Goal: Communication & Community: Answer question/provide support

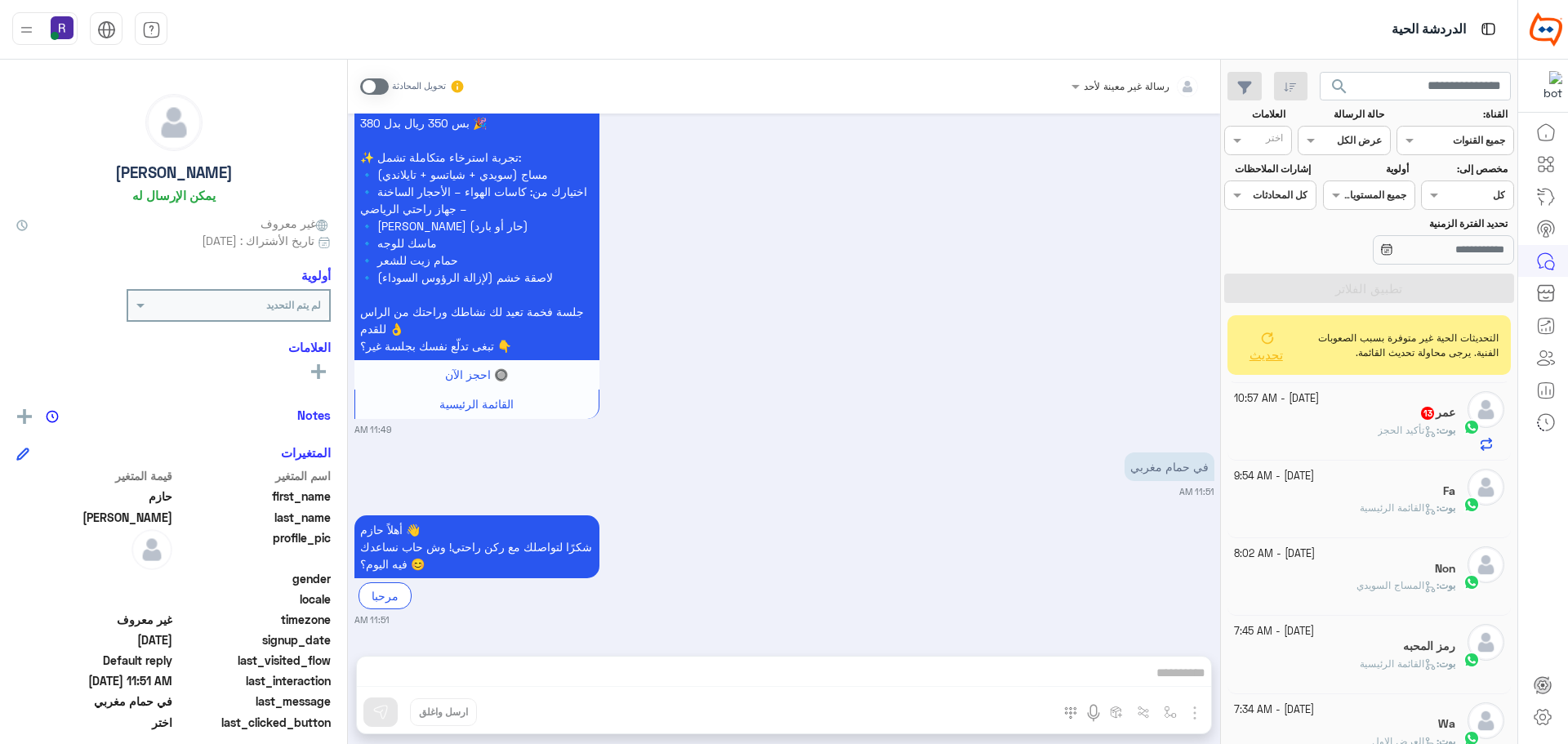
scroll to position [245, 0]
click at [1369, 415] on div "بوت : تأكيد الحجز" at bounding box center [1344, 429] width 222 height 28
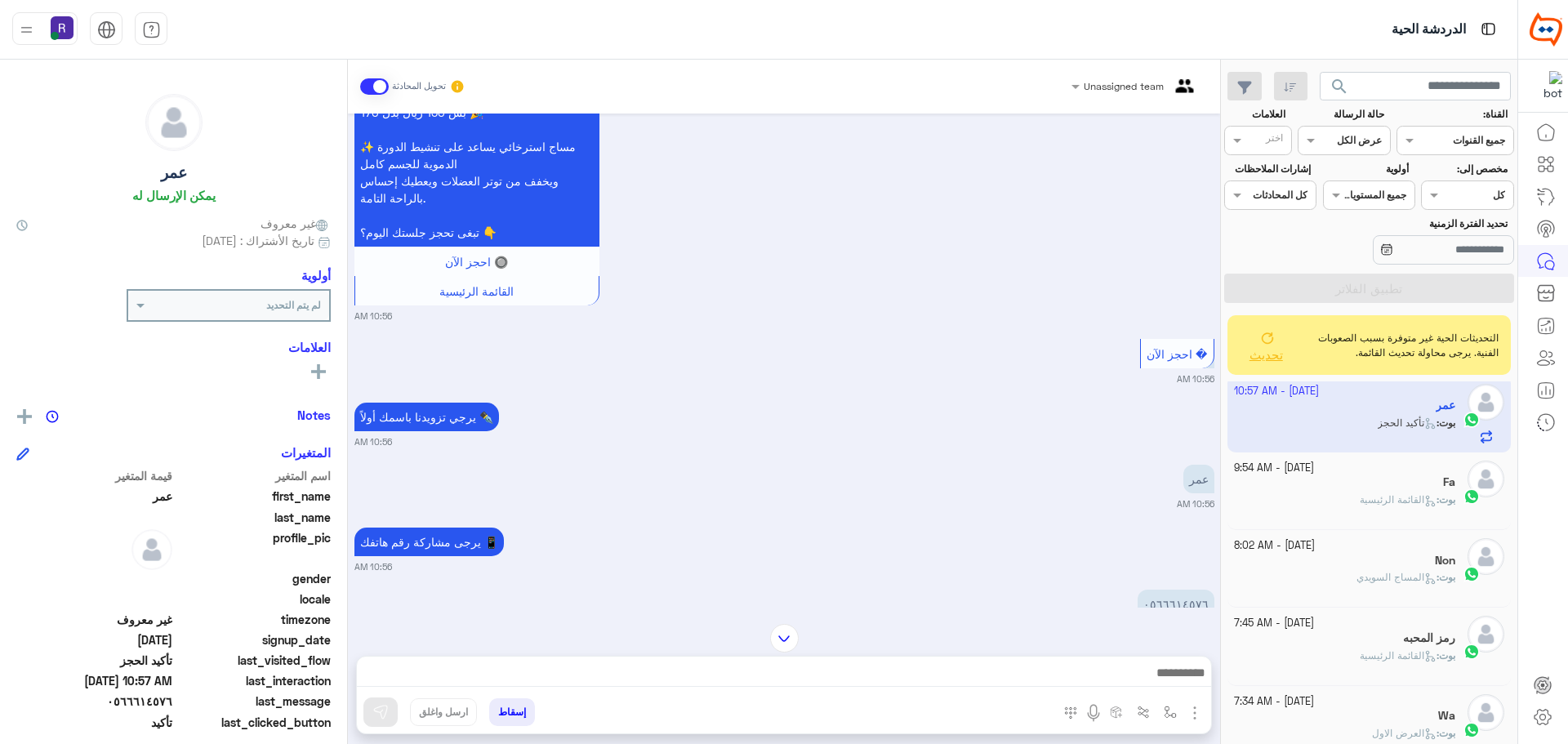
scroll to position [1983, 0]
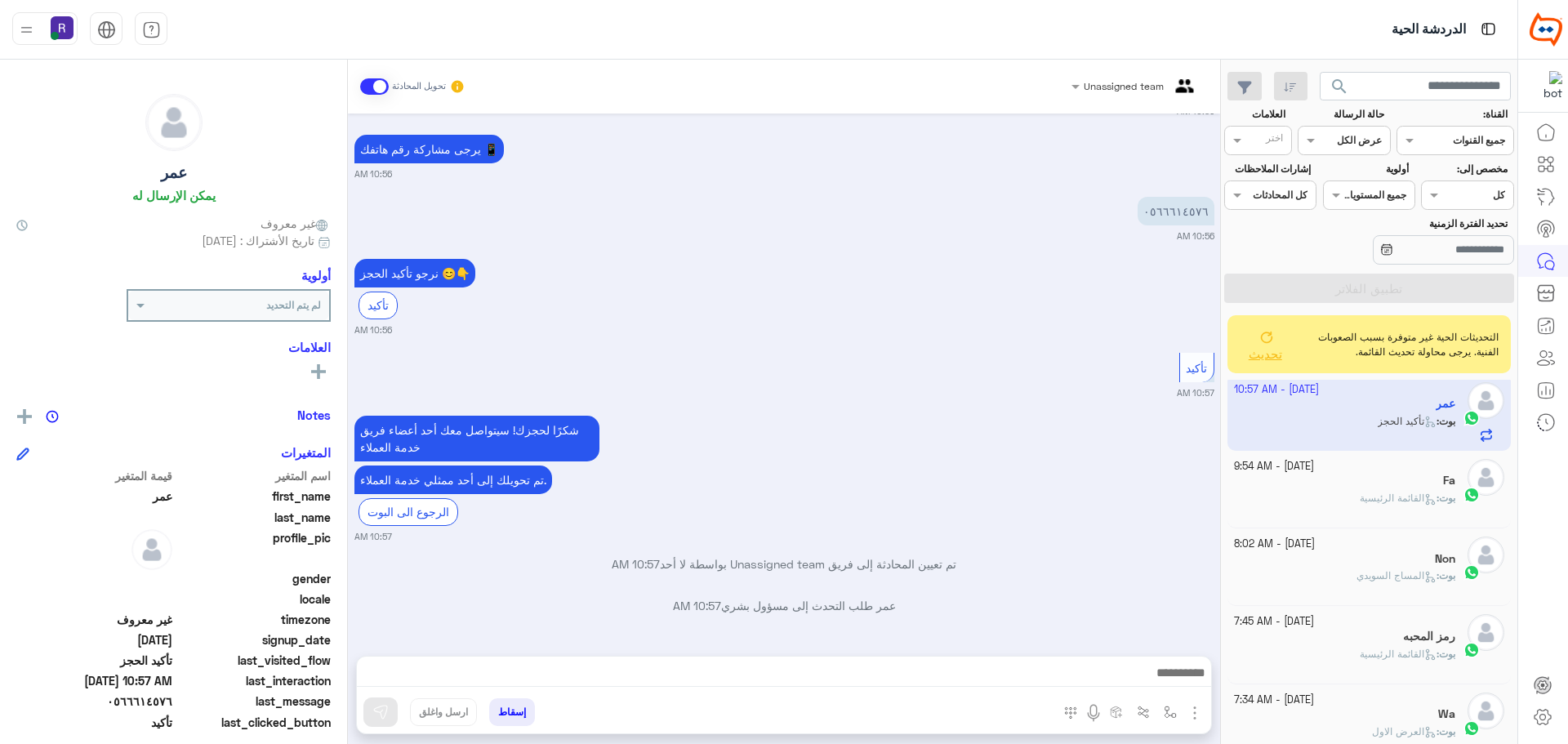
click at [1256, 357] on span "تحديث" at bounding box center [1266, 353] width 34 height 15
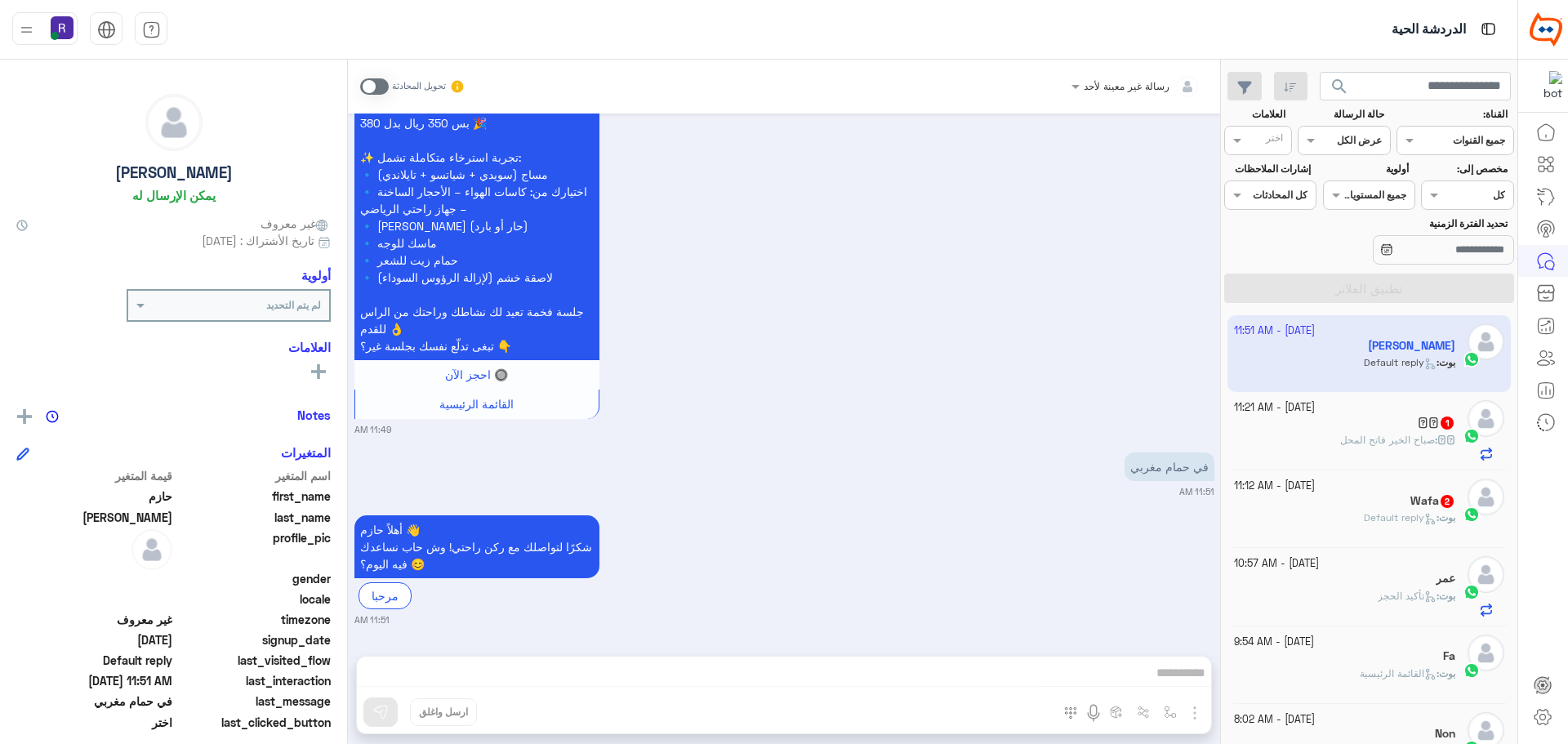
click at [1426, 521] on icon at bounding box center [1427, 522] width 4 height 4
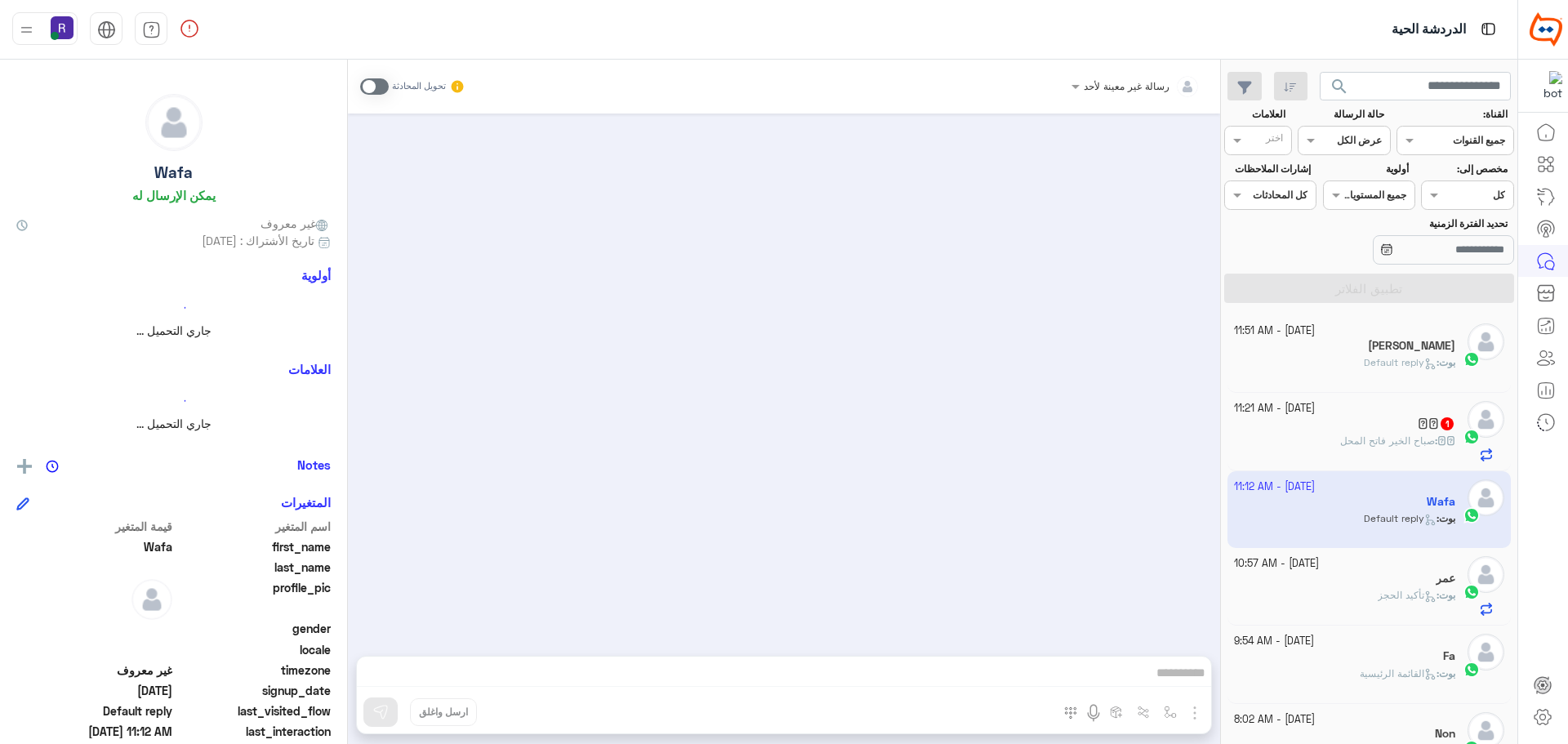
click at [1435, 440] on b "𓊿𓊿 :" at bounding box center [1444, 441] width 20 height 12
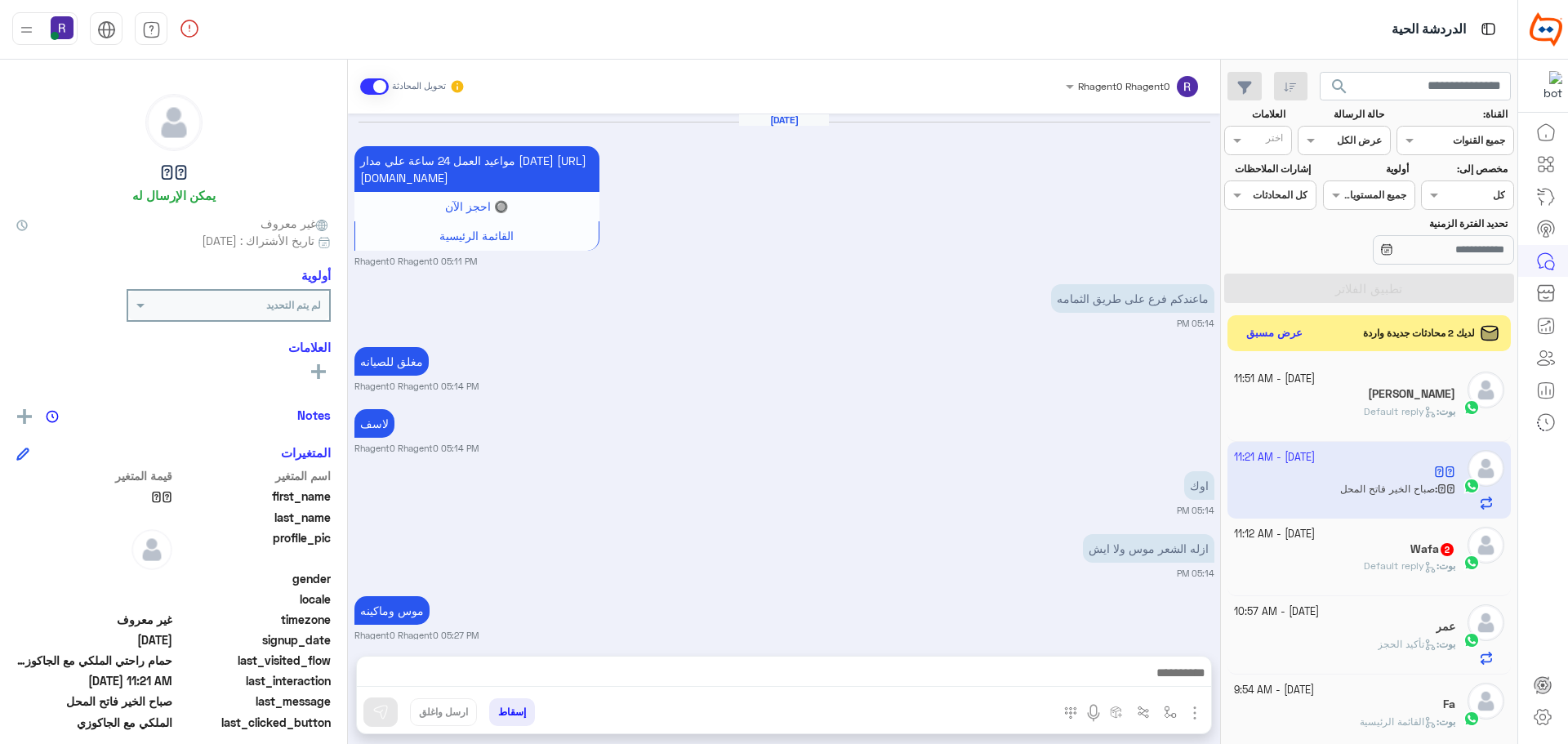
scroll to position [1025, 0]
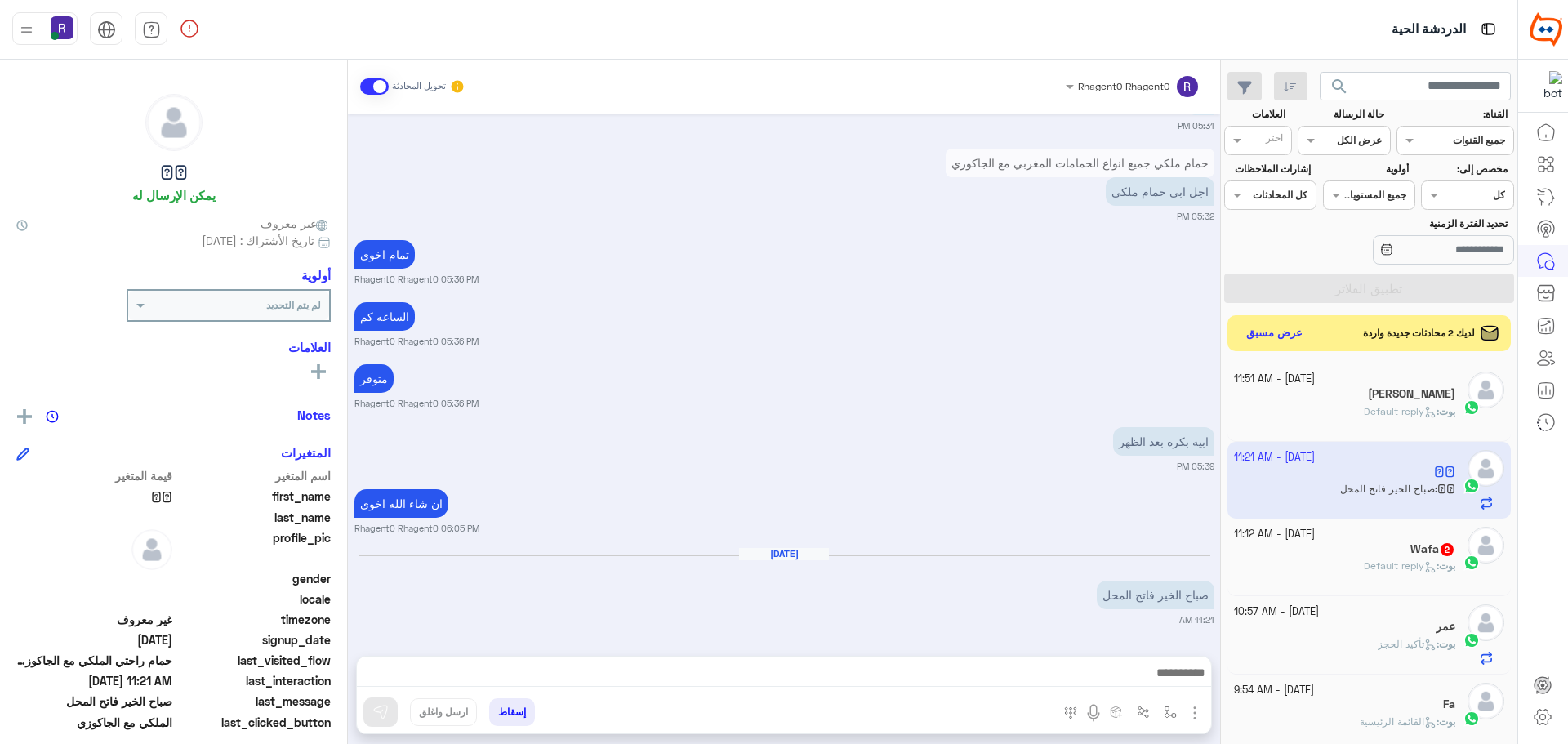
click at [970, 623] on small "11:21 AM" at bounding box center [784, 619] width 860 height 13
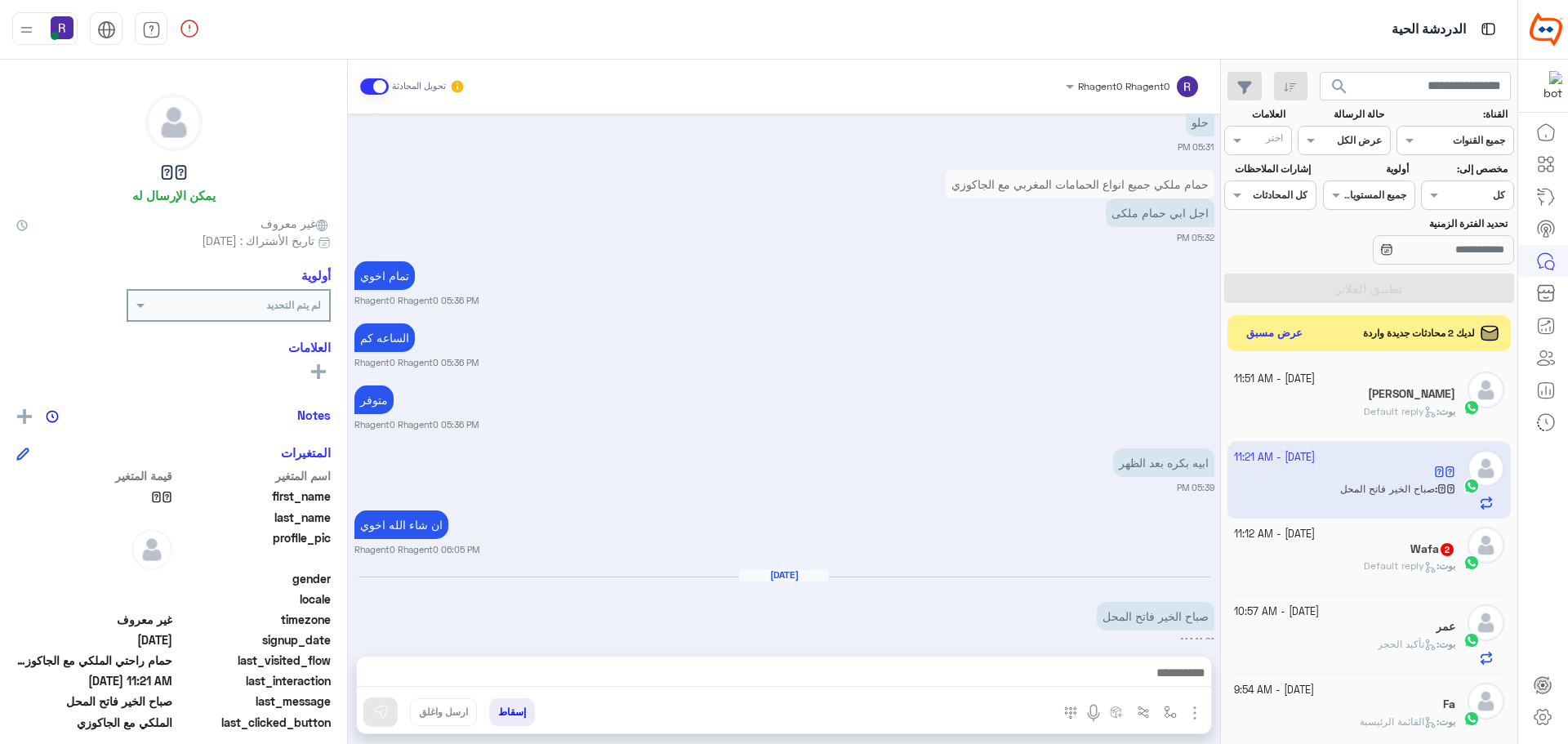
scroll to position [1025, 0]
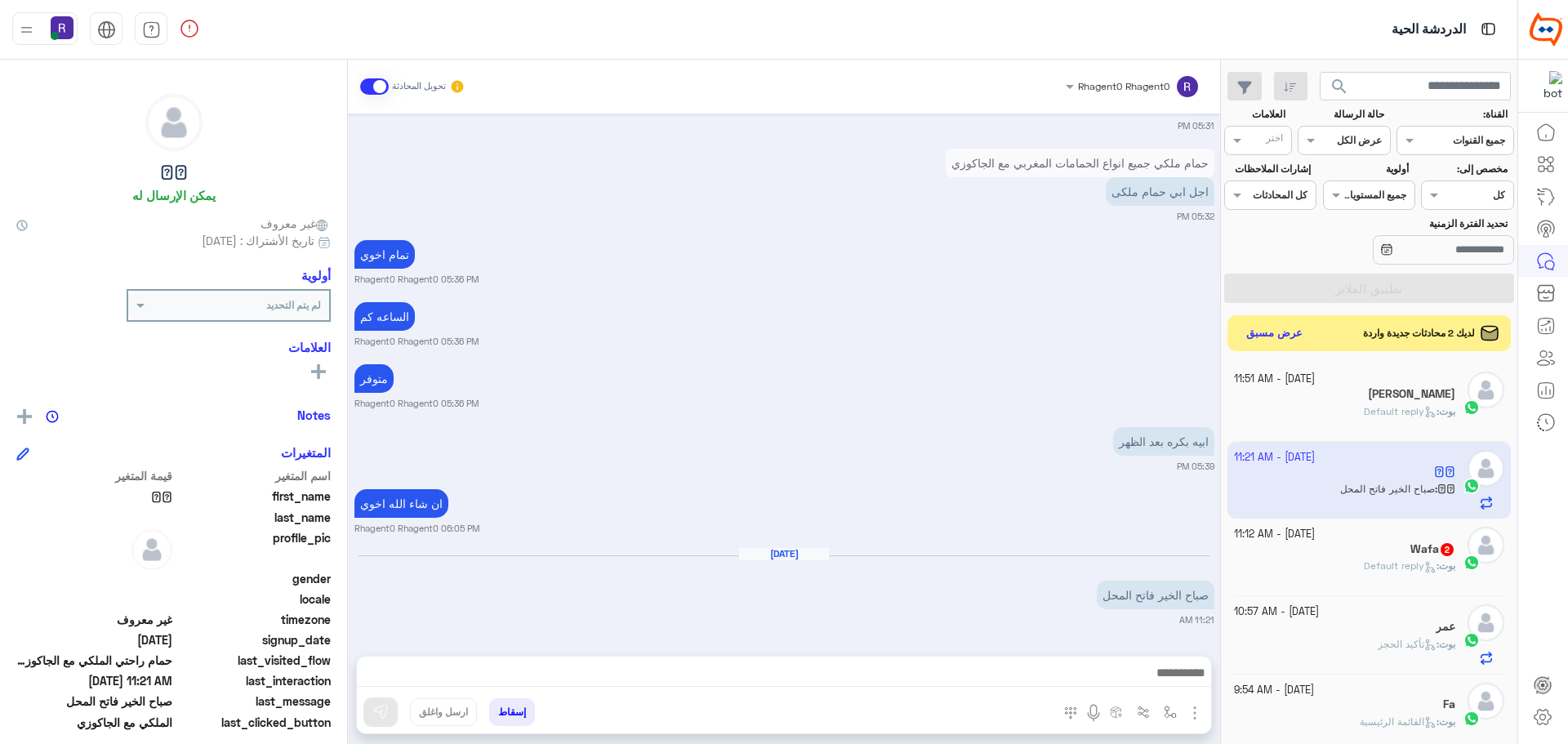
click at [1389, 556] on div "Wafa 2" at bounding box center [1344, 550] width 222 height 17
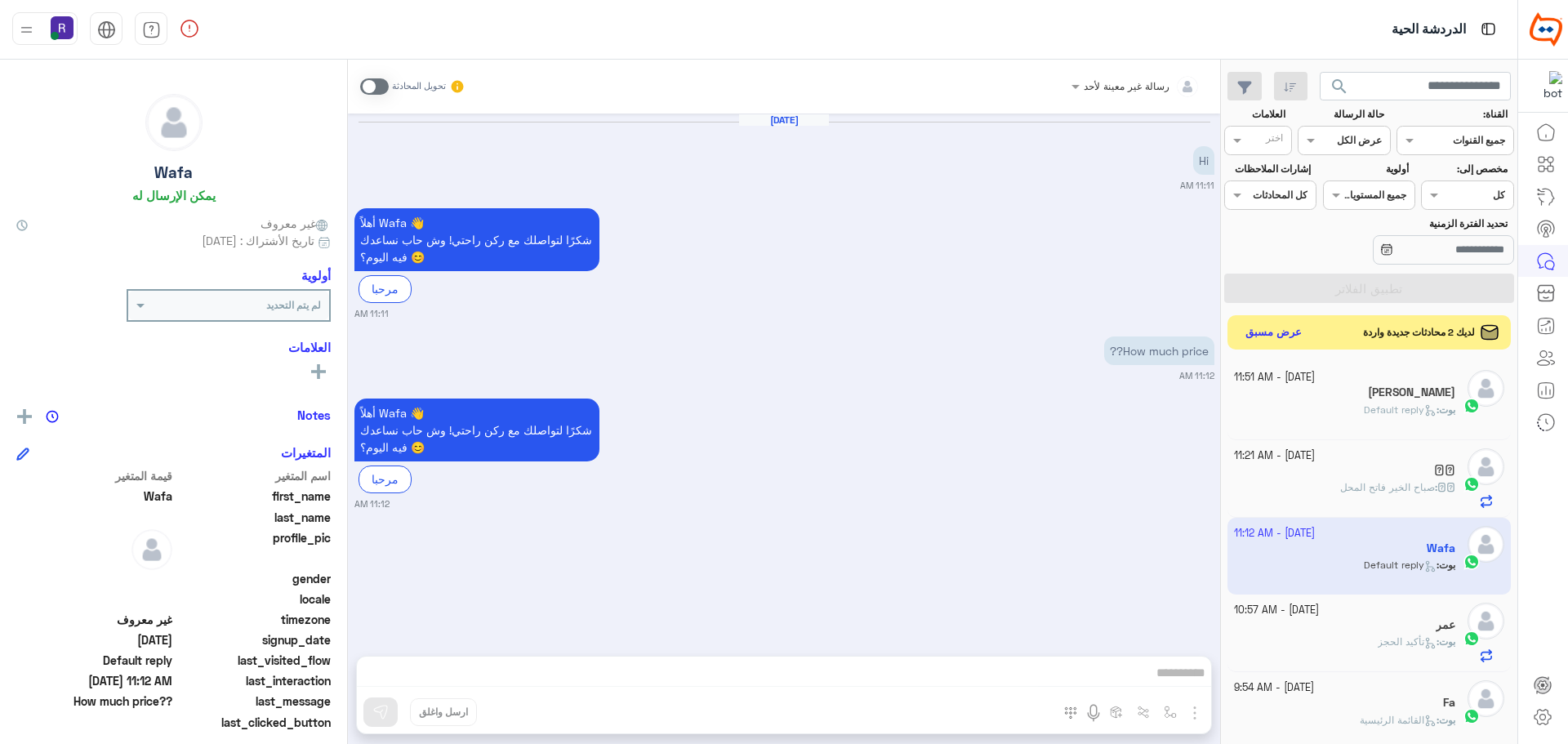
click at [1289, 330] on button "عرض مسبق" at bounding box center [1275, 332] width 69 height 22
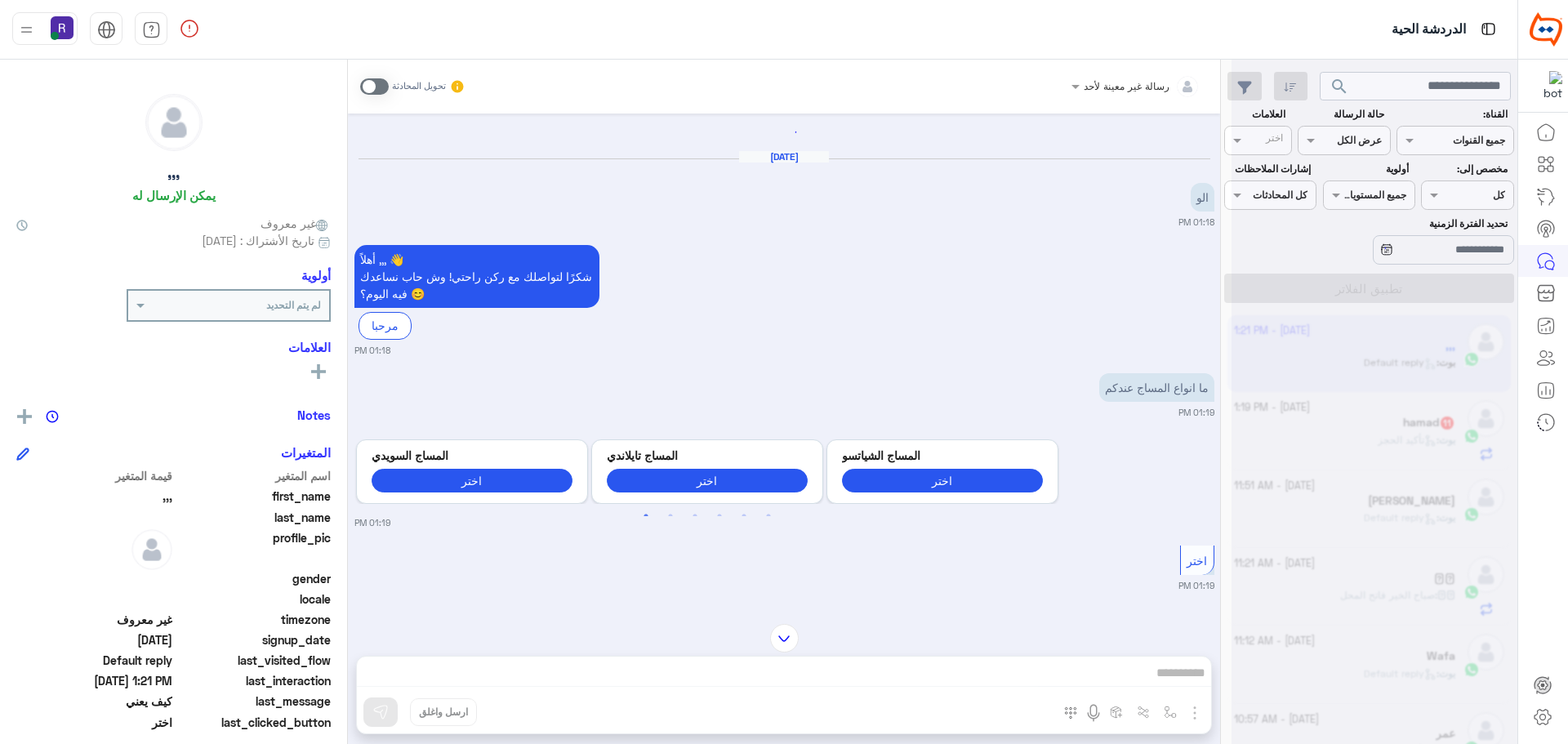
scroll to position [8, 0]
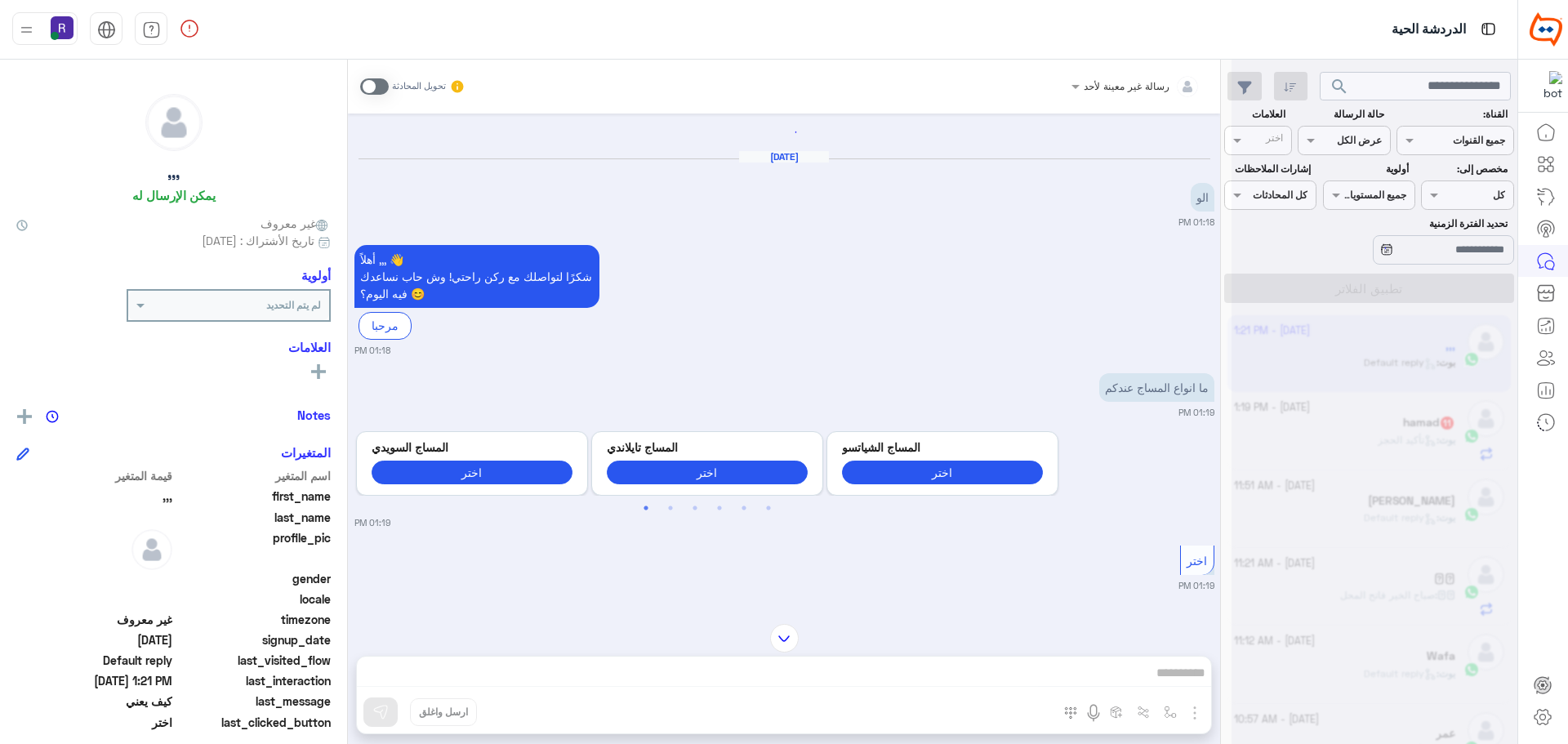
click at [382, 87] on span at bounding box center [374, 87] width 28 height 16
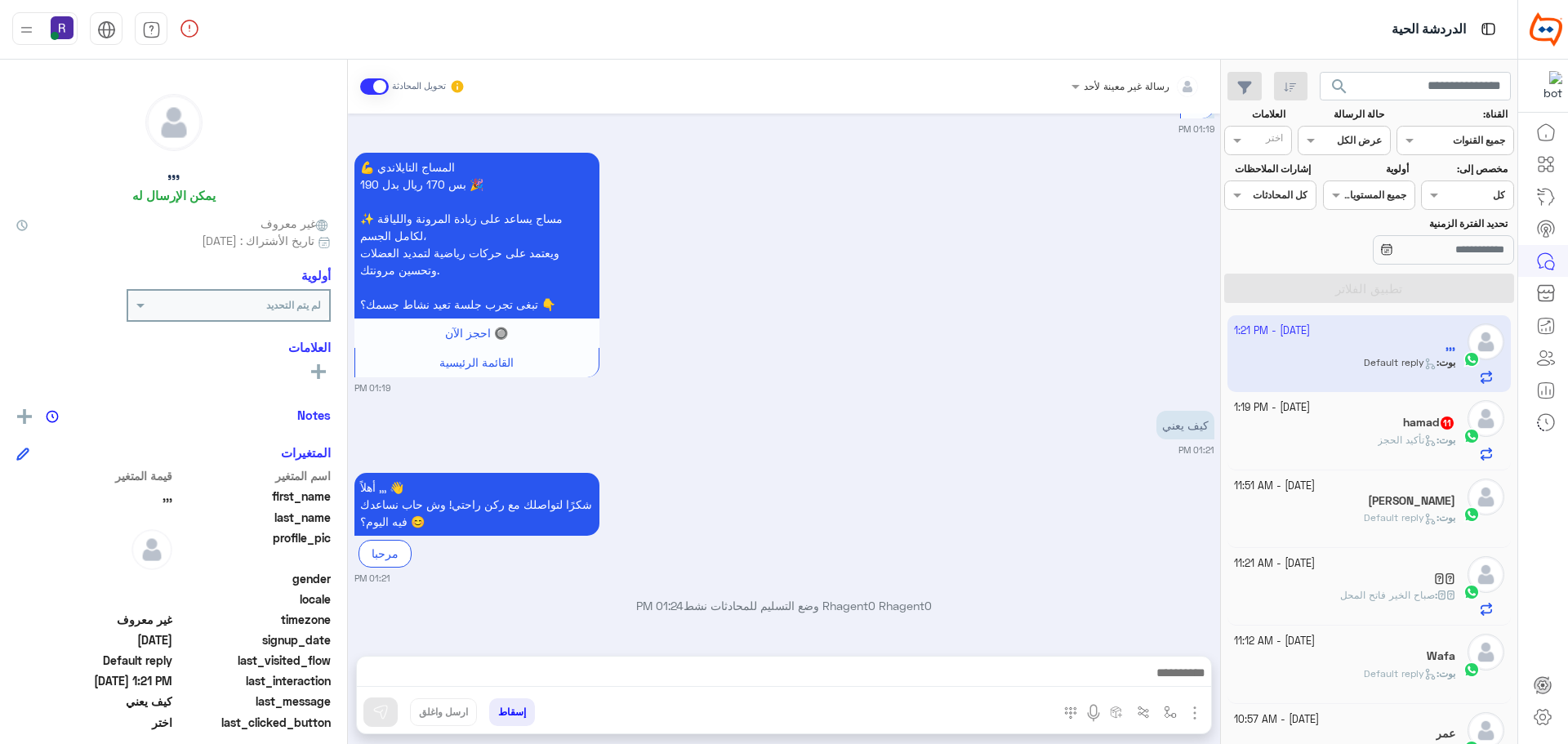
scroll to position [741, 0]
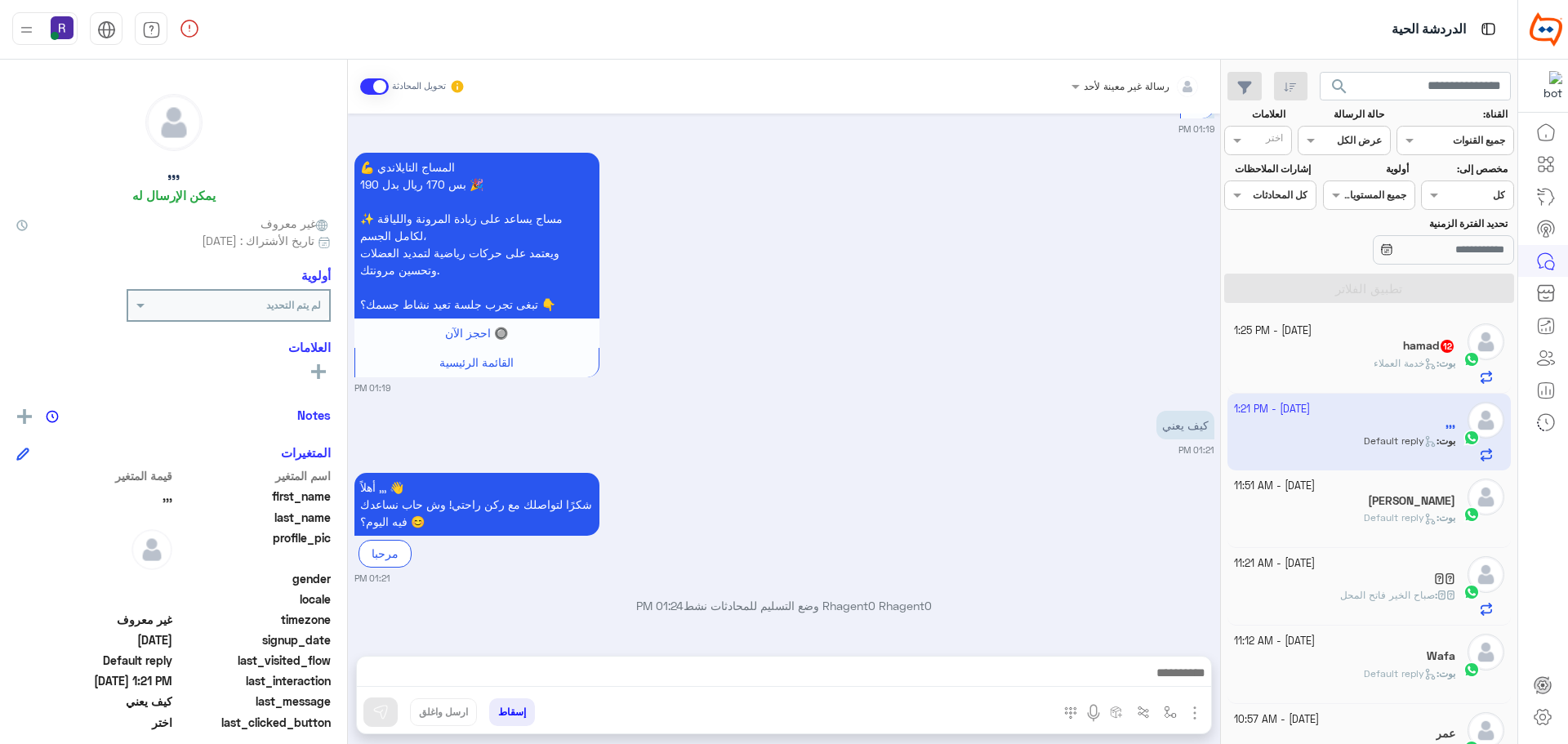
click at [1195, 722] on img "button" at bounding box center [1195, 713] width 19 height 19
click at [1182, 688] on button "الصور" at bounding box center [1169, 676] width 70 height 33
click at [387, 711] on img at bounding box center [380, 711] width 16 height 16
drag, startPoint x: 506, startPoint y: 676, endPoint x: 783, endPoint y: 519, distance: 318.4
click at [783, 519] on div "أهلاً ,,, 👋 شكرًا لتواصلك مع ركن راحتي! وش حاب نساعدك فيه اليوم؟ 😊 مرحبا 01:21 …" at bounding box center [784, 526] width 860 height 116
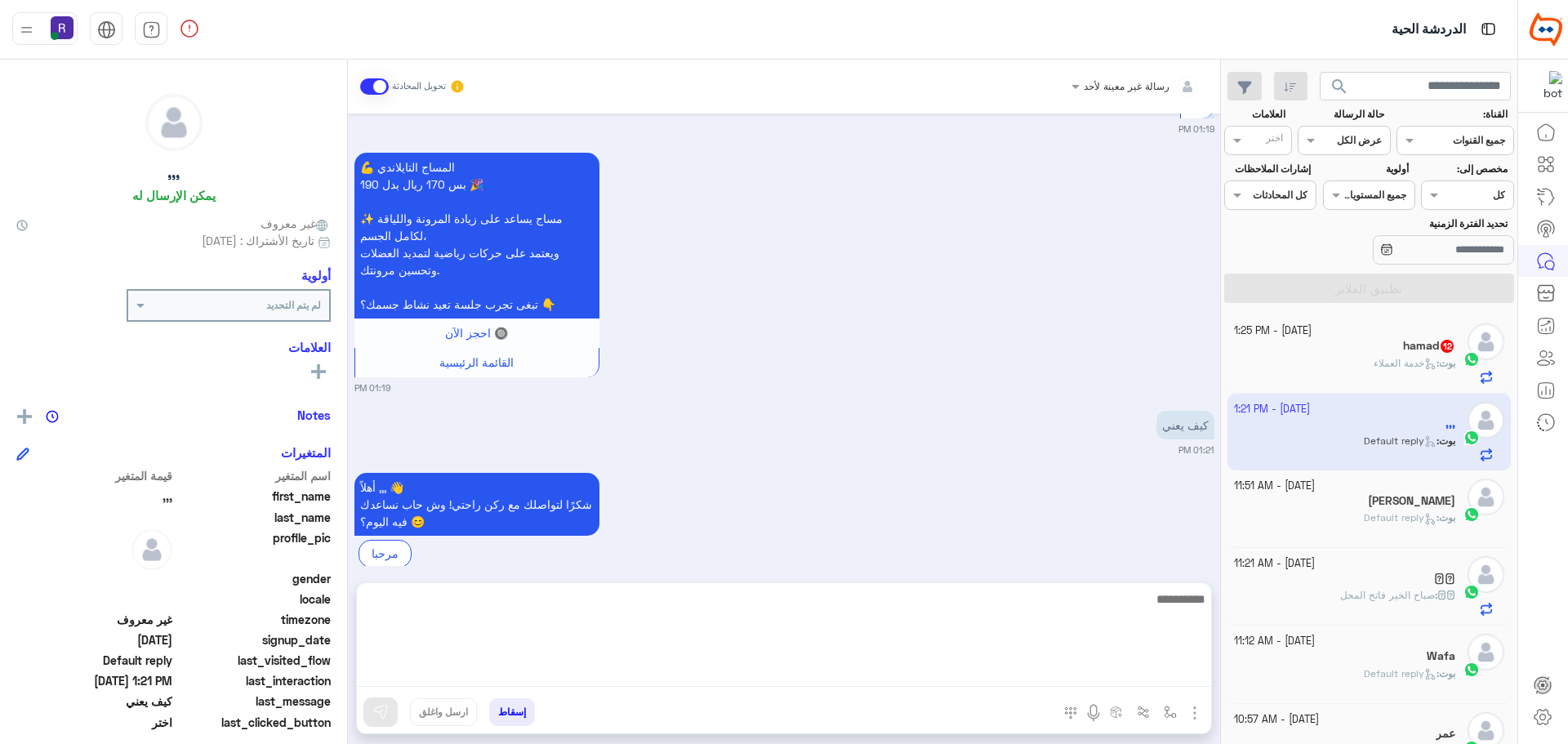
click at [658, 672] on textarea at bounding box center [784, 637] width 854 height 98
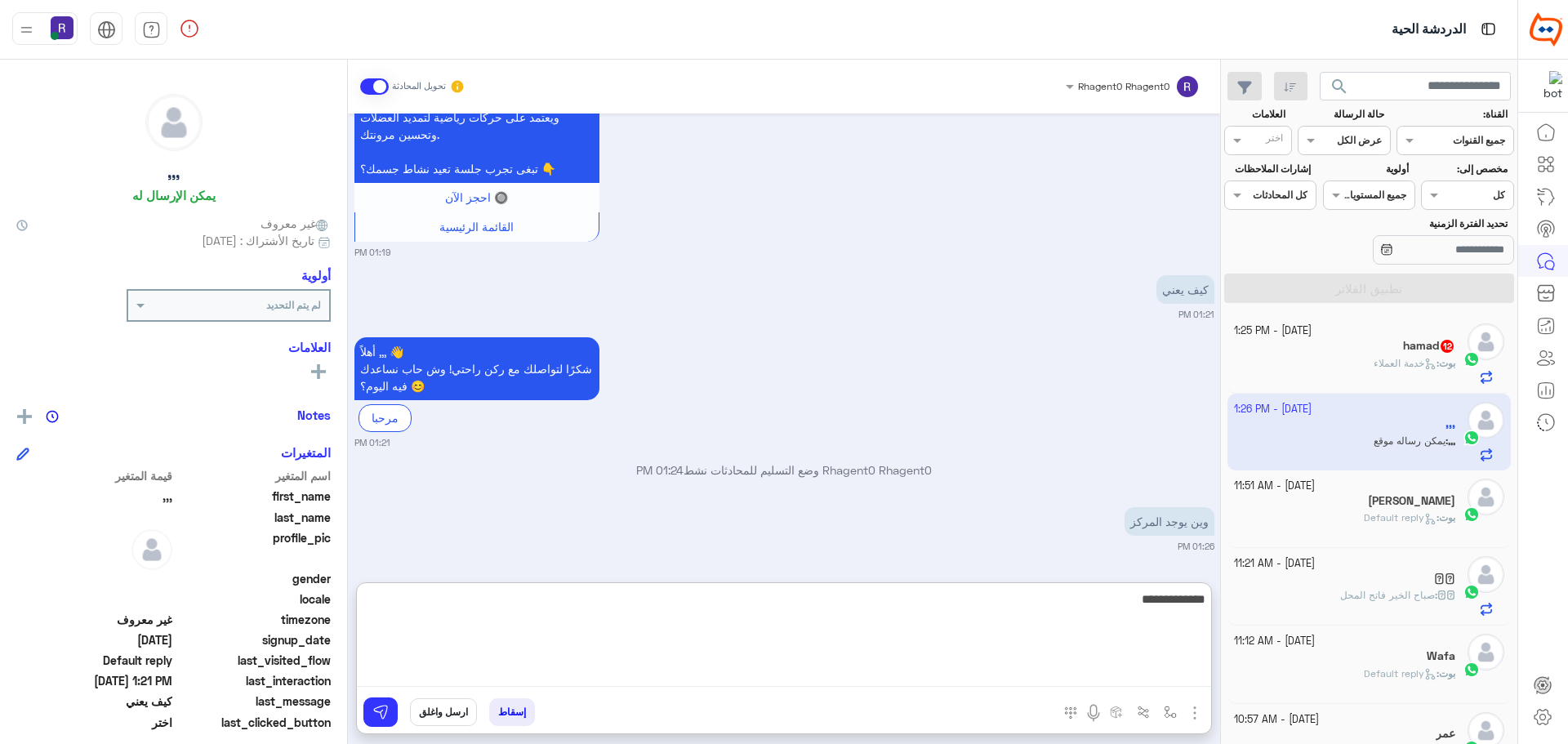
scroll to position [939, 0]
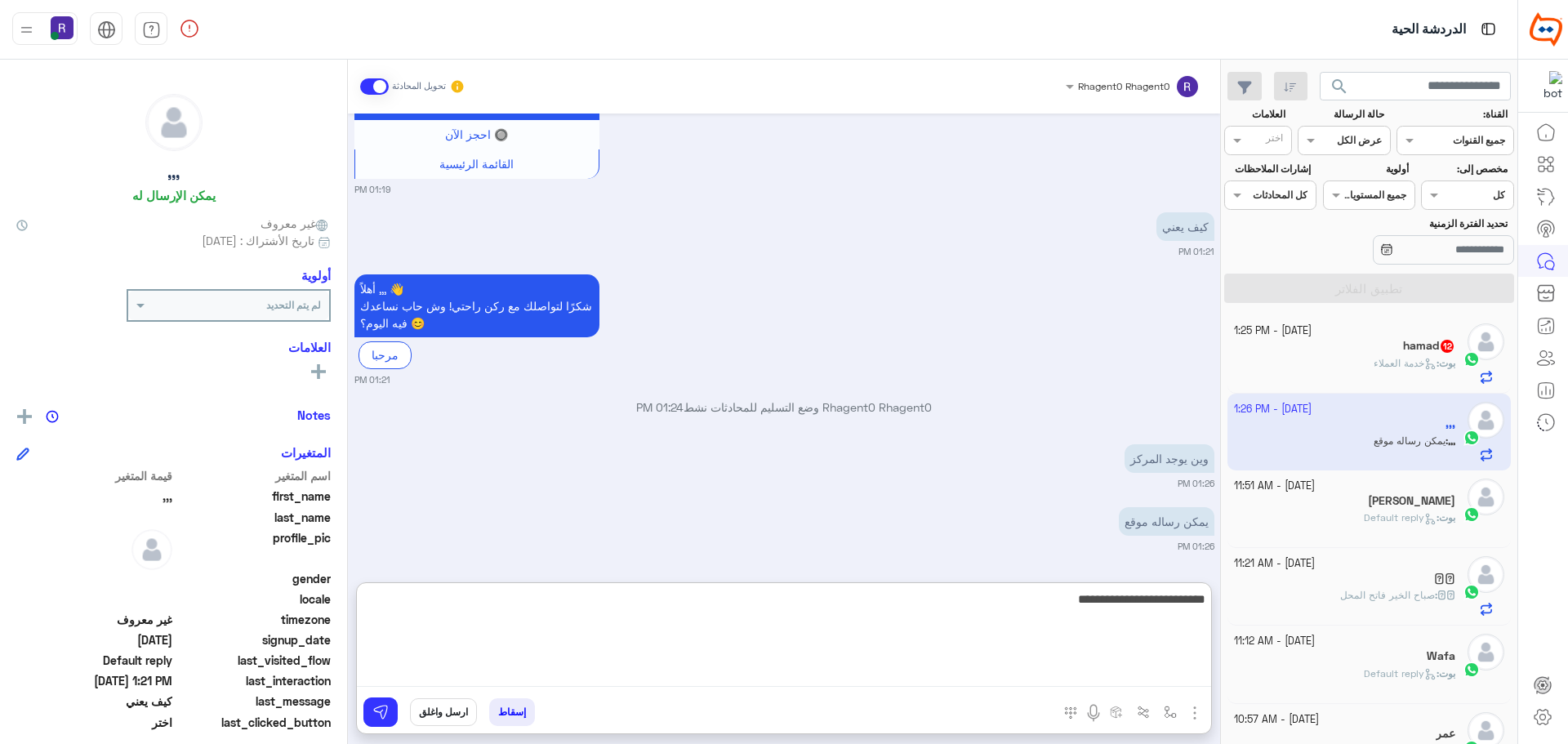
type textarea "**********"
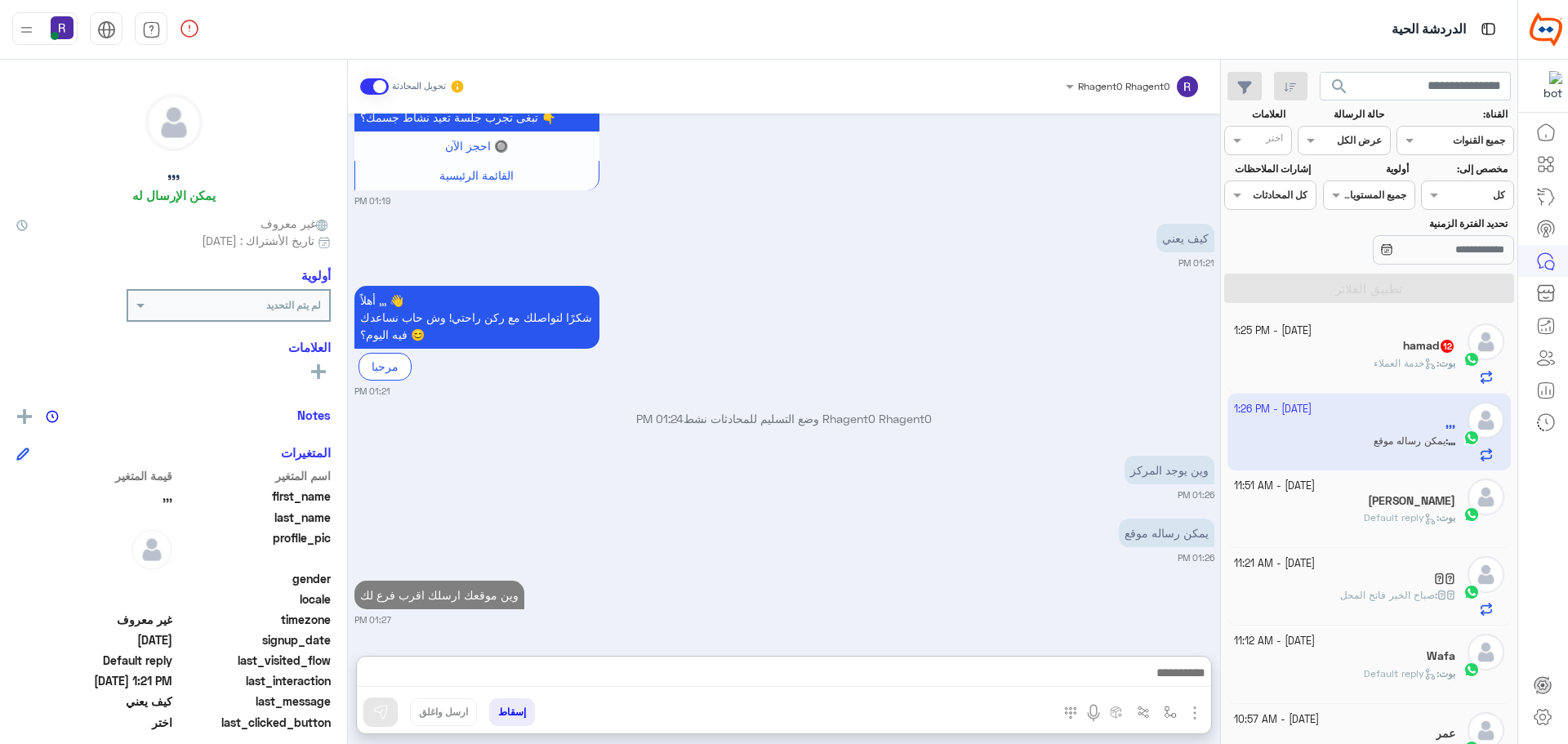
click at [734, 461] on div "Oct 8, 2025 الو 01:18 PM أهلاً ,,, 👋 شكرًا لتواصلك مع ركن راحتي! وش حاب نساعدك …" at bounding box center [784, 376] width 872 height 526
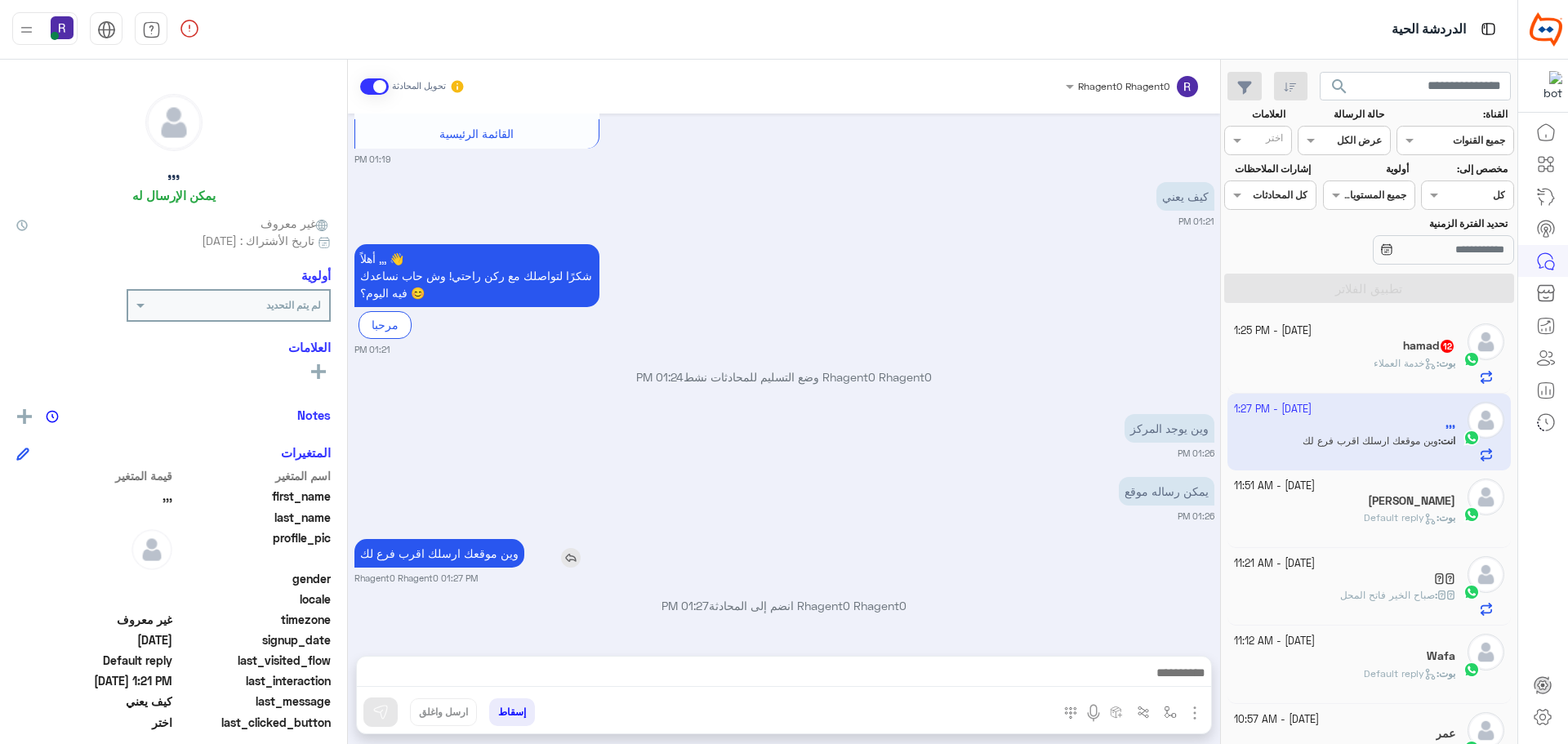
click at [488, 596] on div "Oct 8, 2025 الو 01:18 PM أهلاً ,,, 👋 شكرًا لتواصلك مع ركن راحتي! وش حاب نساعدك …" at bounding box center [784, 376] width 872 height 526
type textarea "**********"
click at [488, 596] on div "Oct 8, 2025 الو 01:18 PM أهلاً ,,, 👋 شكرًا لتواصلك مع ركن راحتي! وش حاب نساعدك …" at bounding box center [784, 376] width 872 height 526
drag, startPoint x: 476, startPoint y: 553, endPoint x: 559, endPoint y: 469, distance: 118.1
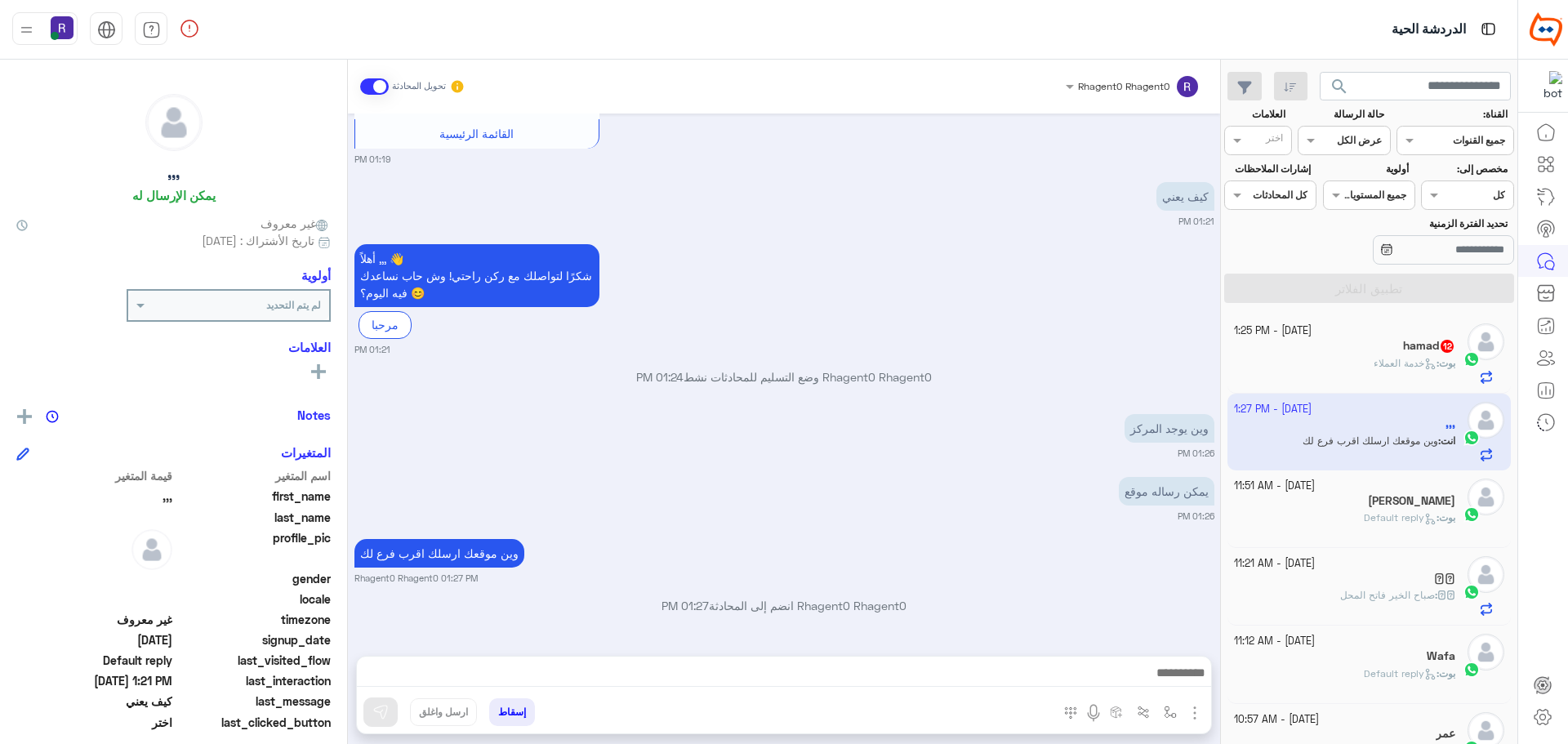
click at [563, 420] on div "وين يوجد المركز 01:26 PM" at bounding box center [784, 435] width 860 height 49
drag, startPoint x: 473, startPoint y: 553, endPoint x: 563, endPoint y: 453, distance: 134.5
click at [563, 453] on small "01:26 PM" at bounding box center [784, 452] width 860 height 13
click at [494, 553] on p "وين موقعك ارسلك اقرب فرع لك" at bounding box center [439, 553] width 170 height 28
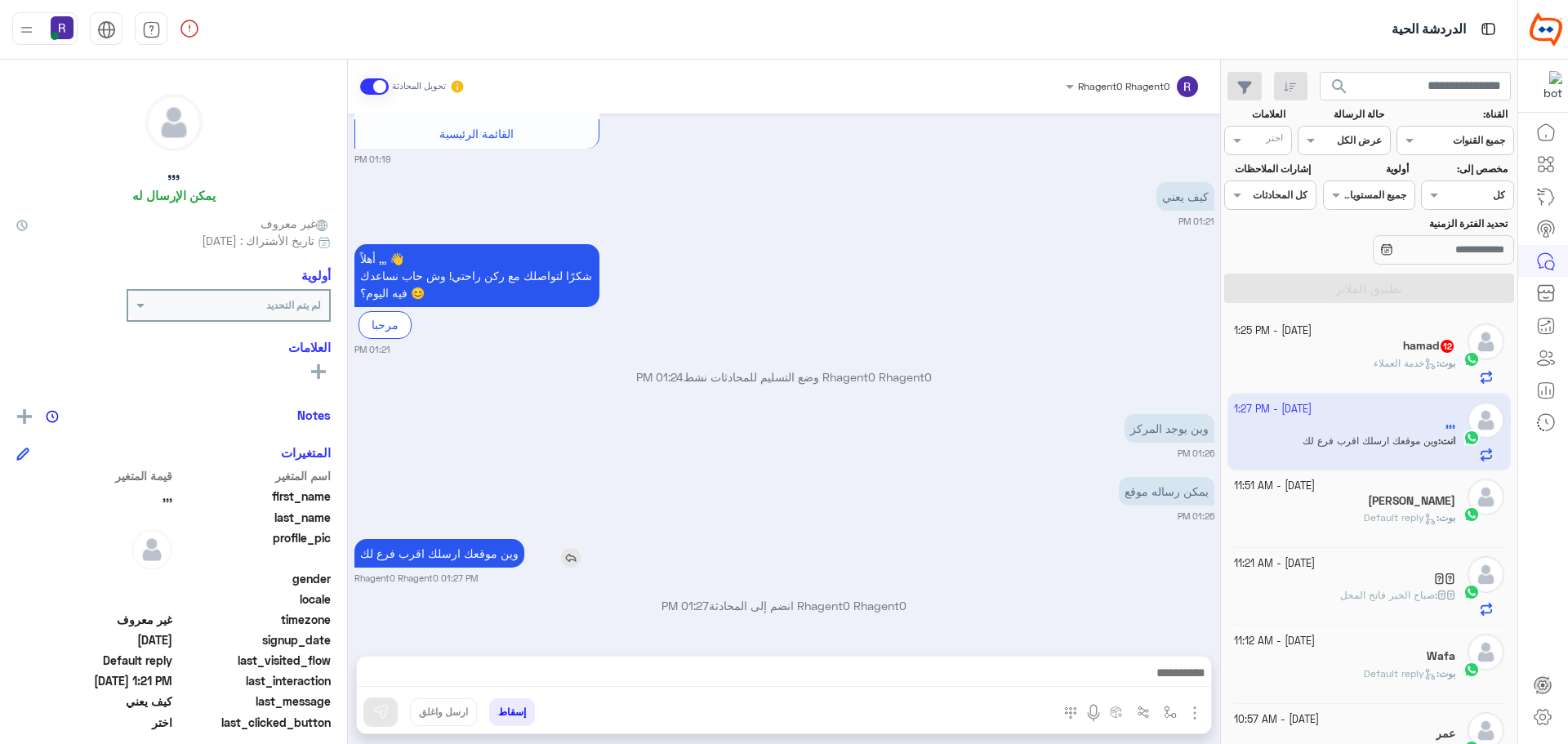
click at [494, 553] on p "وين موقعك ارسلك اقرب فرع لك" at bounding box center [439, 553] width 170 height 28
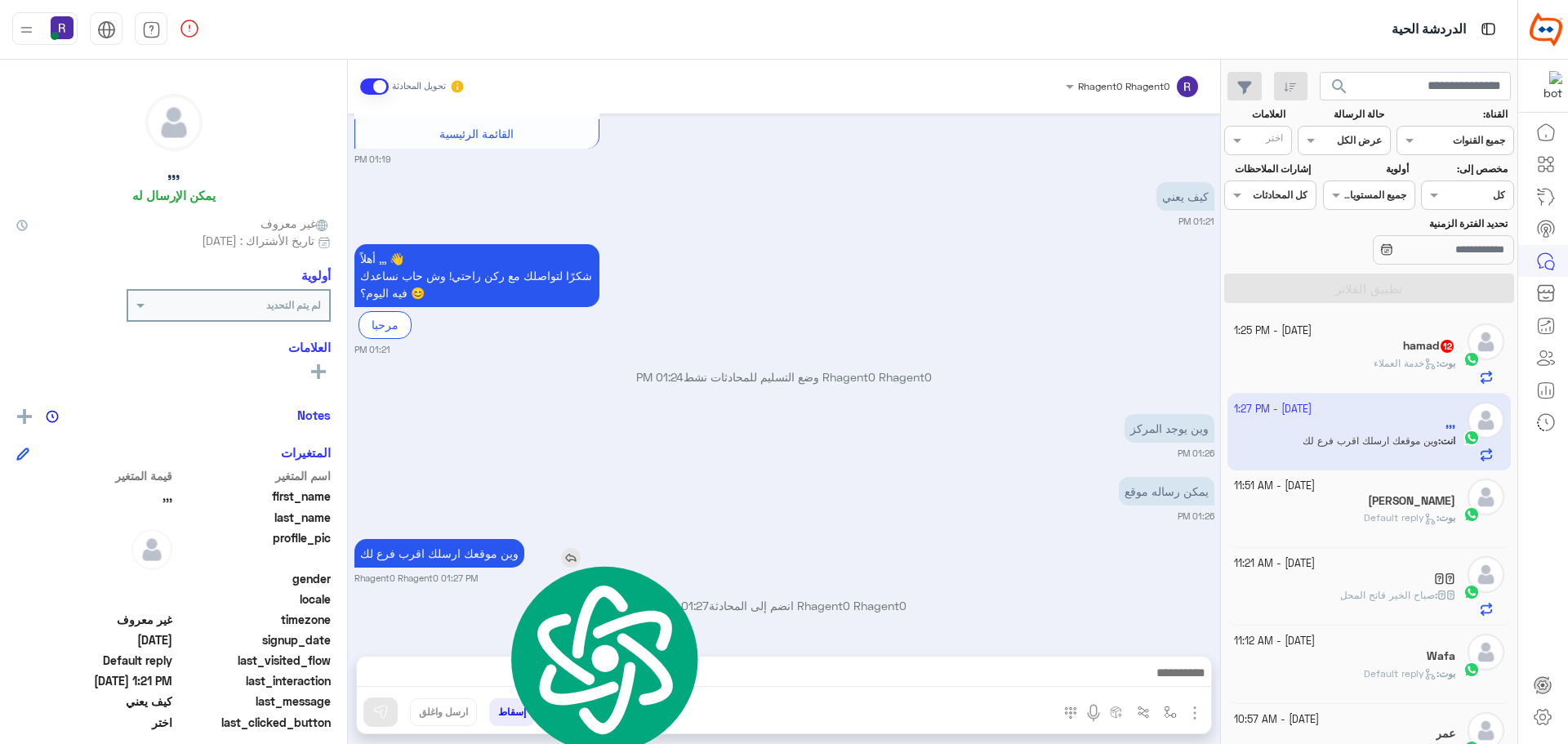
copy app-msgs-text
click at [1168, 718] on button "button" at bounding box center [1170, 711] width 27 height 27
click at [1150, 674] on input "text" at bounding box center [1133, 673] width 82 height 15
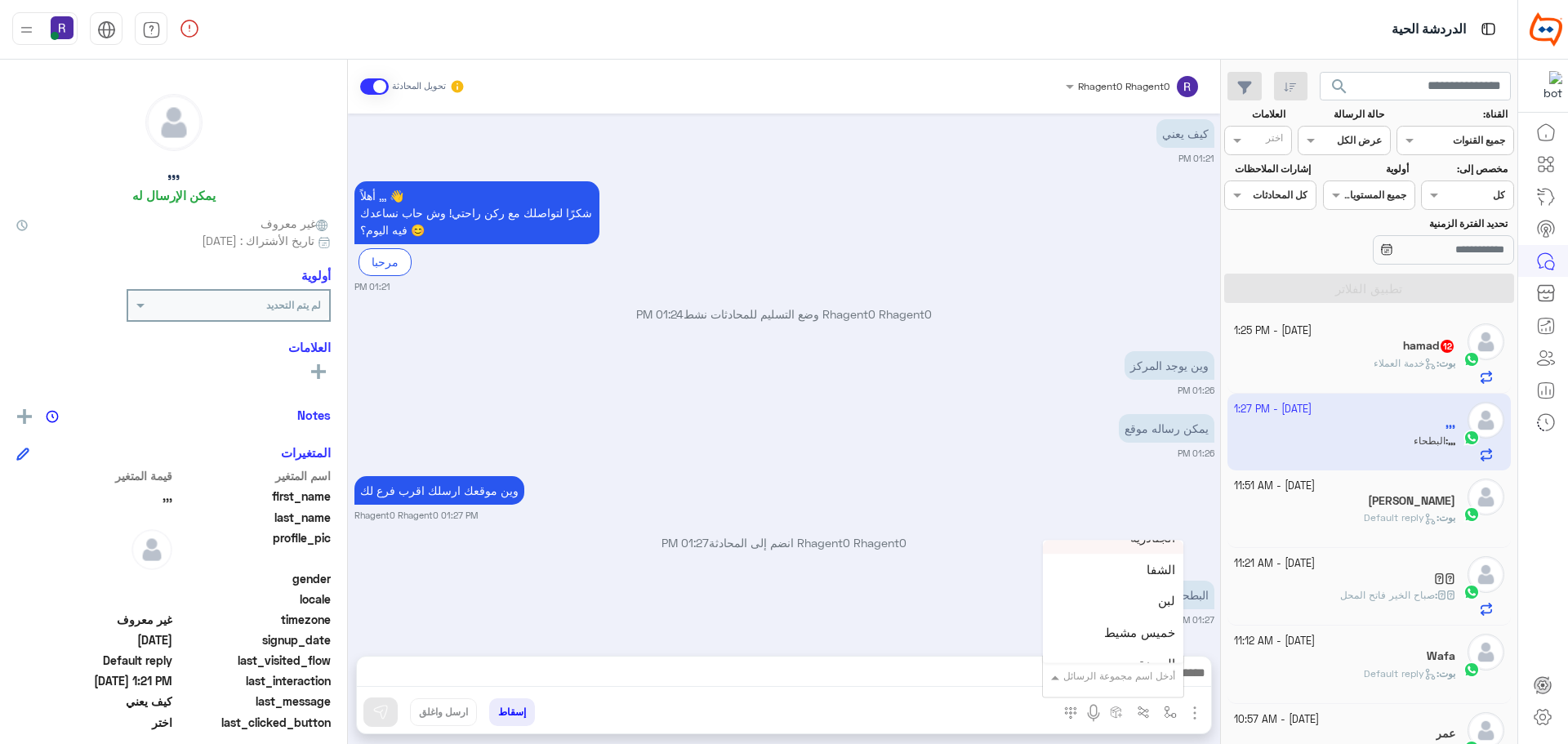
scroll to position [1143, 0]
click at [1144, 582] on div "لبن" at bounding box center [1113, 576] width 141 height 32
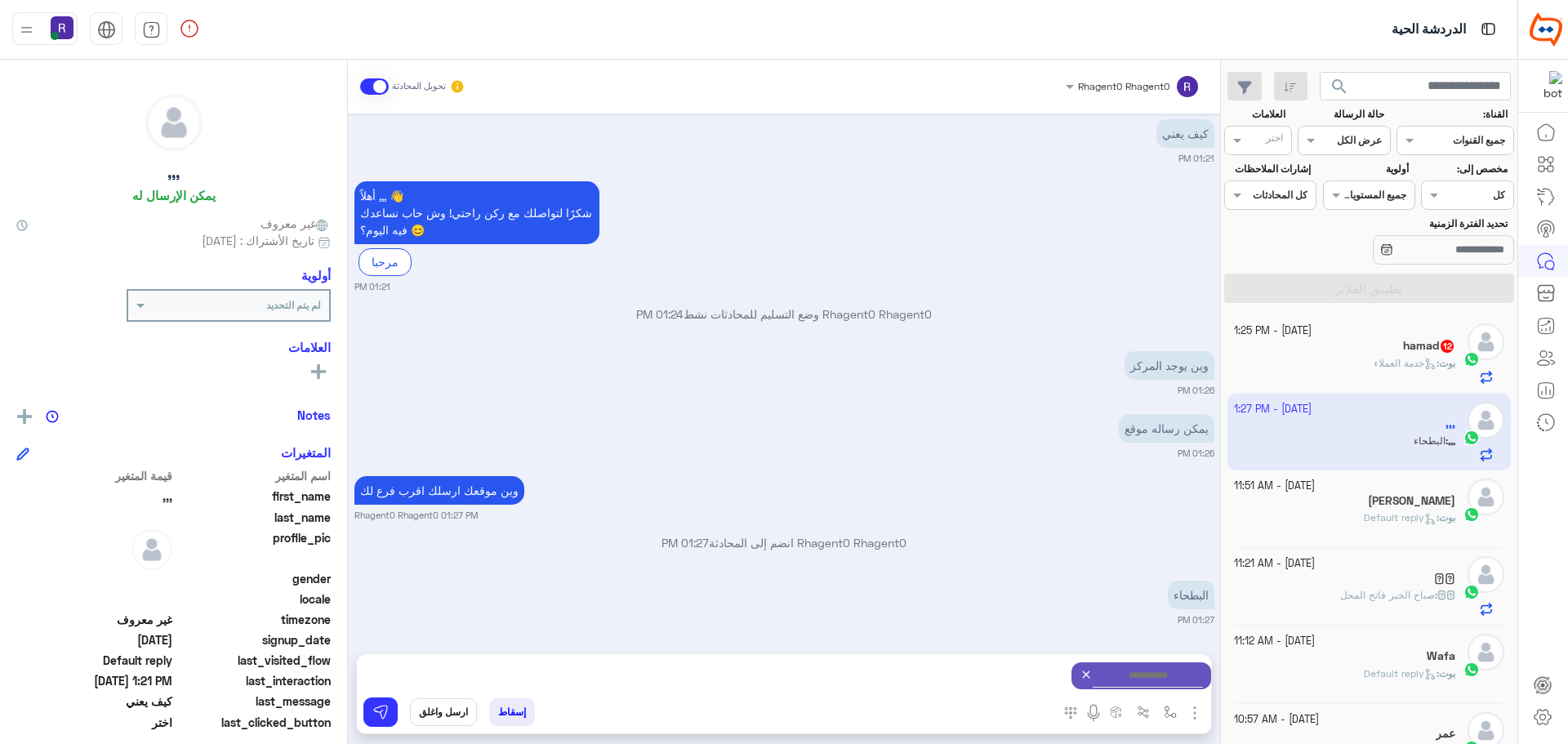
type textarea "***"
click at [360, 720] on div "إسقاط ارسل واغلق" at bounding box center [704, 715] width 695 height 36
click at [381, 714] on img at bounding box center [380, 711] width 16 height 16
click at [1176, 711] on img "button" at bounding box center [1170, 711] width 13 height 13
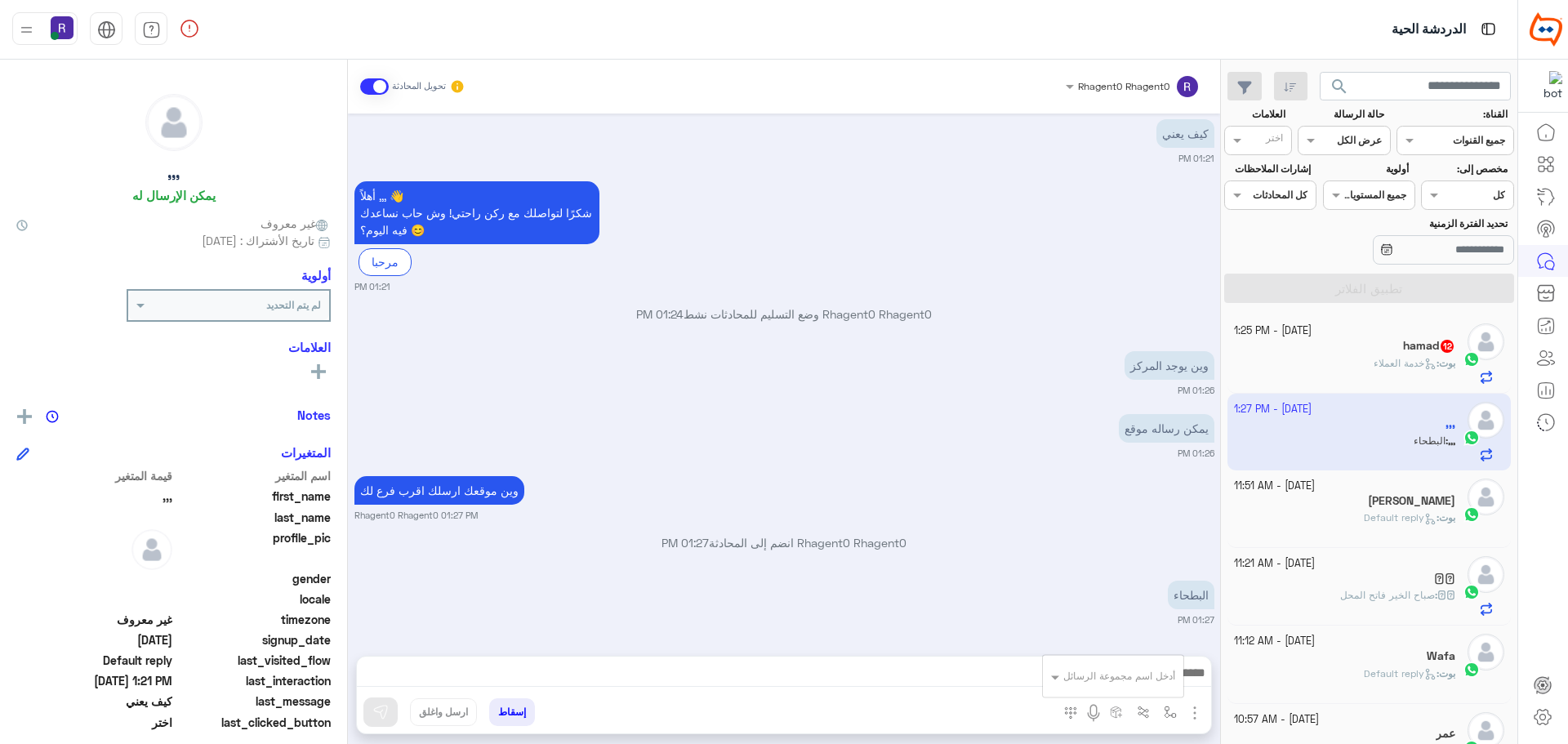
click at [1153, 674] on input "text" at bounding box center [1133, 673] width 82 height 15
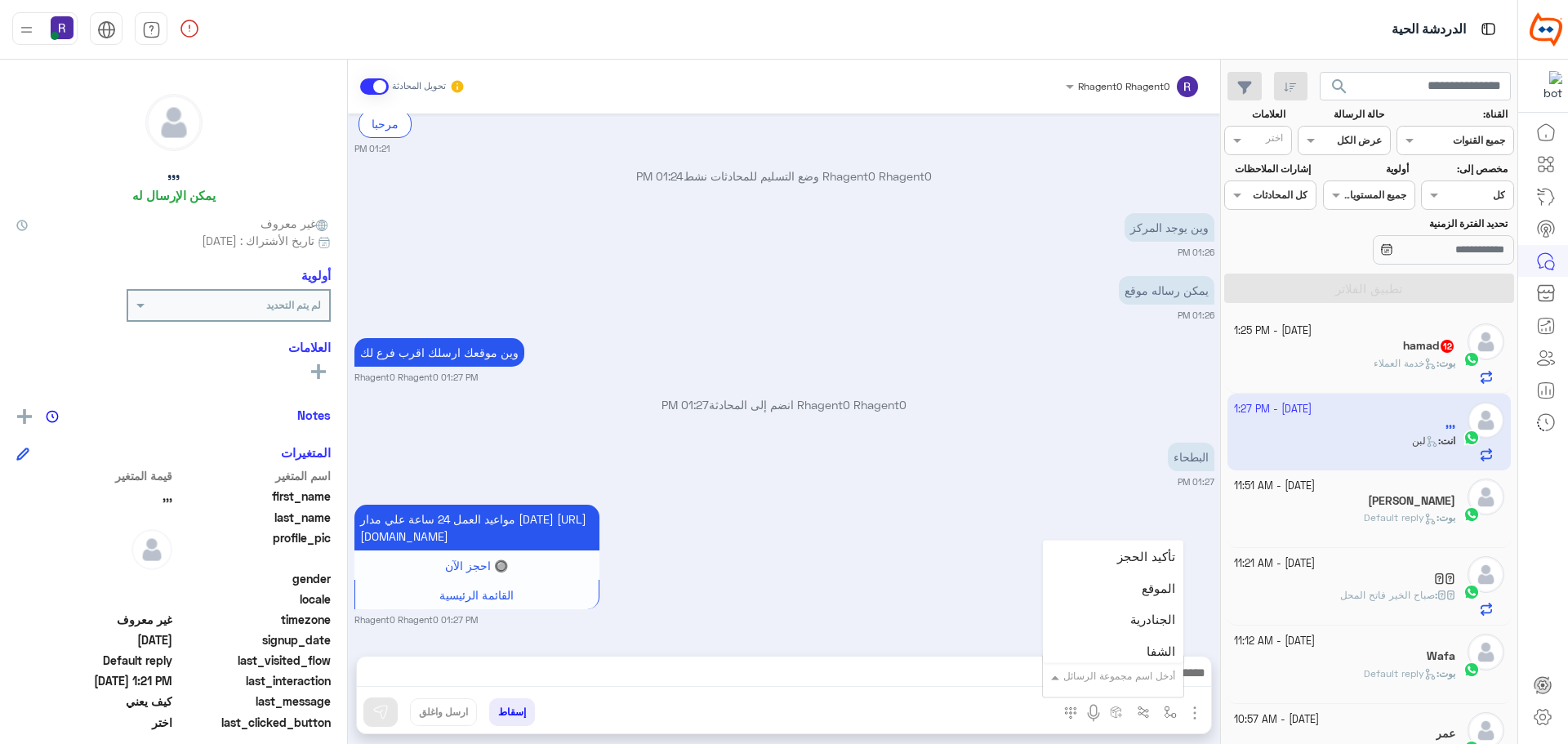
scroll to position [1061, 0]
click at [1150, 591] on span "الجنادرية" at bounding box center [1153, 594] width 45 height 15
type textarea "*********"
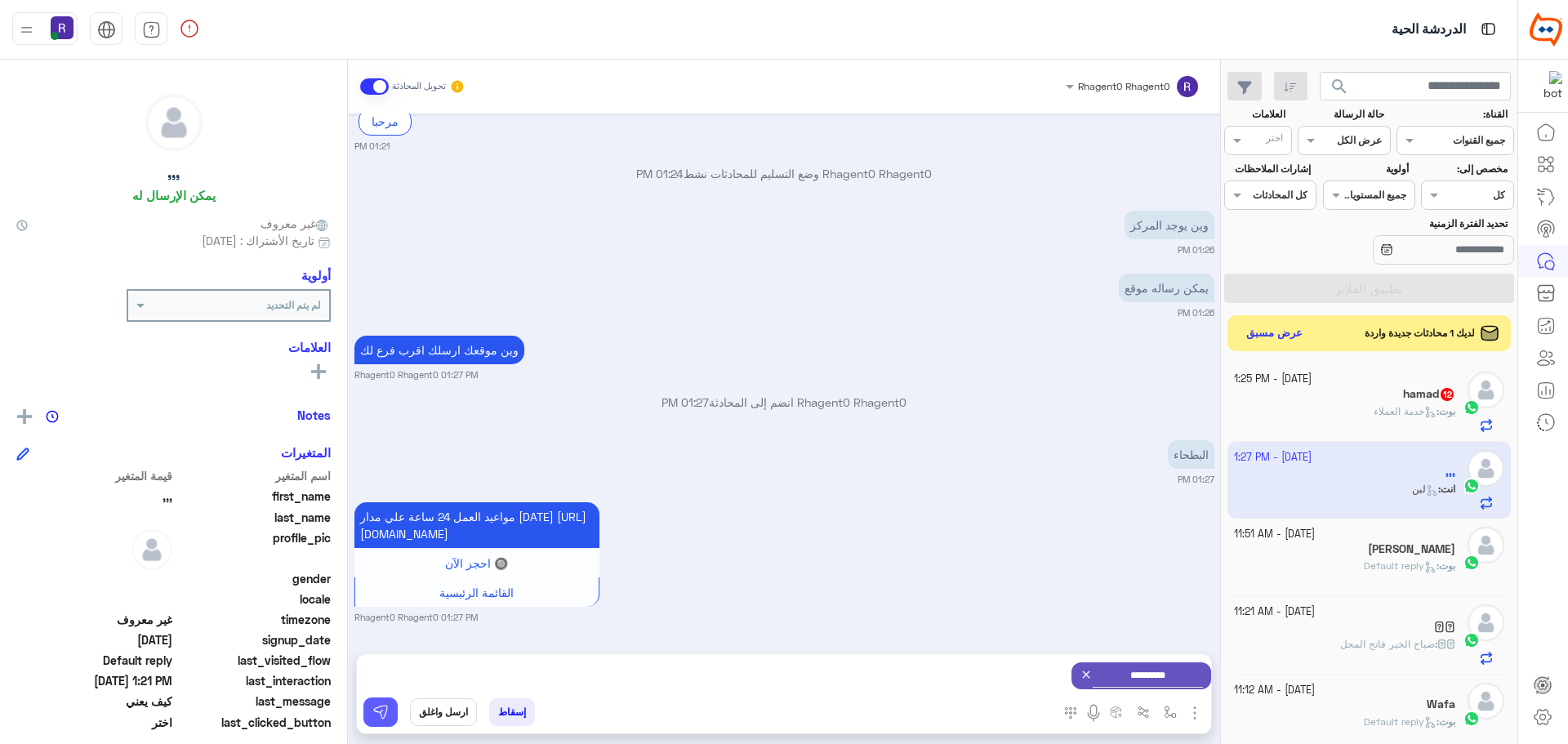
click at [375, 706] on img at bounding box center [380, 711] width 16 height 16
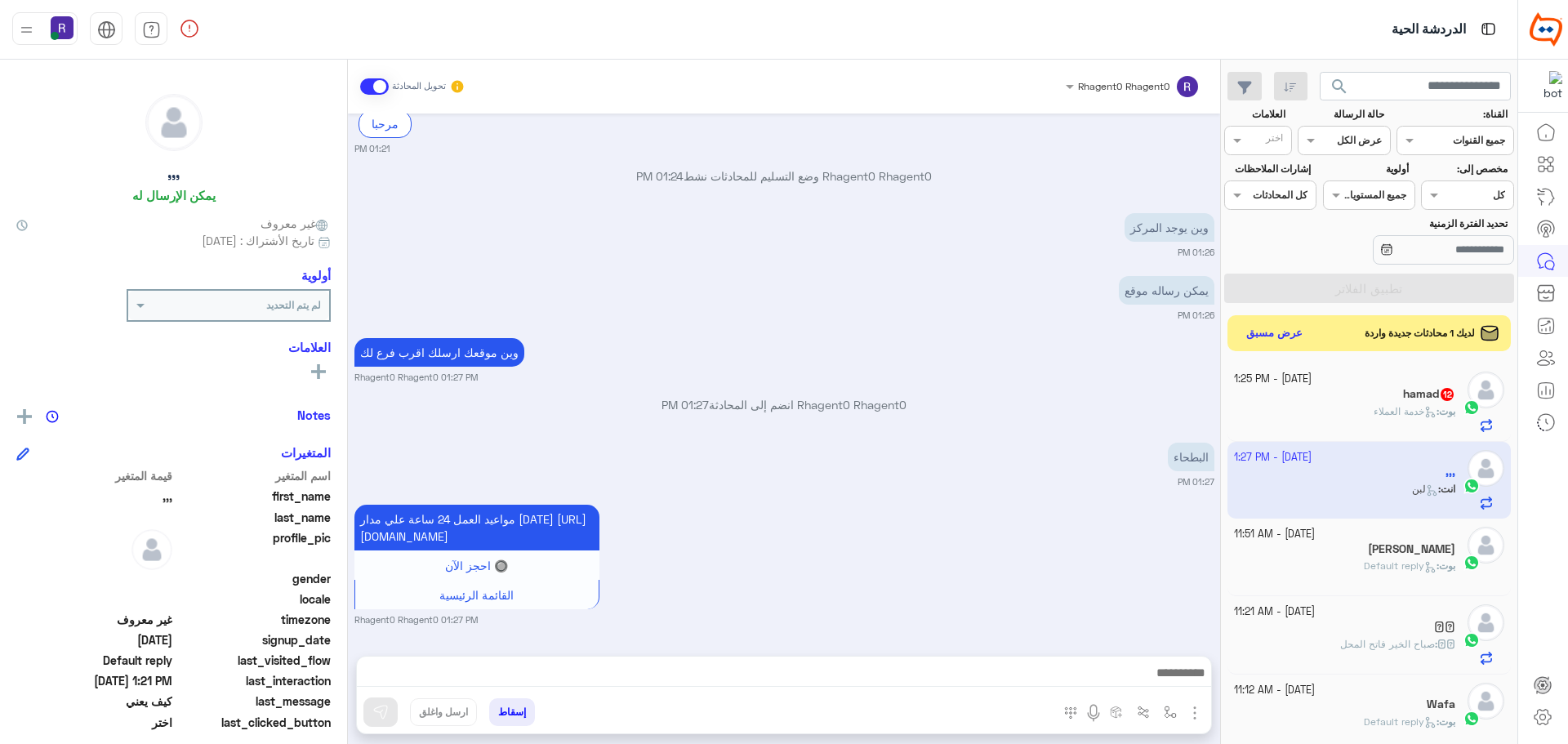
scroll to position [1188, 0]
click at [1395, 412] on span "خدمة العملاء" at bounding box center [1404, 411] width 63 height 12
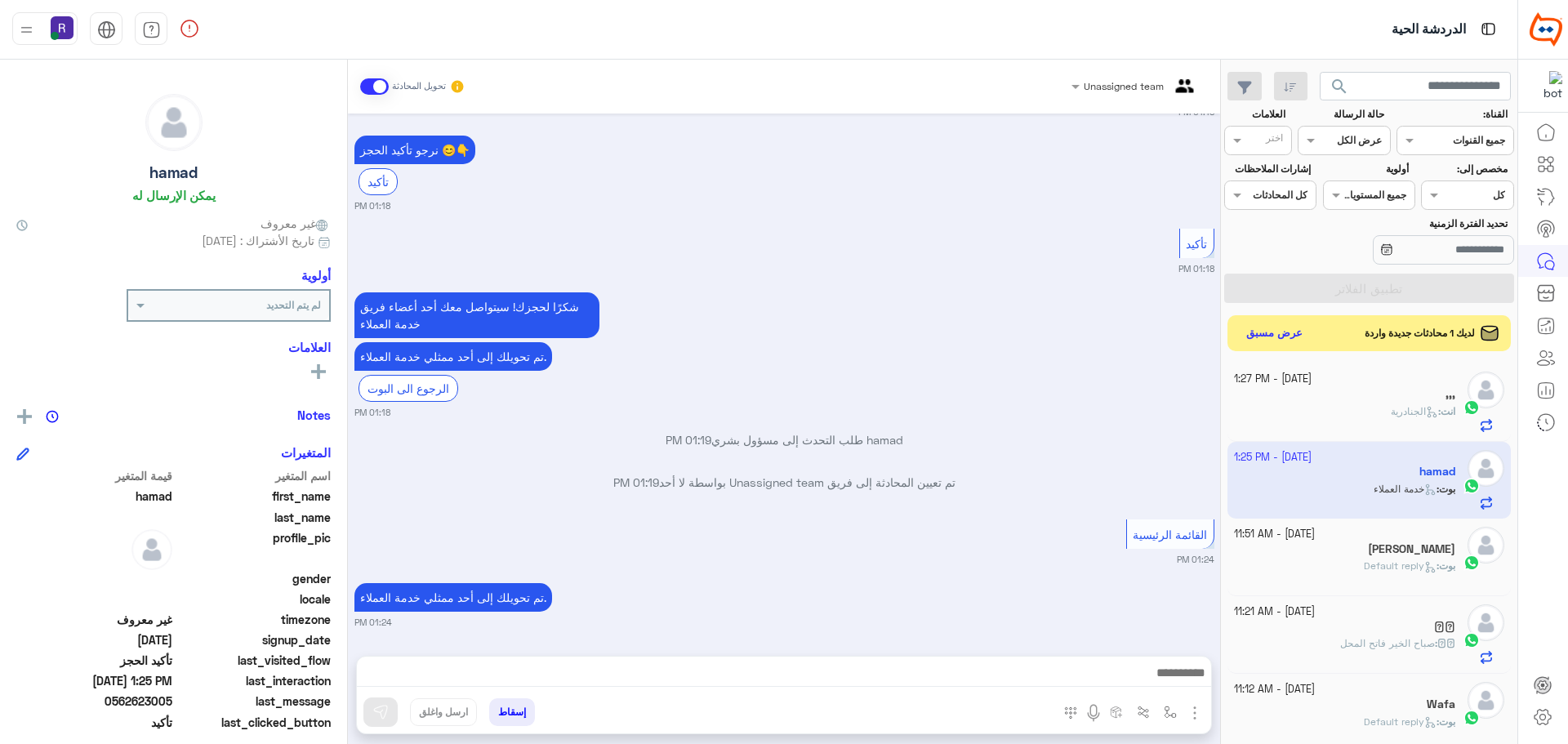
scroll to position [1784, 0]
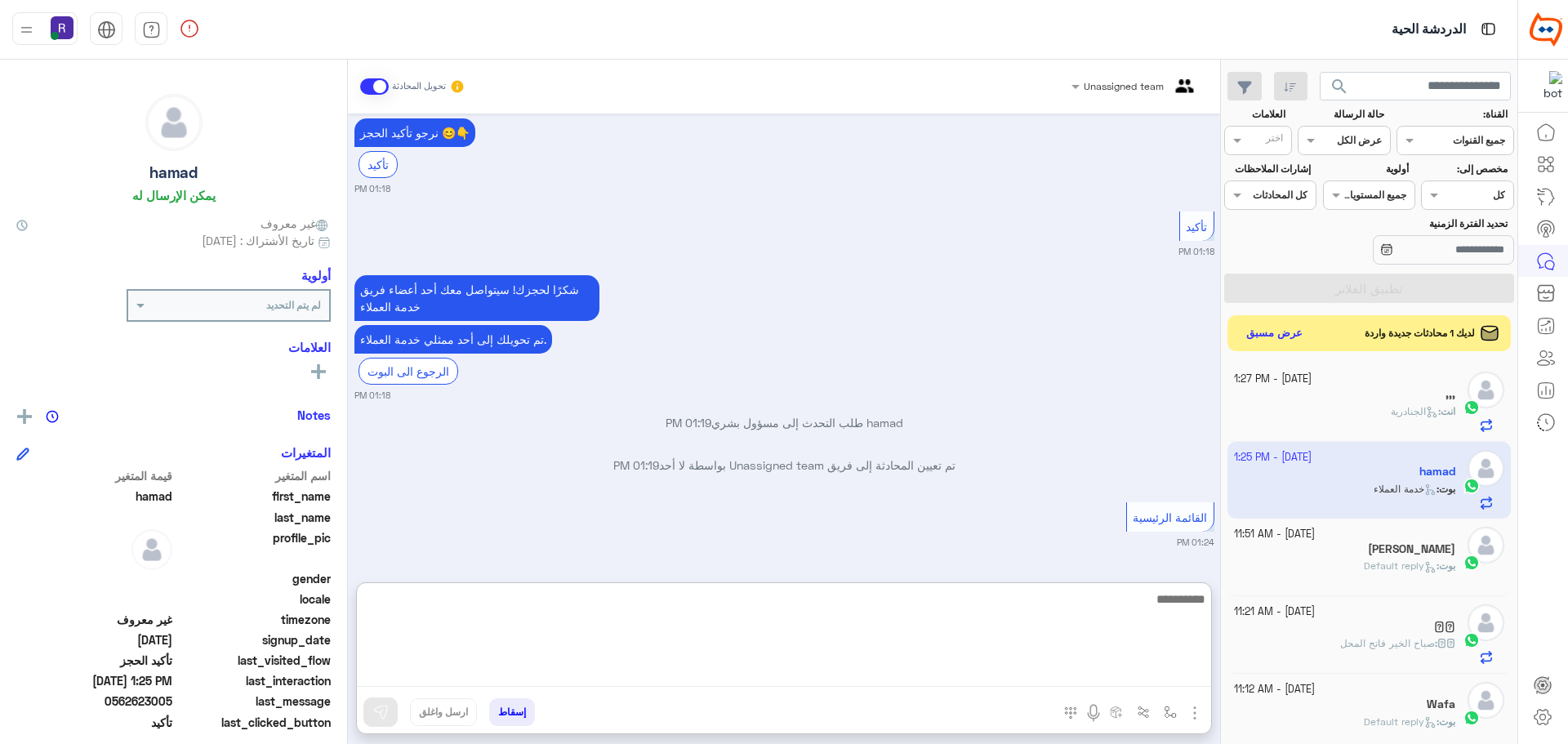
paste textarea "**********"
type textarea "**********"
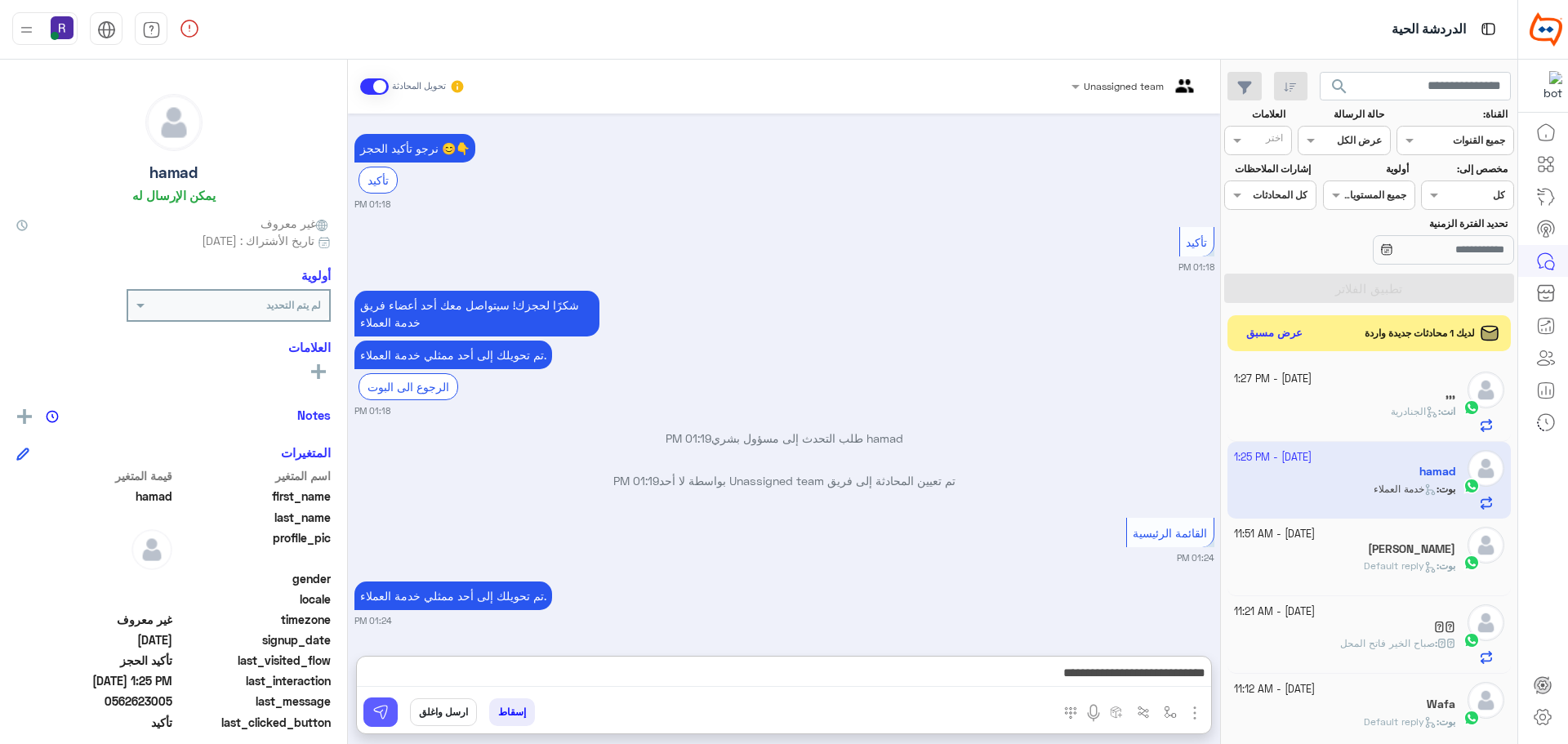
click at [381, 703] on button at bounding box center [380, 711] width 34 height 29
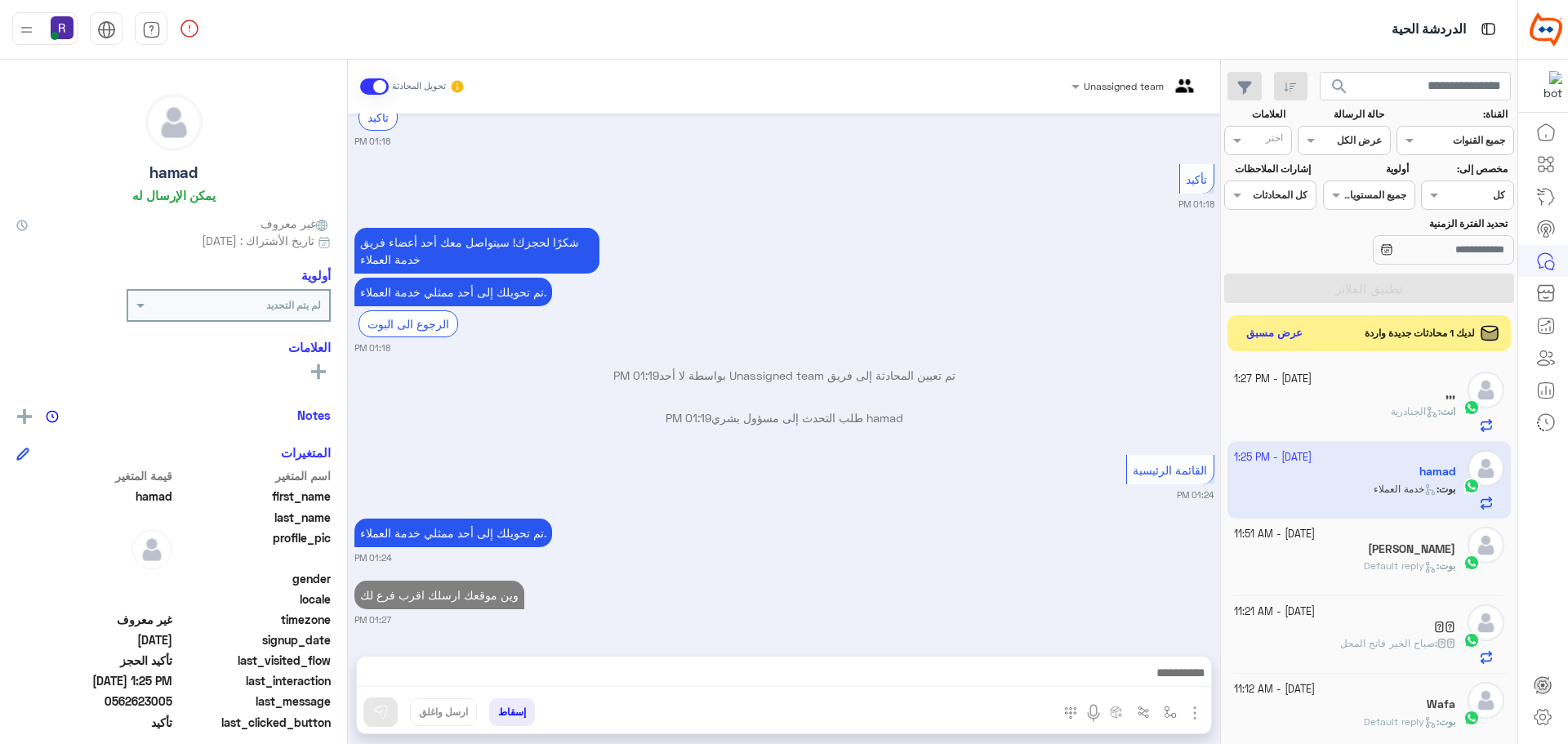
scroll to position [1847, 0]
click at [1258, 332] on button "عرض مسبق" at bounding box center [1275, 332] width 69 height 22
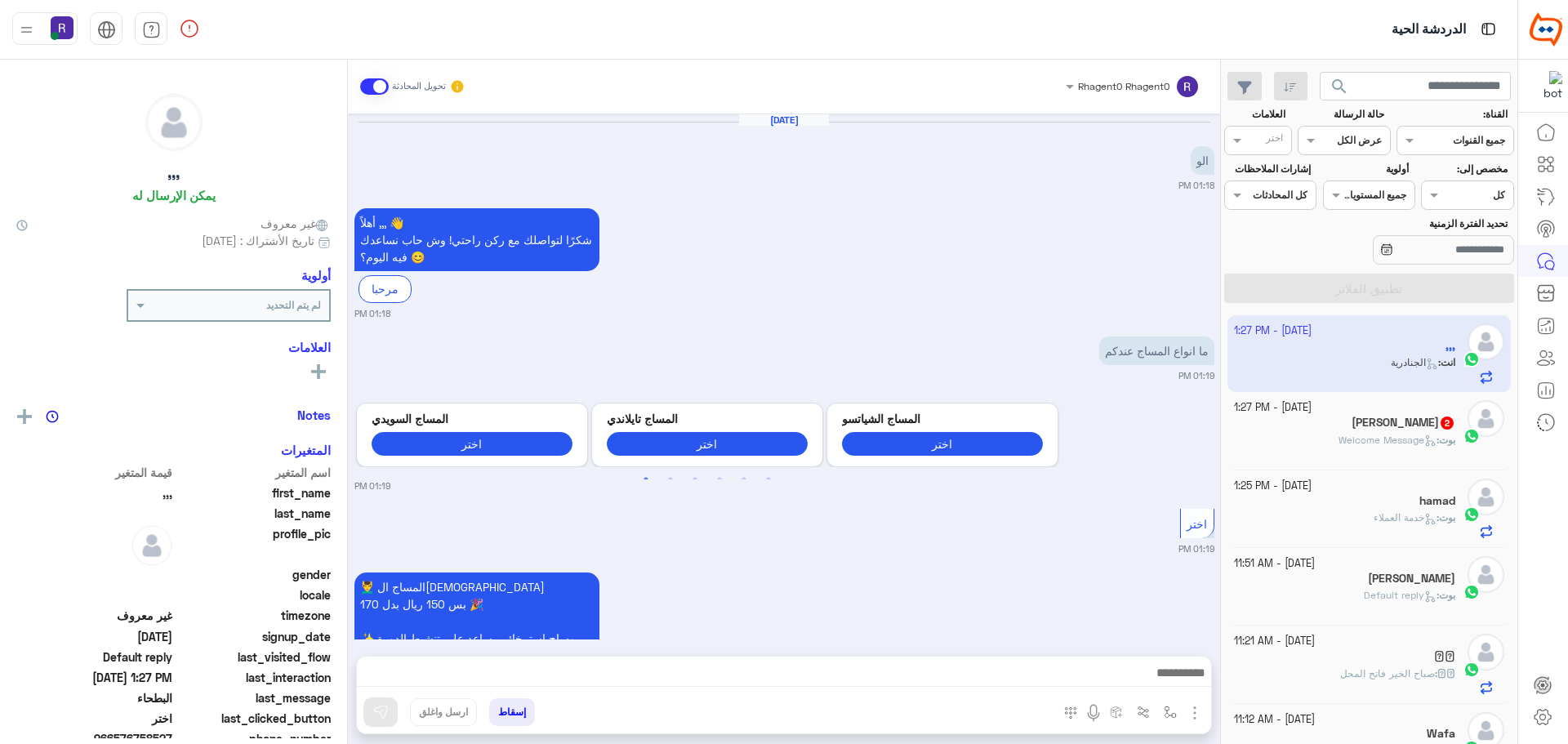
scroll to position [1343, 0]
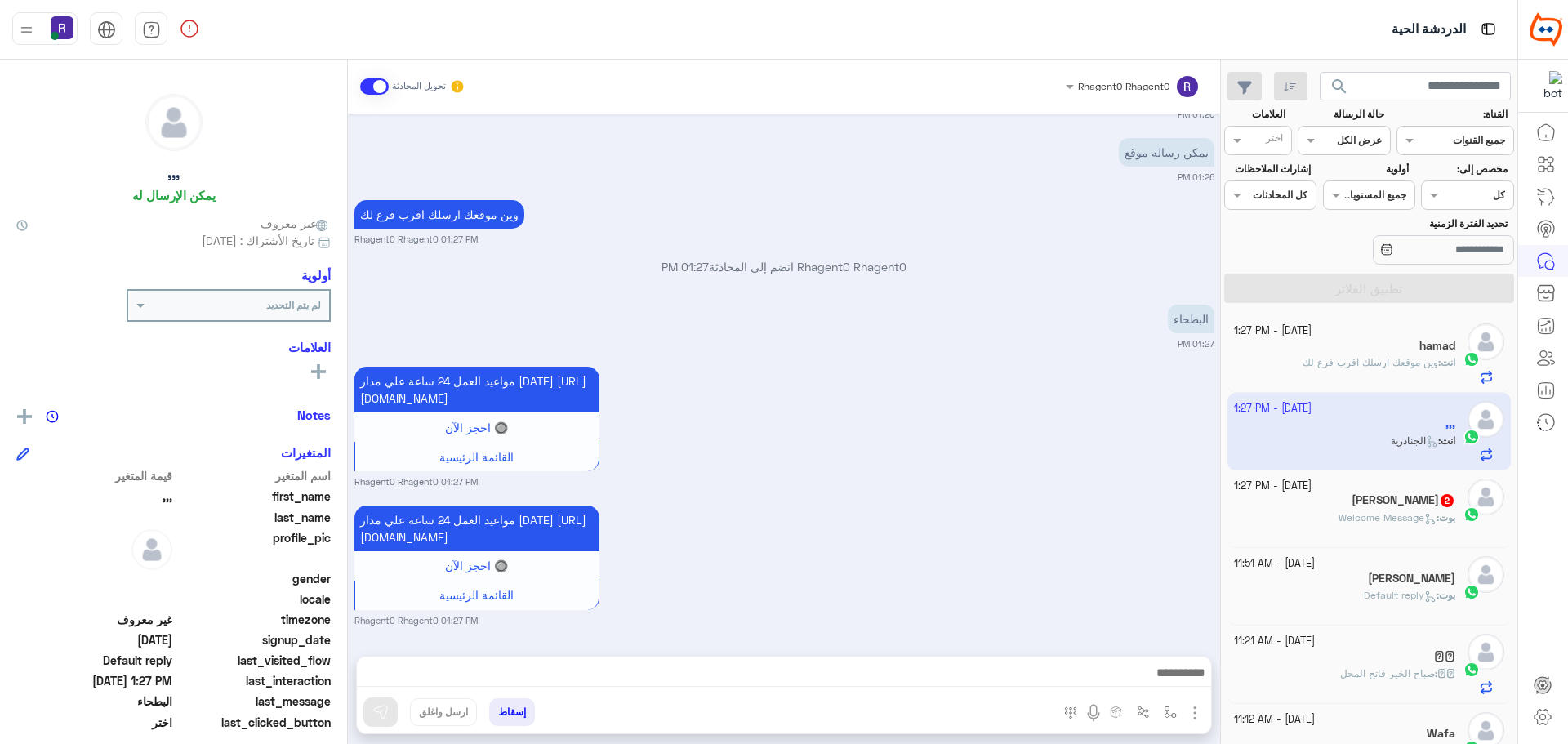
click at [1338, 522] on span "Welcome Message" at bounding box center [1387, 517] width 98 height 12
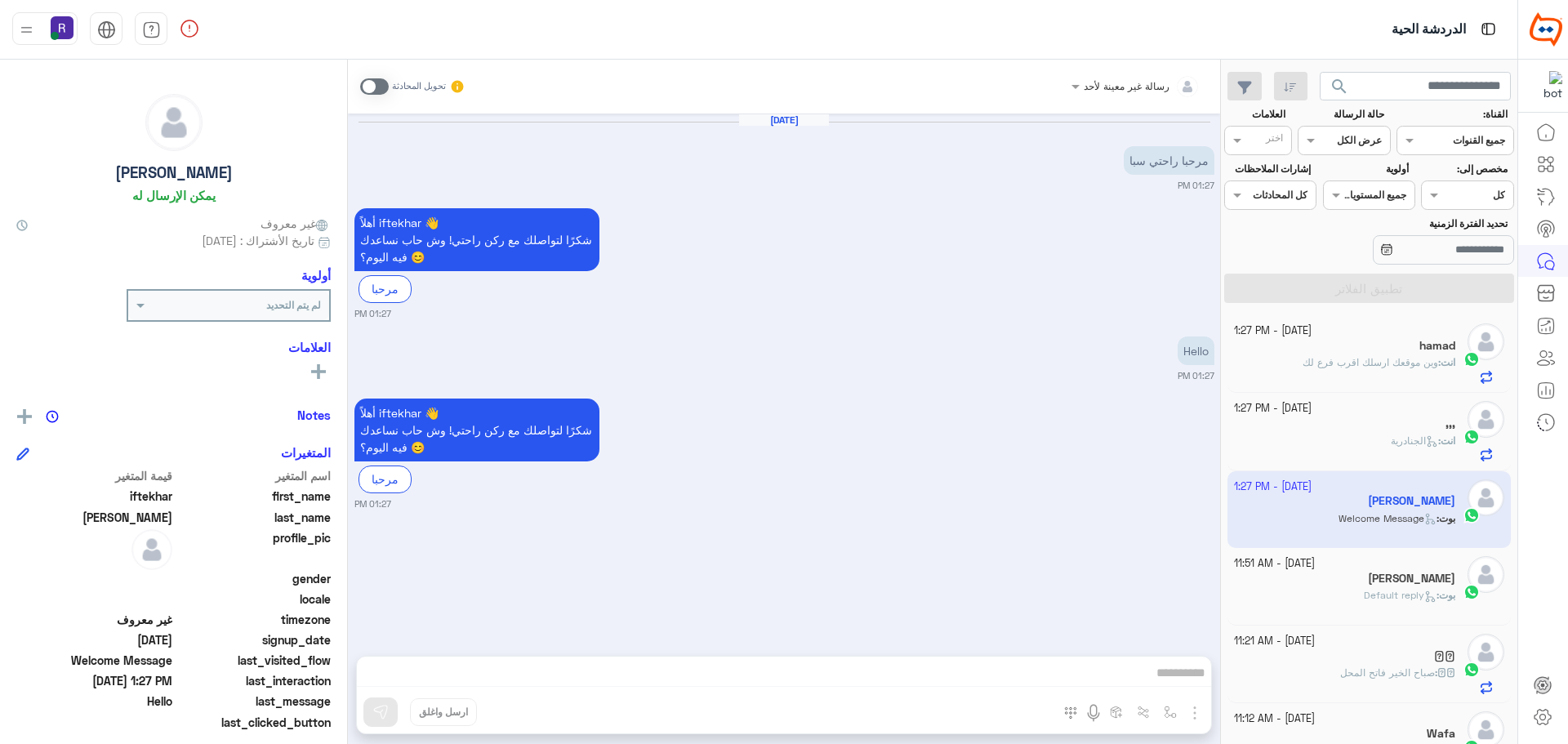
click at [383, 88] on span at bounding box center [374, 87] width 28 height 16
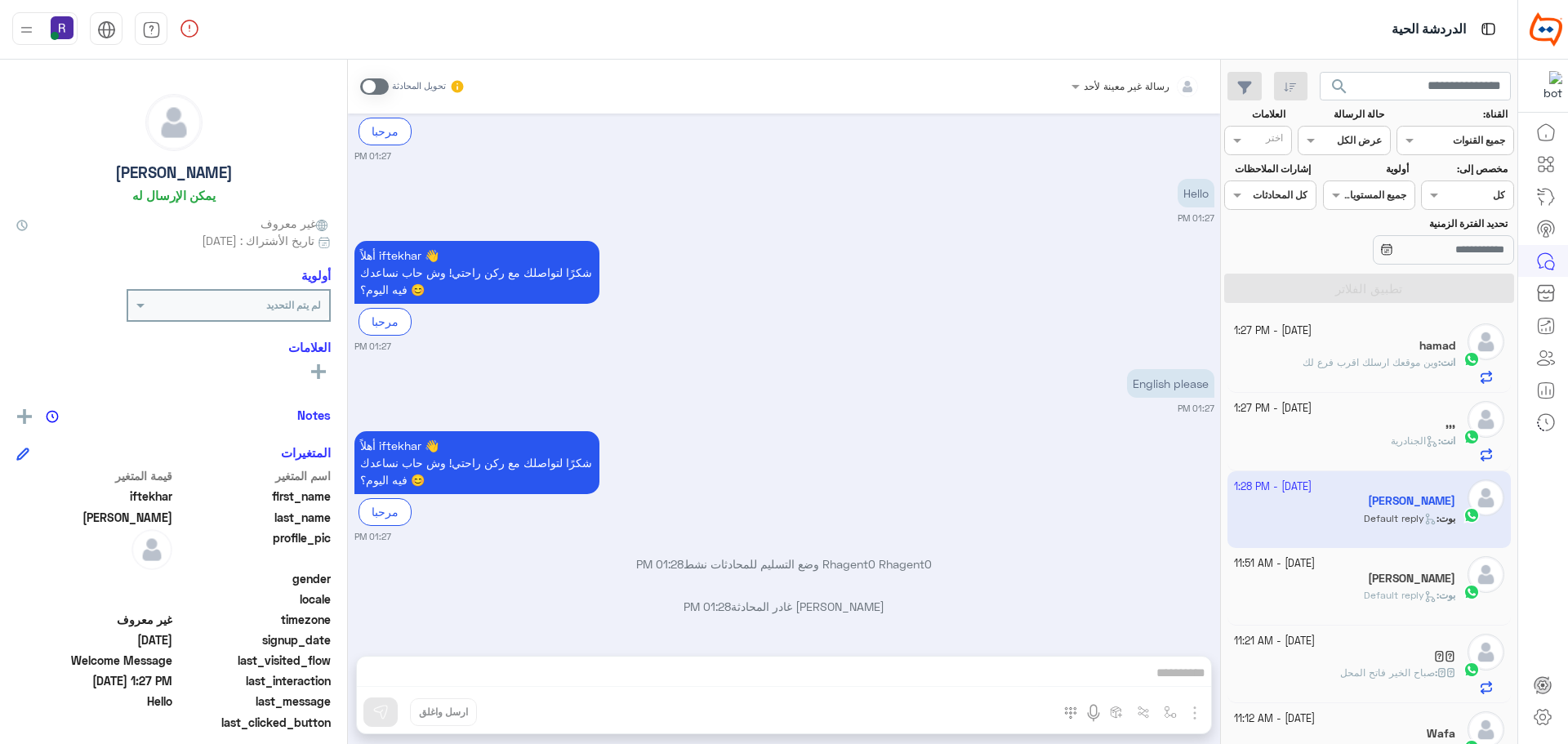
click at [384, 81] on span at bounding box center [374, 87] width 28 height 16
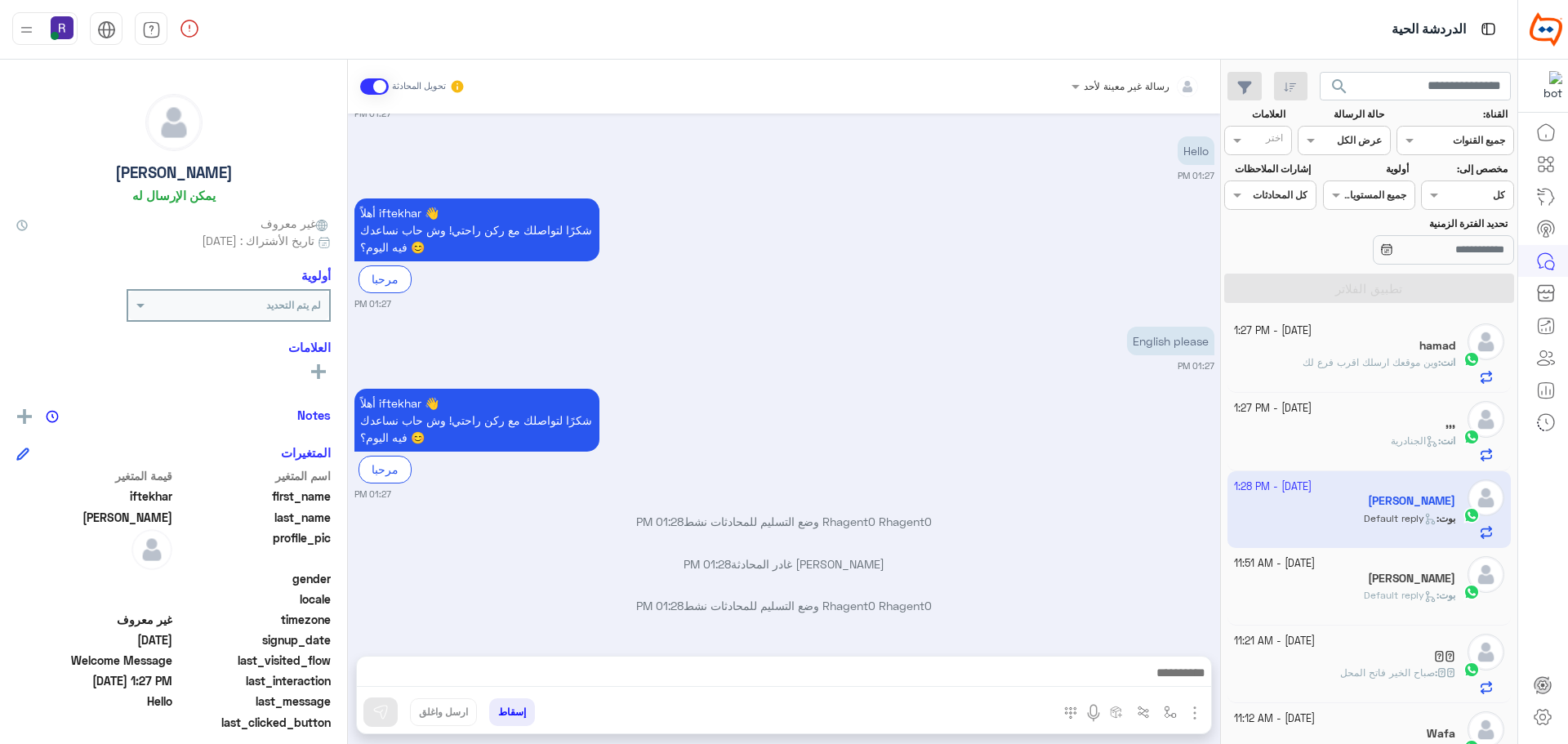
click at [1191, 713] on img "button" at bounding box center [1195, 713] width 19 height 19
click at [1093, 471] on div "أهلاً iftekhar 👋 شكرًا لتواصلك مع ركن راحتي! وش حاب نساعدك فيه اليوم؟ 😊 مرحبا 0…" at bounding box center [784, 442] width 860 height 116
click at [1190, 714] on img "button" at bounding box center [1195, 713] width 19 height 19
click at [1099, 544] on div "Oct 8, 2025 مرحبا راحتي سبا 01:27 PM أهلاً iftekhar 👋 شكرًا لتواصلك مع ركن راحت…" at bounding box center [784, 376] width 872 height 526
click at [1165, 712] on img "button" at bounding box center [1170, 711] width 13 height 13
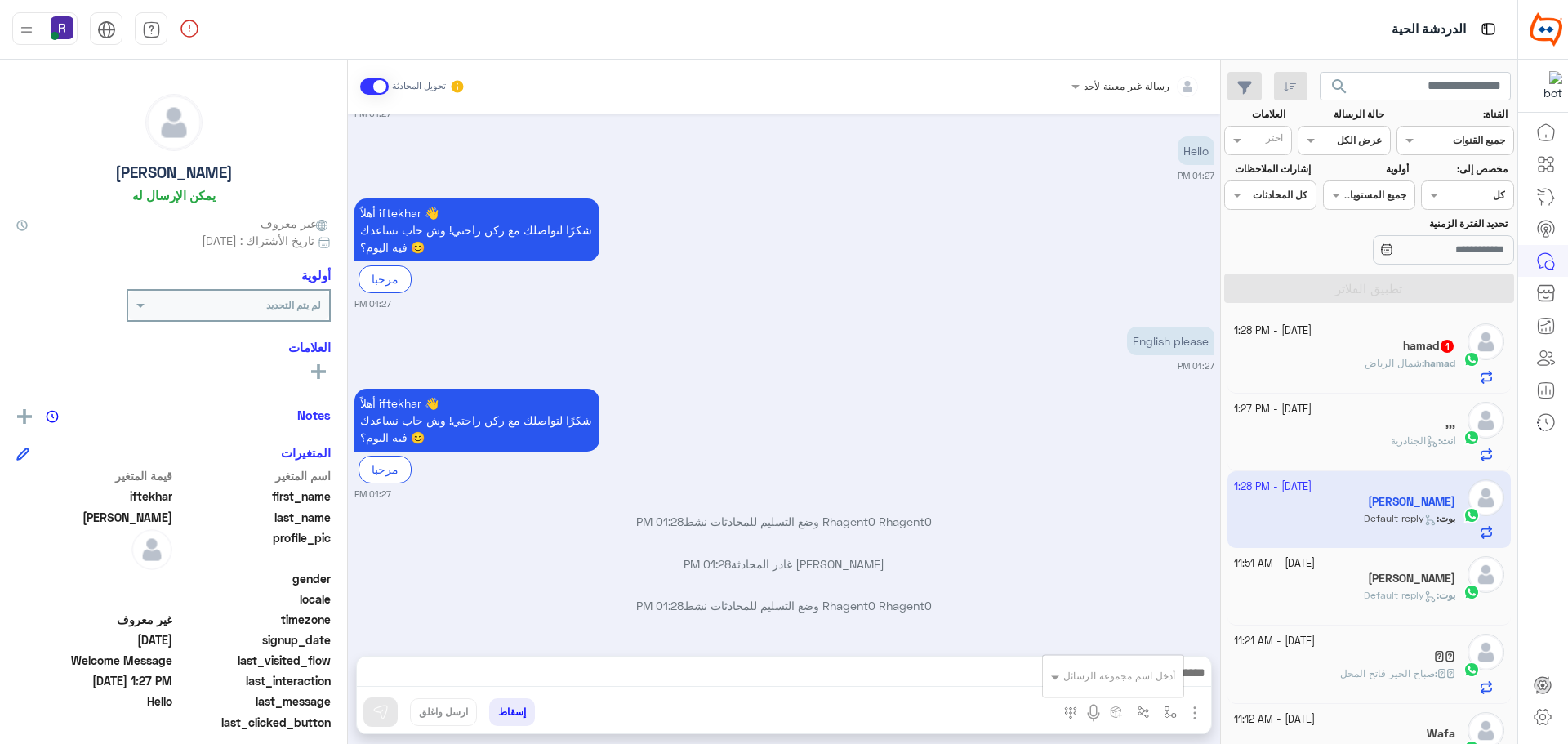
click at [1156, 678] on input "text" at bounding box center [1133, 673] width 82 height 15
click at [1110, 505] on div "Oct 8, 2025 مرحبا راحتي سبا 01:27 PM أهلاً iftekhar 👋 شكرًا لتواصلك مع ركن راحت…" at bounding box center [784, 376] width 872 height 526
click at [1193, 708] on img "button" at bounding box center [1195, 713] width 19 height 19
click at [1184, 668] on img at bounding box center [1191, 677] width 13 height 19
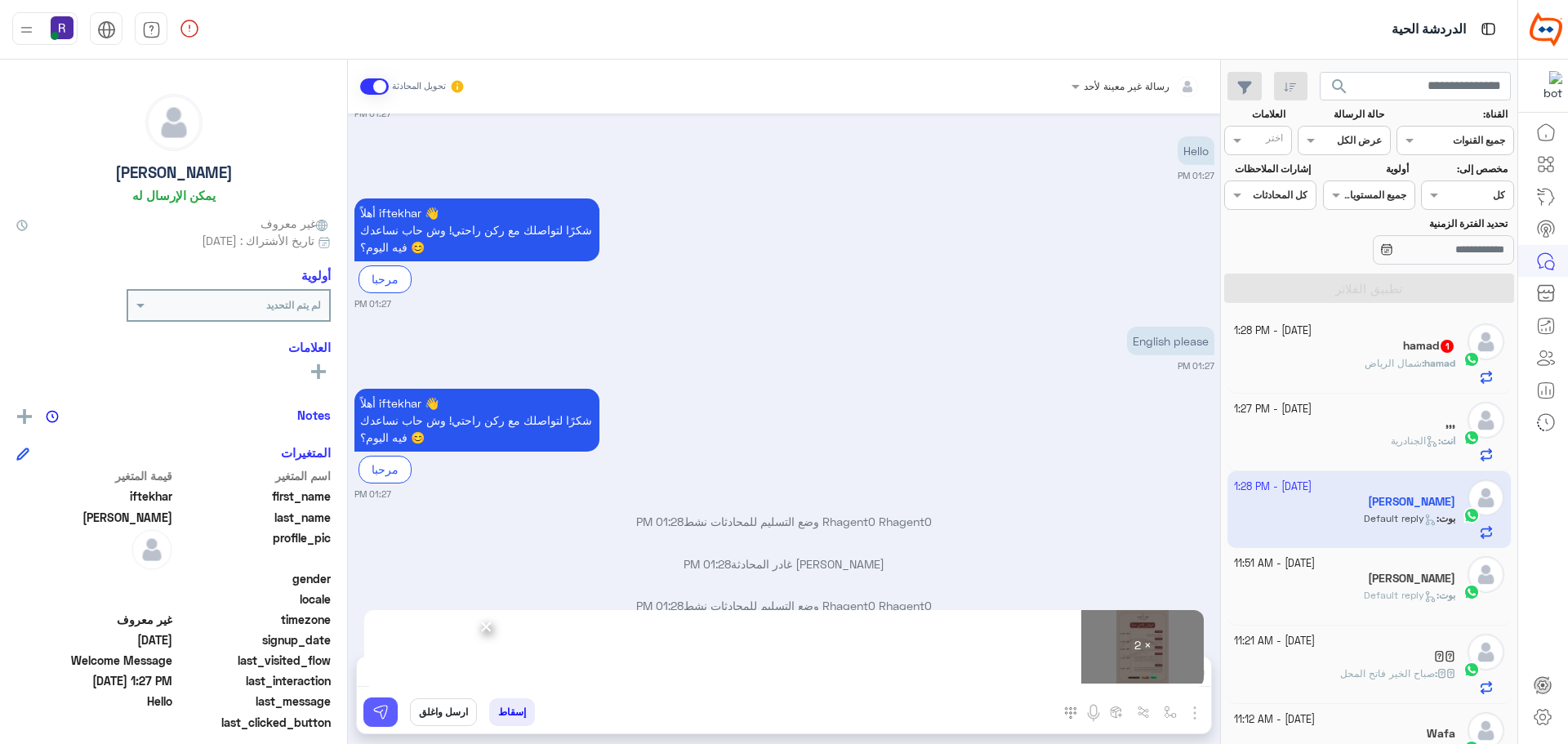
click at [379, 711] on img at bounding box center [380, 711] width 16 height 16
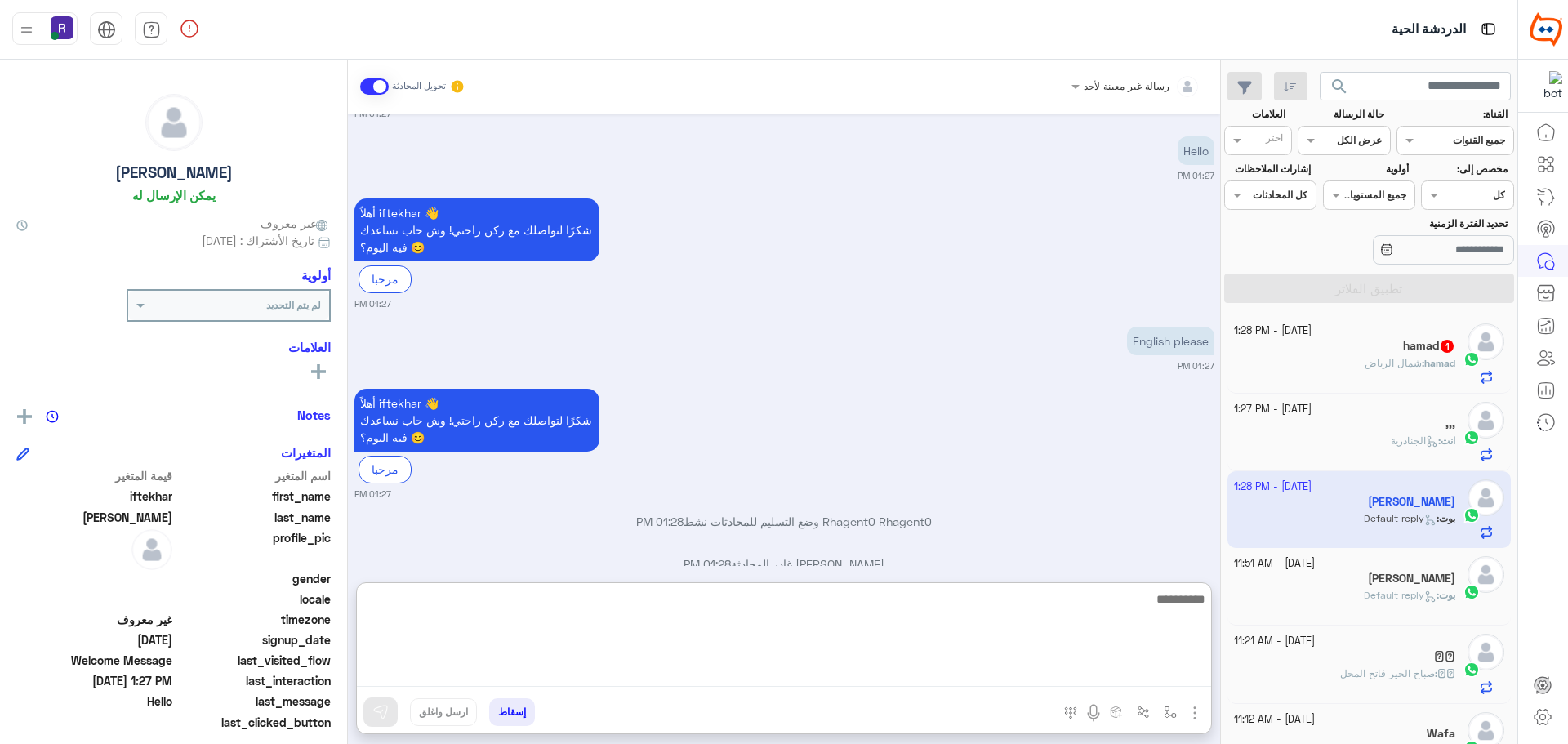
paste textarea "**********"
type textarea "**********"
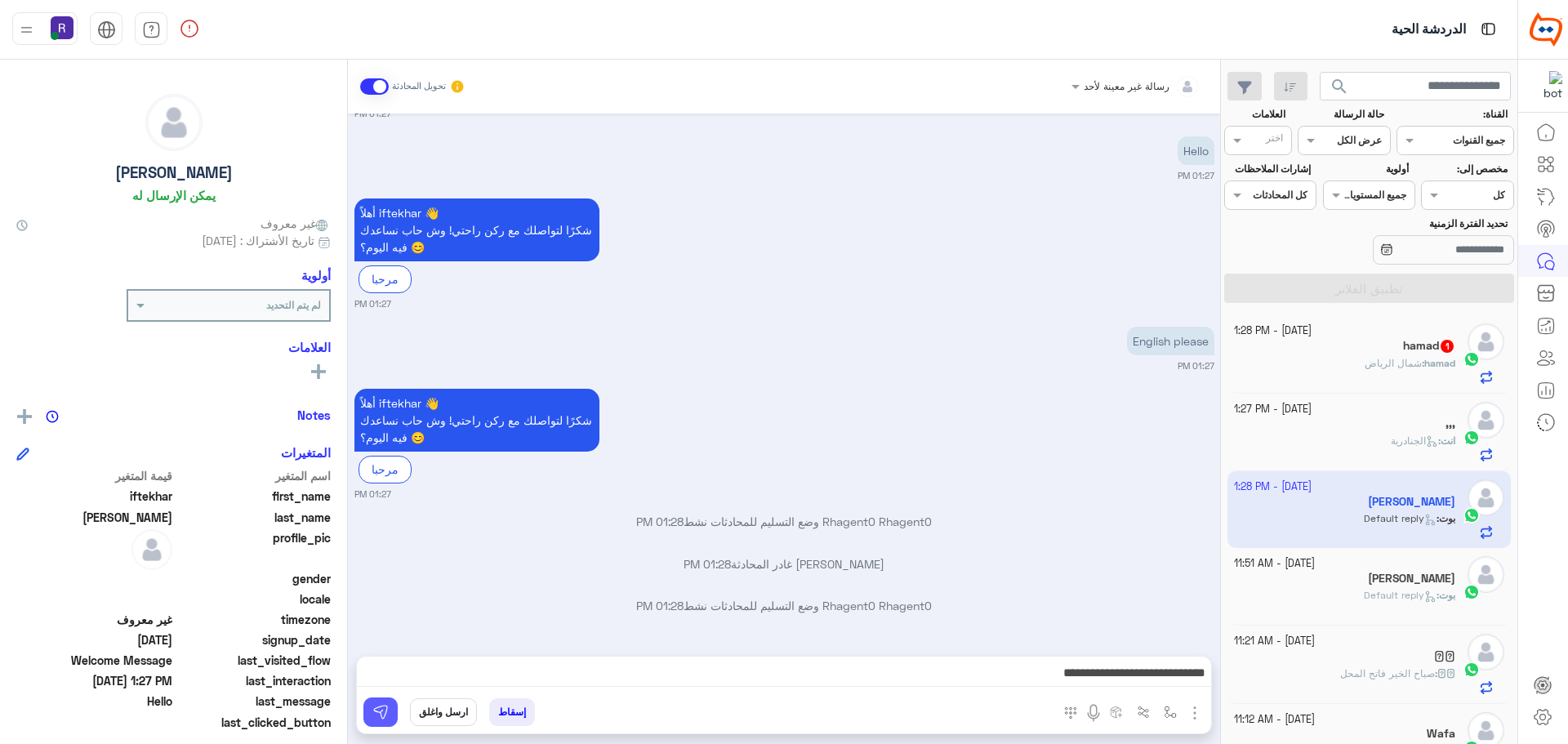
click at [391, 706] on button at bounding box center [380, 711] width 34 height 29
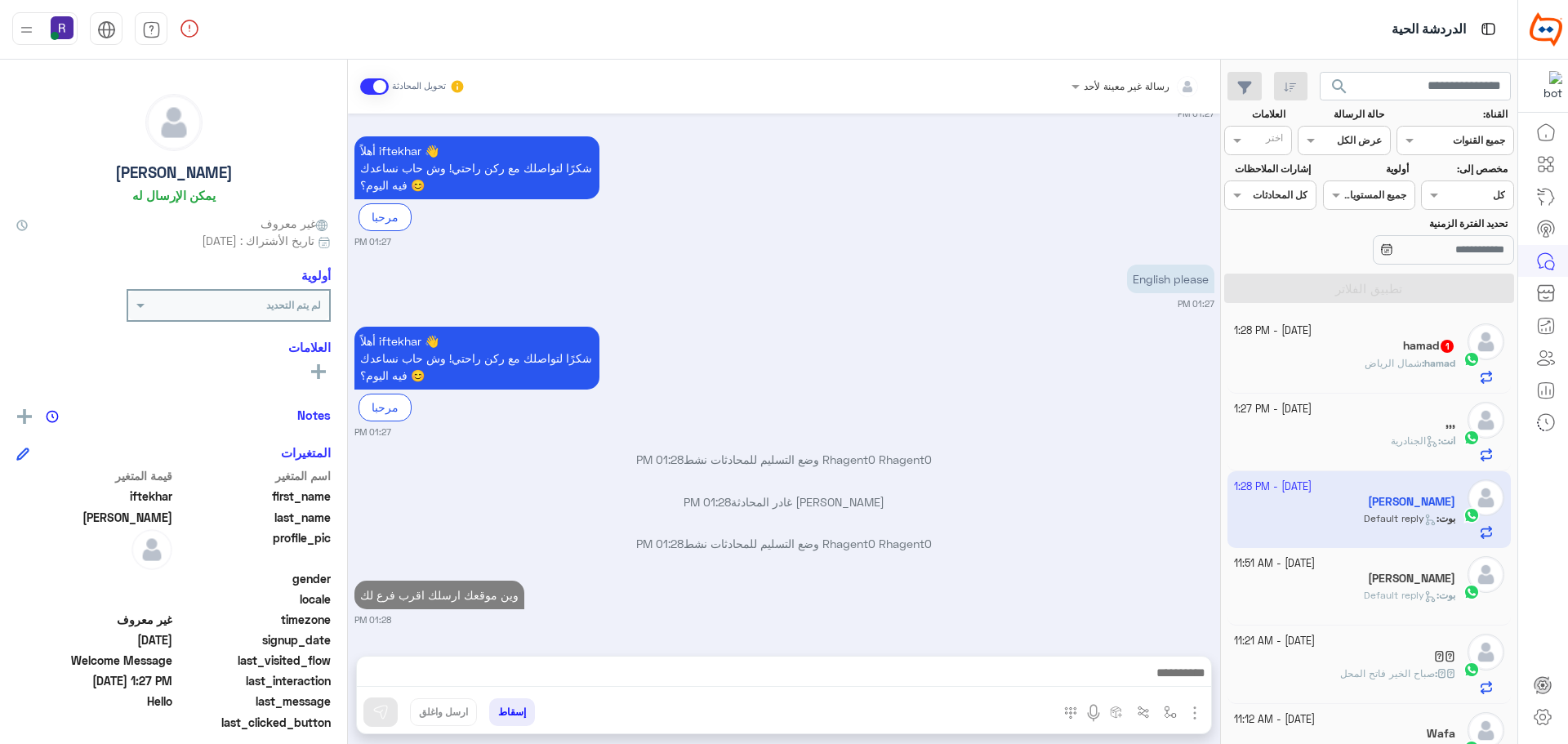
click at [1316, 364] on div "hamad : شمال الرياض" at bounding box center [1344, 370] width 222 height 28
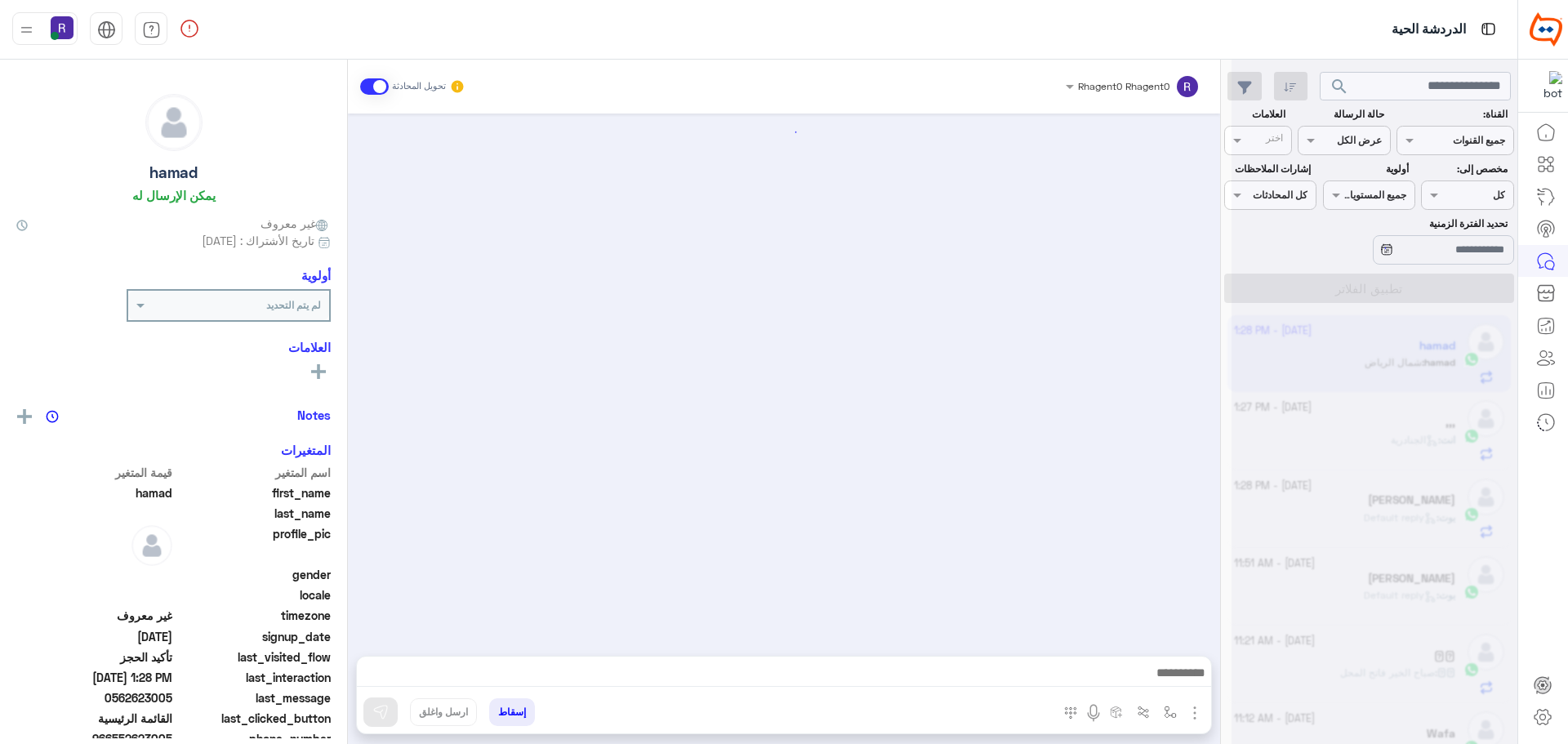
scroll to position [1463, 0]
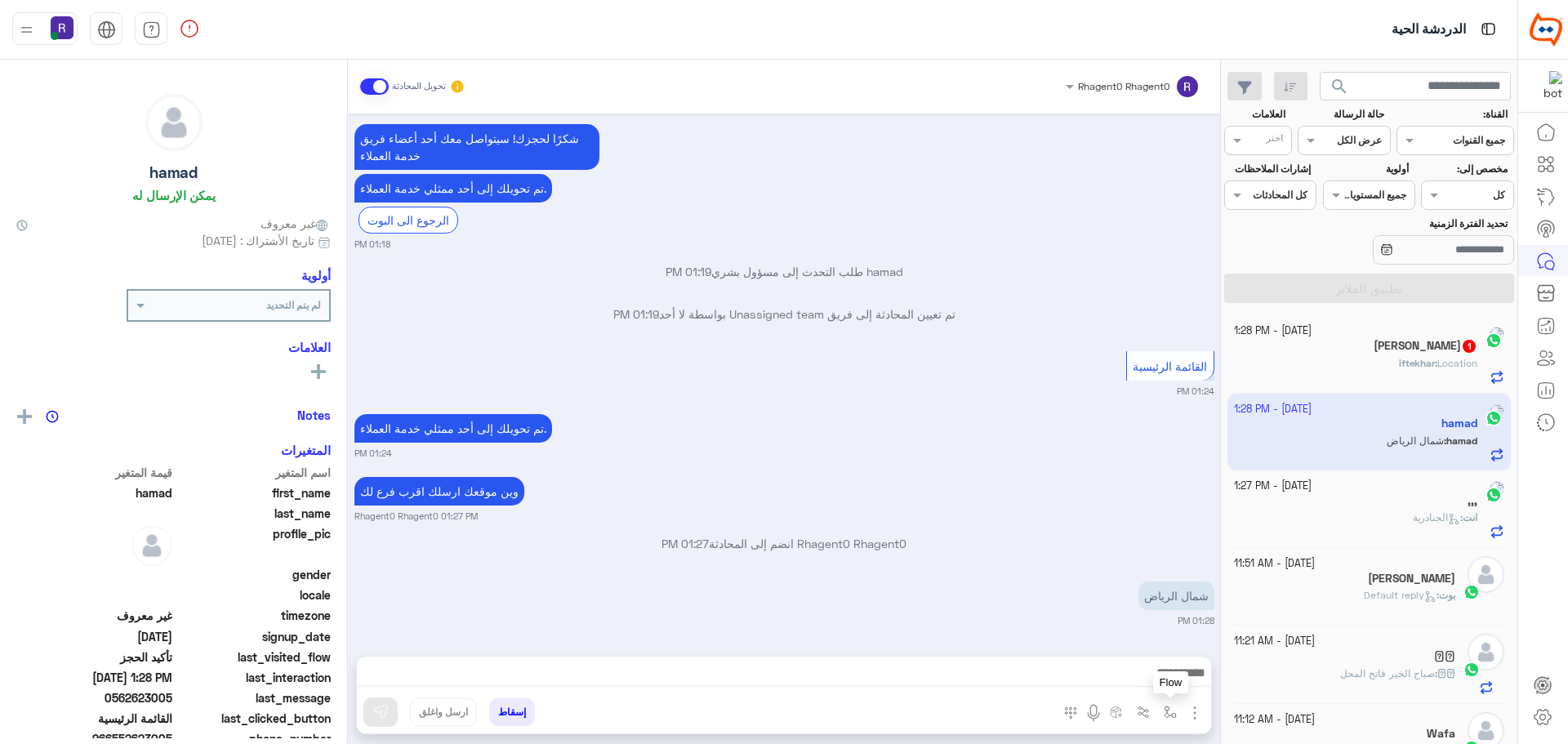
click at [1168, 714] on img "button" at bounding box center [1170, 711] width 13 height 13
click at [1161, 683] on div "أدخل اسم مجموعة الرسائل" at bounding box center [1119, 676] width 112 height 15
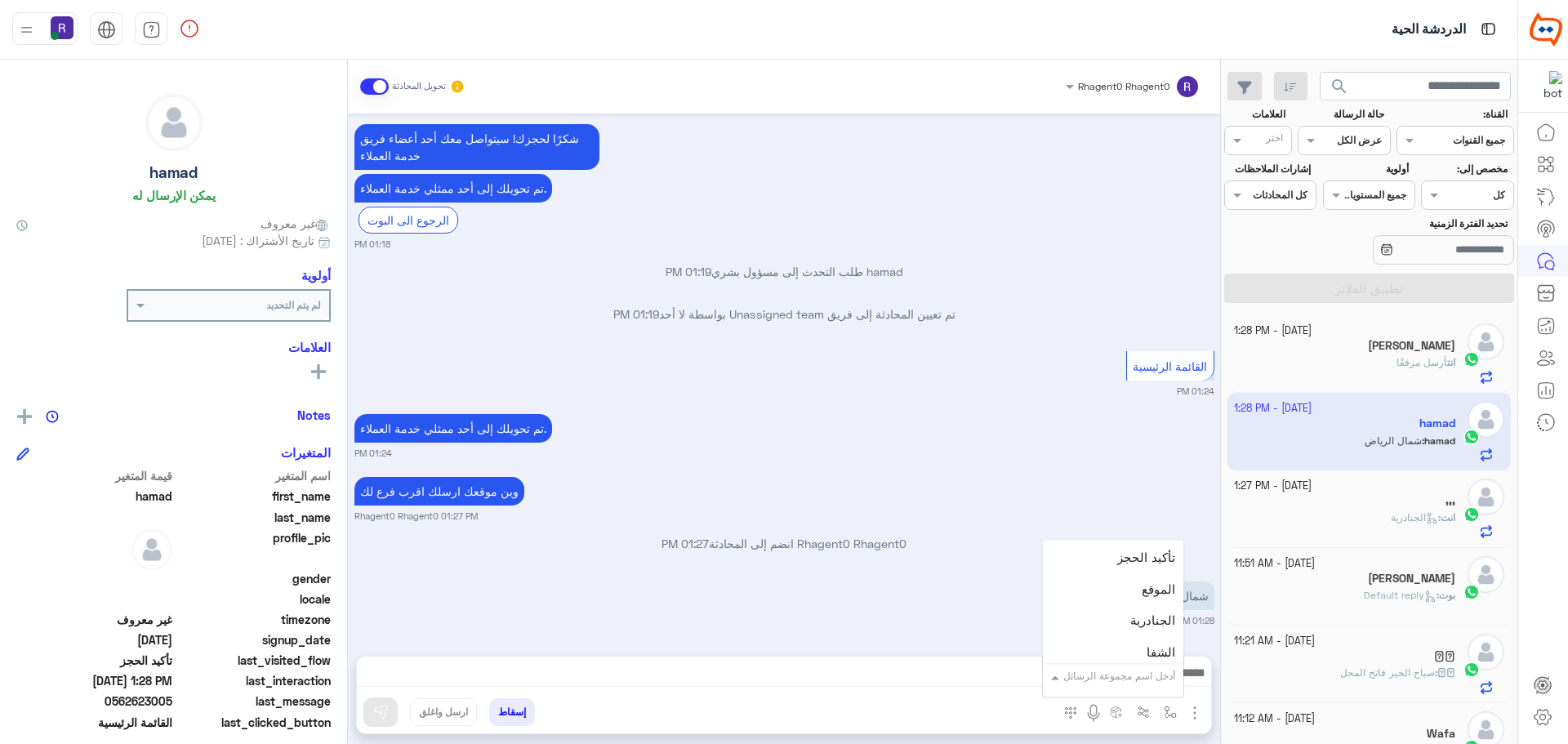
scroll to position [1061, 0]
click at [1137, 592] on span "الجنادرية" at bounding box center [1153, 594] width 45 height 15
type textarea "*********"
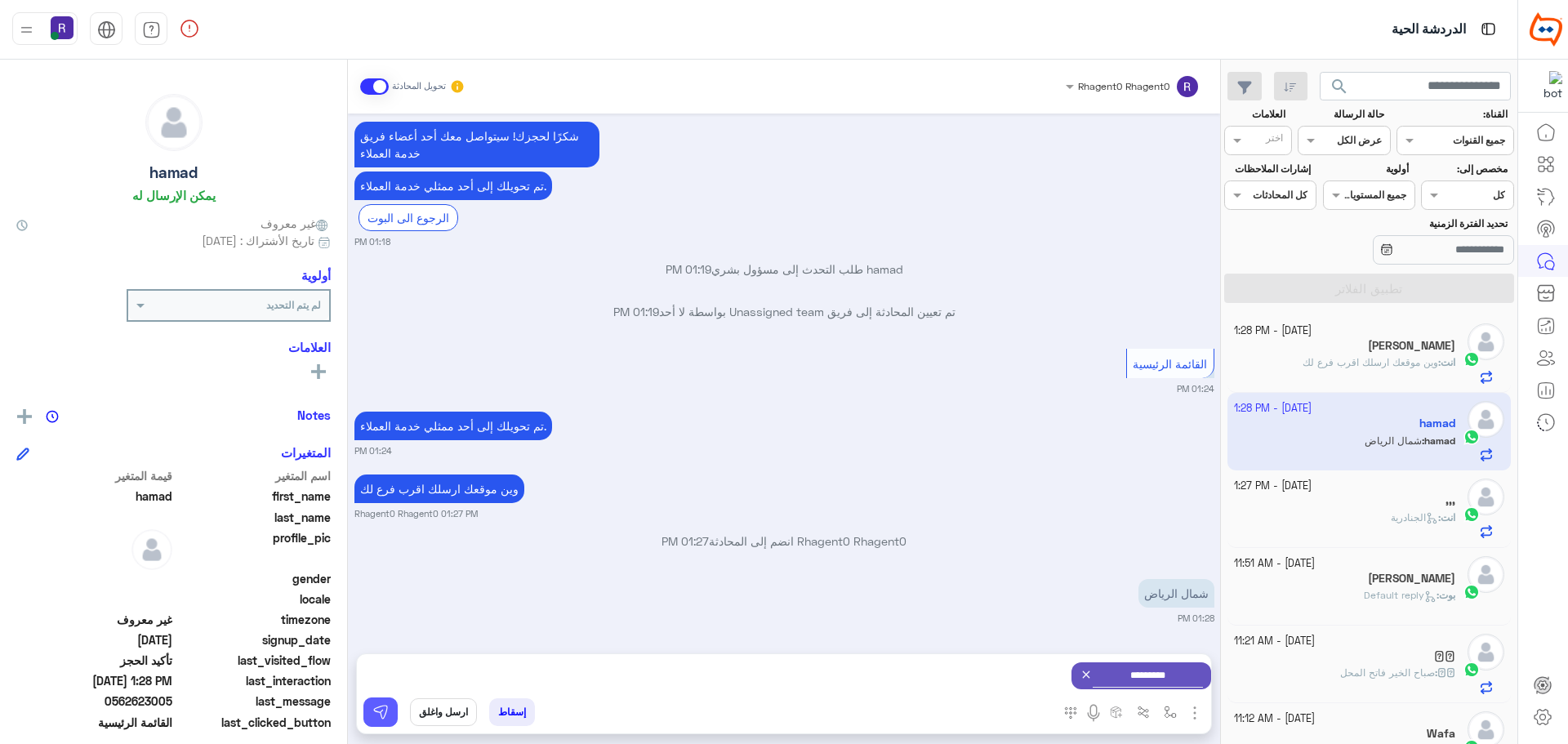
click at [392, 714] on button at bounding box center [380, 711] width 34 height 29
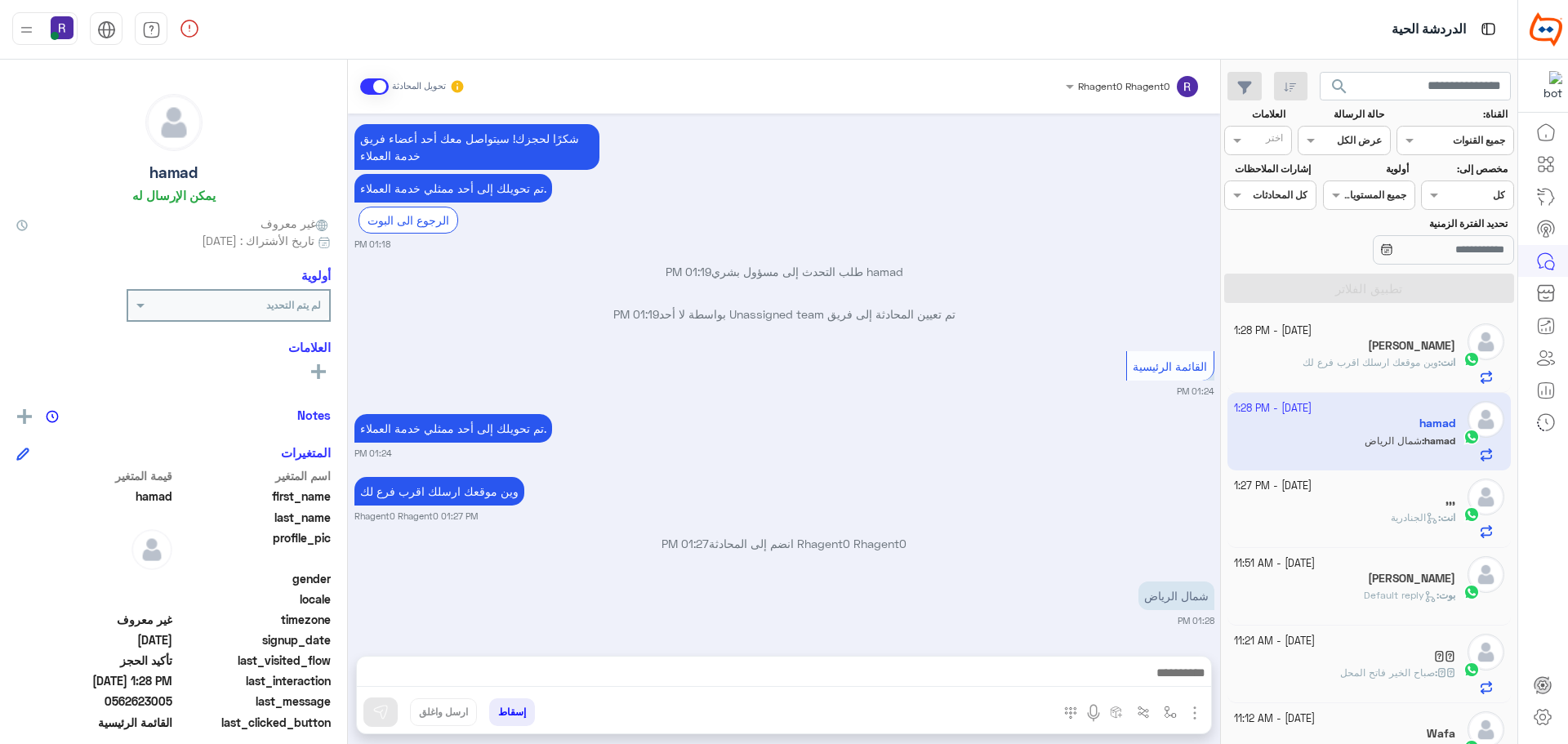
scroll to position [1463, 0]
click at [1173, 713] on img "button" at bounding box center [1170, 711] width 13 height 13
click at [1130, 670] on input "text" at bounding box center [1133, 673] width 82 height 15
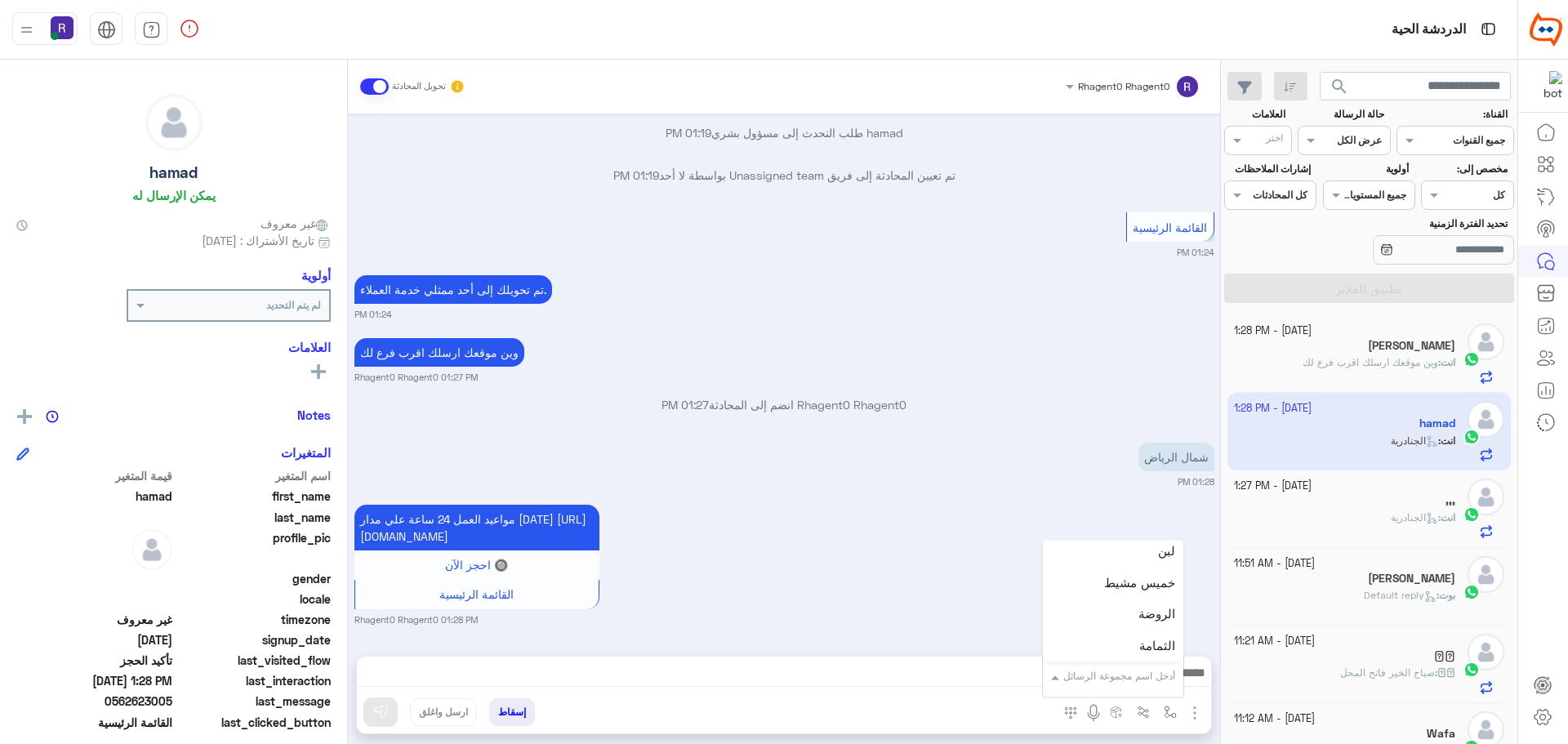
scroll to position [1143, 0]
click at [1128, 576] on div "لبن" at bounding box center [1113, 576] width 141 height 32
type textarea "***"
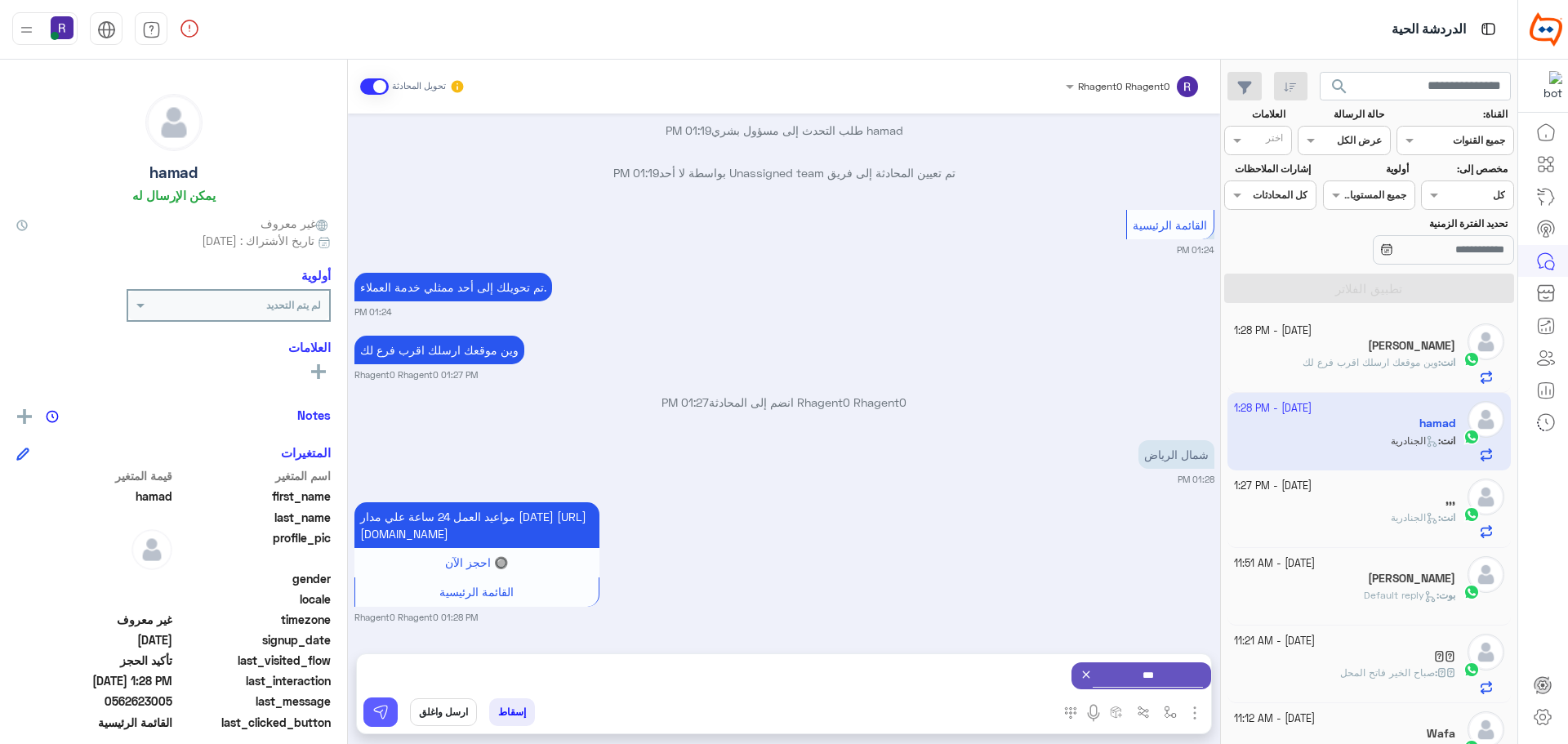
click at [378, 714] on img at bounding box center [380, 711] width 16 height 16
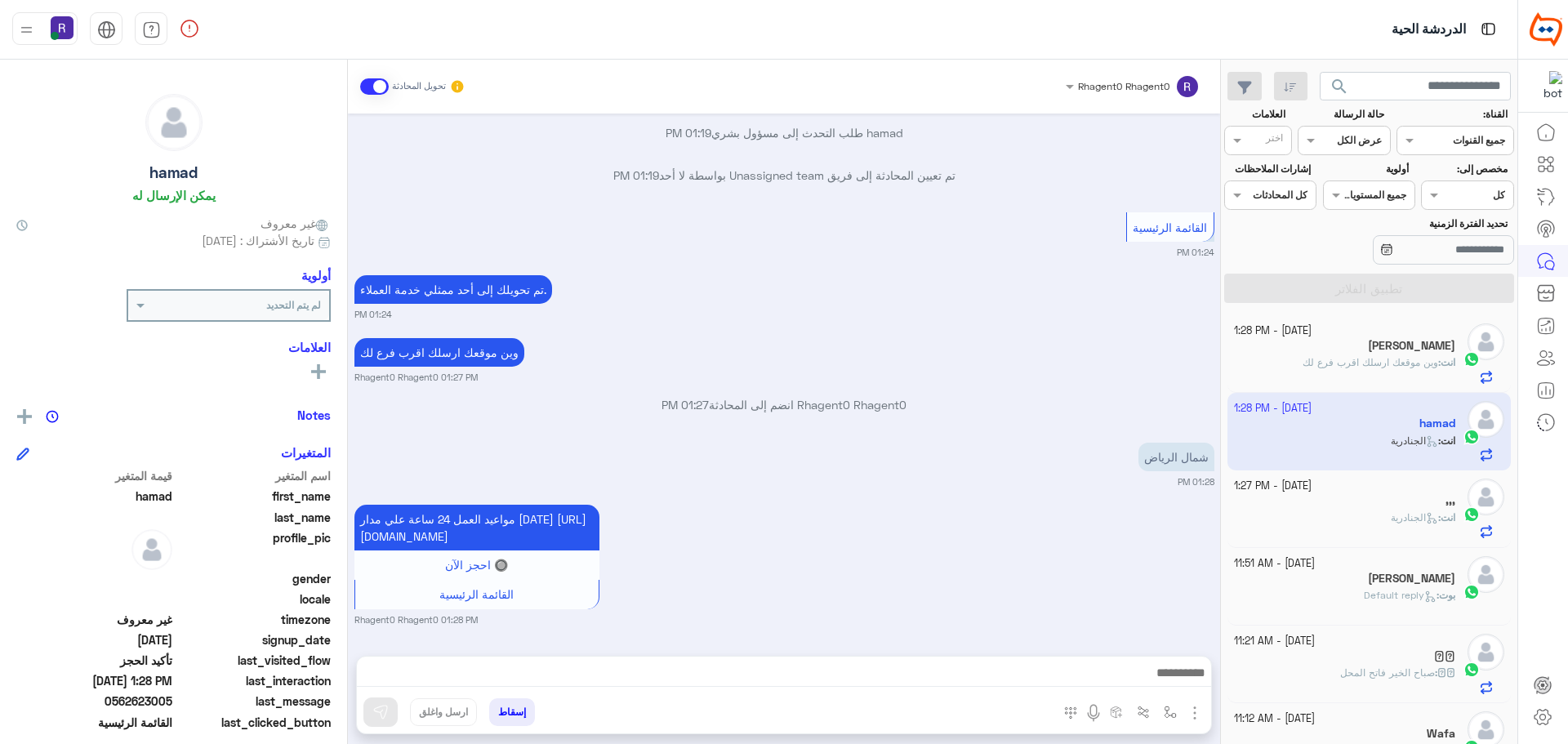
scroll to position [1619, 0]
click at [1166, 706] on img "button" at bounding box center [1170, 711] width 13 height 13
click at [1158, 679] on input "text" at bounding box center [1133, 673] width 82 height 15
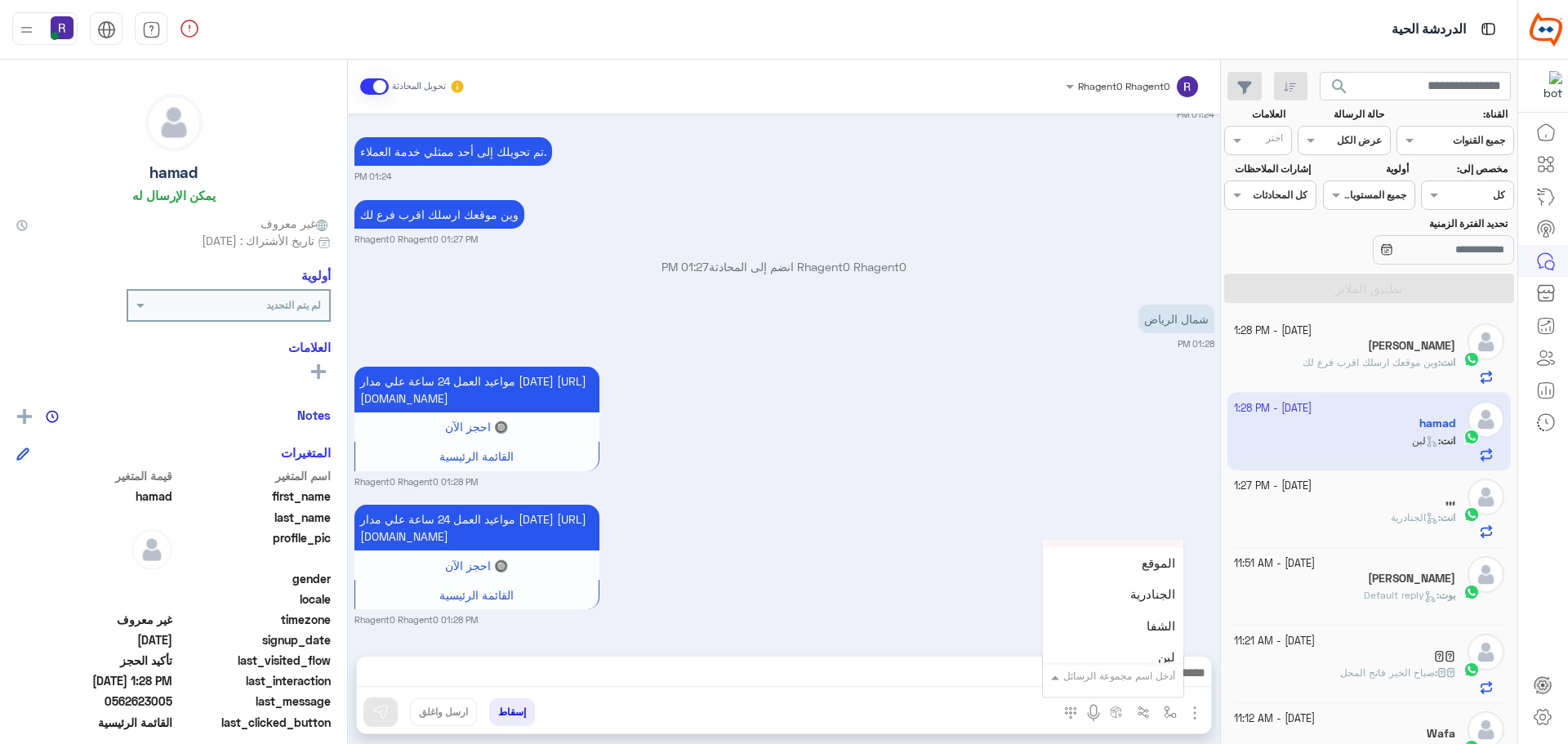
scroll to position [1143, 0]
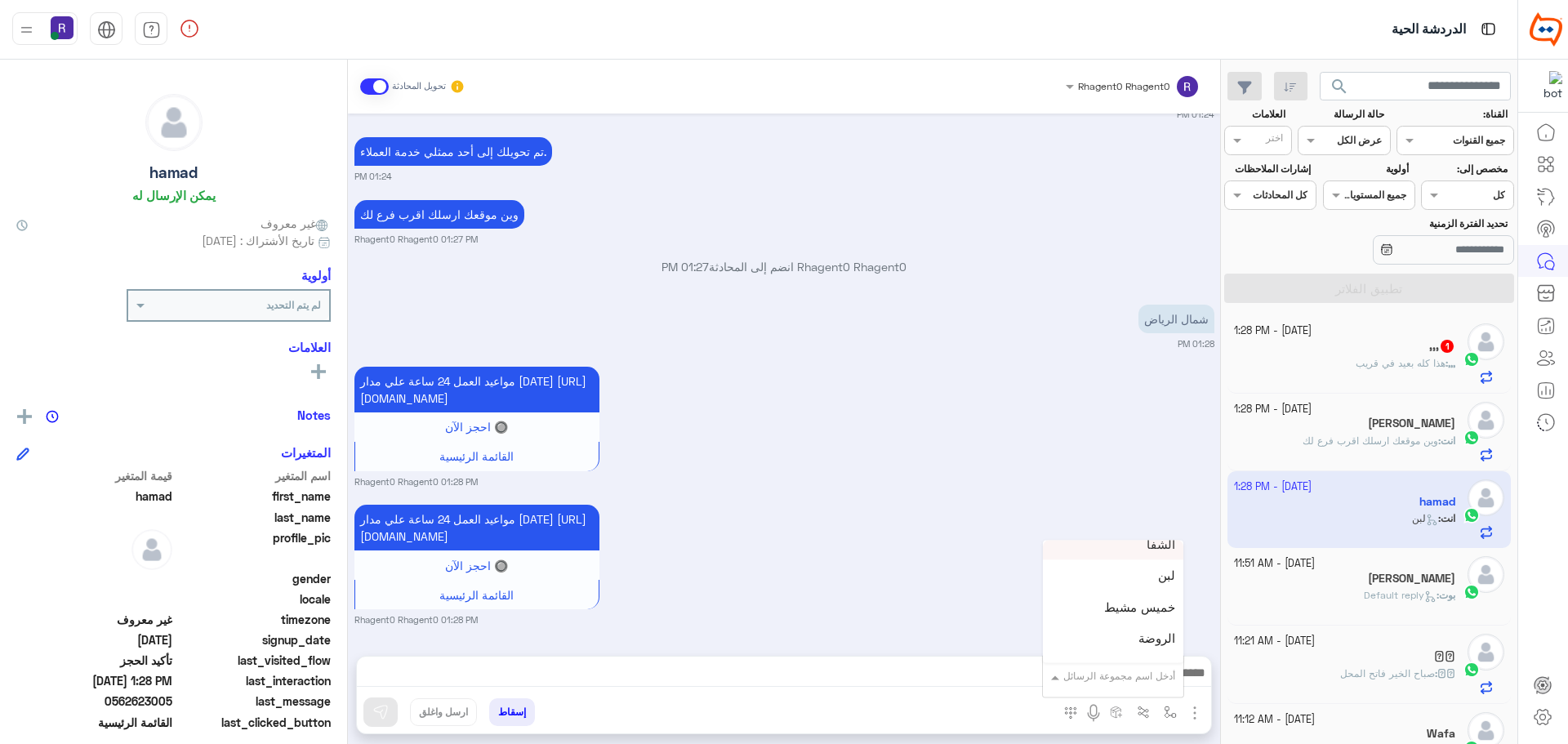
click at [1147, 555] on div "الشفا" at bounding box center [1113, 544] width 141 height 32
type textarea "*****"
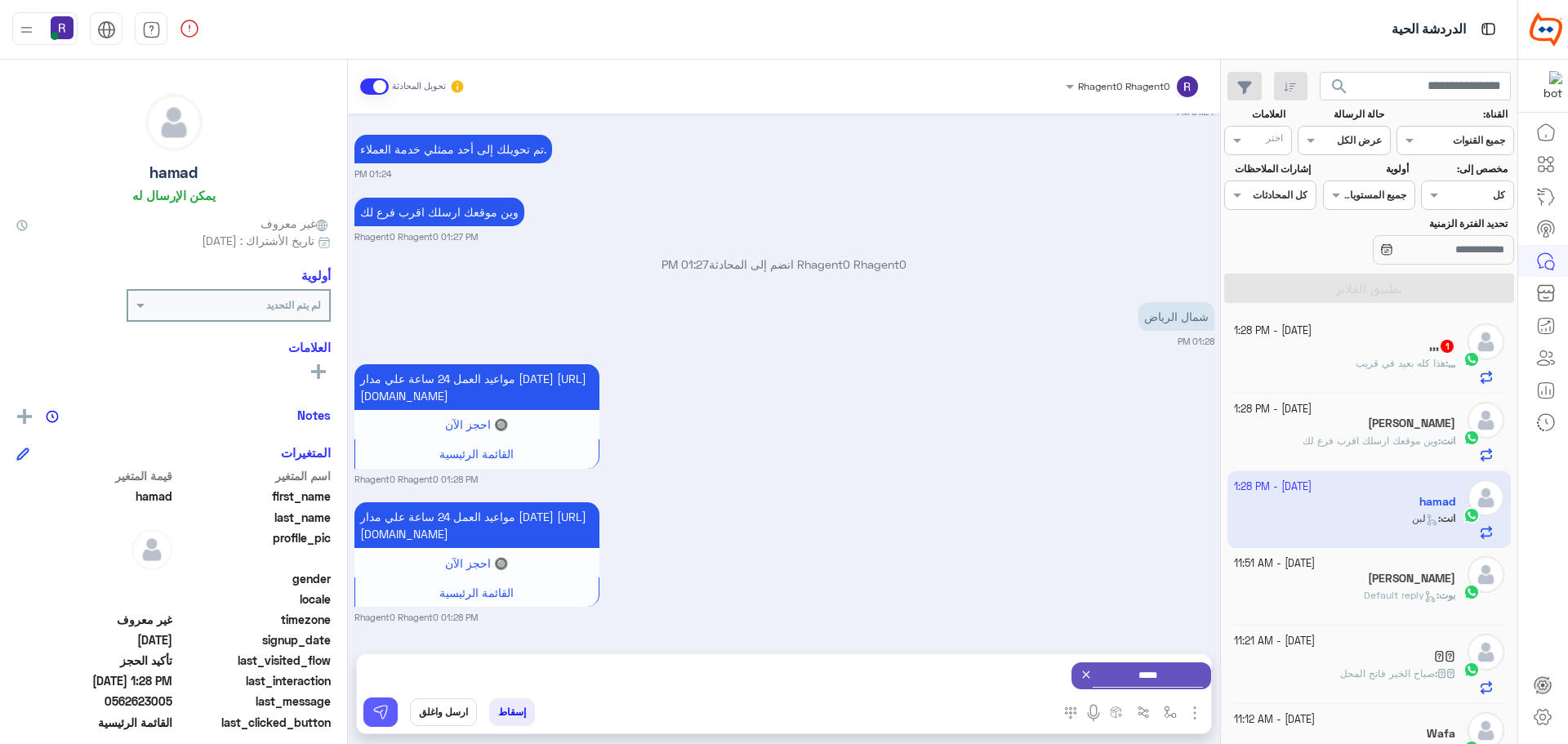
click at [393, 713] on button at bounding box center [380, 711] width 34 height 29
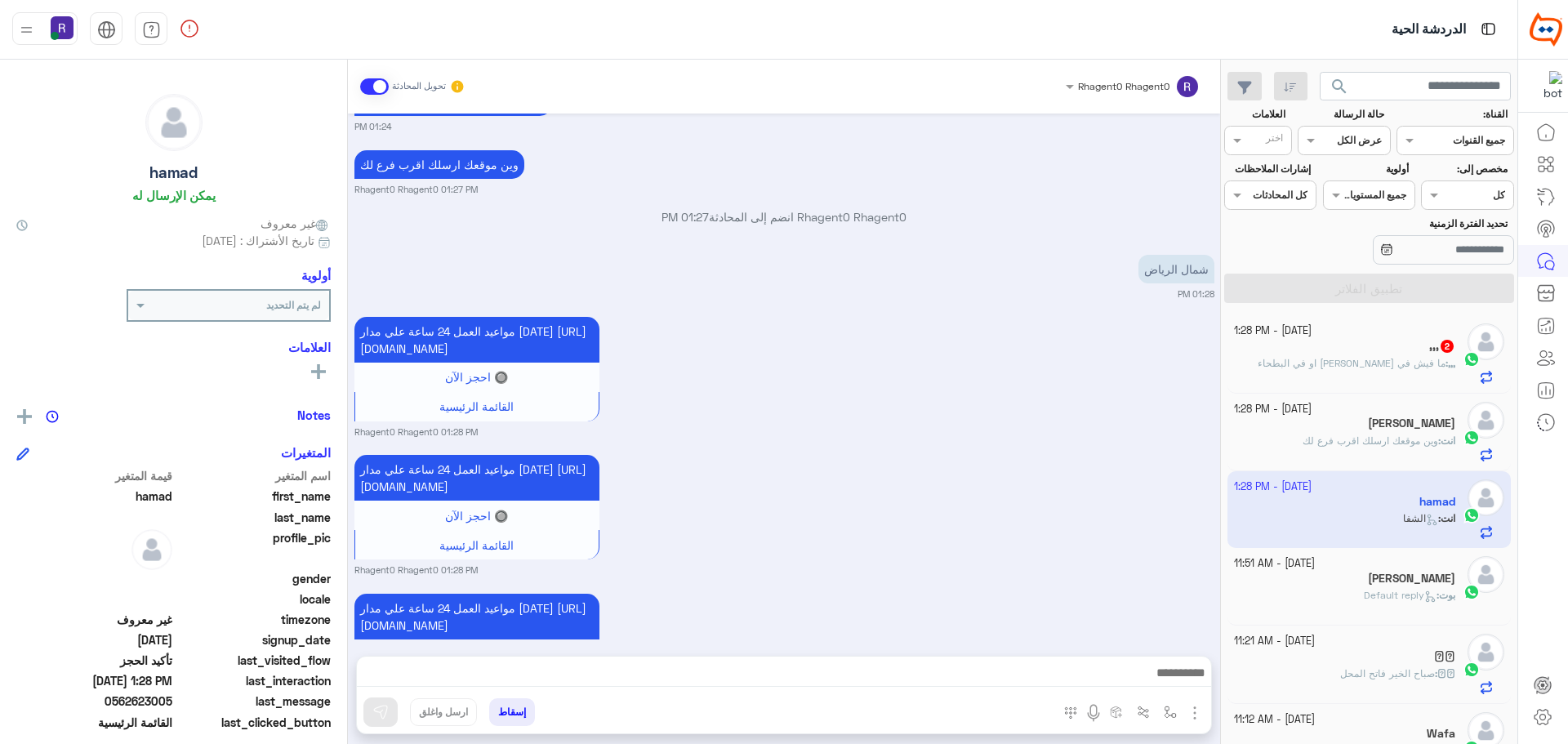
scroll to position [1929, 0]
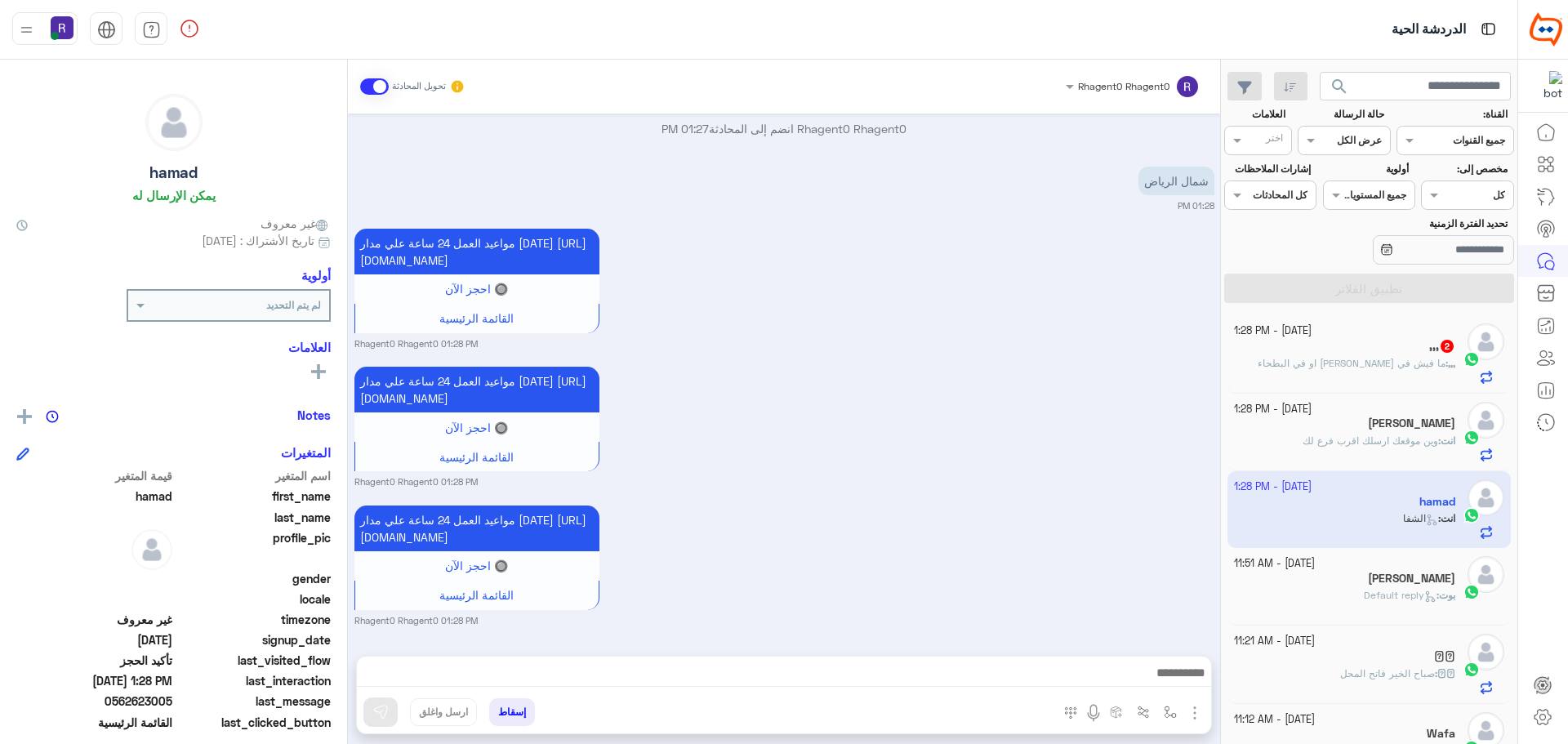
click at [1416, 366] on span "ما فيش في المنفوحه او في البطحاء" at bounding box center [1351, 363] width 188 height 12
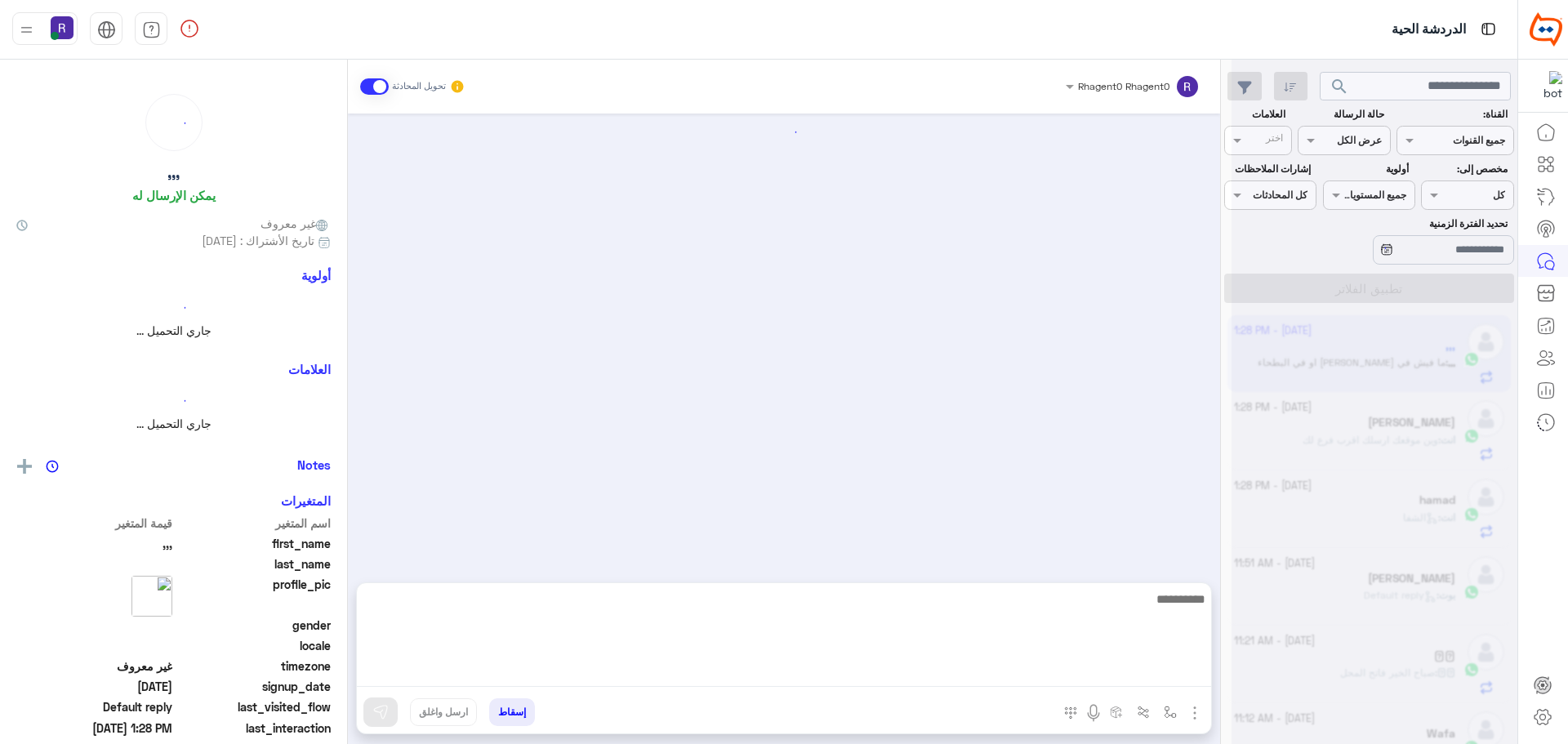
click at [510, 675] on textarea at bounding box center [784, 637] width 854 height 98
type textarea "**"
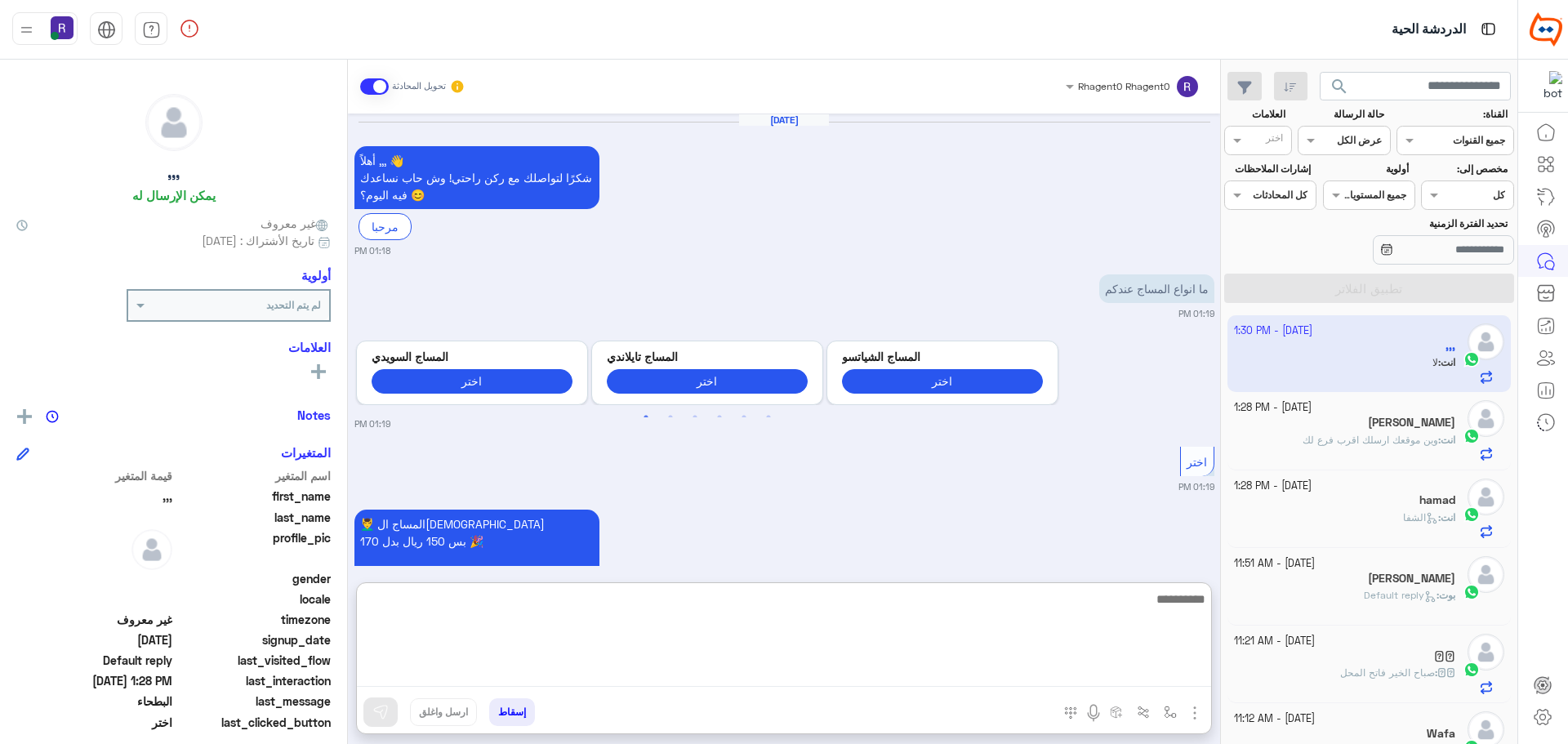
scroll to position [1537, 0]
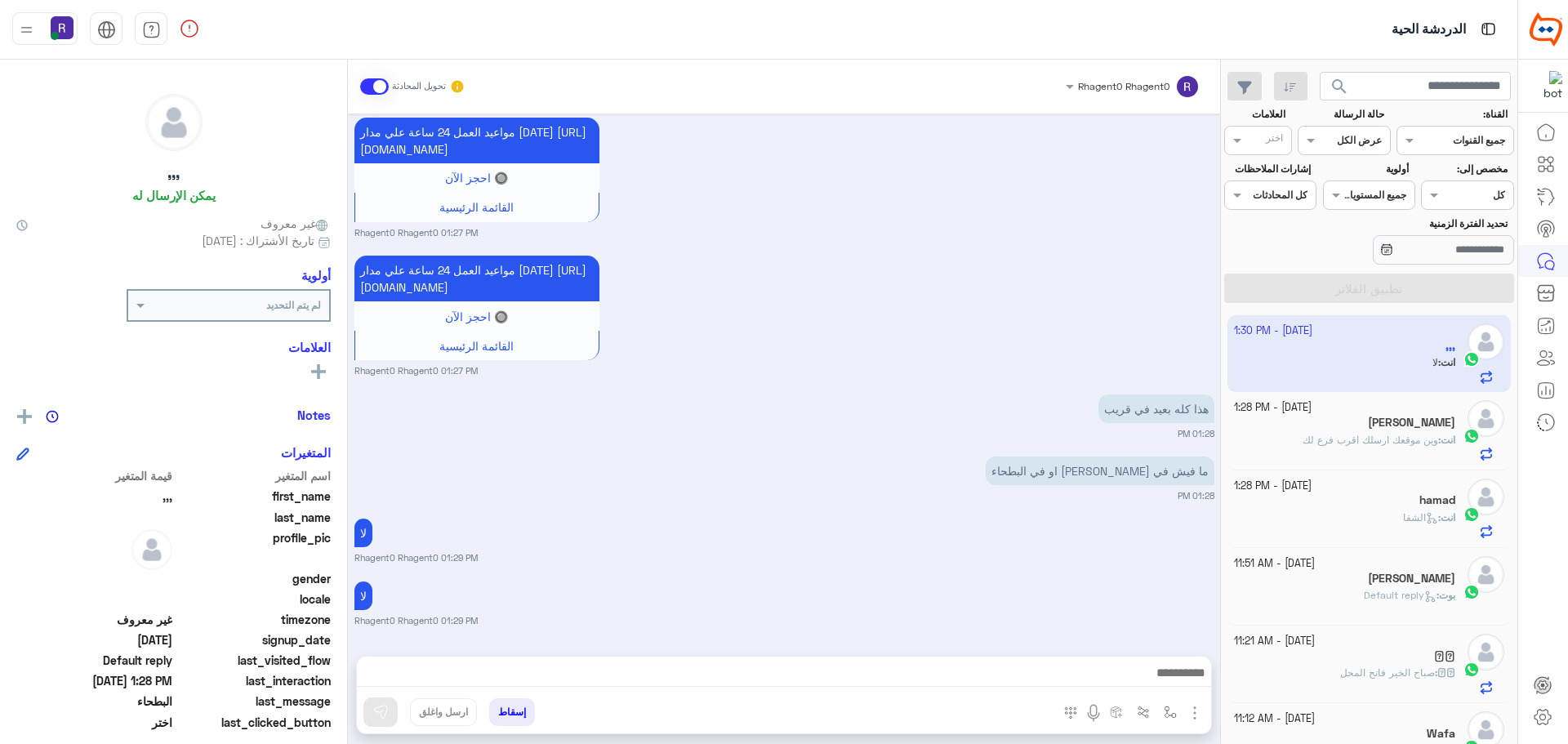
click at [879, 524] on div "لا Rhagent0 Rhagent0 01:29 PM" at bounding box center [784, 539] width 860 height 49
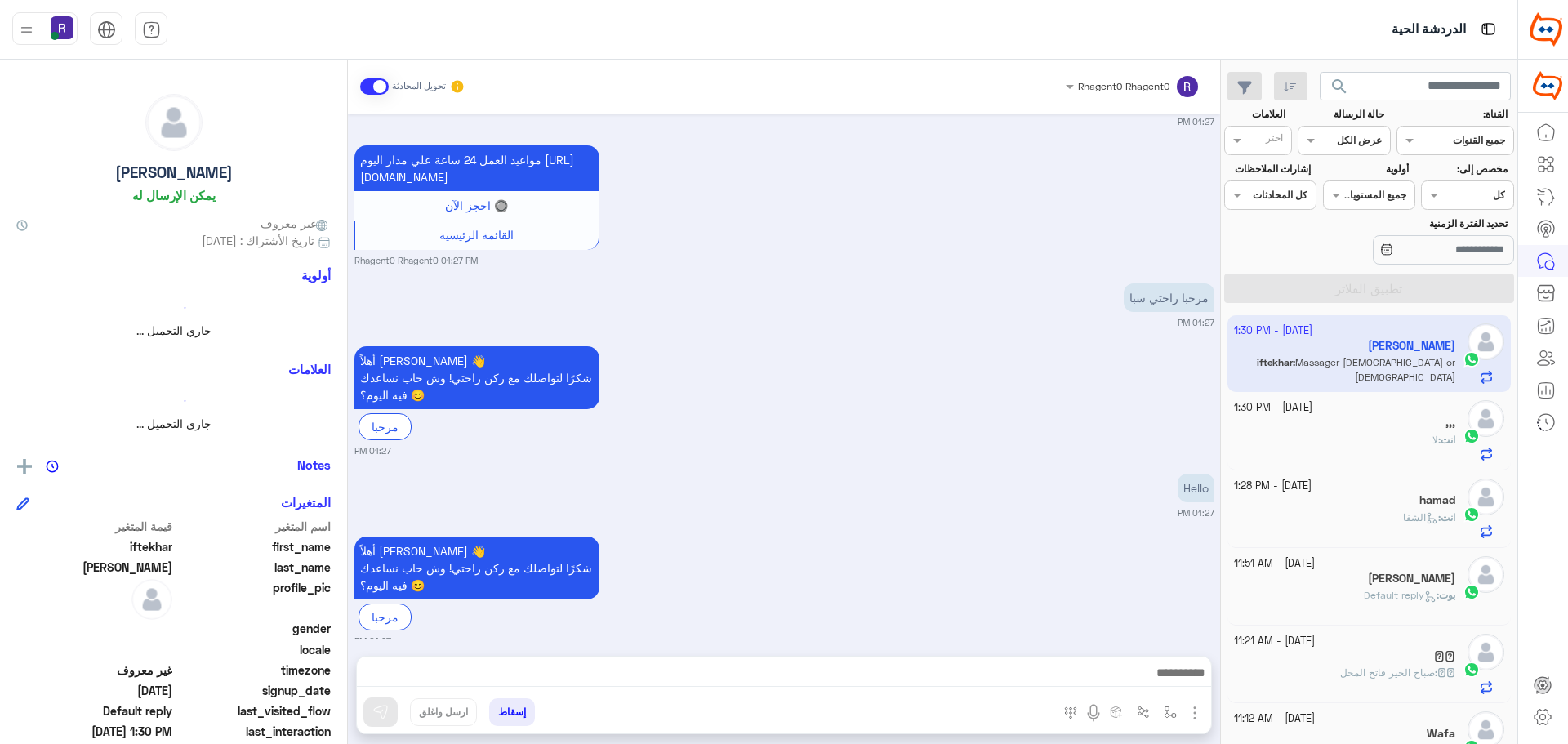
scroll to position [2858, 0]
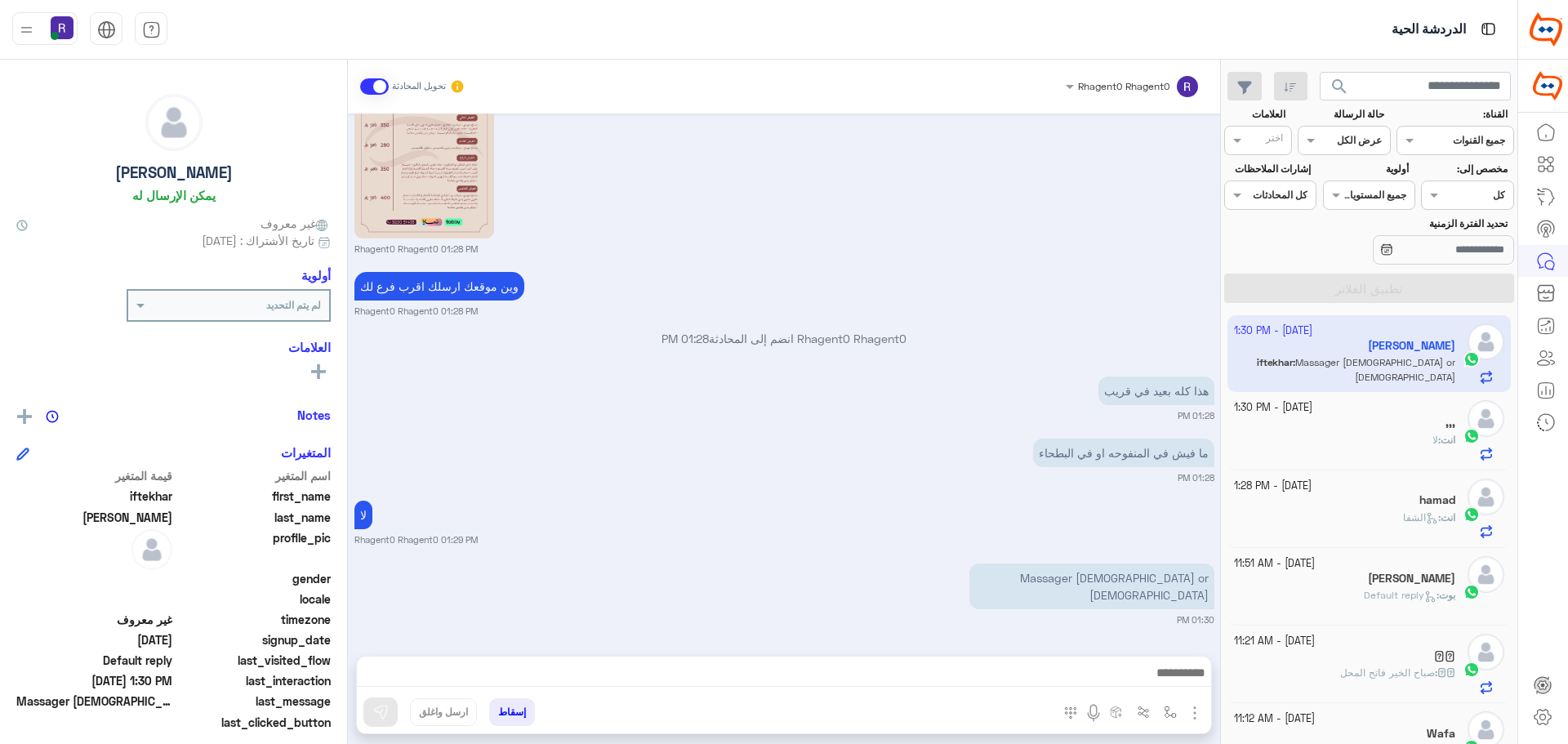
click at [679, 597] on div "Massager male or female 01:30 PM" at bounding box center [784, 593] width 860 height 67
click at [1390, 453] on div "انت : لا" at bounding box center [1344, 447] width 222 height 28
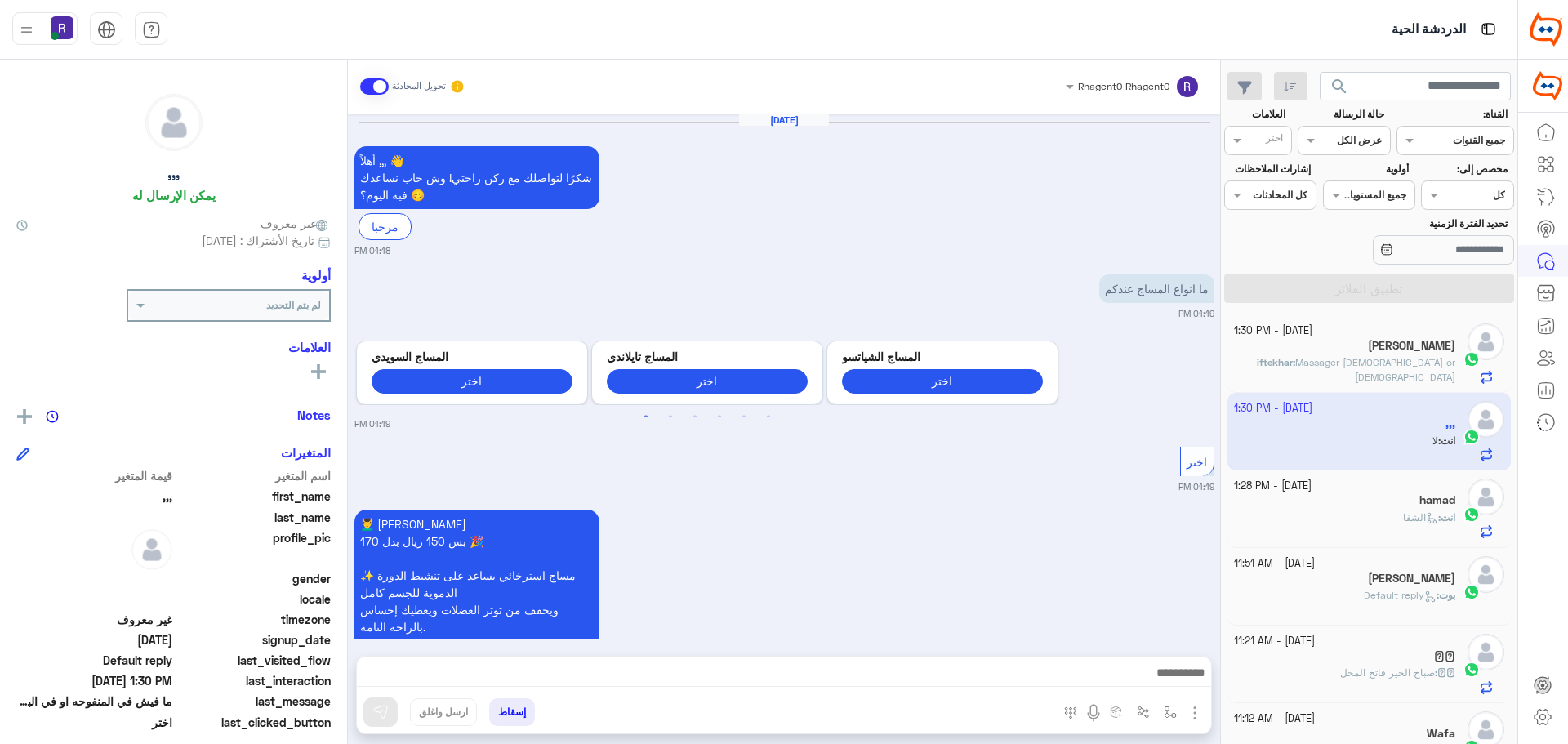
scroll to position [1468, 0]
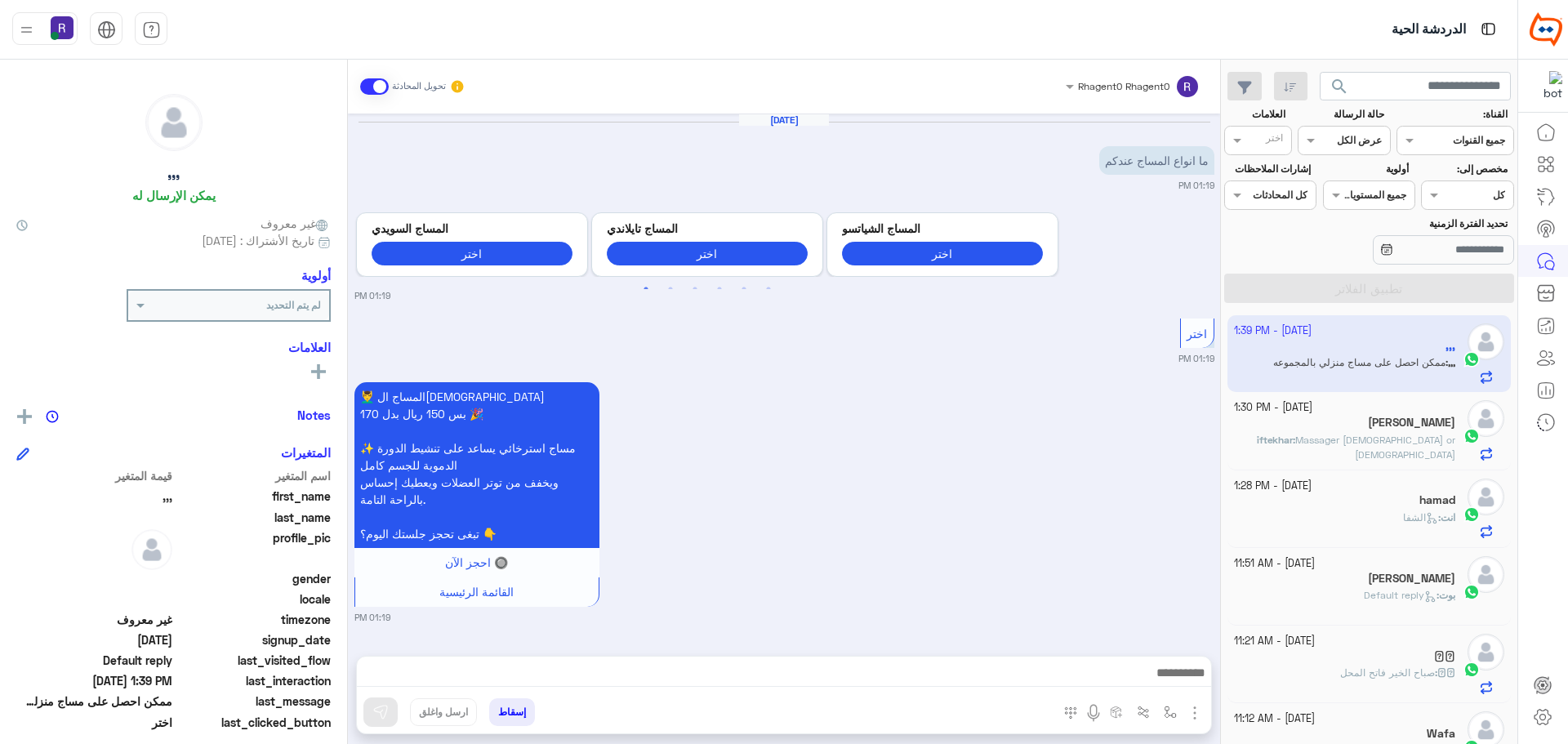
scroll to position [1402, 0]
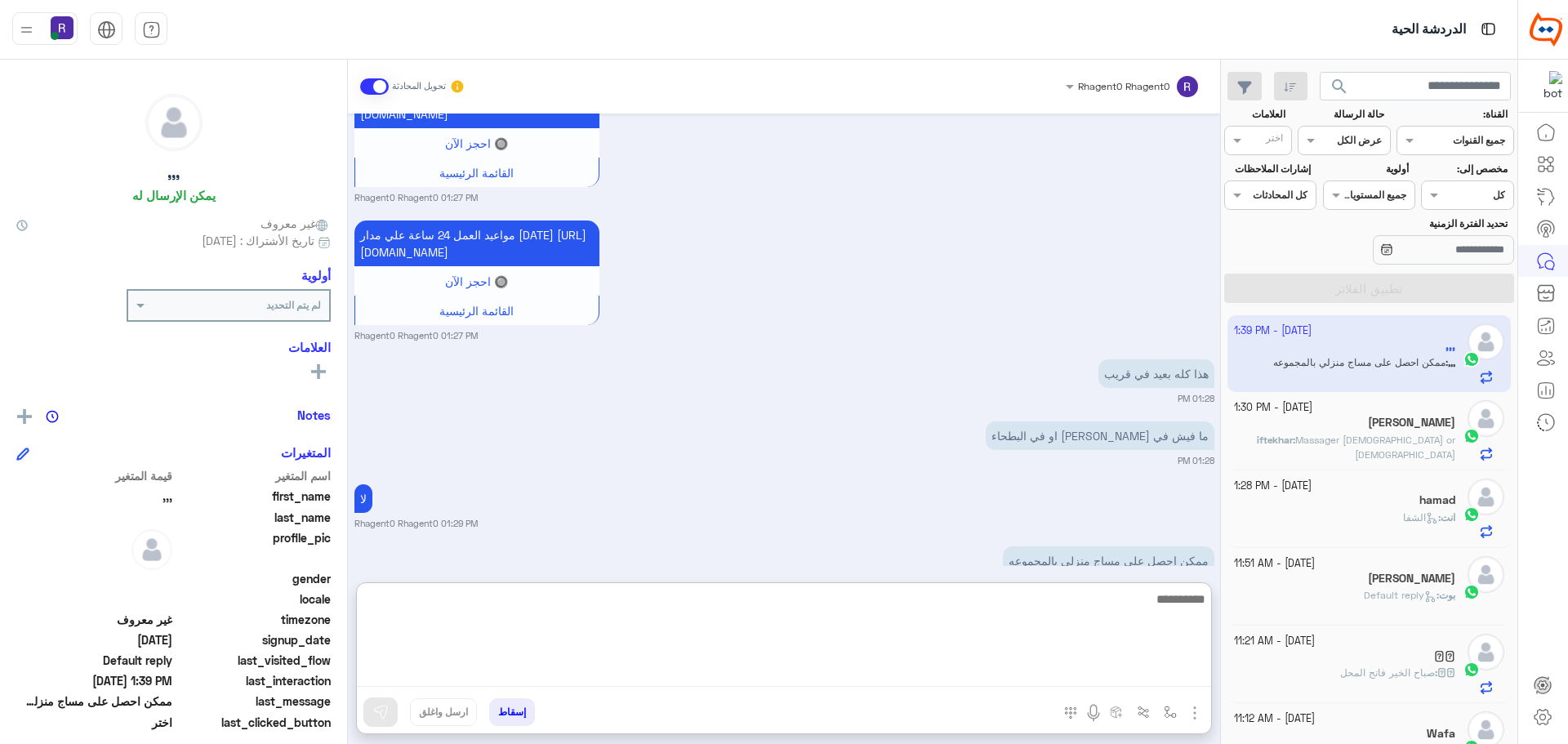
click at [971, 673] on textarea at bounding box center [784, 637] width 854 height 98
type textarea "***"
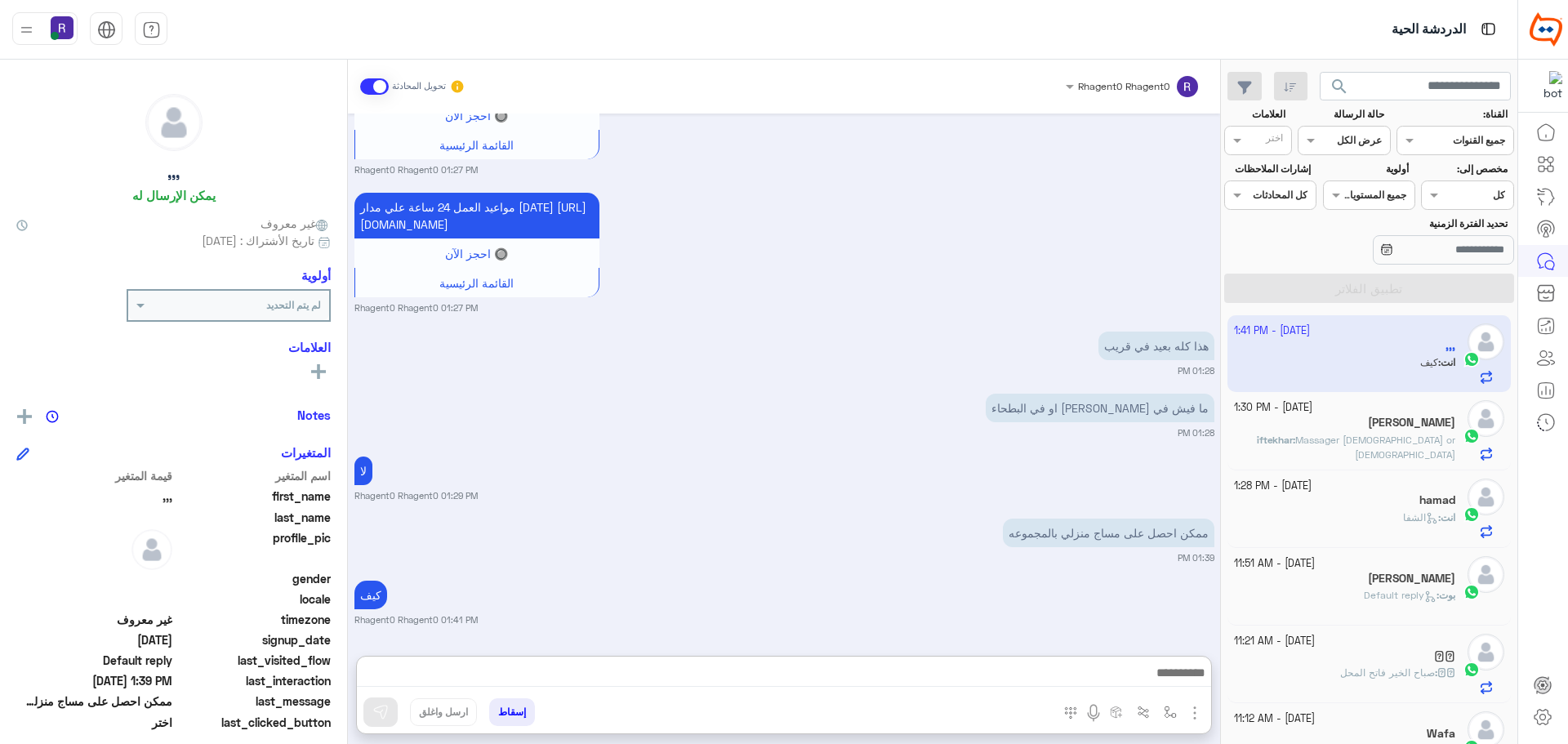
click at [923, 517] on div "Oct 8, 2025 ما انواع المساج عندكم 01:19 PM Previous المساج السويدي اختر المساج …" at bounding box center [784, 376] width 872 height 526
click at [1399, 434] on span "Massager male or female" at bounding box center [1374, 447] width 160 height 27
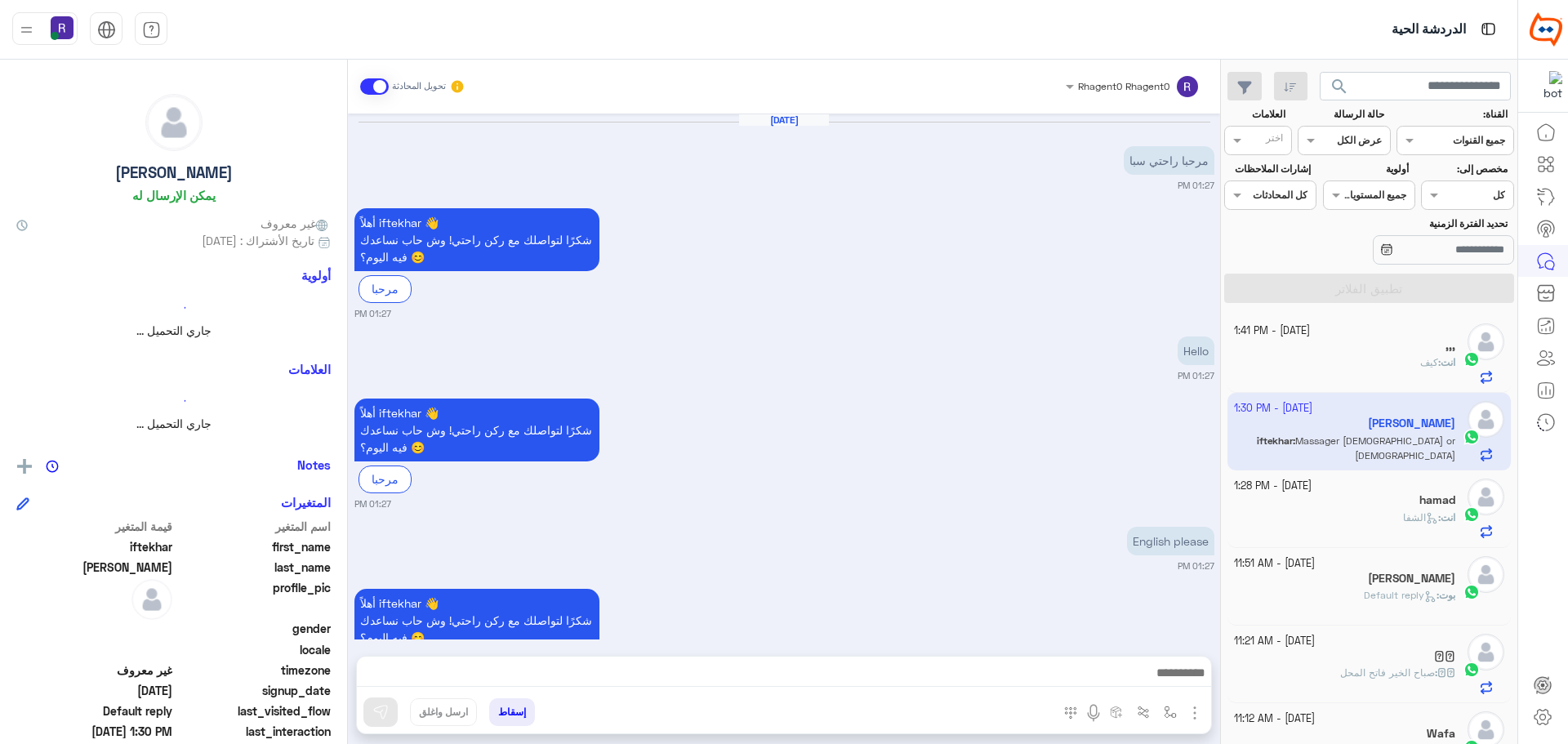
scroll to position [893, 0]
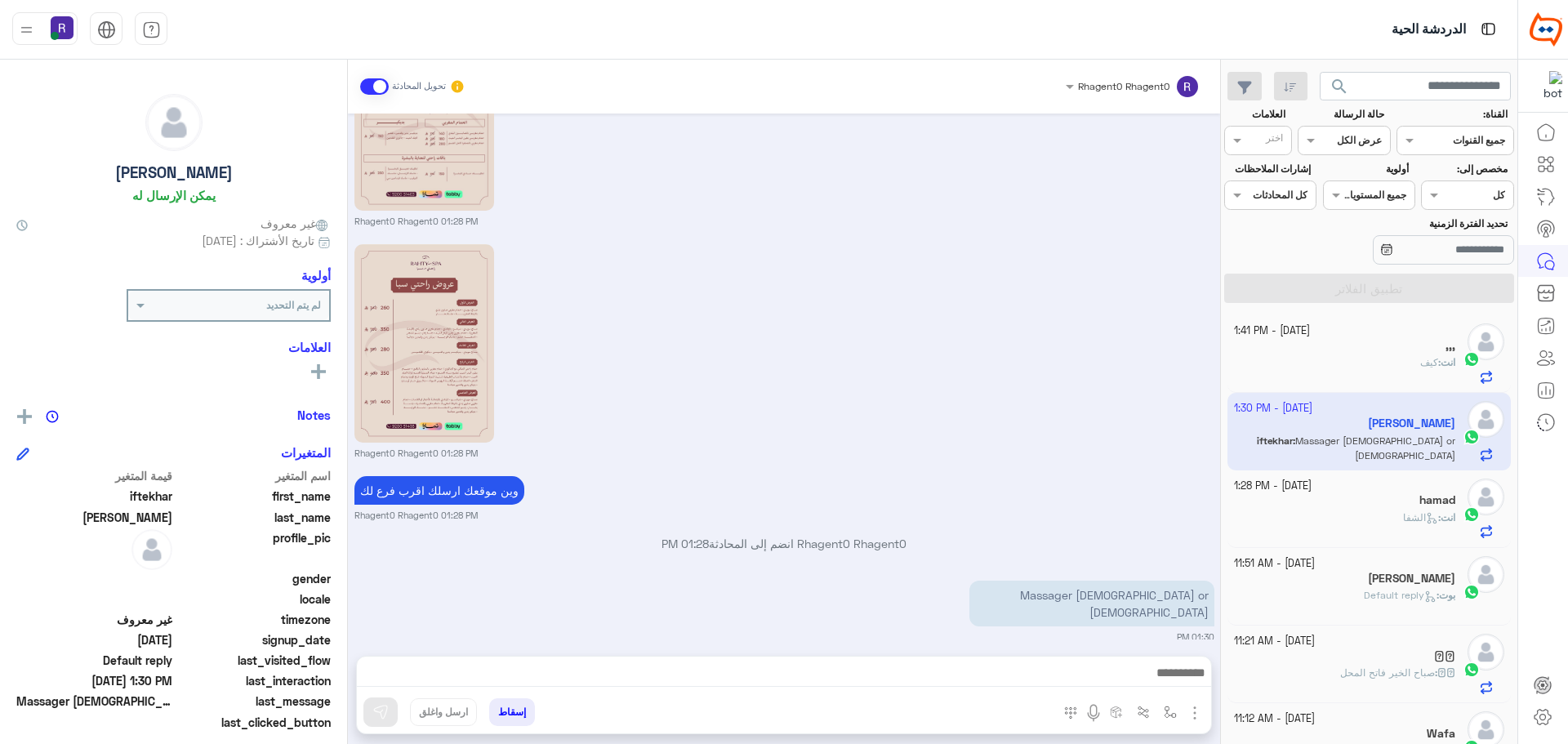
click at [955, 301] on div "Rhagent0 Rhagent0 01:28 PM" at bounding box center [784, 350] width 860 height 220
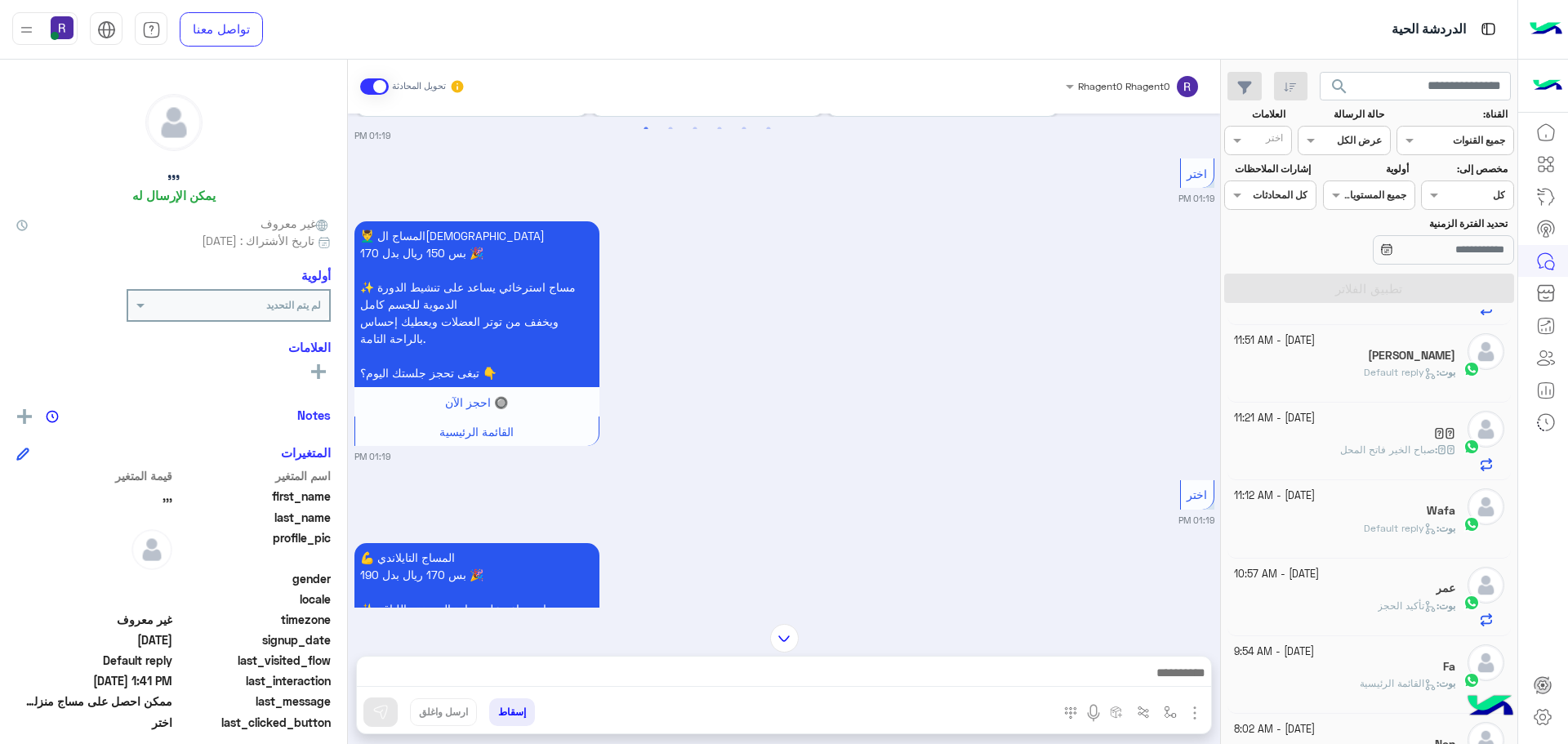
scroll to position [245, 0]
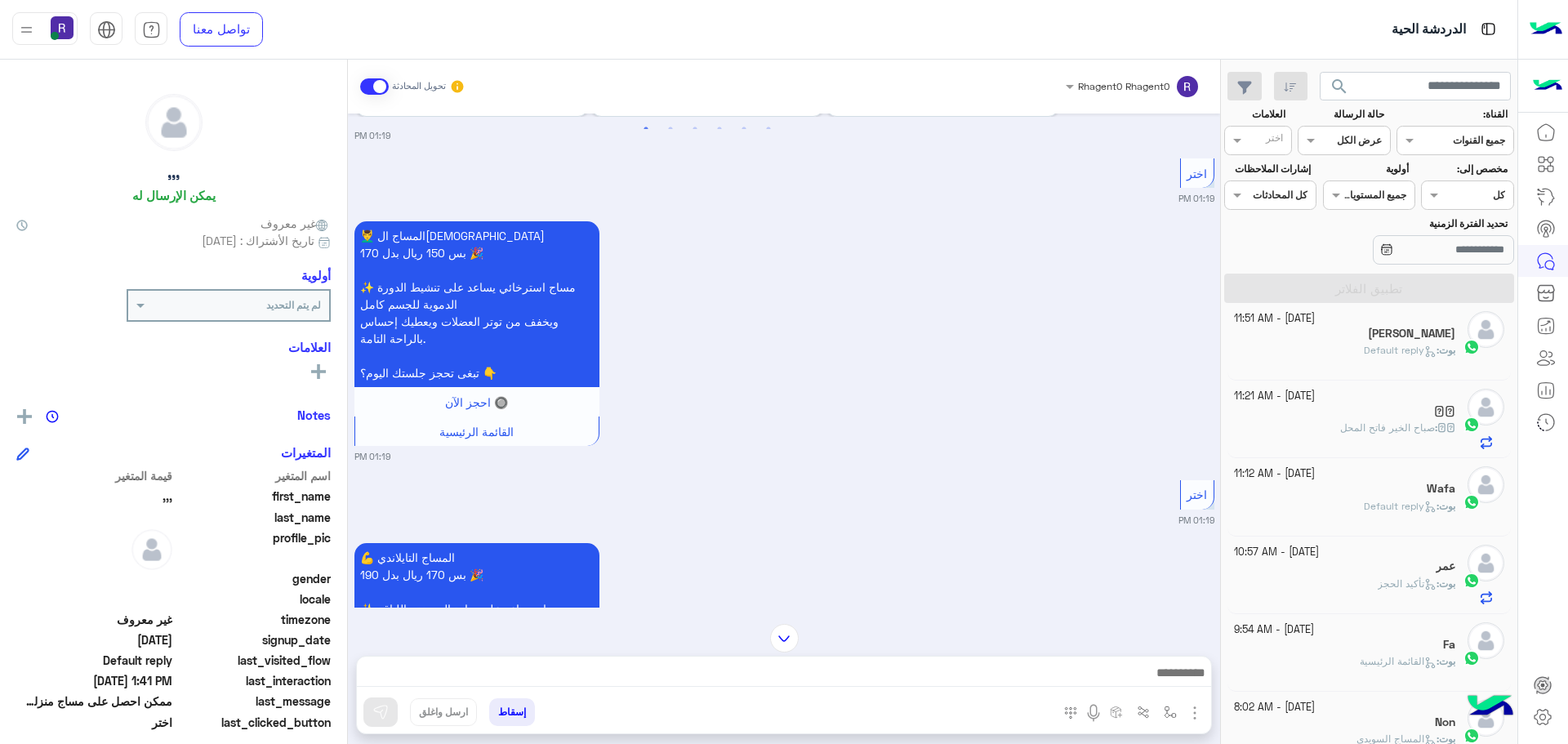
click at [1292, 503] on div "بوت : Default reply" at bounding box center [1344, 513] width 222 height 28
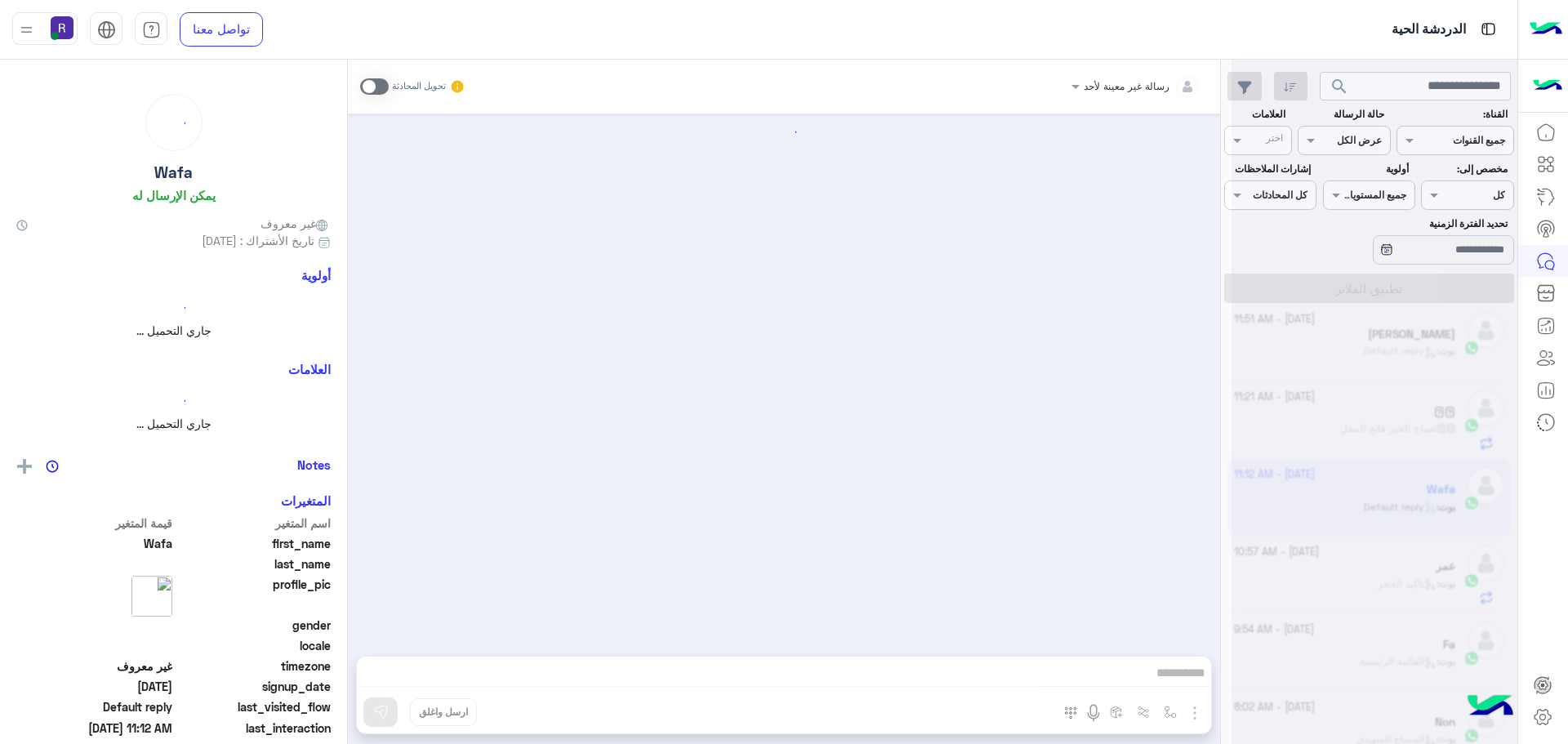
scroll to position [246, 0]
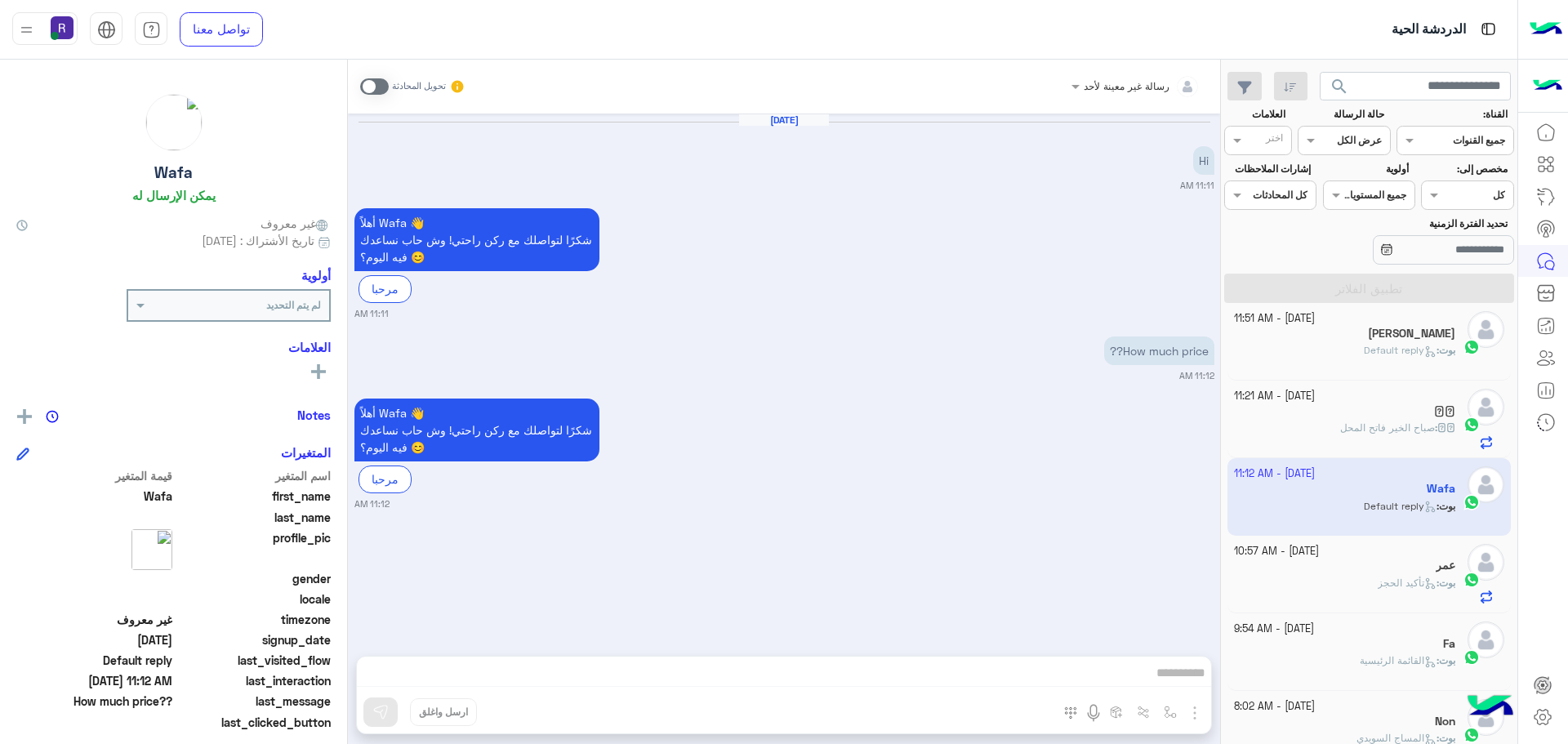
click at [381, 86] on span at bounding box center [374, 87] width 28 height 16
click at [1192, 714] on img "button" at bounding box center [1195, 713] width 19 height 19
click at [1178, 684] on span "الصور" at bounding box center [1163, 677] width 30 height 19
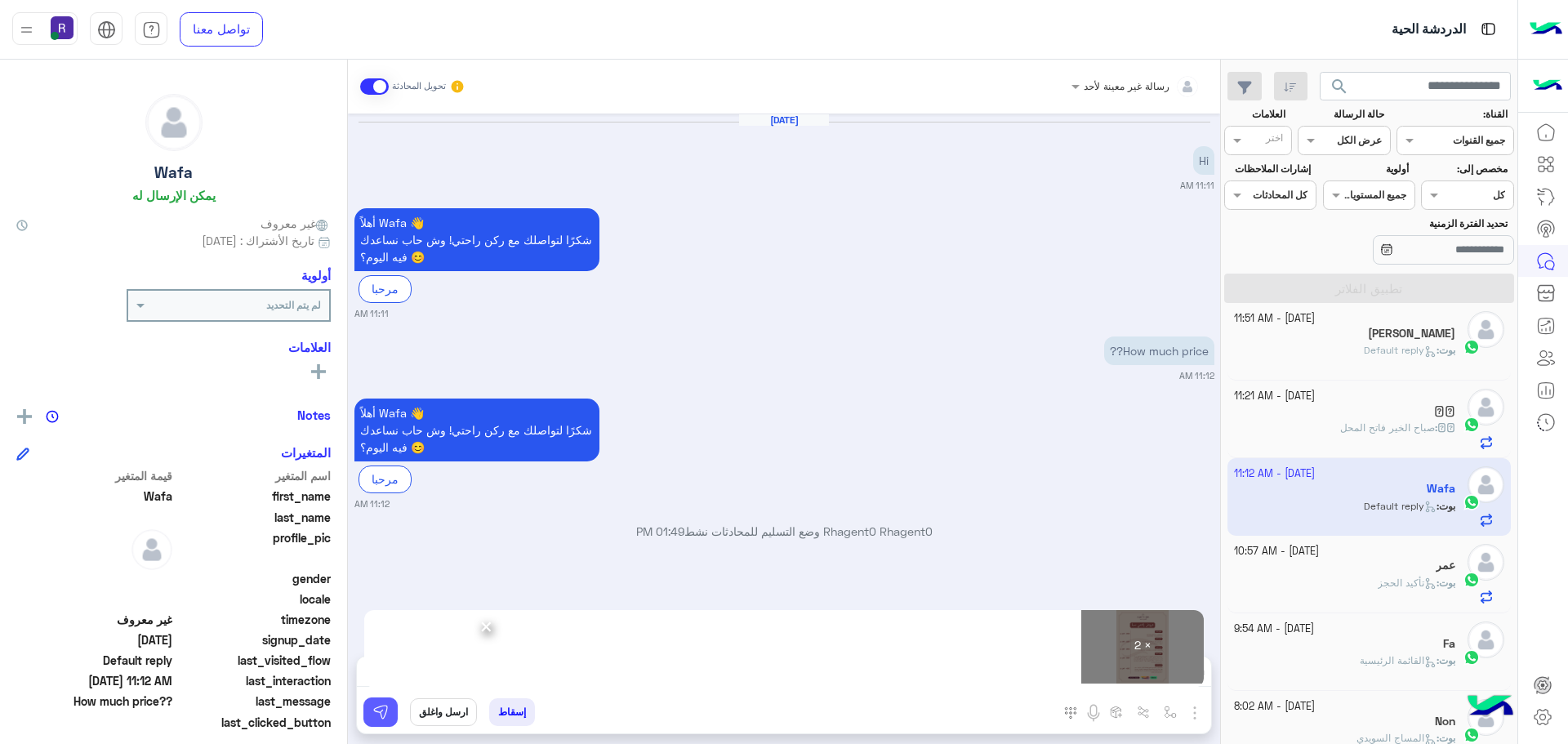
click at [386, 718] on img at bounding box center [380, 711] width 16 height 16
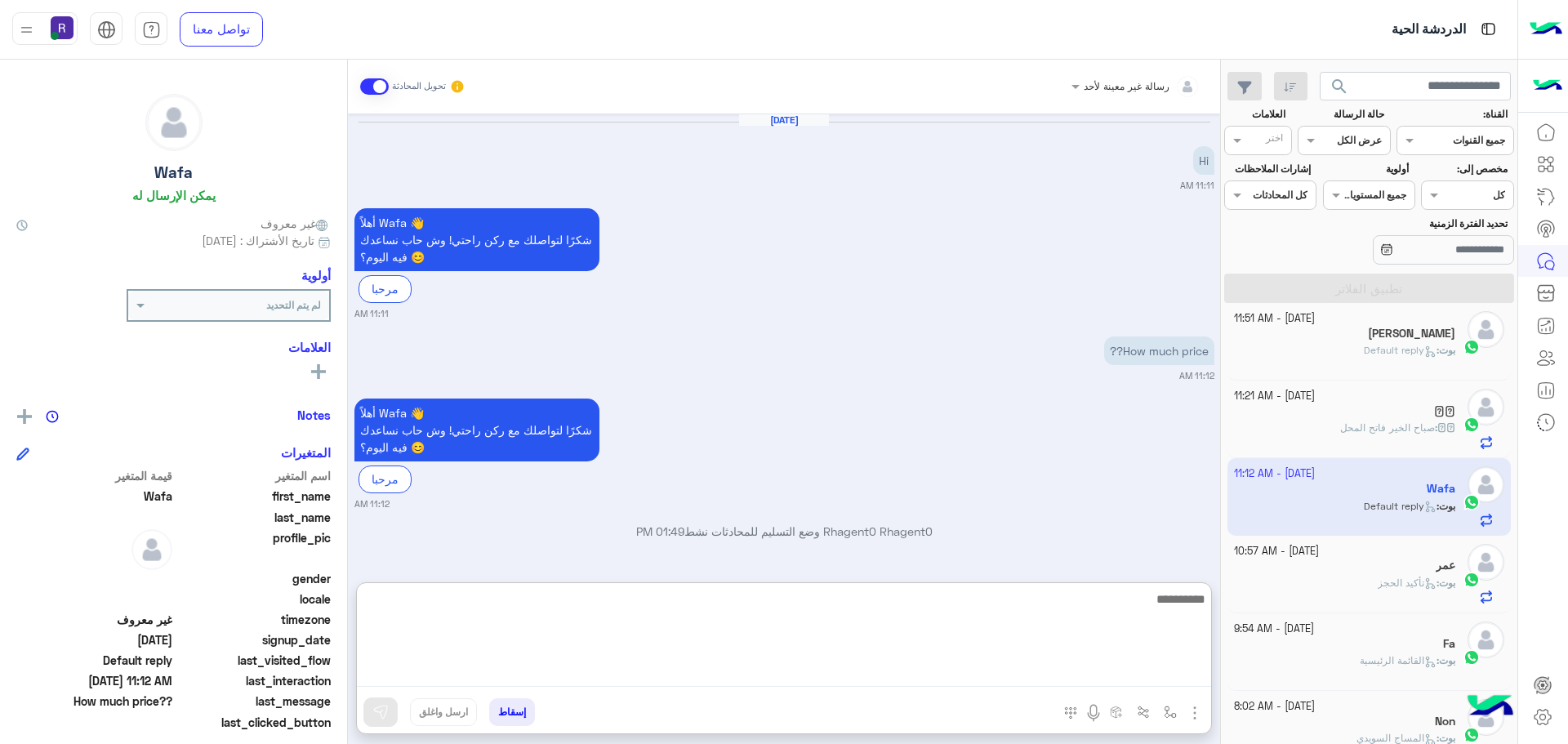
paste textarea "**********"
type textarea "**********"
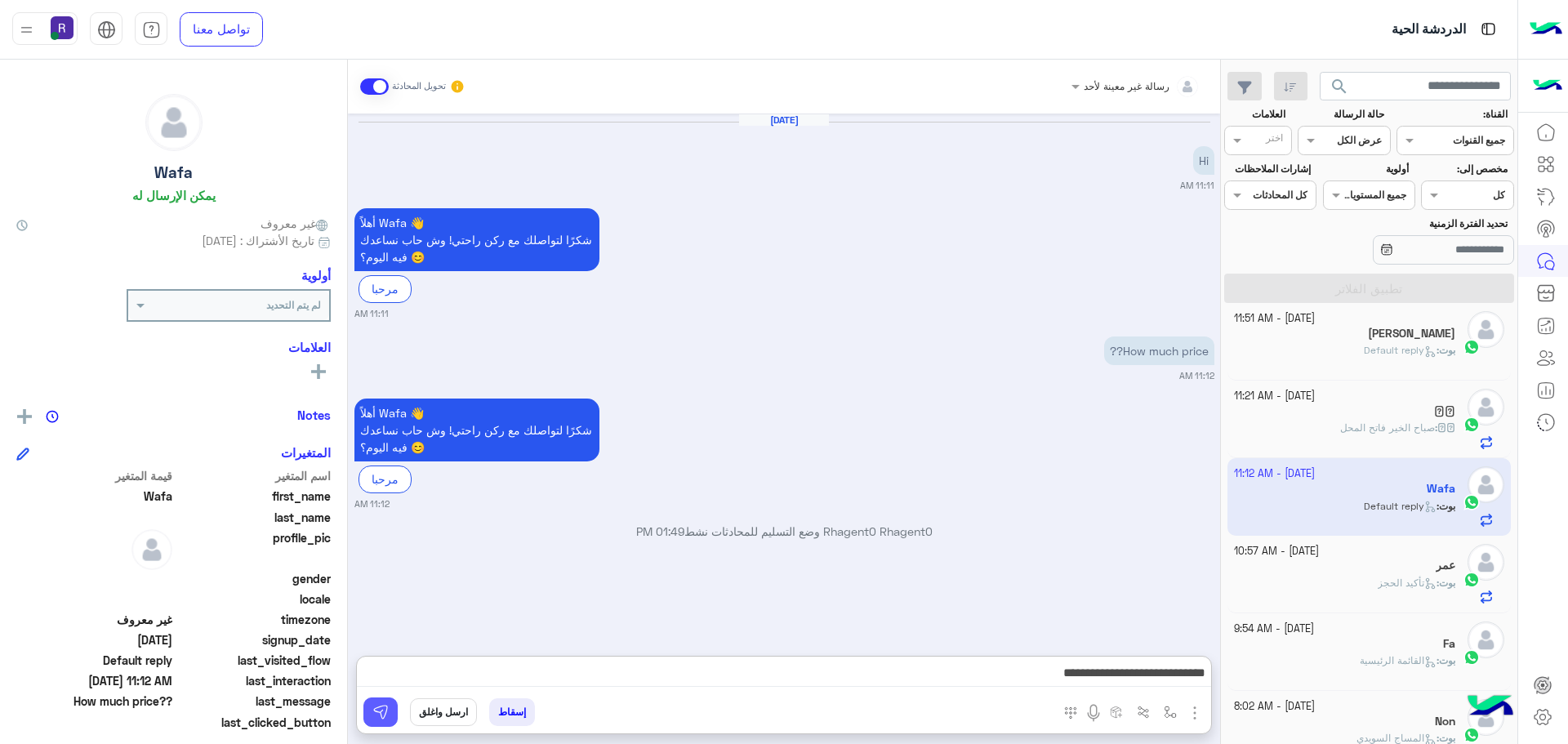
click at [375, 707] on img at bounding box center [380, 711] width 16 height 16
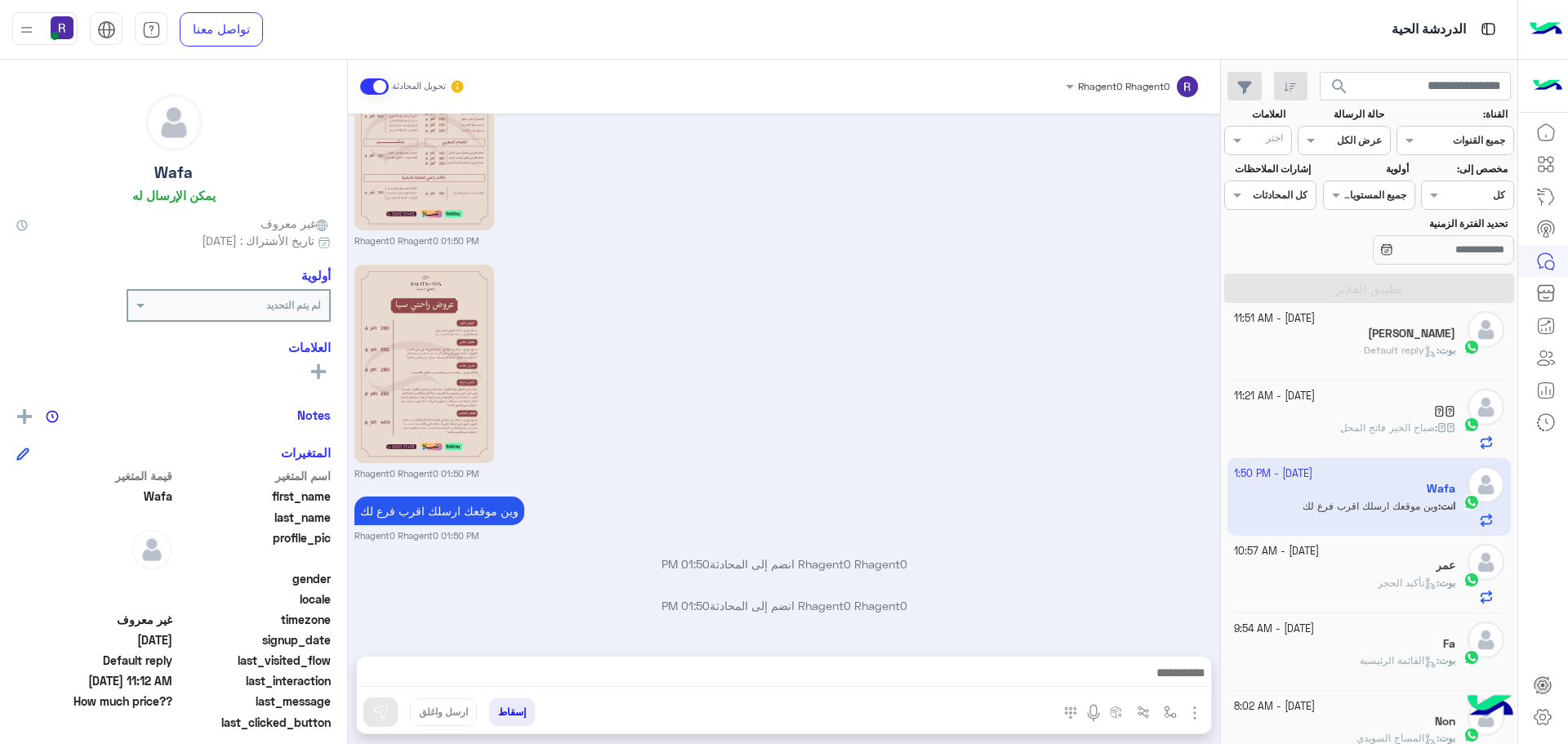
scroll to position [536, 0]
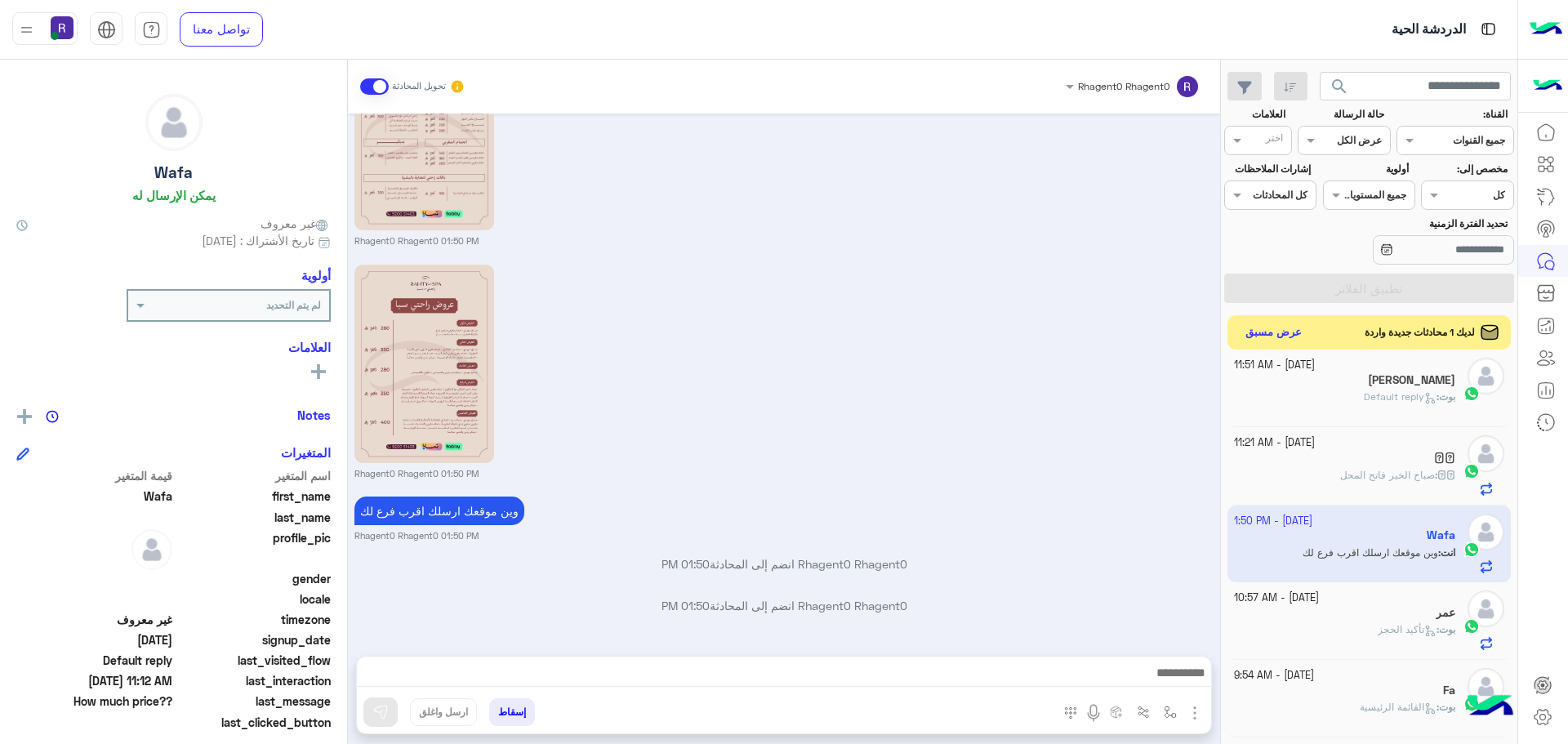
click at [1292, 329] on button "عرض مسبق" at bounding box center [1275, 332] width 69 height 22
click at [1288, 330] on button "عرض مسبق" at bounding box center [1275, 332] width 69 height 22
click at [1297, 331] on button "عرض مسبق" at bounding box center [1275, 332] width 69 height 22
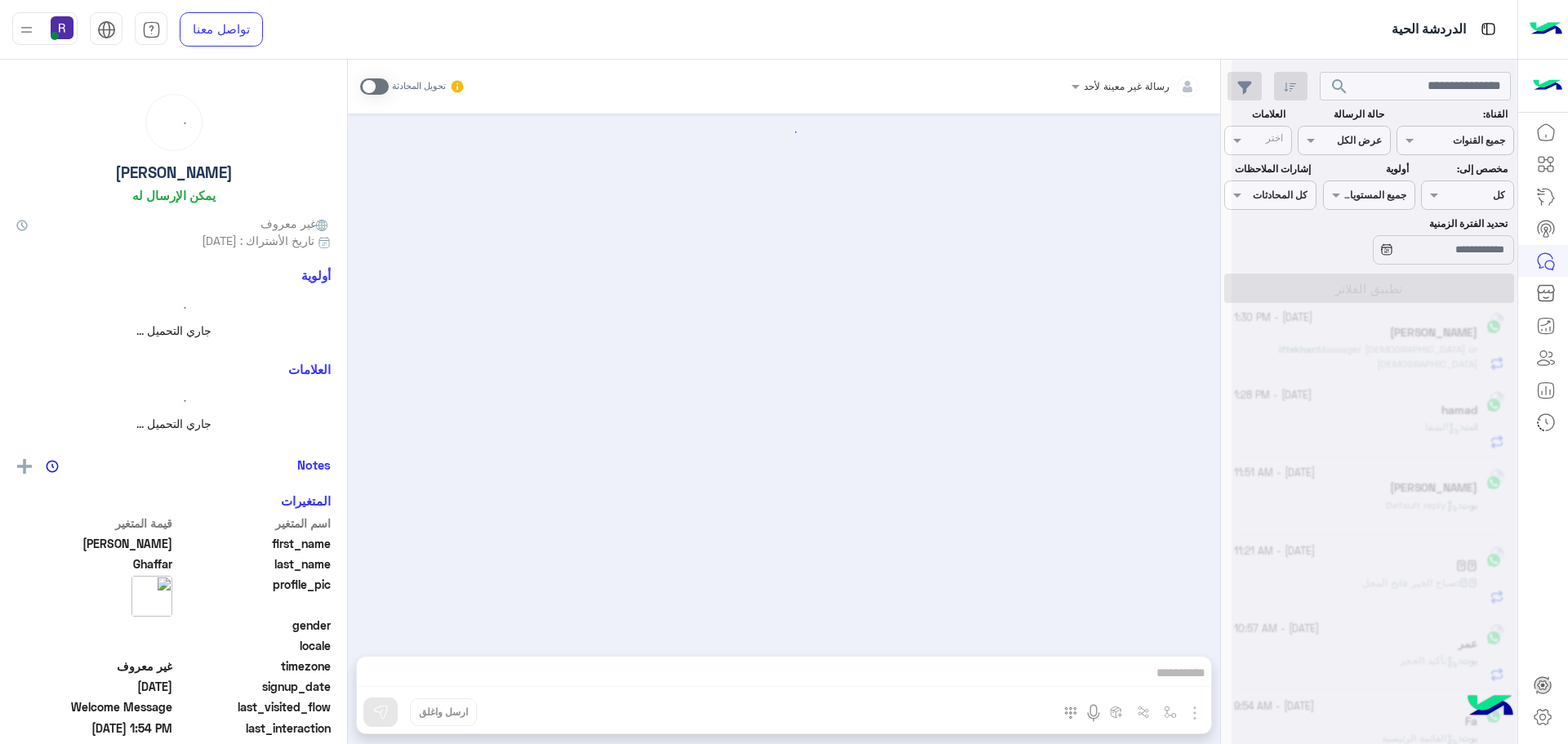
scroll to position [245, 0]
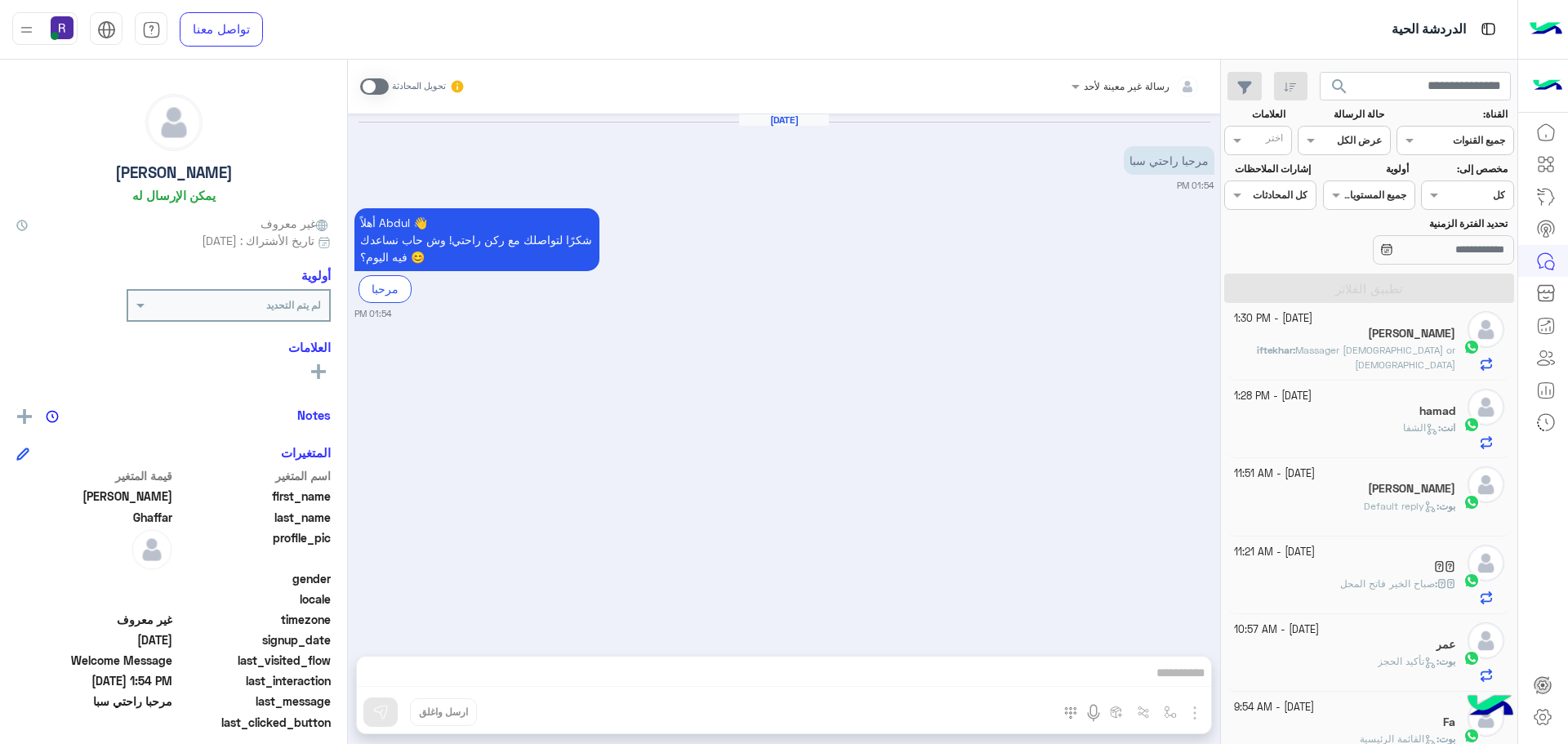
click at [380, 86] on span at bounding box center [374, 87] width 28 height 16
click at [1198, 717] on img "button" at bounding box center [1195, 713] width 19 height 19
click at [1179, 684] on button "الصور" at bounding box center [1169, 676] width 70 height 33
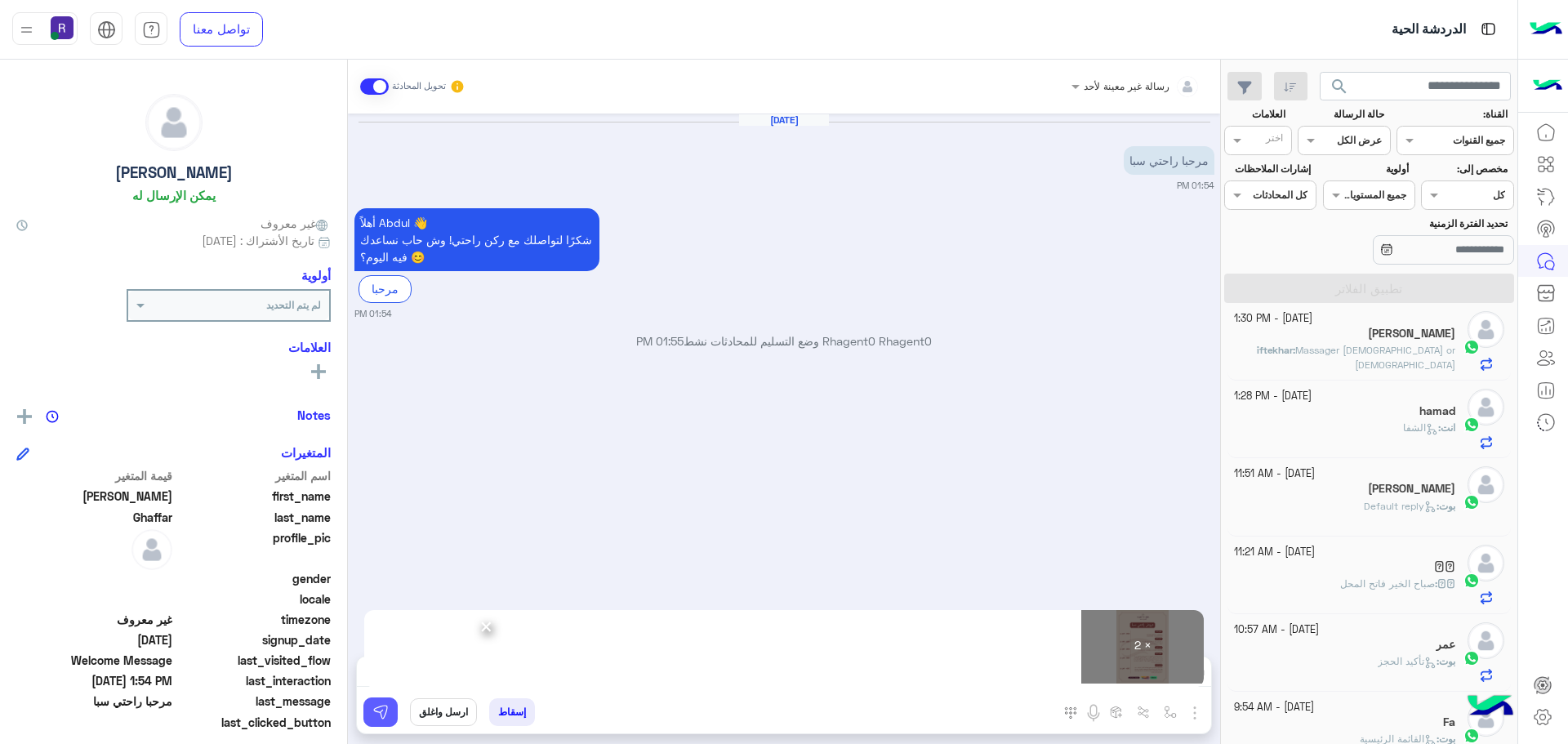
click at [382, 717] on img at bounding box center [380, 711] width 16 height 16
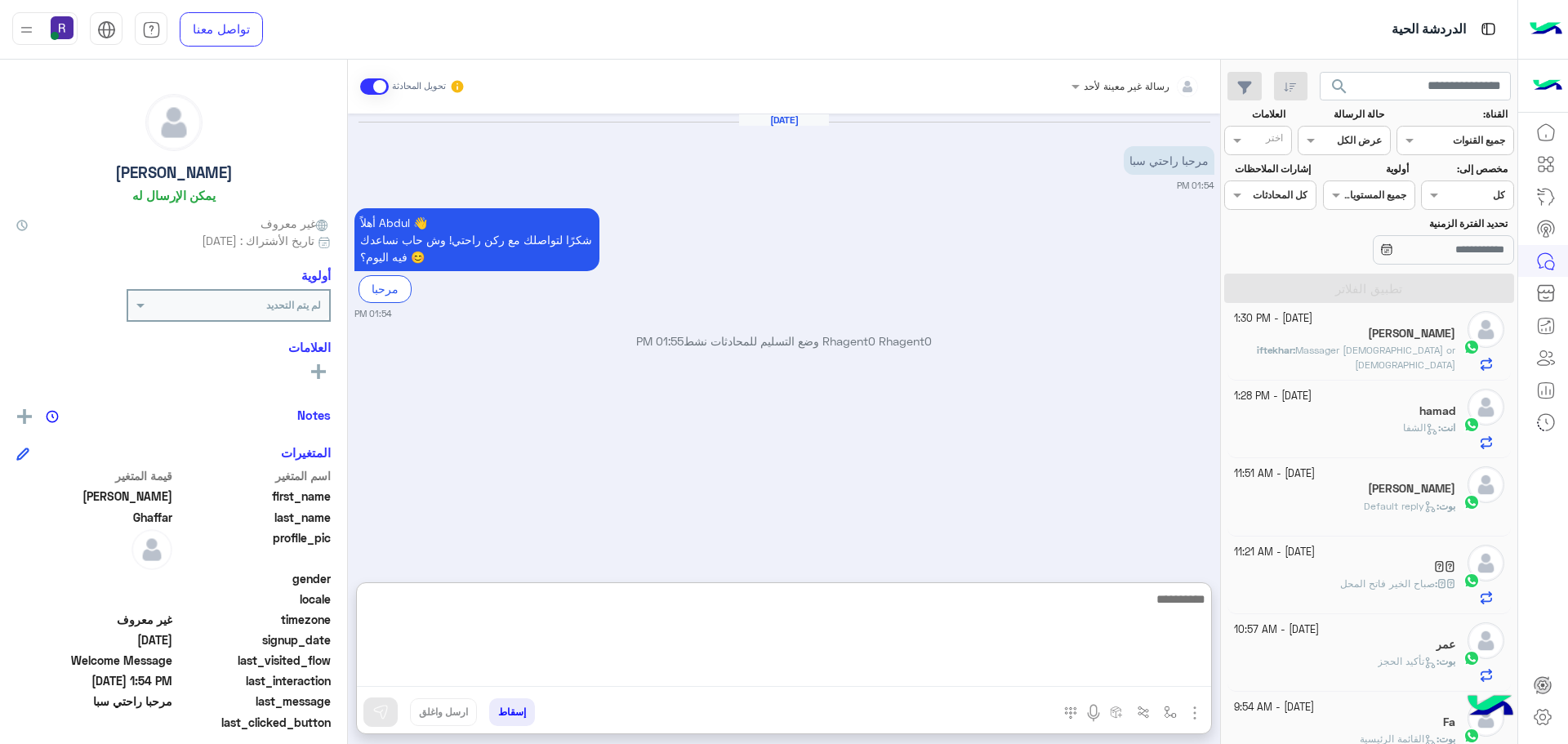
paste textarea "**********"
type textarea "**********"
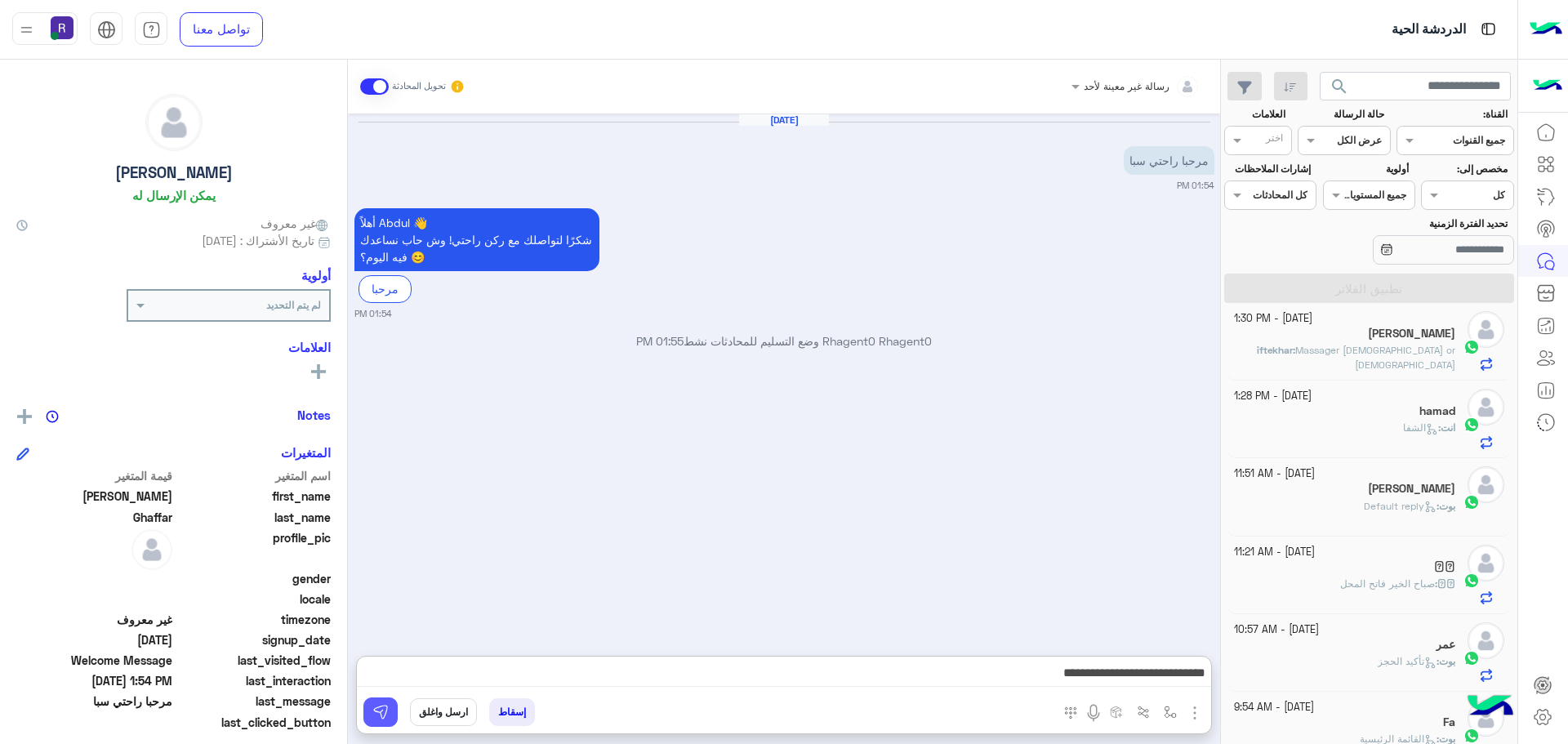
click at [376, 699] on button at bounding box center [380, 711] width 34 height 29
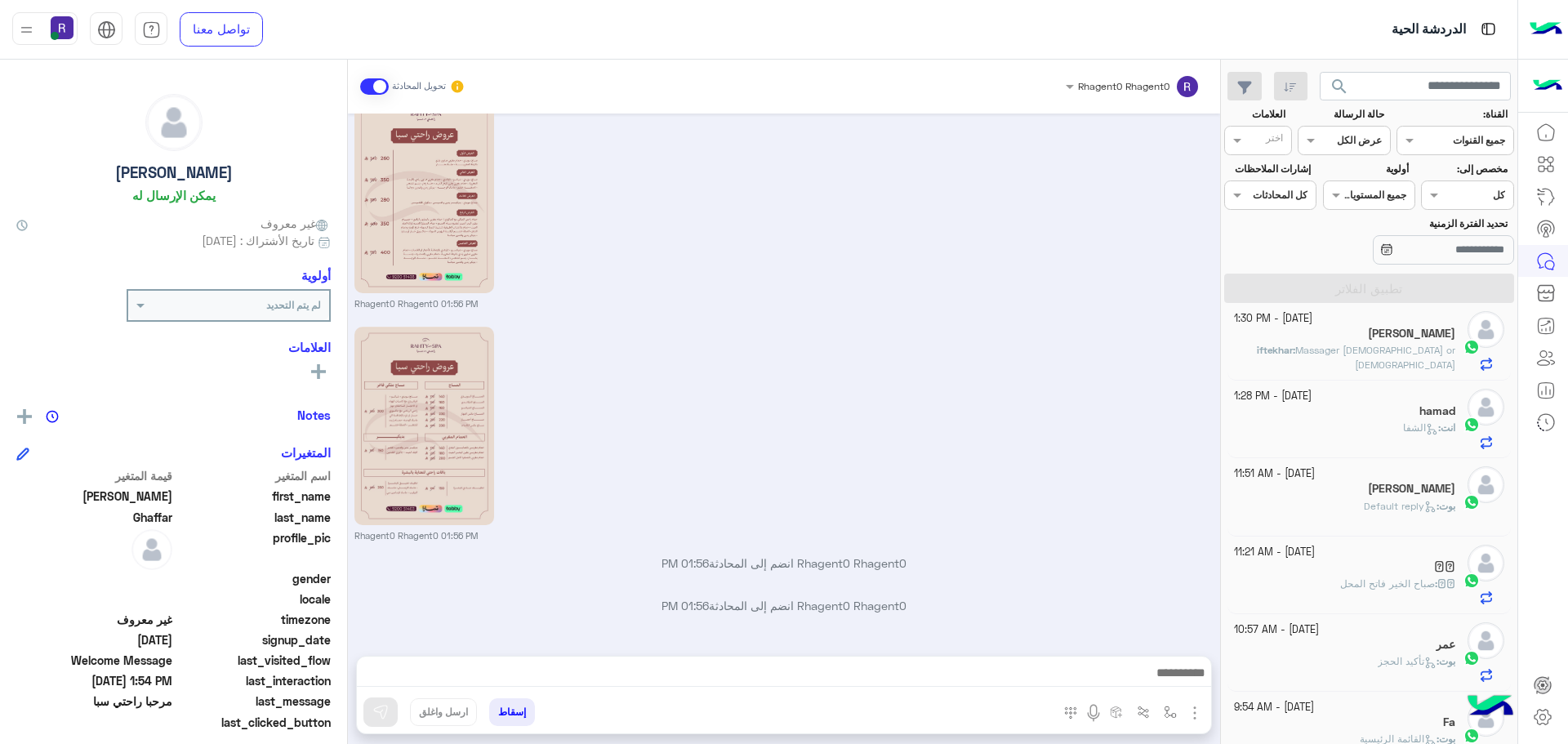
scroll to position [443, 0]
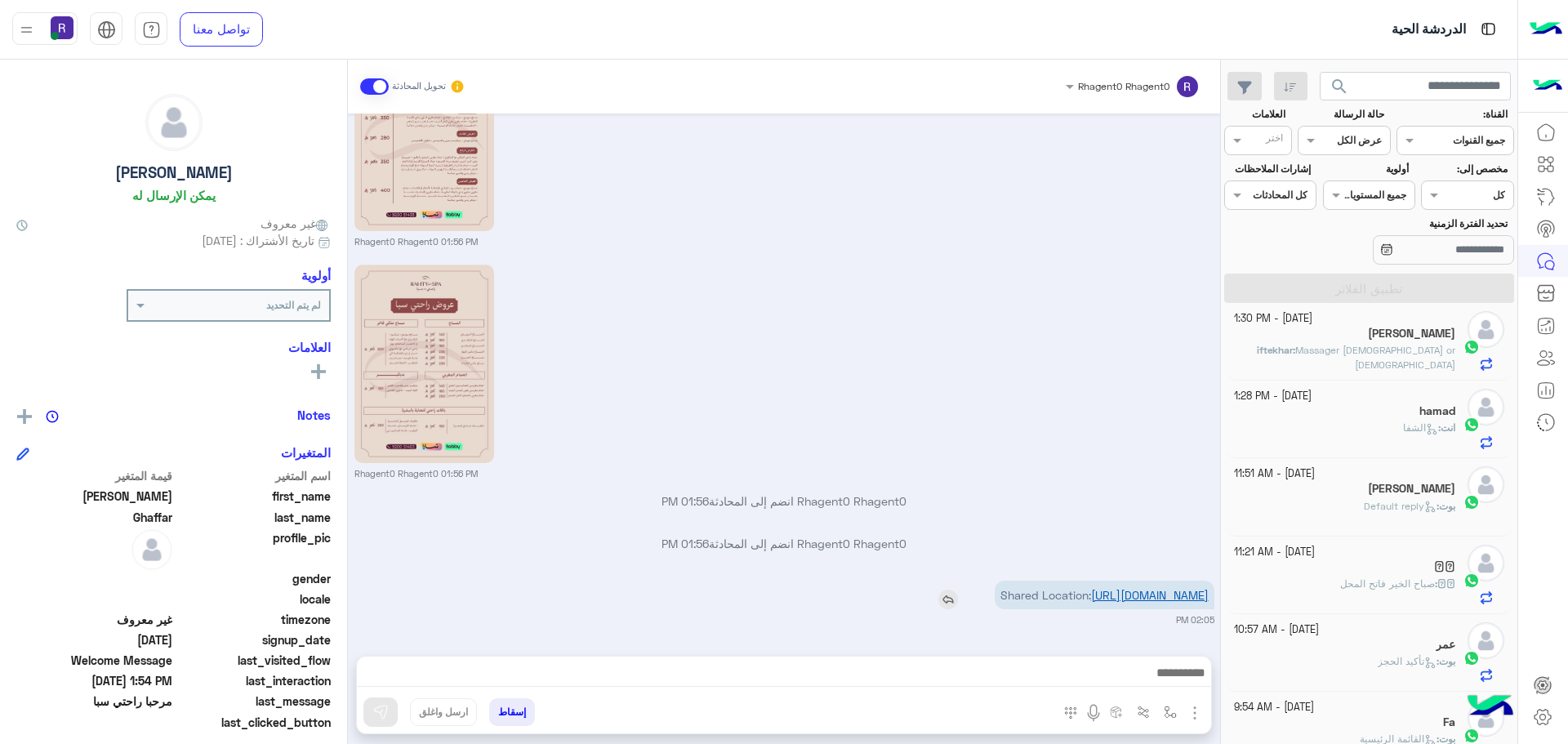
click at [1099, 596] on link "https://maps.google.com/maps?q=24.7101849,46.8390188" at bounding box center [1149, 595] width 118 height 14
click at [1132, 590] on link "https://maps.google.com/maps?q=24.7101849,46.8390188" at bounding box center [1149, 595] width 118 height 14
click at [1165, 710] on img "button" at bounding box center [1170, 711] width 13 height 13
click at [1158, 681] on div "أدخل اسم مجموعة الرسائل" at bounding box center [1119, 676] width 112 height 15
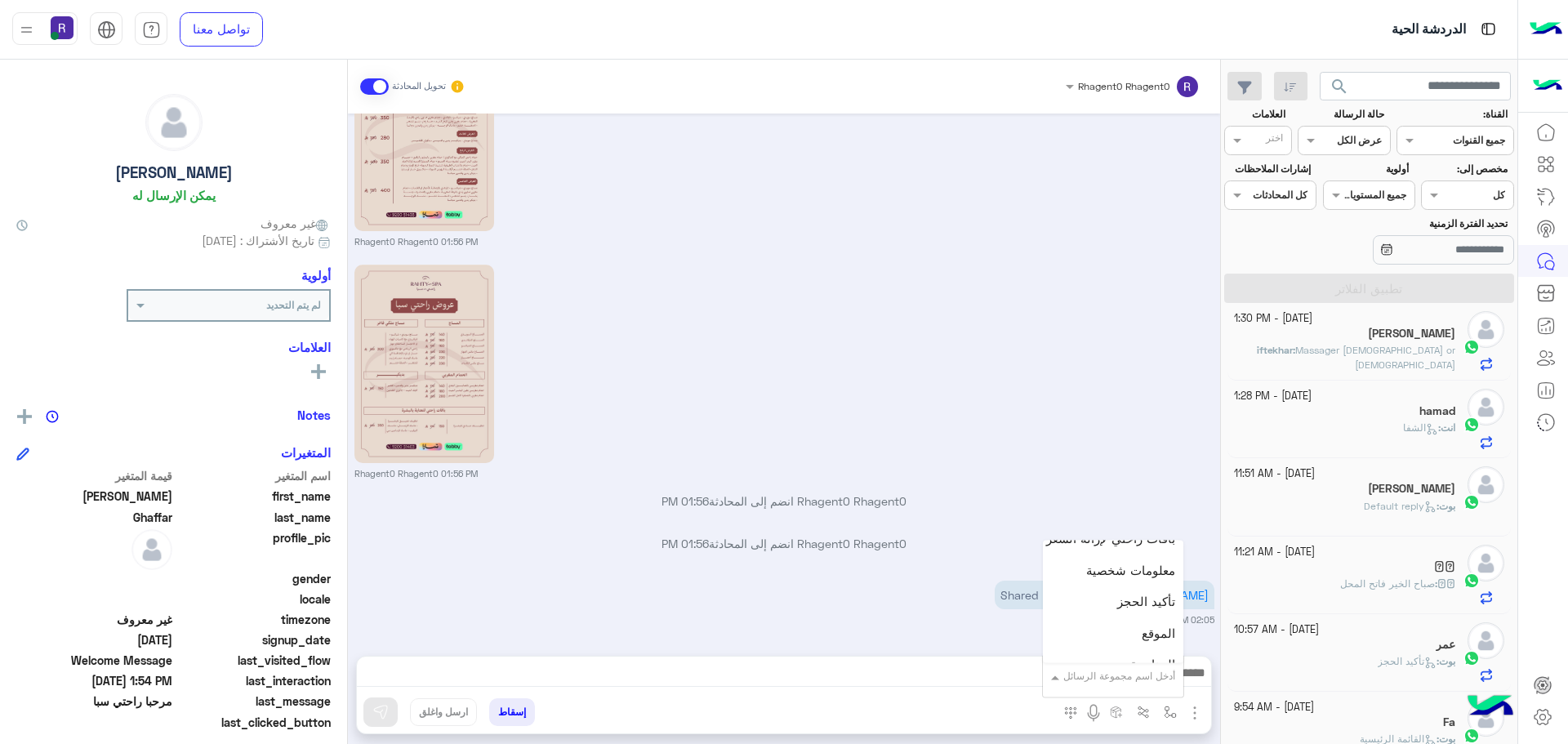
scroll to position [1061, 0]
click at [1129, 583] on div "الجنادرية" at bounding box center [1113, 595] width 141 height 32
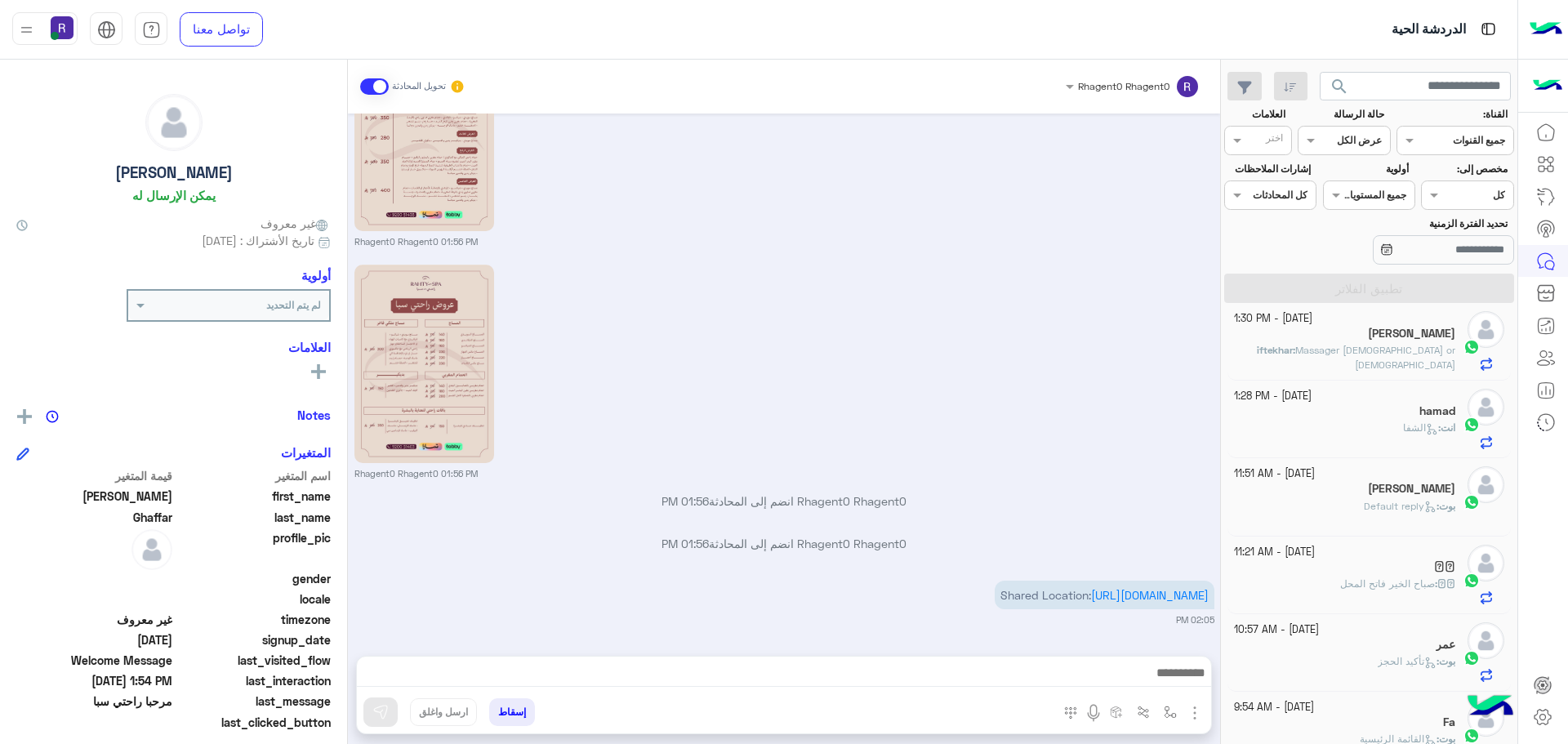
type textarea "*********"
click at [392, 707] on button at bounding box center [380, 711] width 34 height 29
click at [1165, 709] on img "button" at bounding box center [1170, 711] width 13 height 13
click at [1142, 691] on div "أدخل اسم مجموعة الرسائل" at bounding box center [1113, 675] width 141 height 29
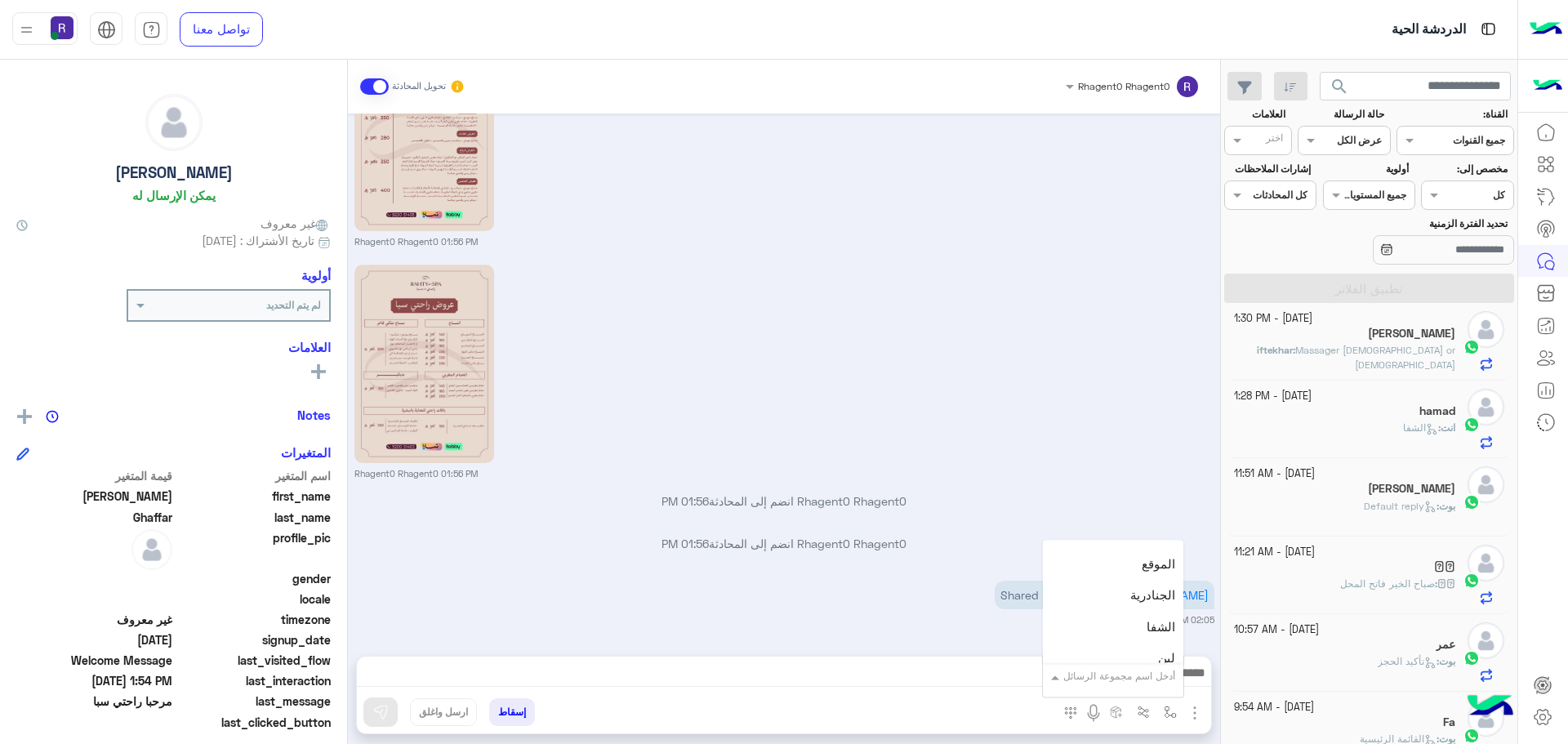
scroll to position [597, 0]
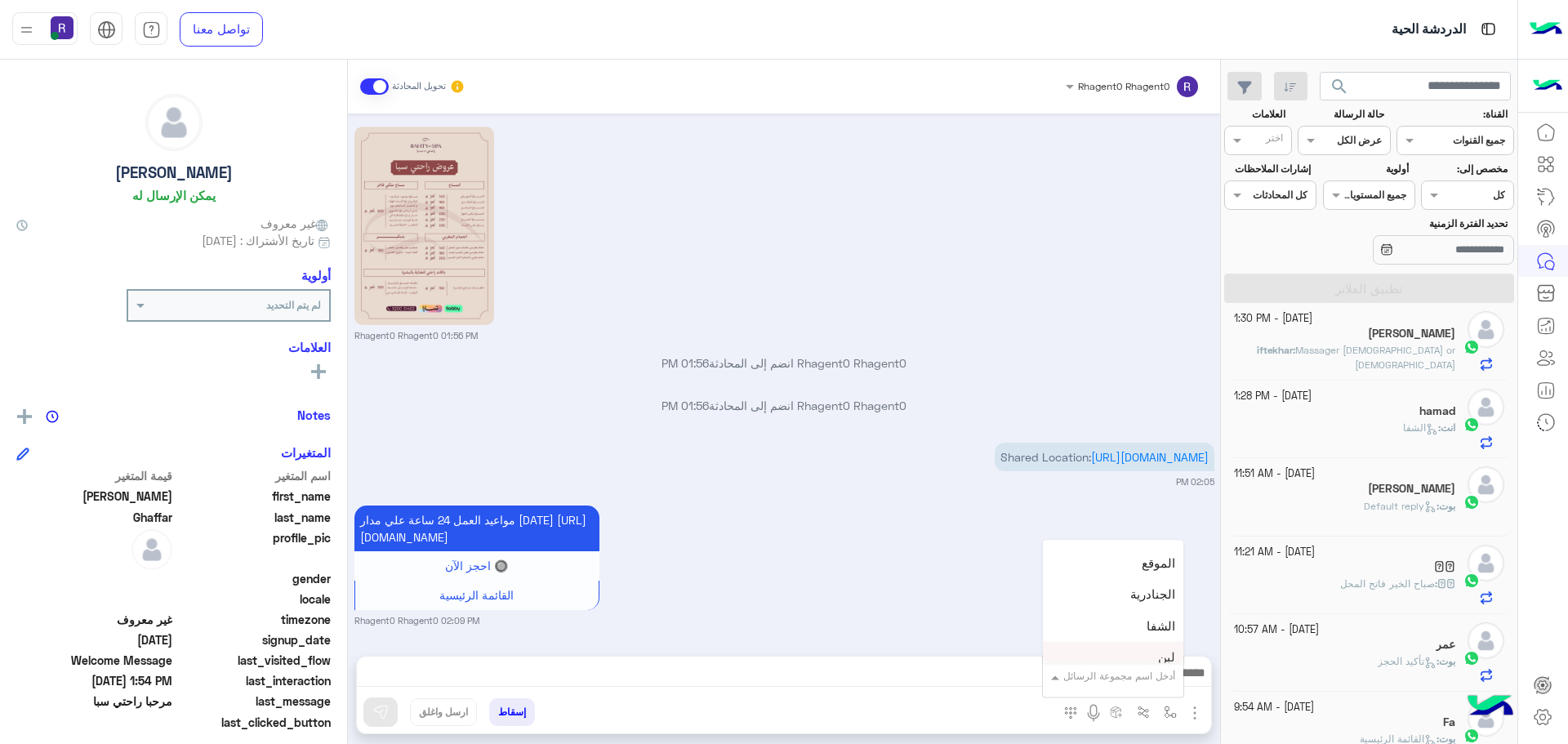
click at [1131, 653] on div "لبن" at bounding box center [1113, 657] width 141 height 32
type textarea "***"
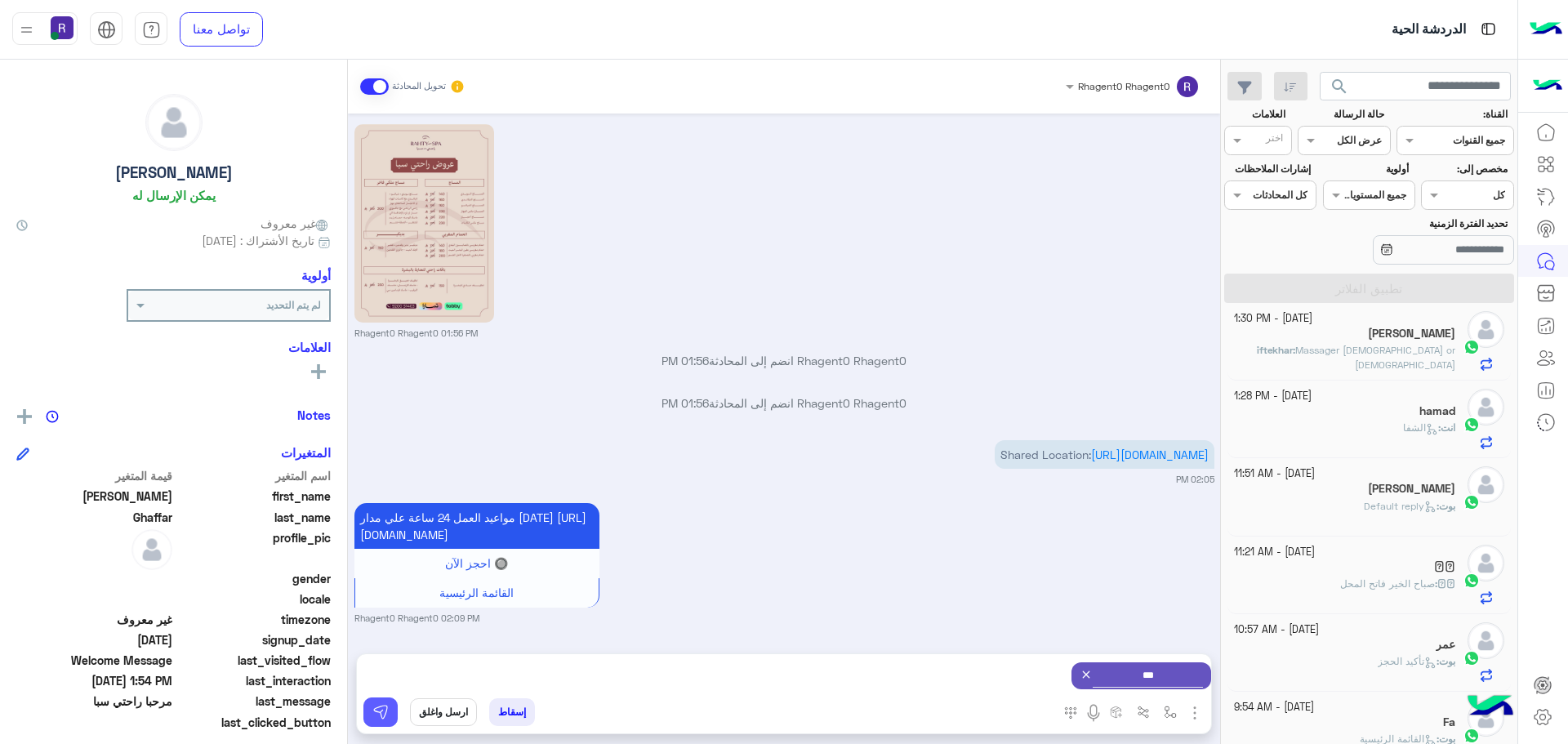
click at [392, 712] on button at bounding box center [380, 711] width 34 height 29
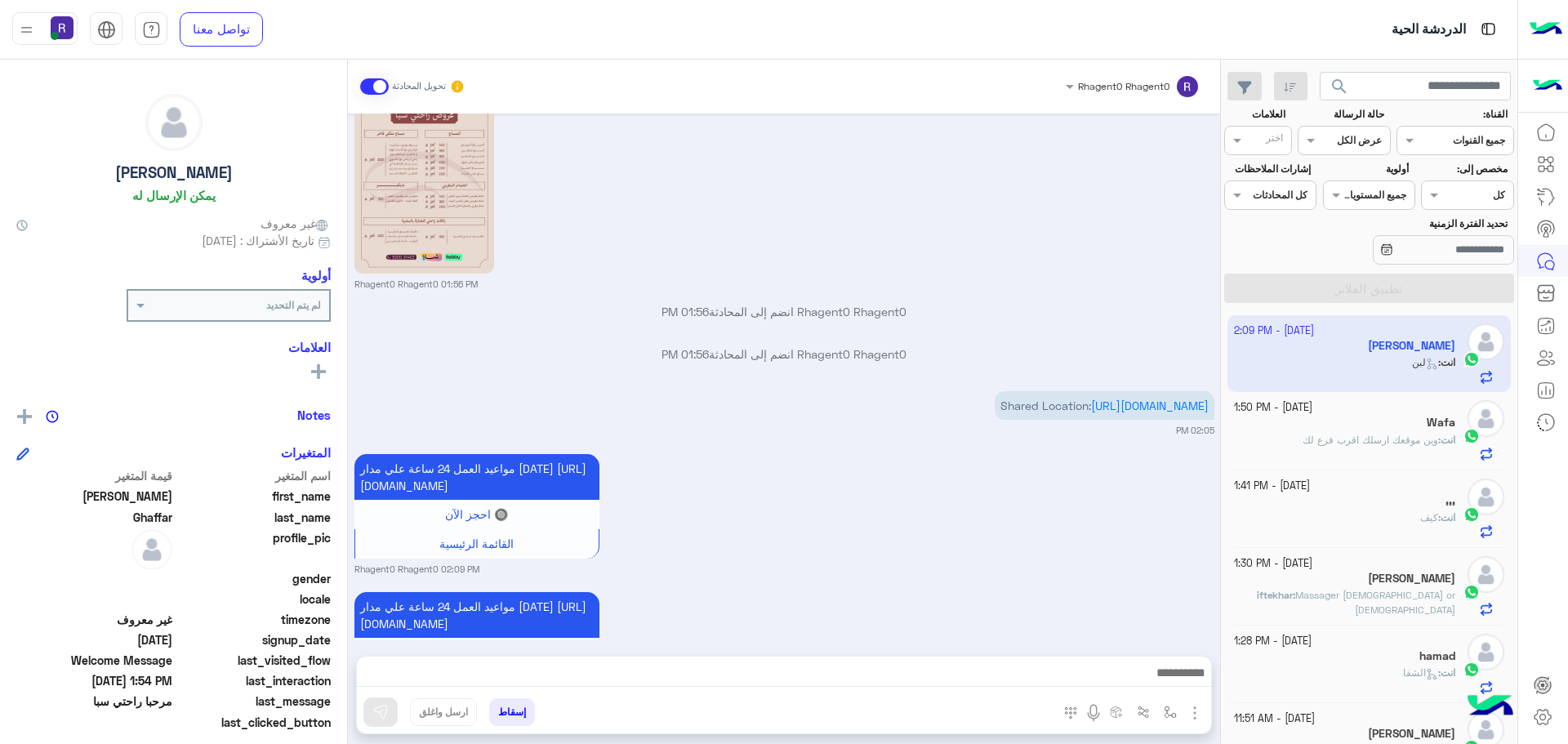
scroll to position [754, 0]
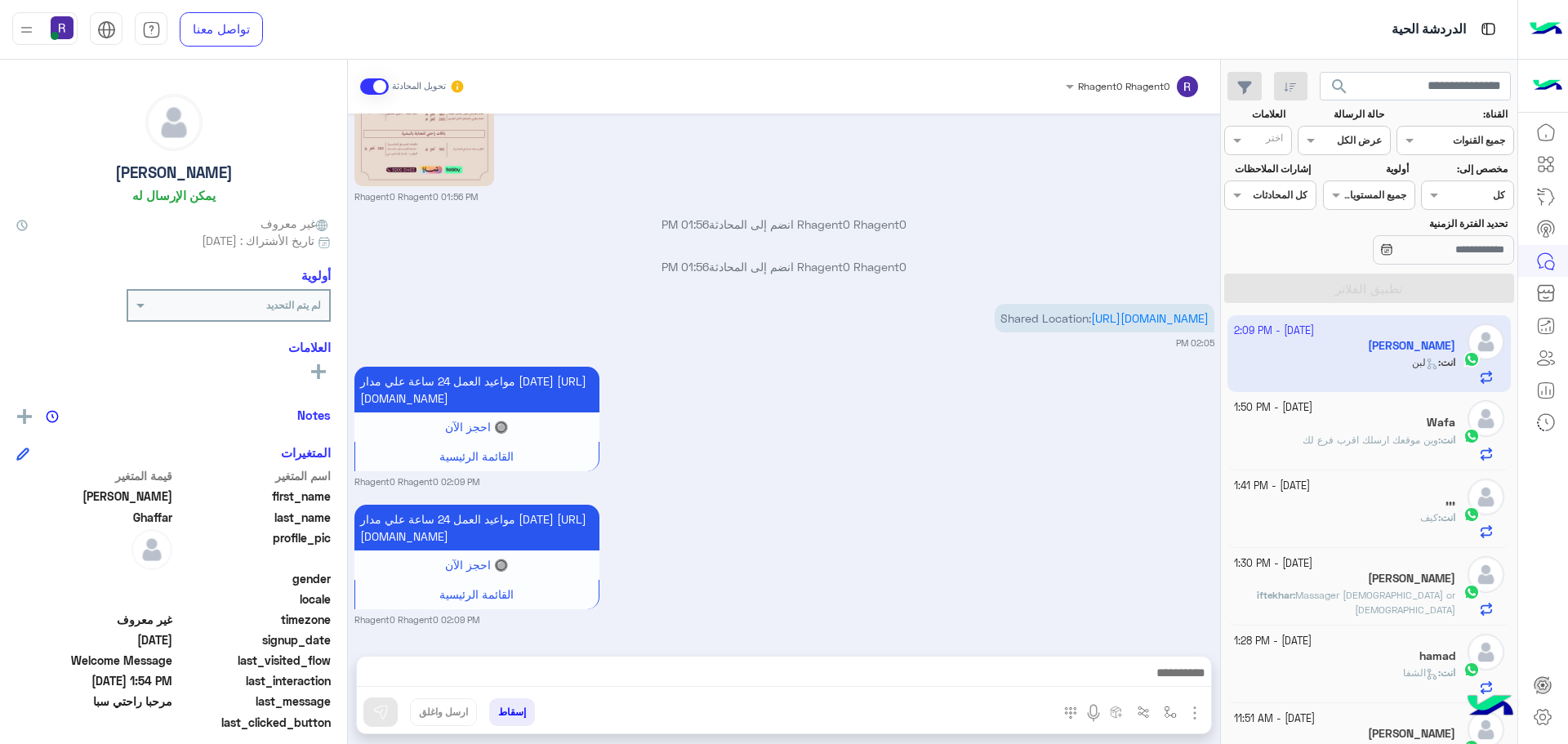
click at [1401, 573] on h5 "[PERSON_NAME]" at bounding box center [1412, 579] width 88 height 14
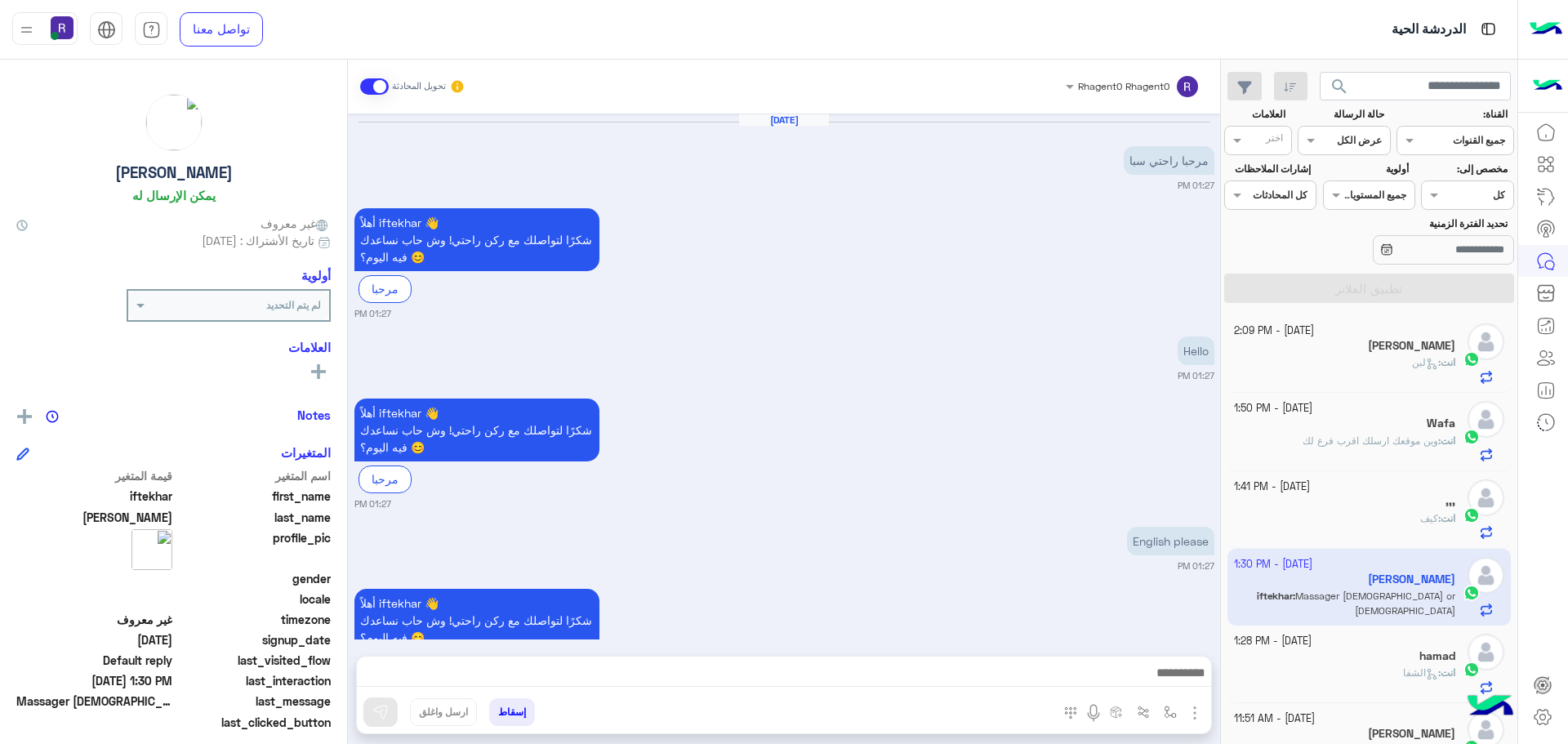
scroll to position [893, 0]
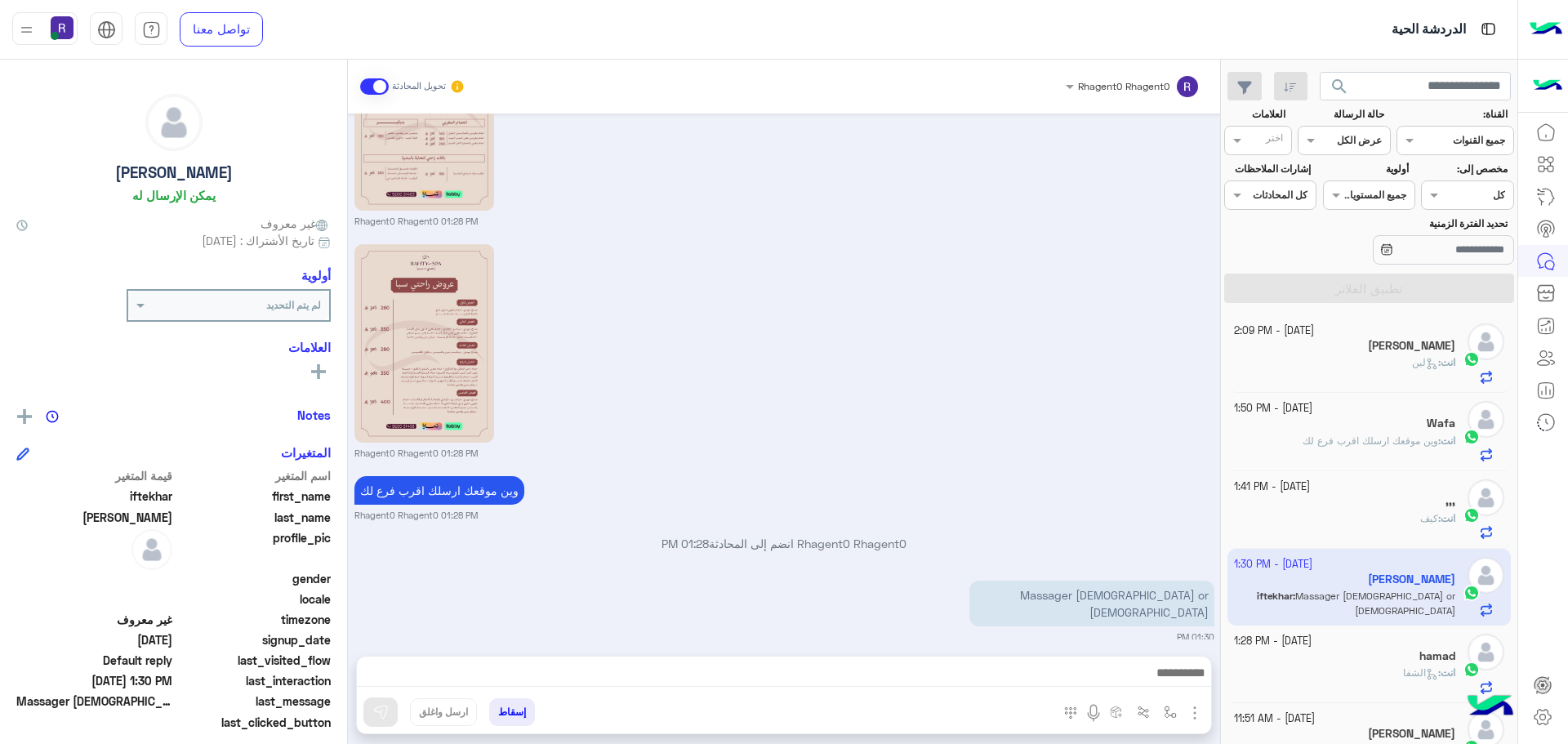
click at [1332, 368] on div "انت : لبن" at bounding box center [1344, 369] width 222 height 28
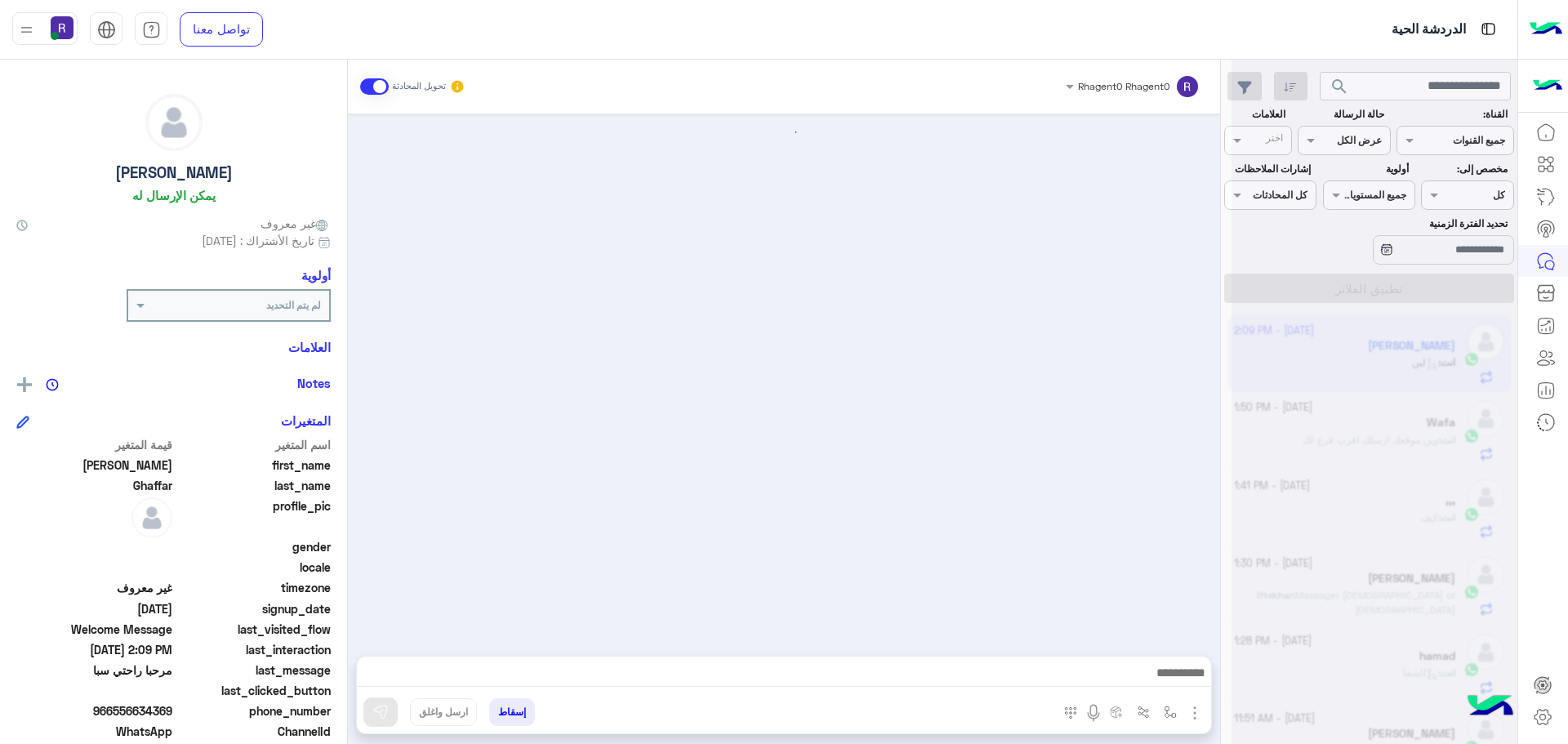
scroll to position [754, 0]
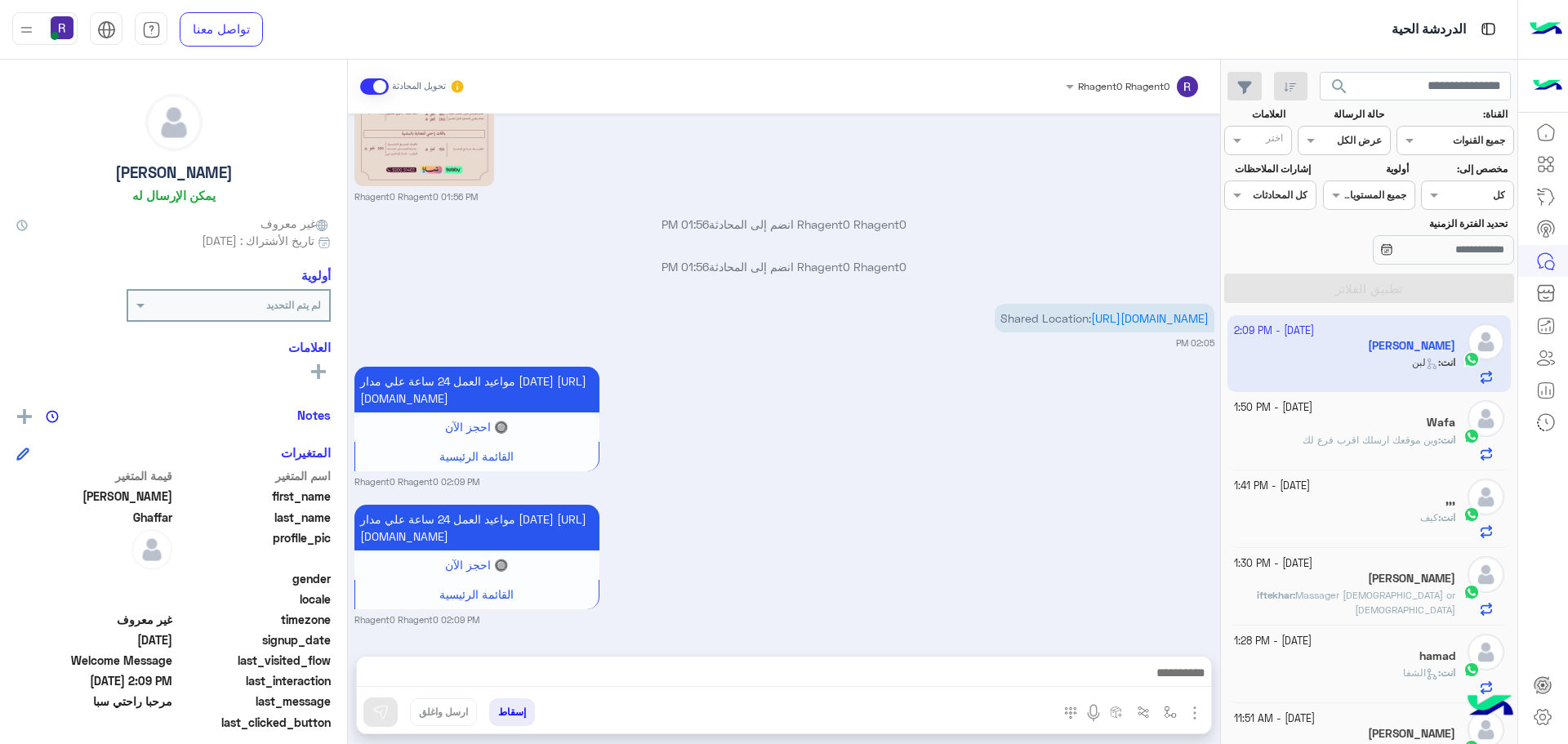
click at [1352, 456] on div "انت : وين موقعك ارسلك اقرب فرع لك" at bounding box center [1344, 447] width 222 height 28
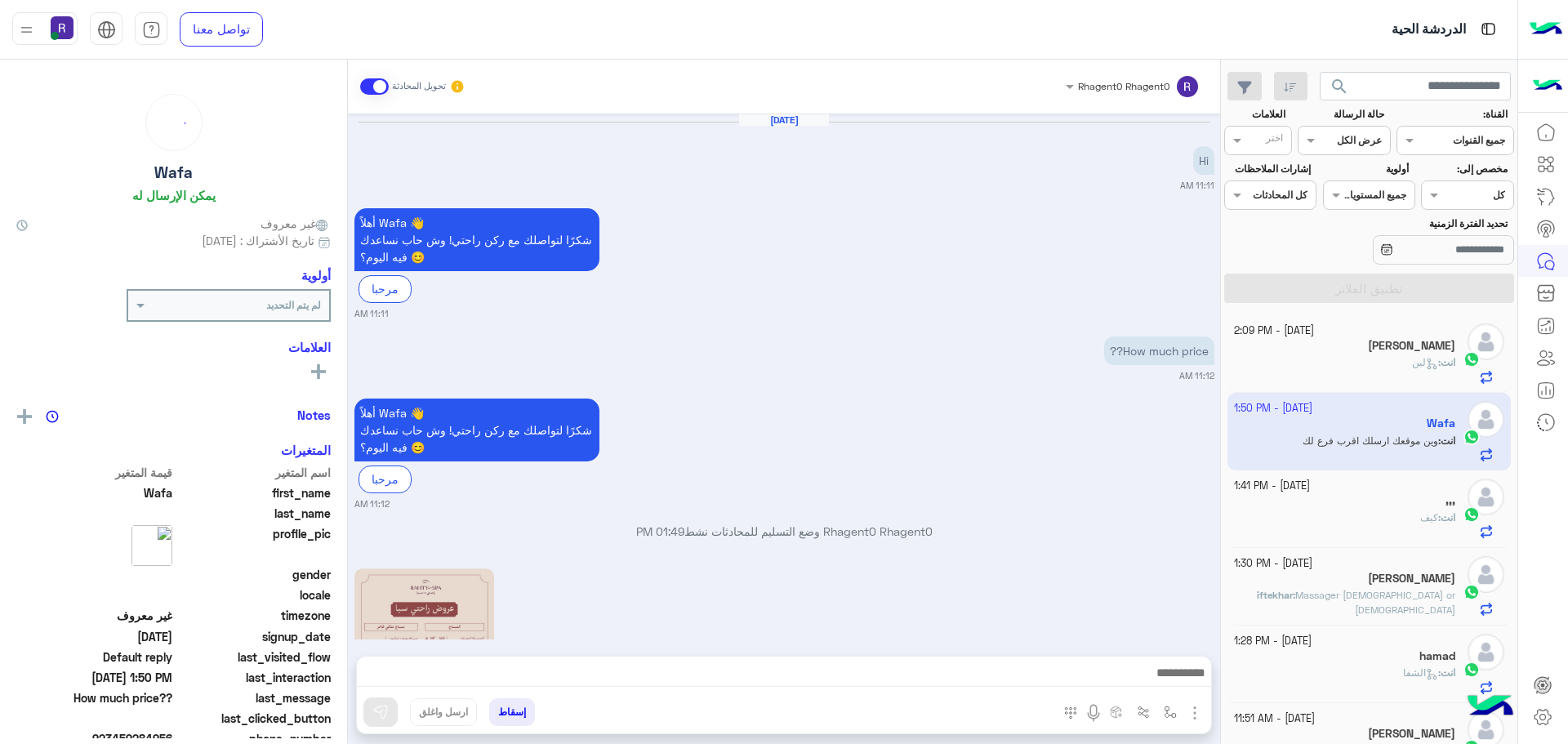
scroll to position [536, 0]
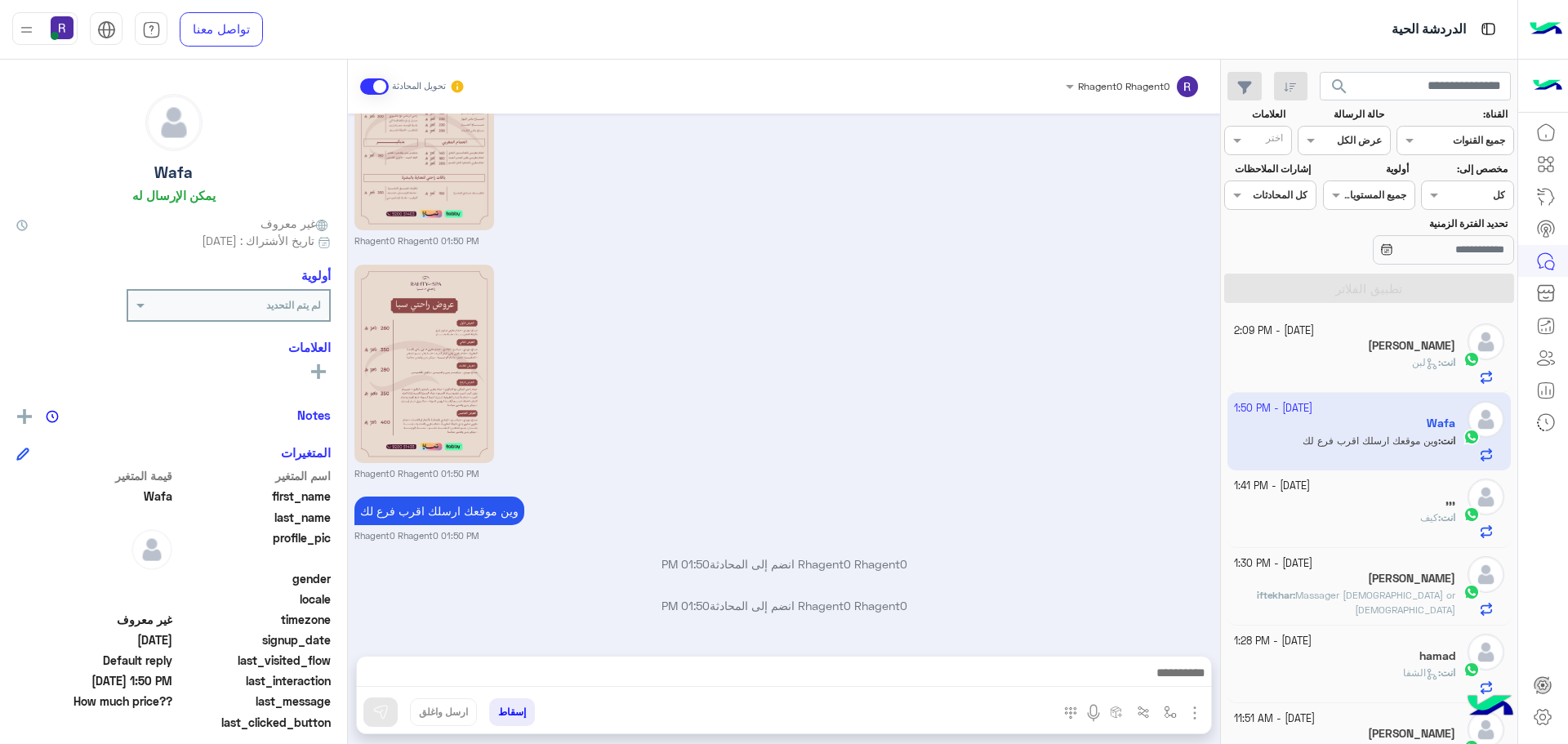
click at [1403, 360] on div "انت : لبن" at bounding box center [1344, 369] width 222 height 28
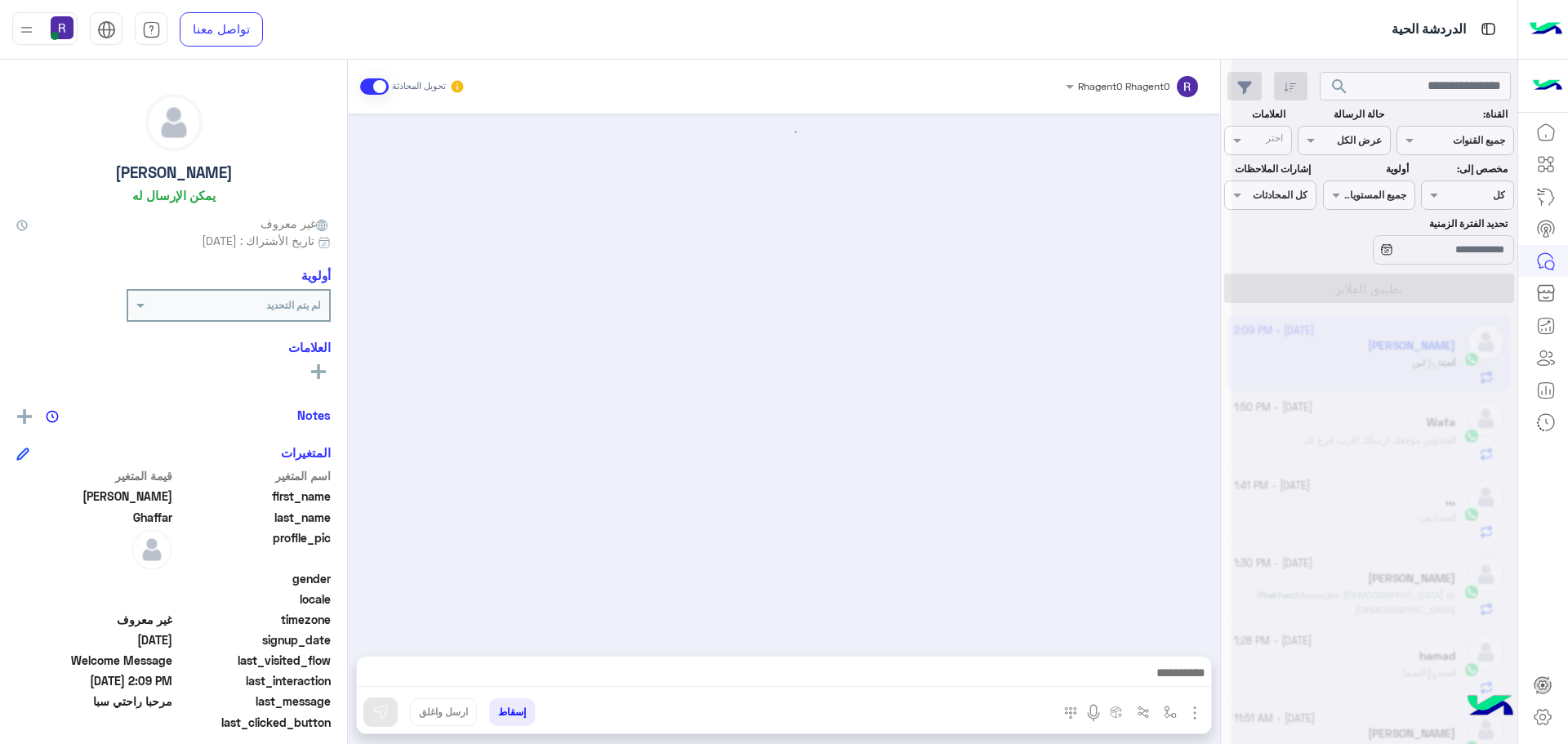
scroll to position [754, 0]
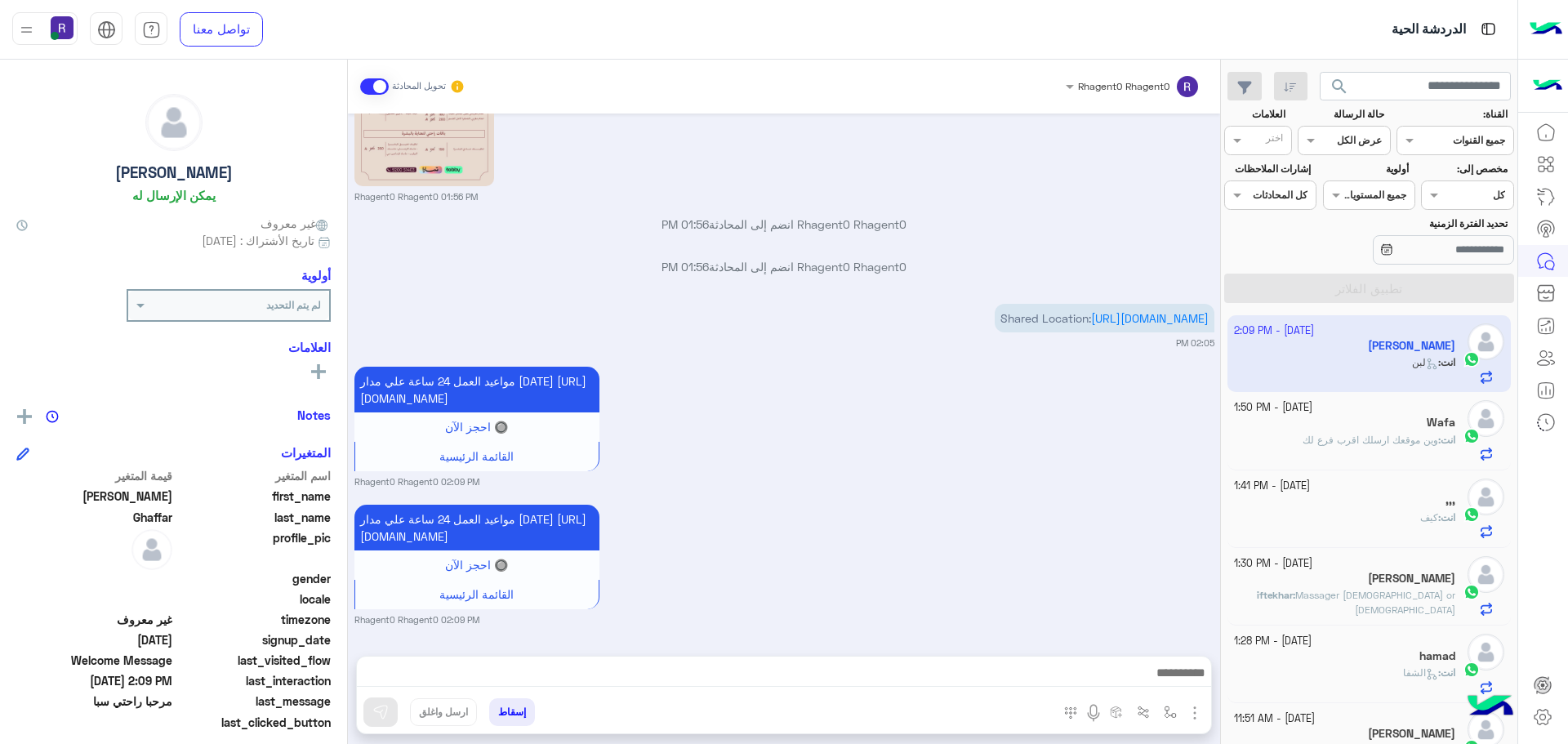
click at [1289, 437] on div "انت : وين موقعك ارسلك اقرب فرع لك" at bounding box center [1344, 447] width 222 height 28
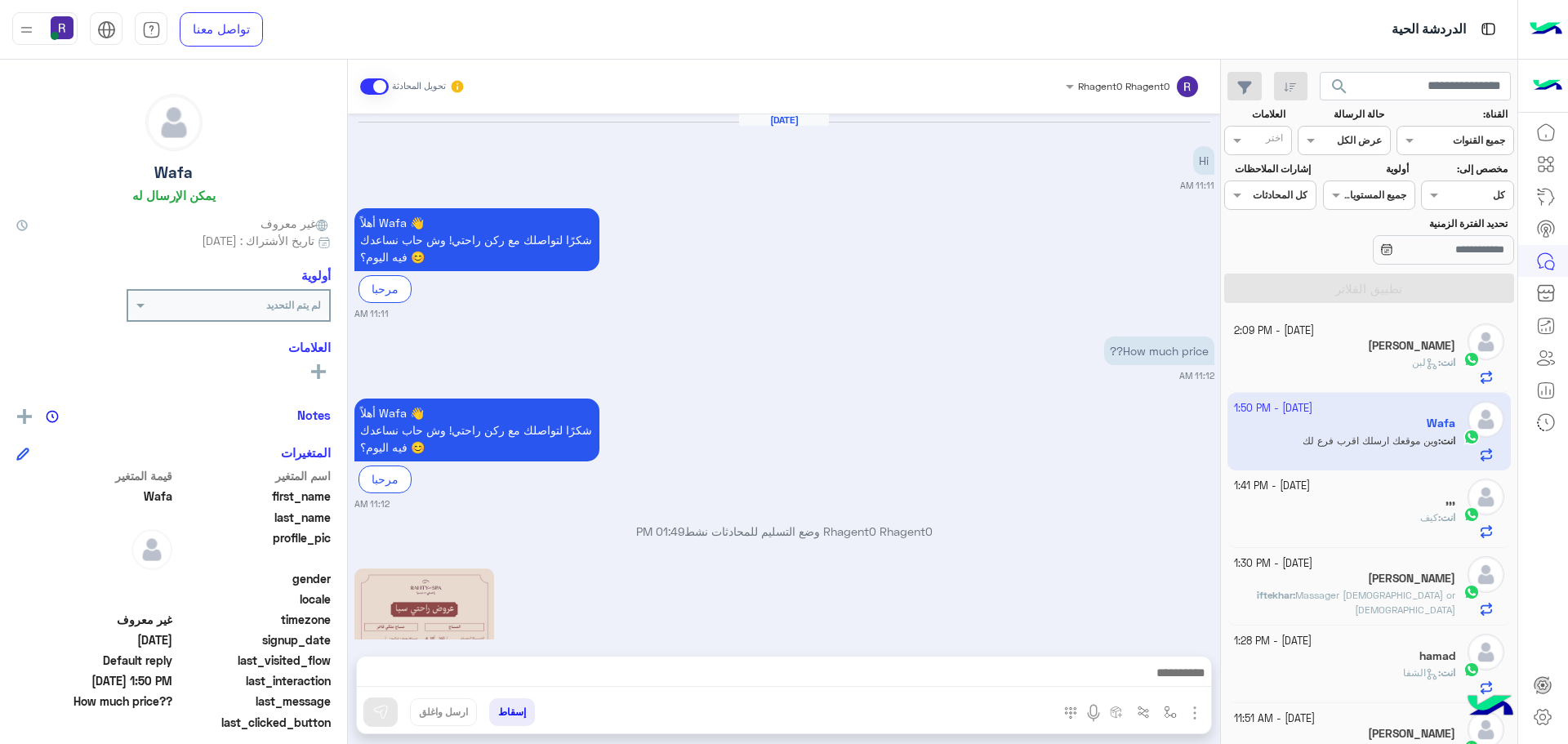
scroll to position [536, 0]
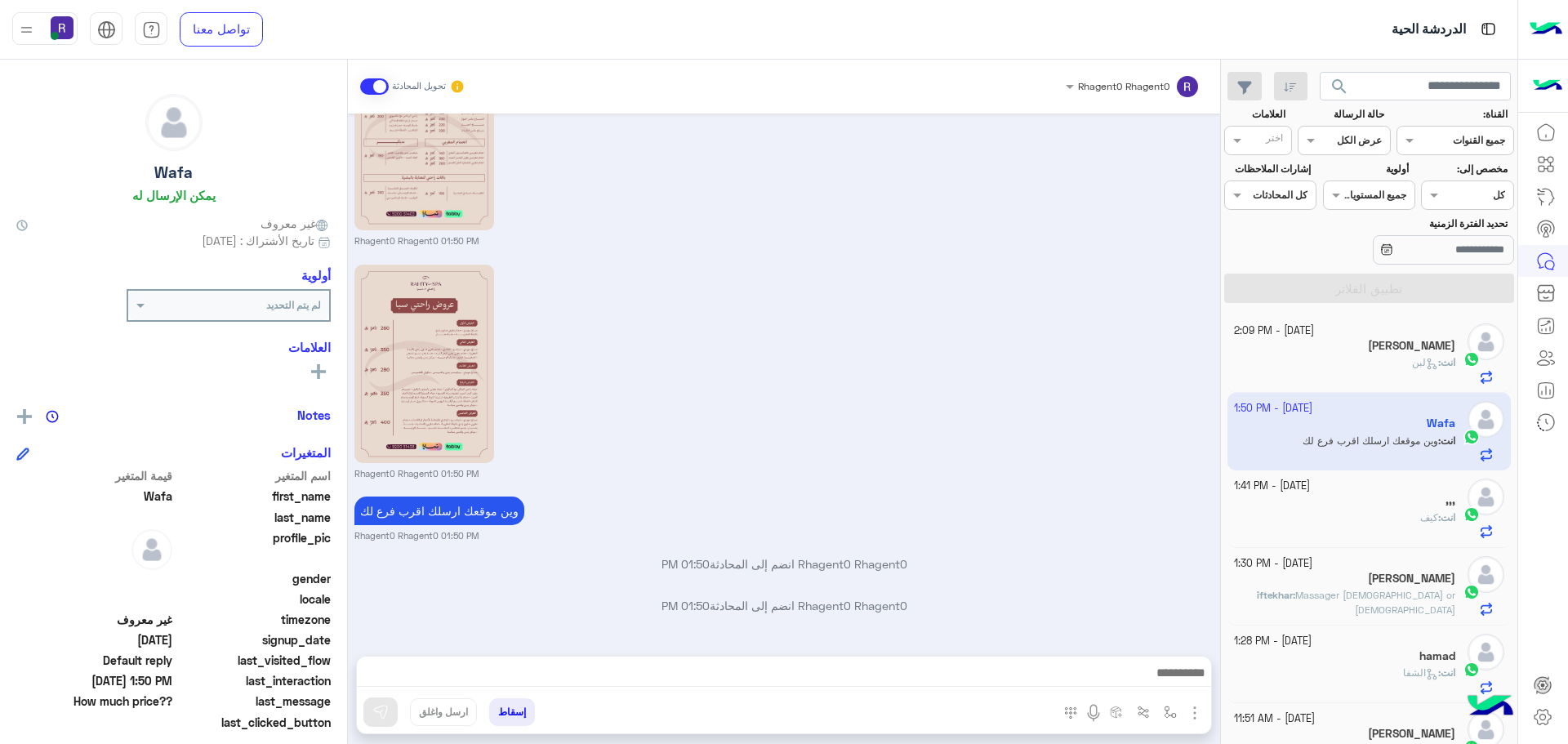
click at [1421, 372] on div "انت : لبن" at bounding box center [1344, 369] width 222 height 28
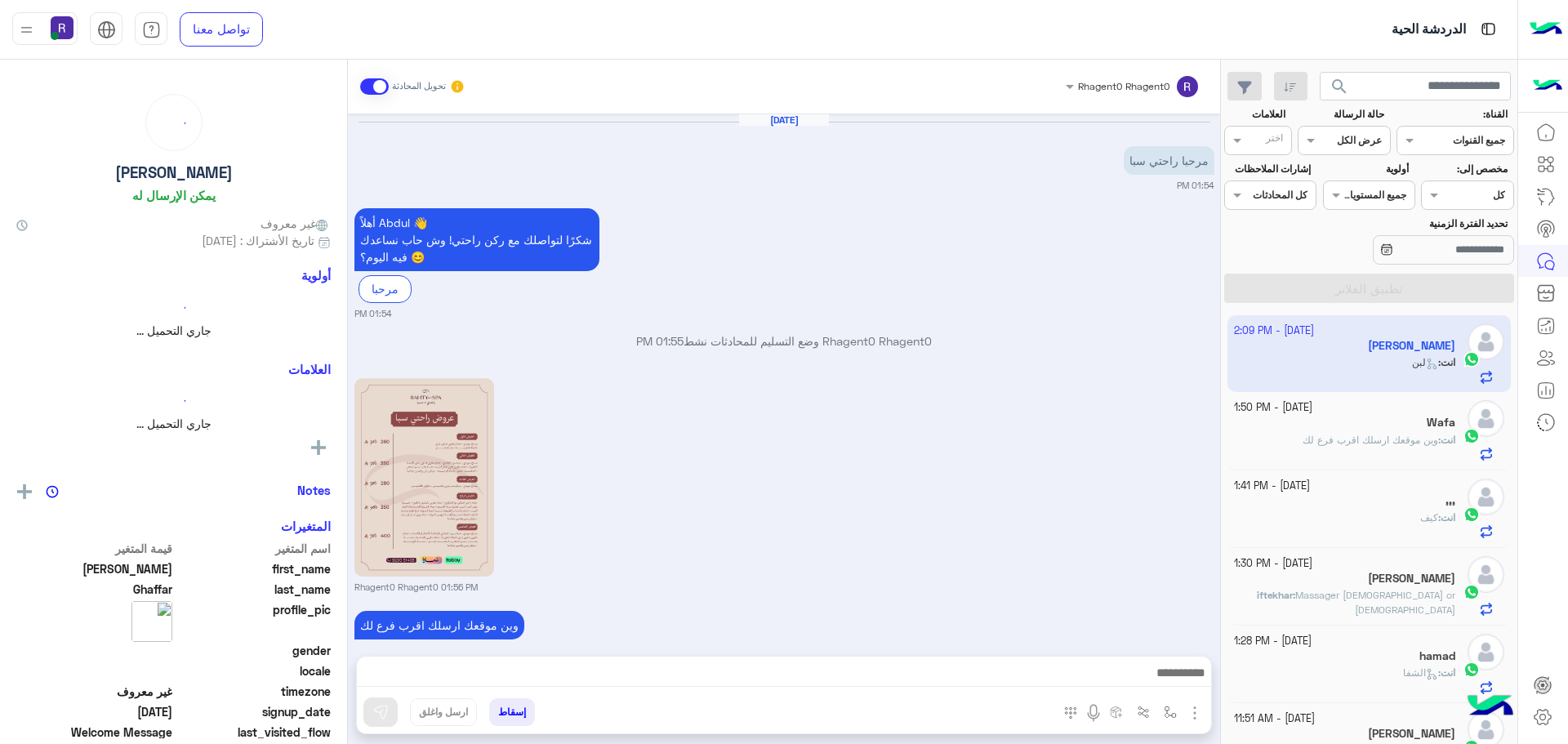
scroll to position [754, 0]
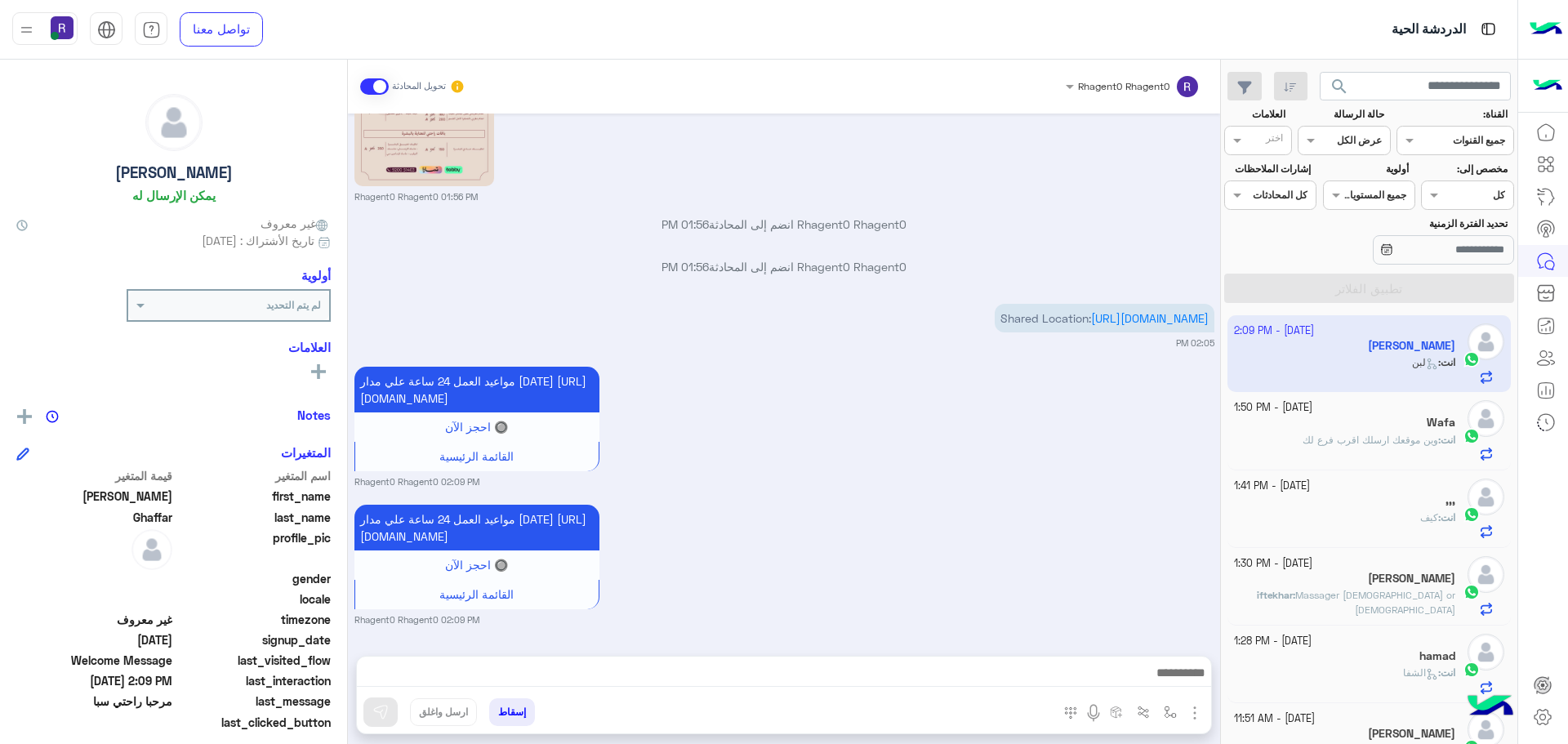
click at [1336, 437] on span "وين موقعك ارسلك اقرب فرع لك" at bounding box center [1370, 440] width 135 height 12
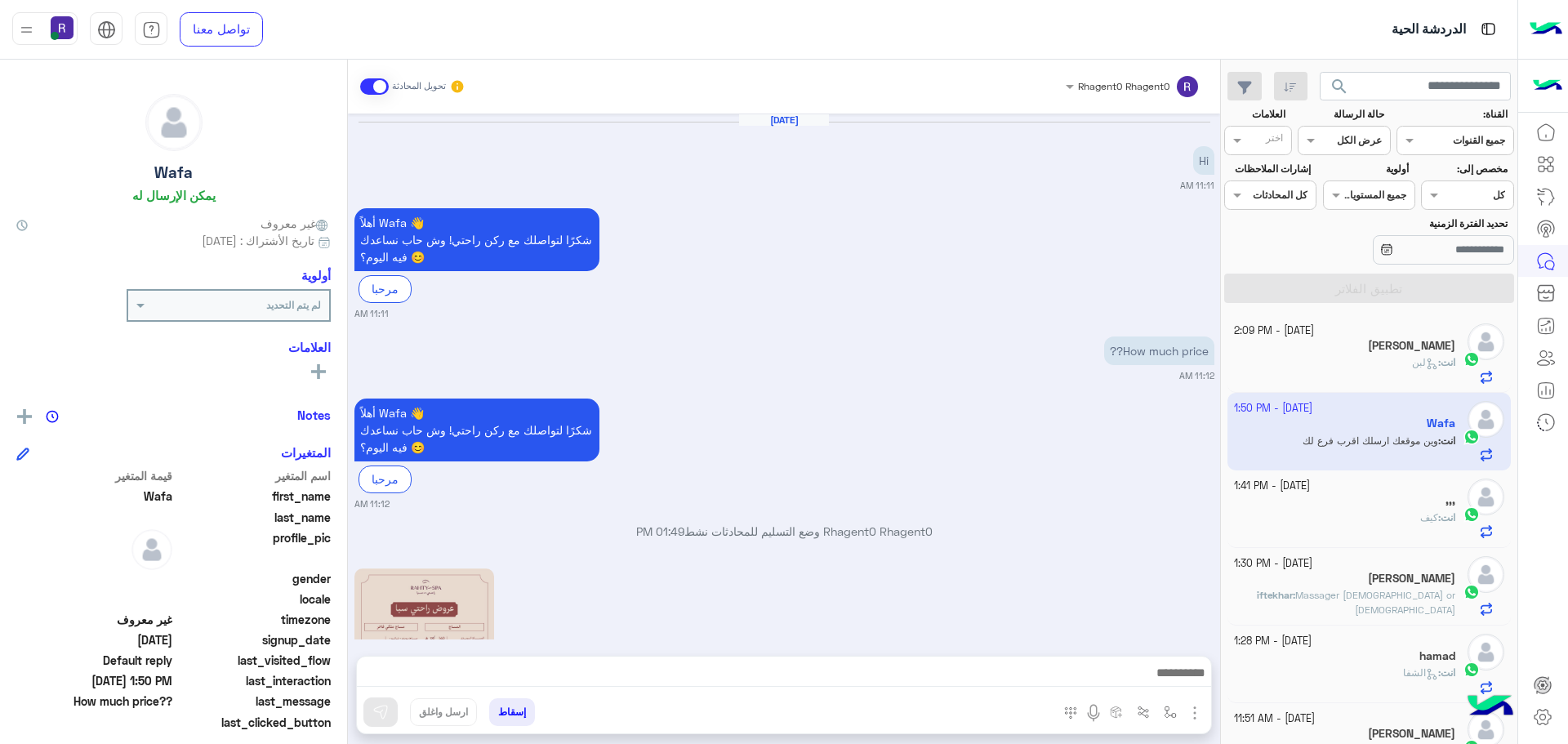
scroll to position [536, 0]
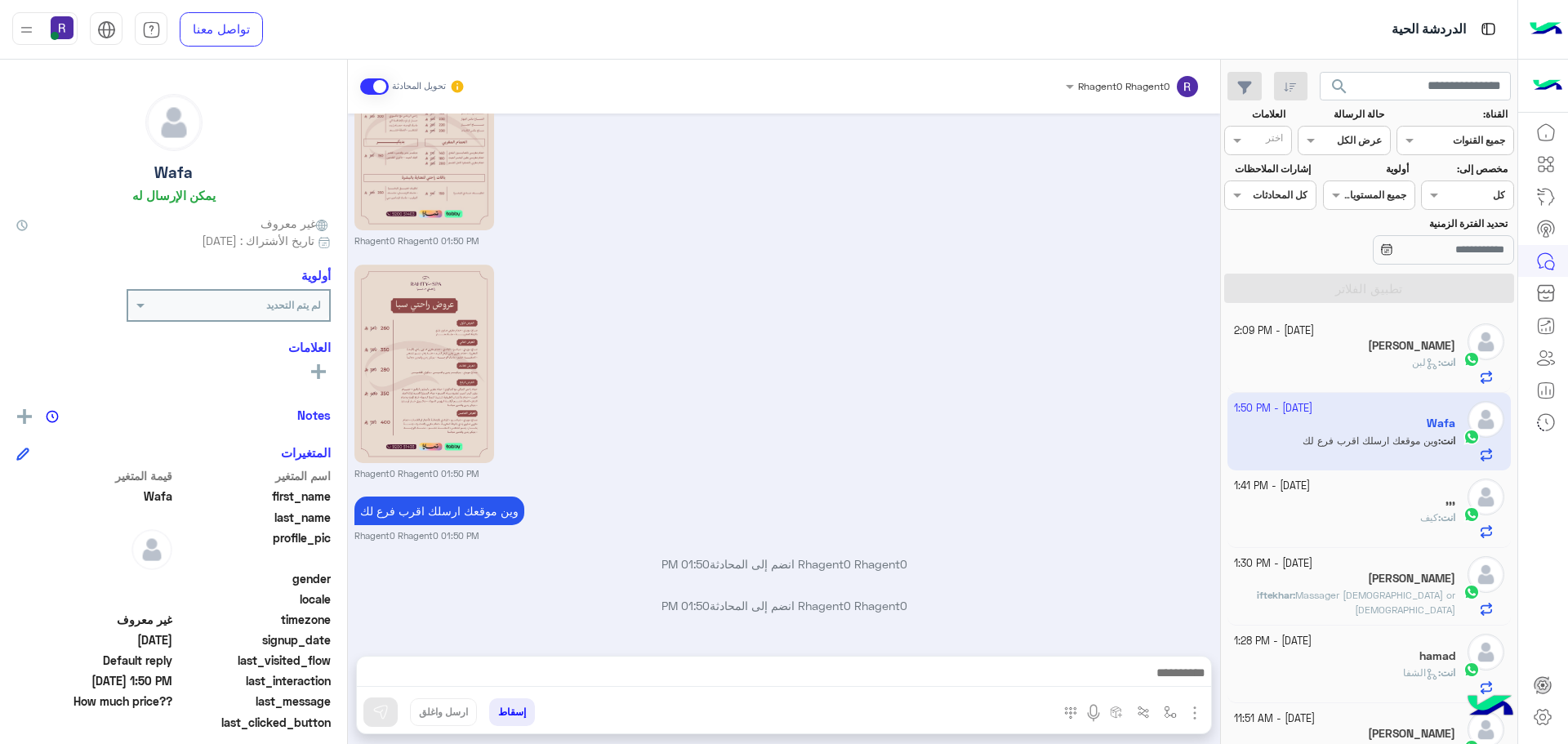
click at [1298, 353] on div "[PERSON_NAME]" at bounding box center [1344, 346] width 222 height 17
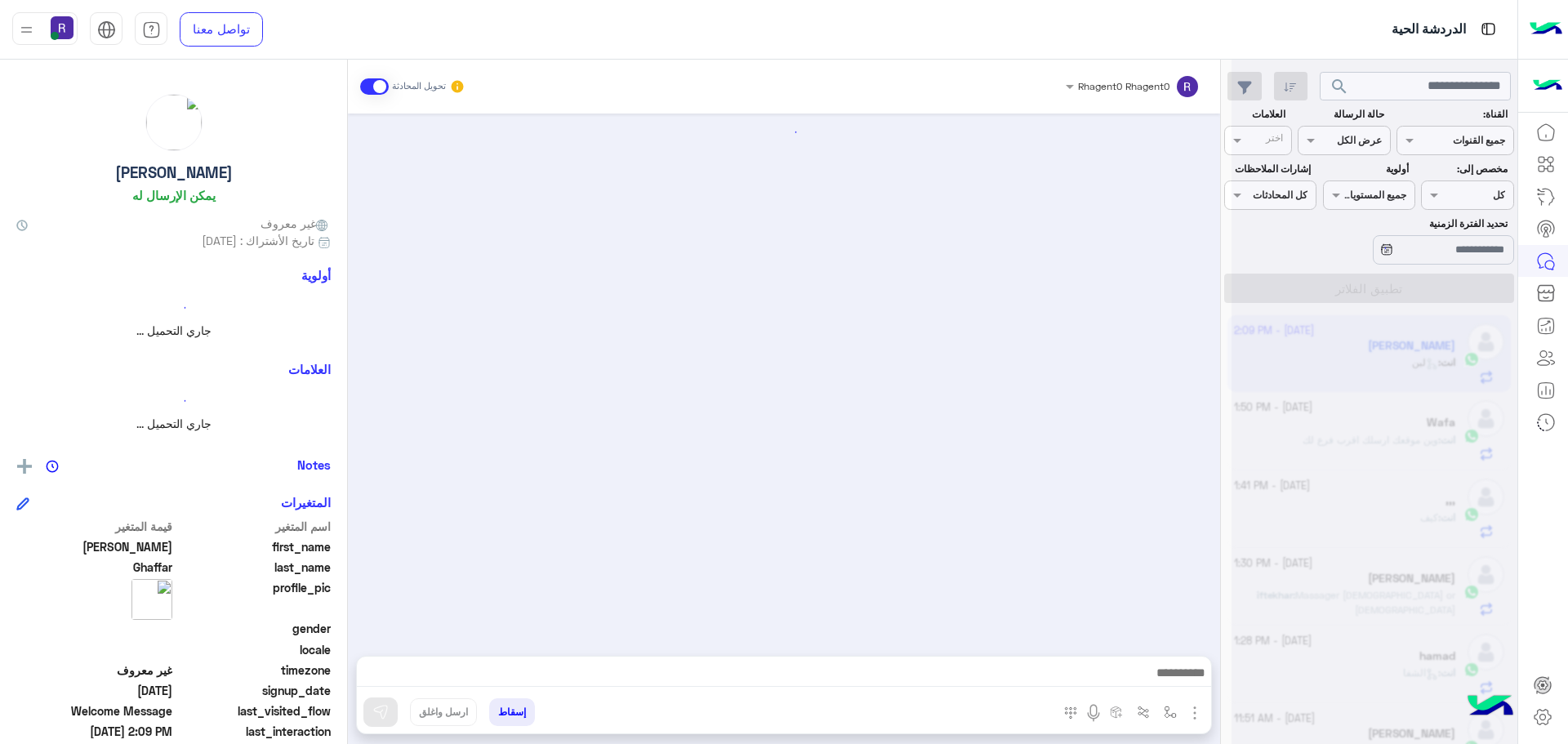
scroll to position [754, 0]
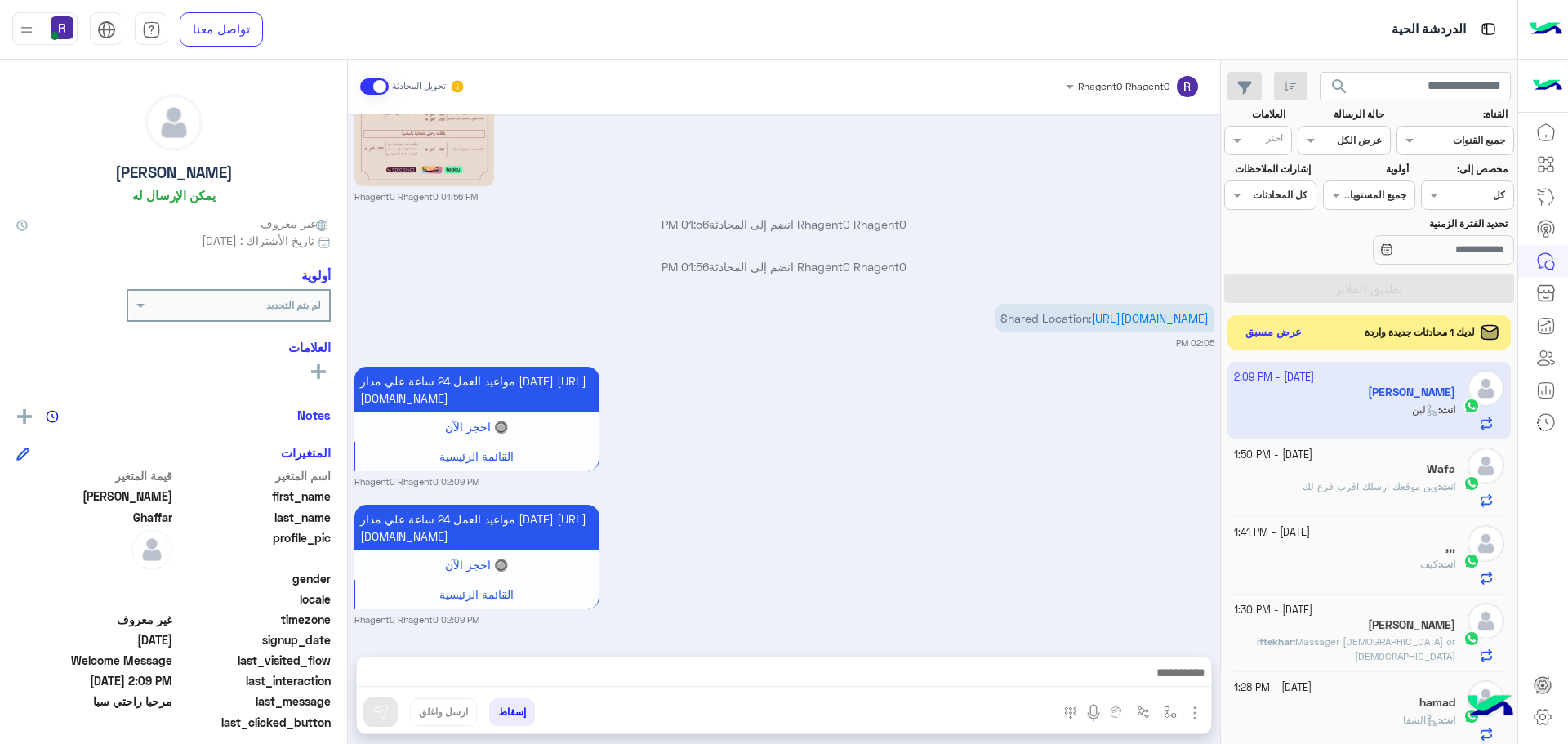
click at [1273, 330] on button "عرض مسبق" at bounding box center [1275, 332] width 69 height 22
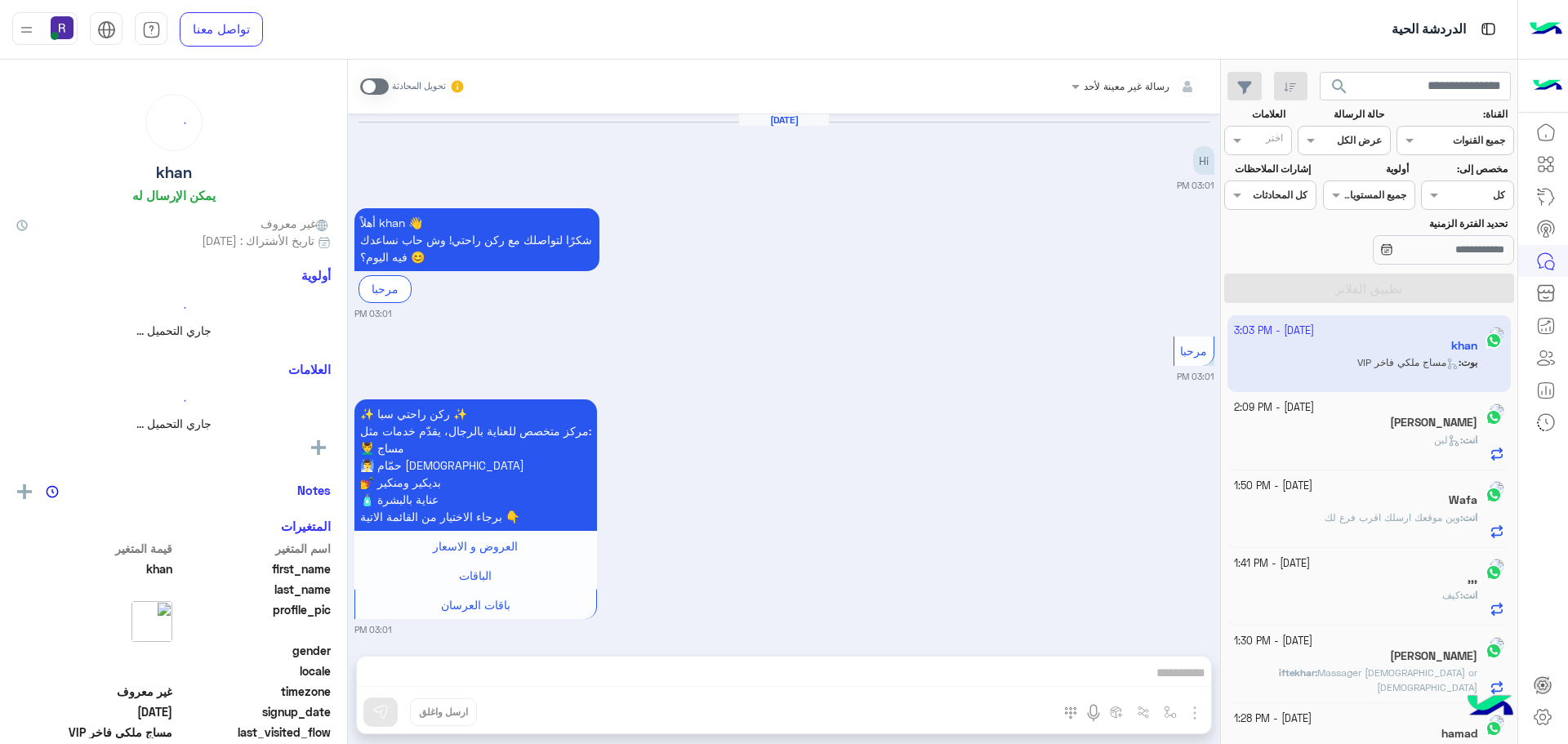
scroll to position [992, 0]
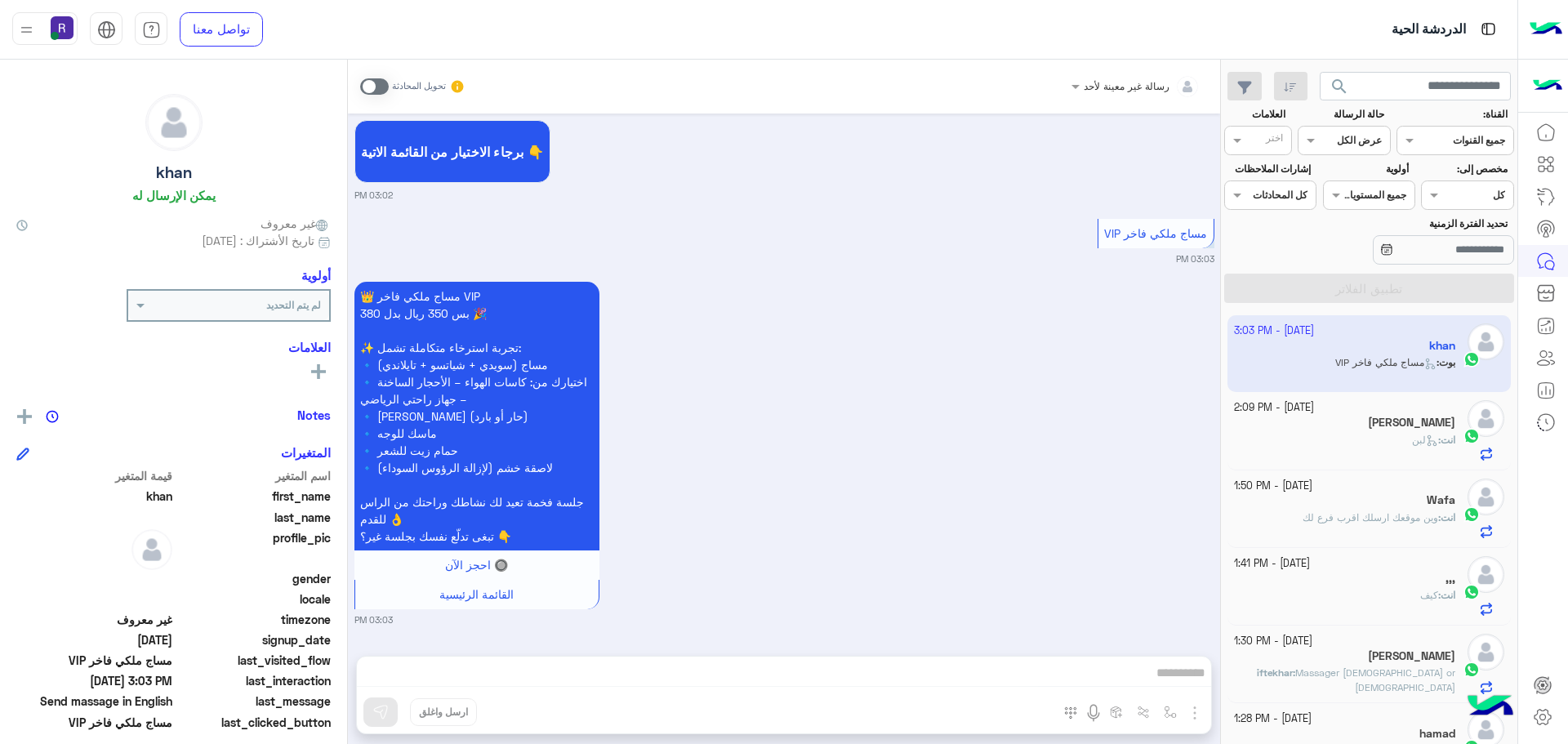
click at [386, 88] on span at bounding box center [374, 87] width 28 height 16
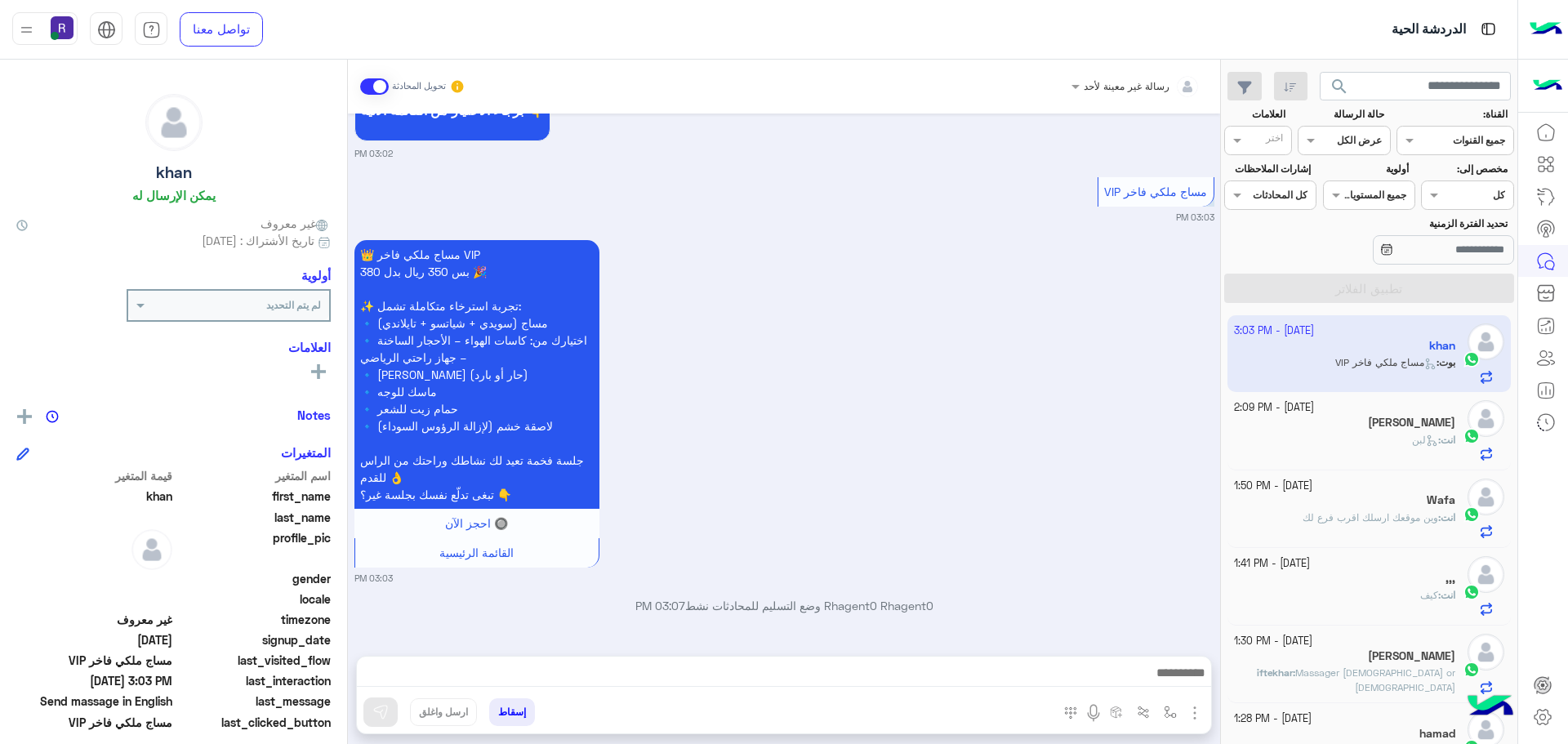
click at [1197, 720] on img "button" at bounding box center [1195, 713] width 19 height 19
click at [1176, 680] on span "الصور" at bounding box center [1163, 677] width 30 height 19
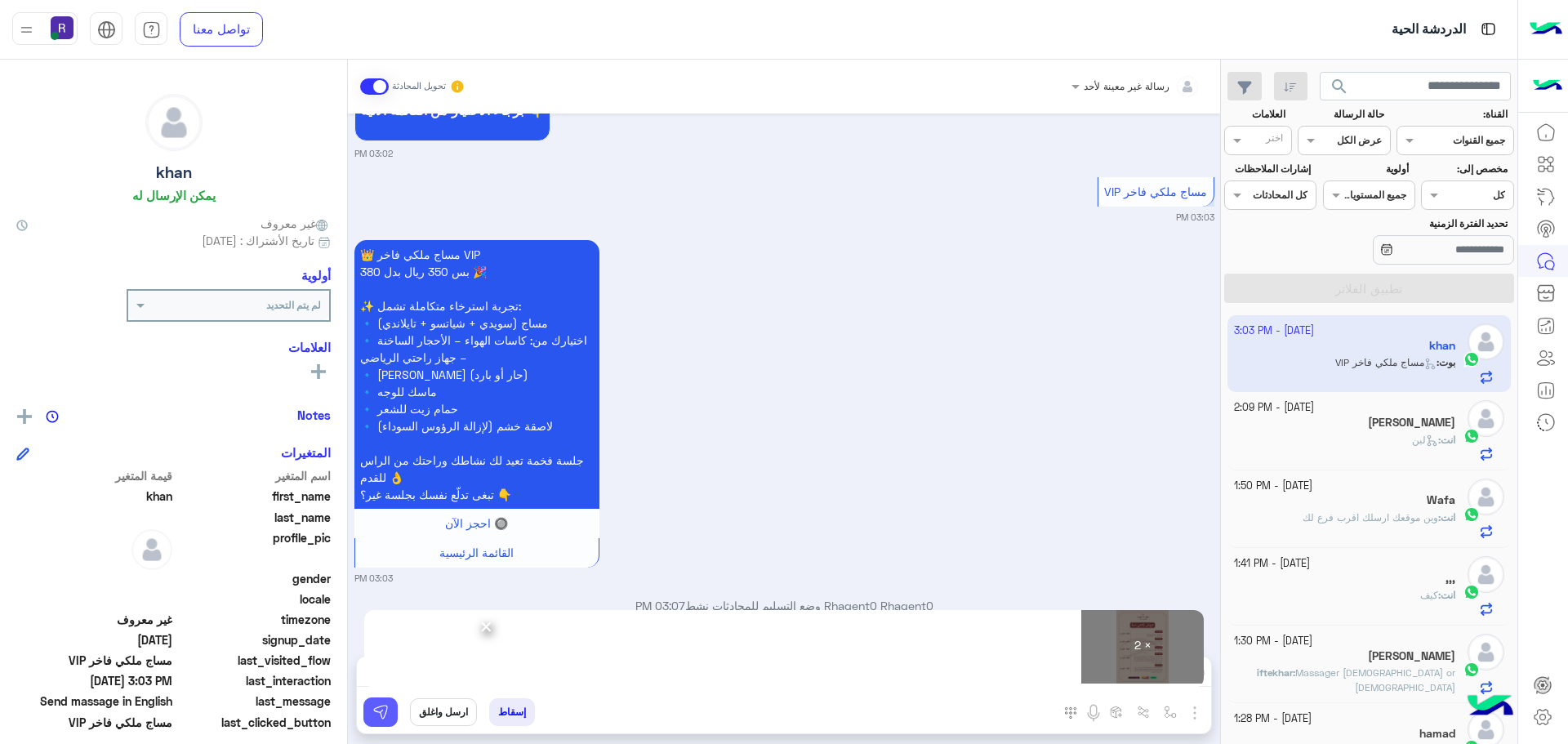
click at [377, 710] on img at bounding box center [380, 711] width 16 height 16
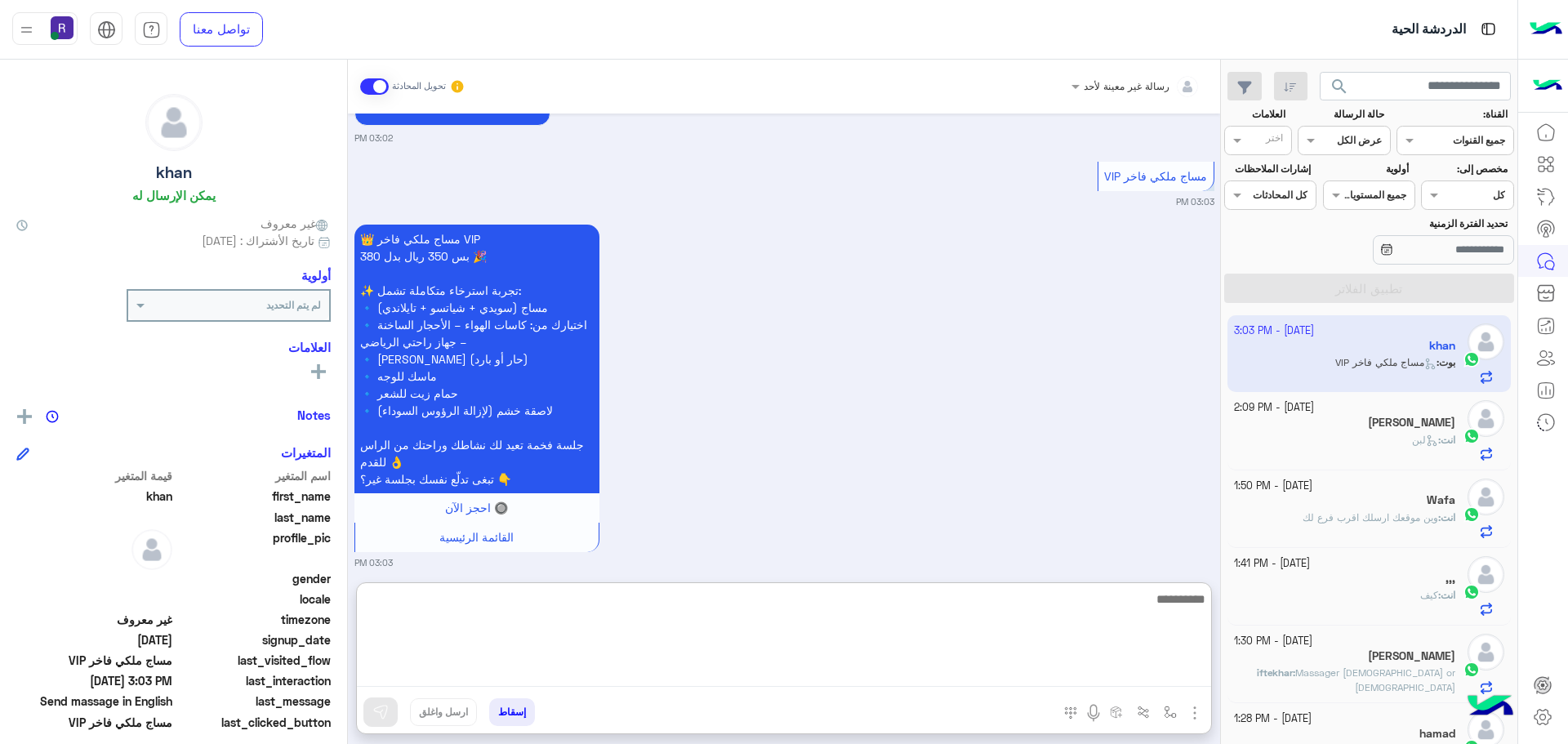
paste textarea "**********"
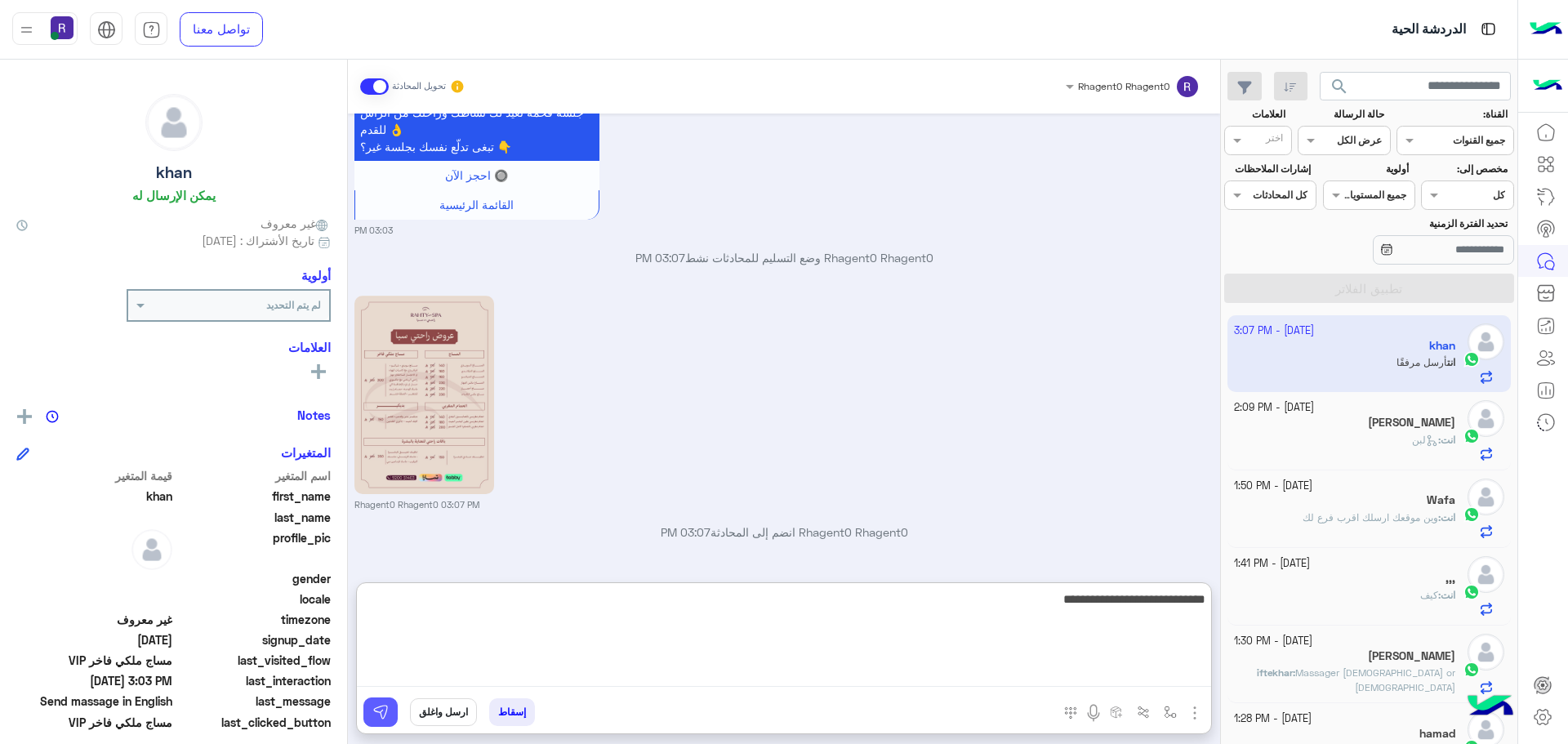
scroll to position [1613, 0]
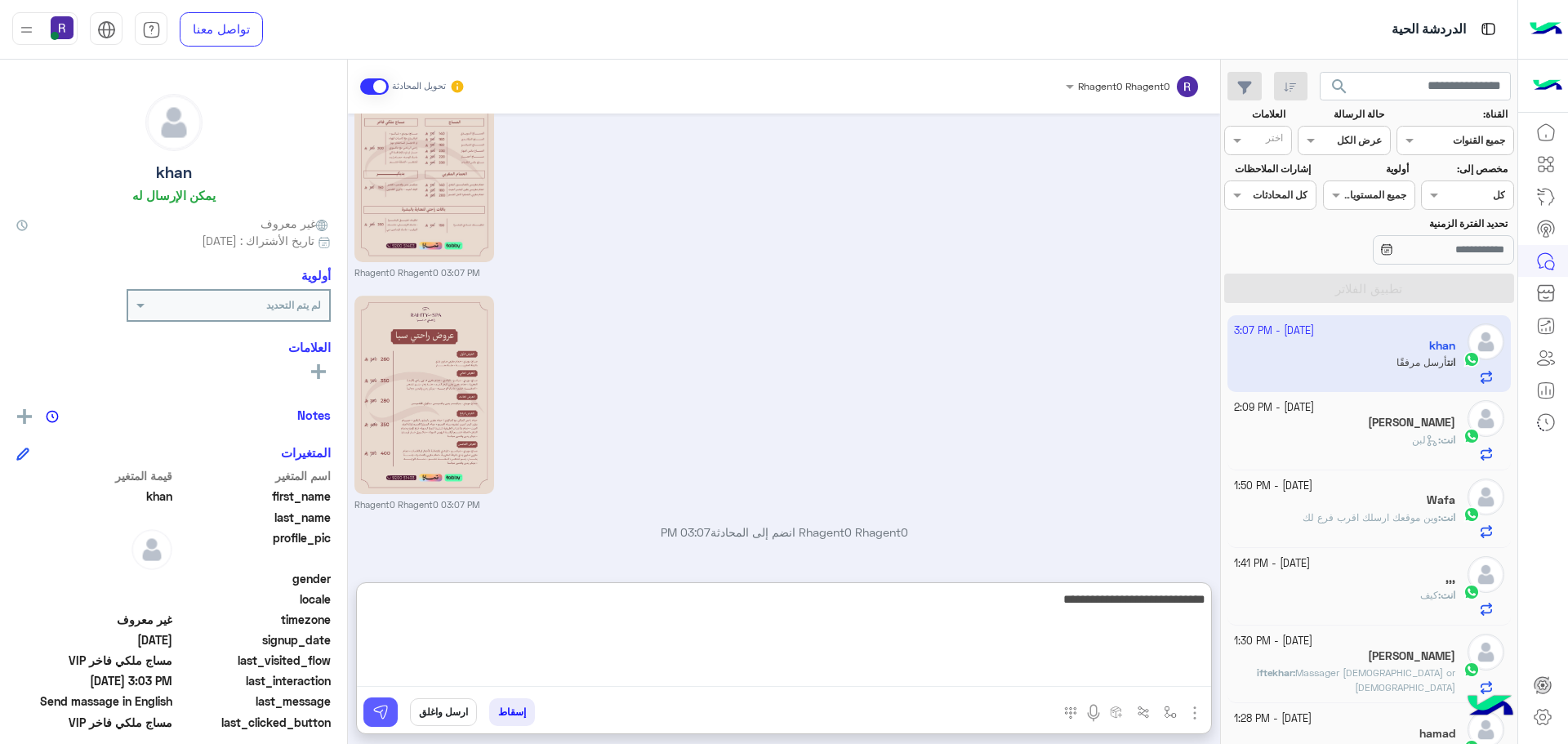
type textarea "**********"
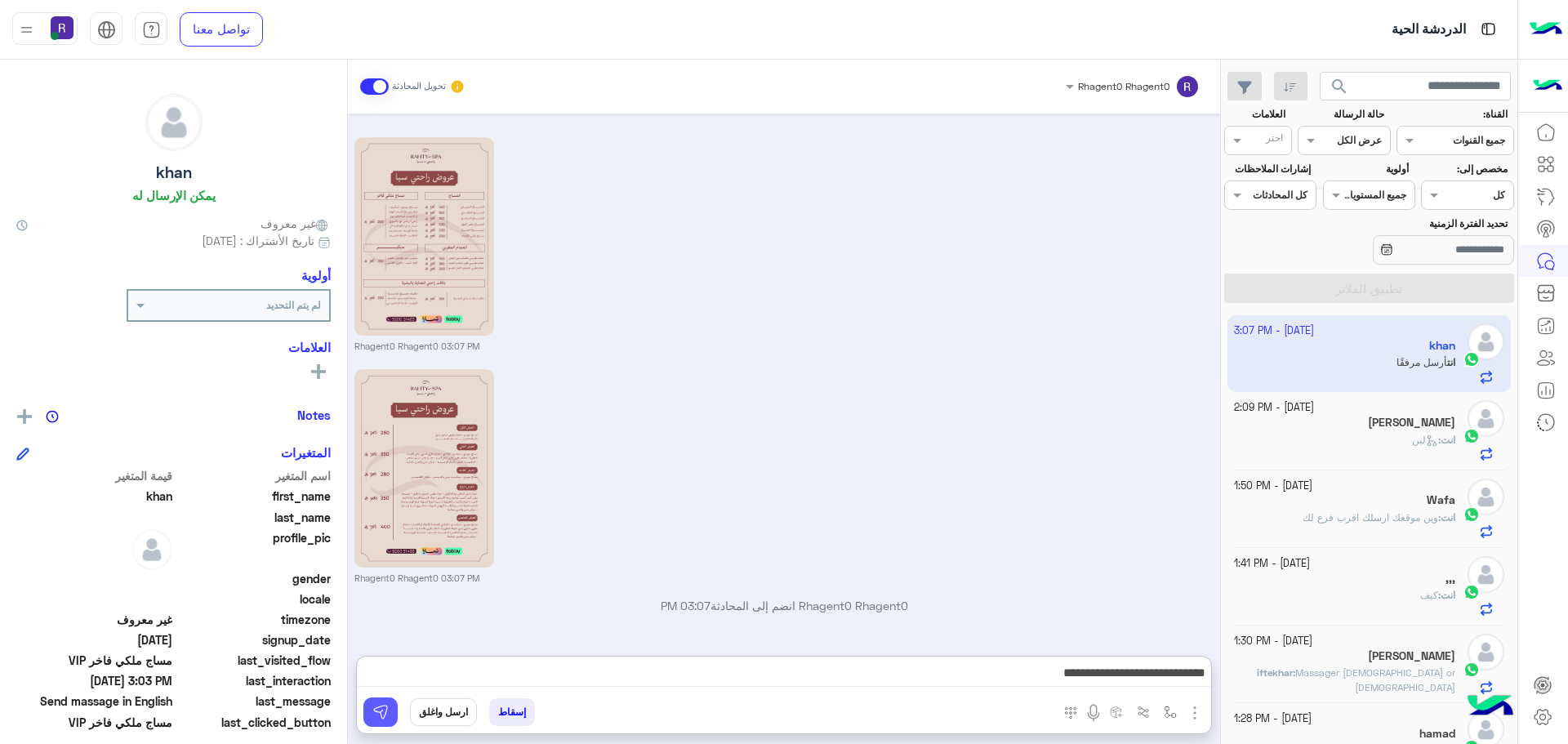
click at [387, 712] on img at bounding box center [380, 711] width 16 height 16
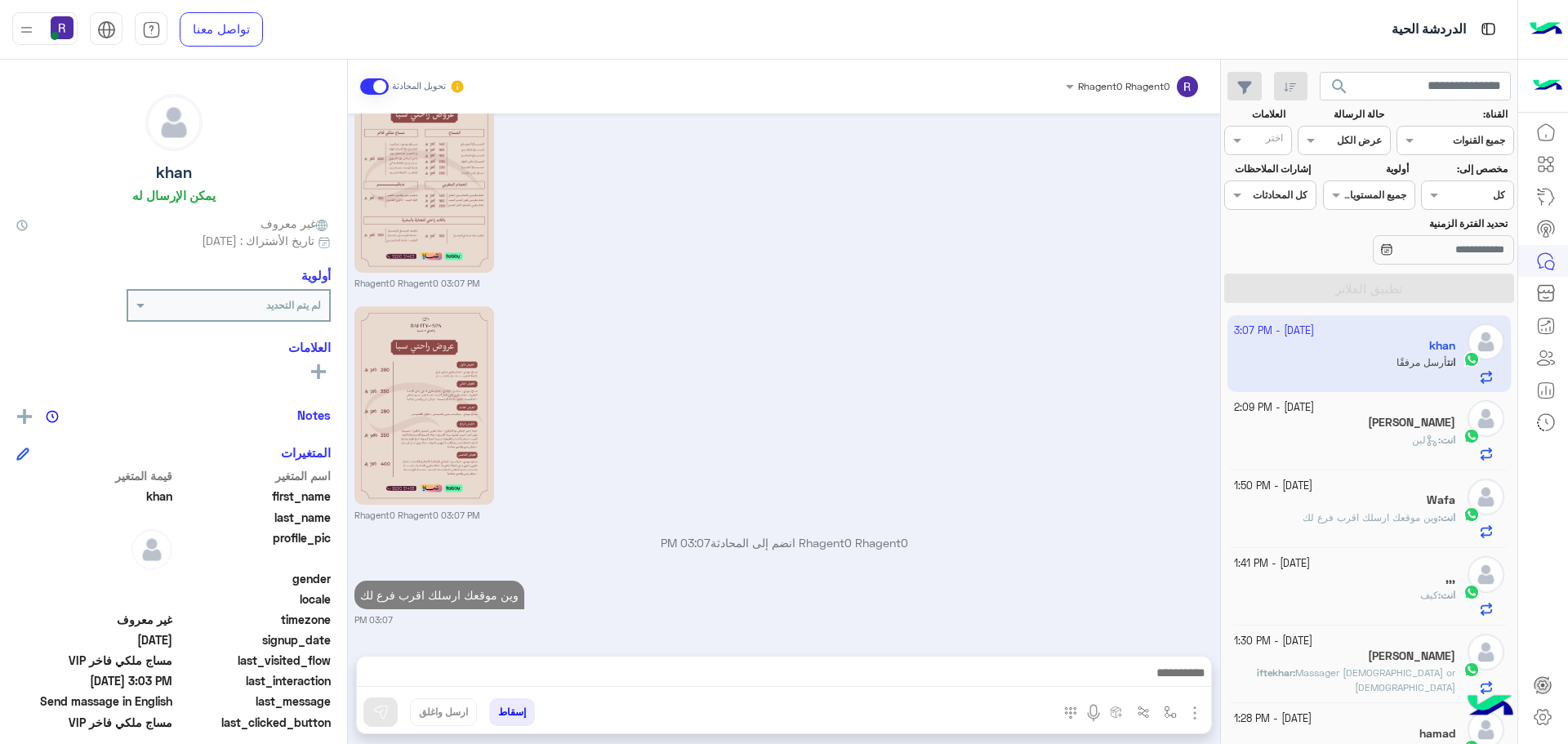
scroll to position [1603, 0]
click at [1385, 446] on div "انت : لبن" at bounding box center [1344, 447] width 222 height 28
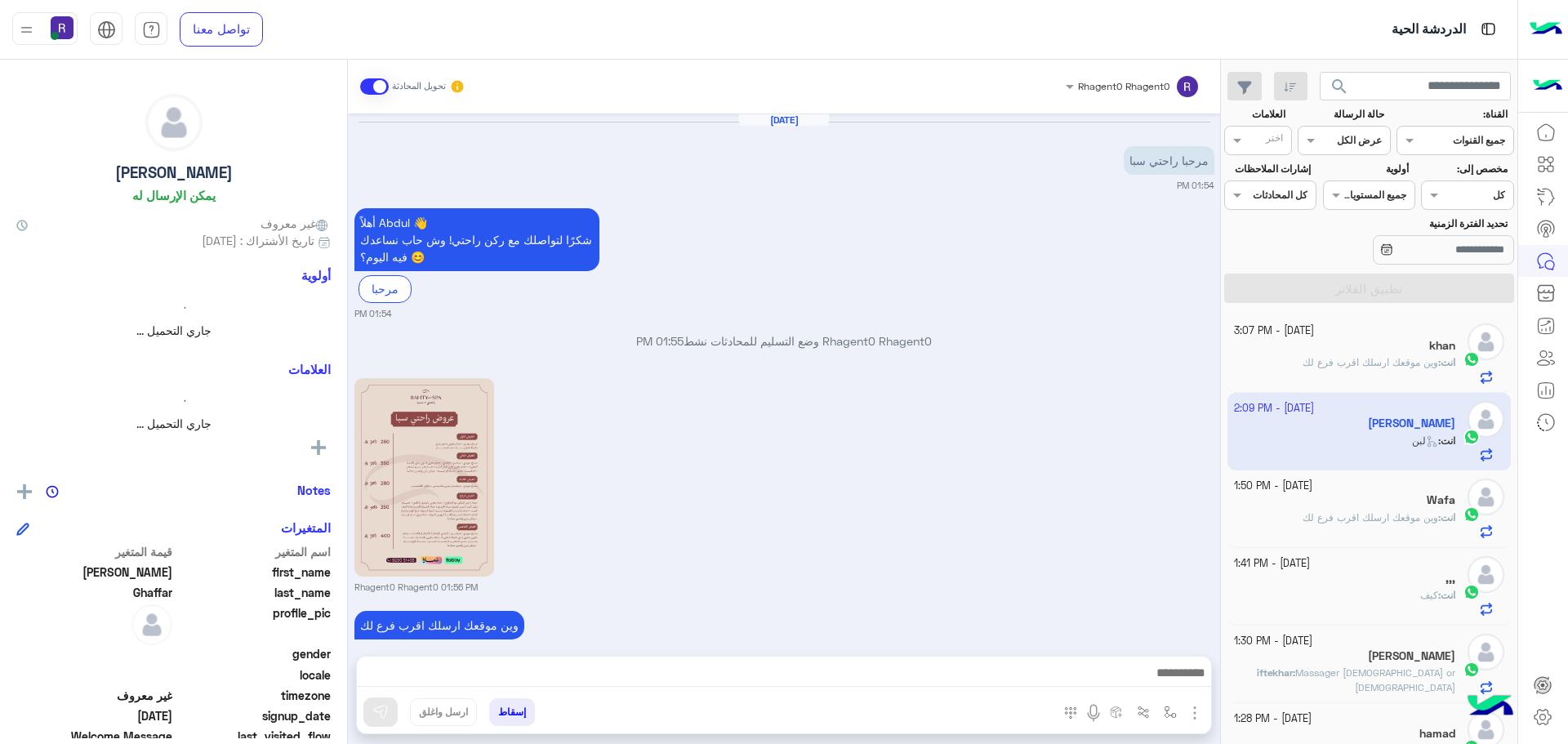
scroll to position [754, 0]
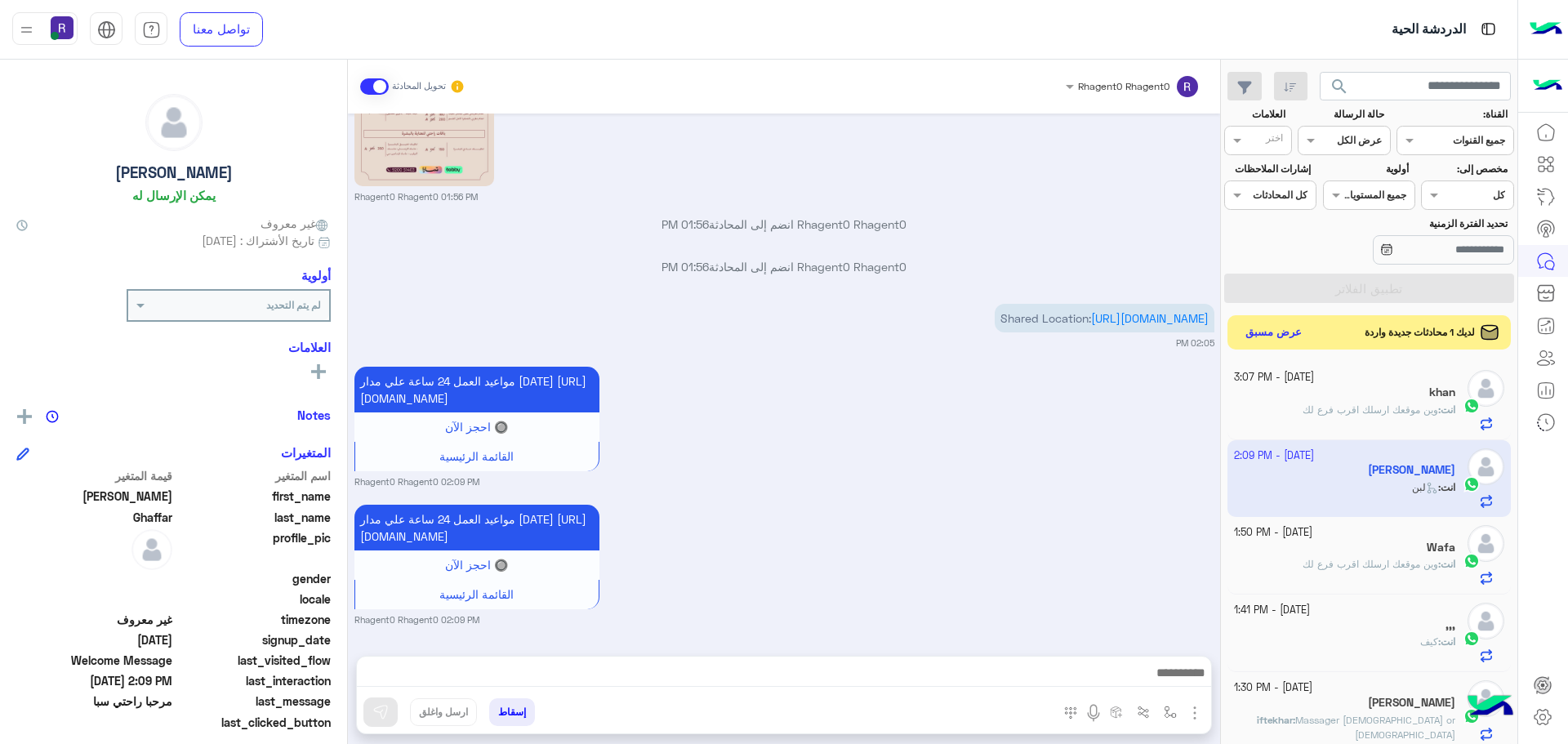
click at [1280, 331] on button "عرض مسبق" at bounding box center [1275, 332] width 69 height 22
click at [1272, 328] on button "عرض مسبق" at bounding box center [1275, 332] width 69 height 22
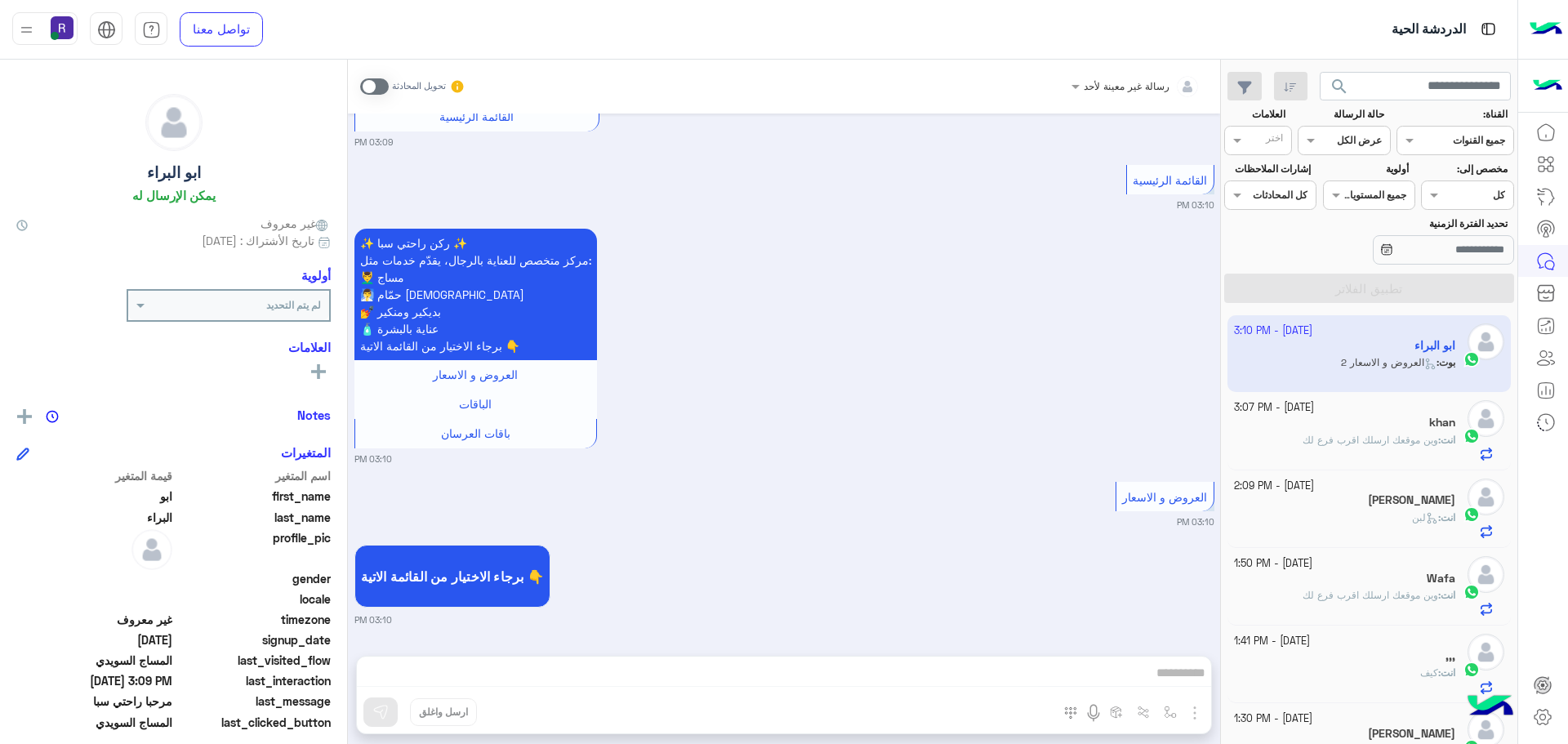
scroll to position [2241, 0]
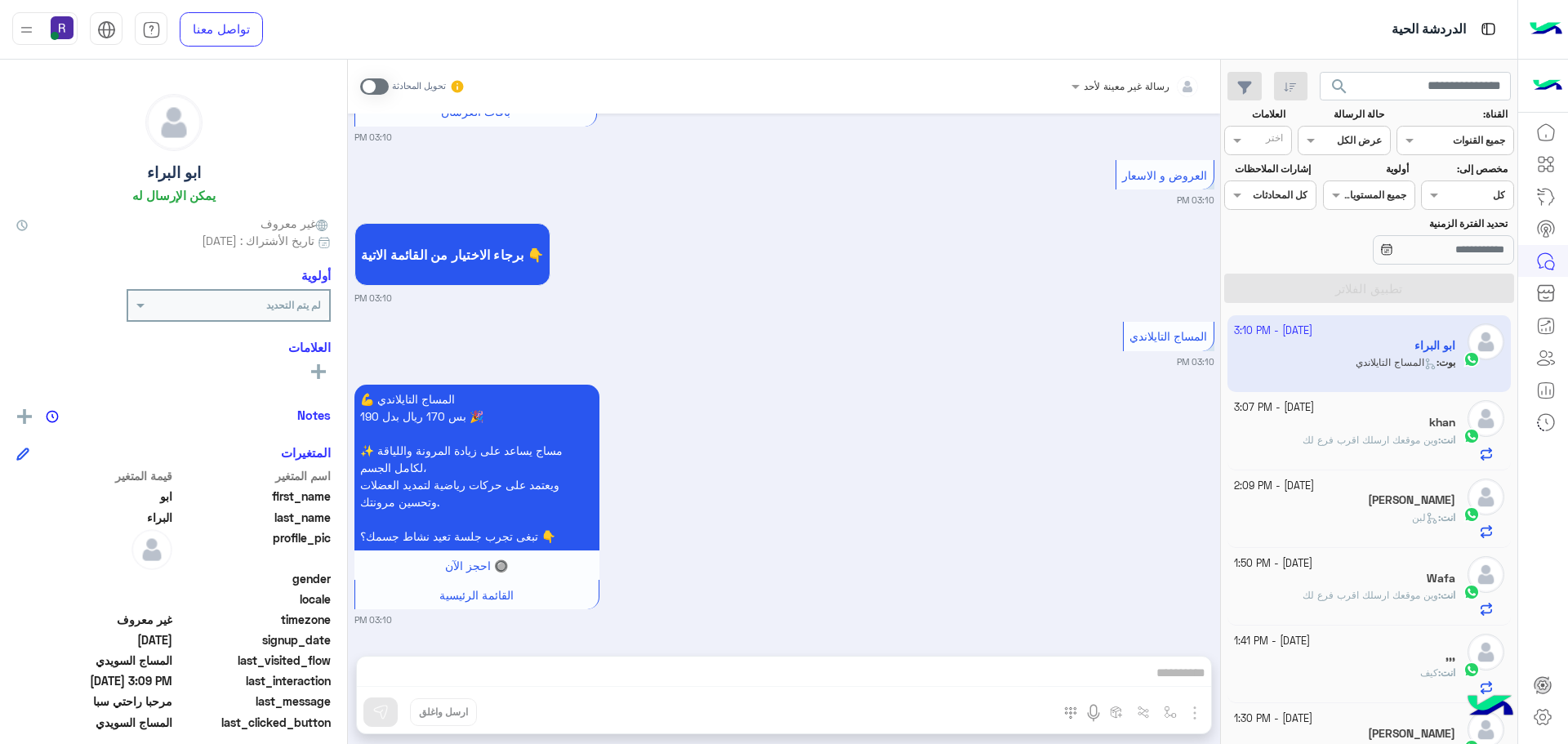
click at [384, 86] on span at bounding box center [374, 87] width 28 height 16
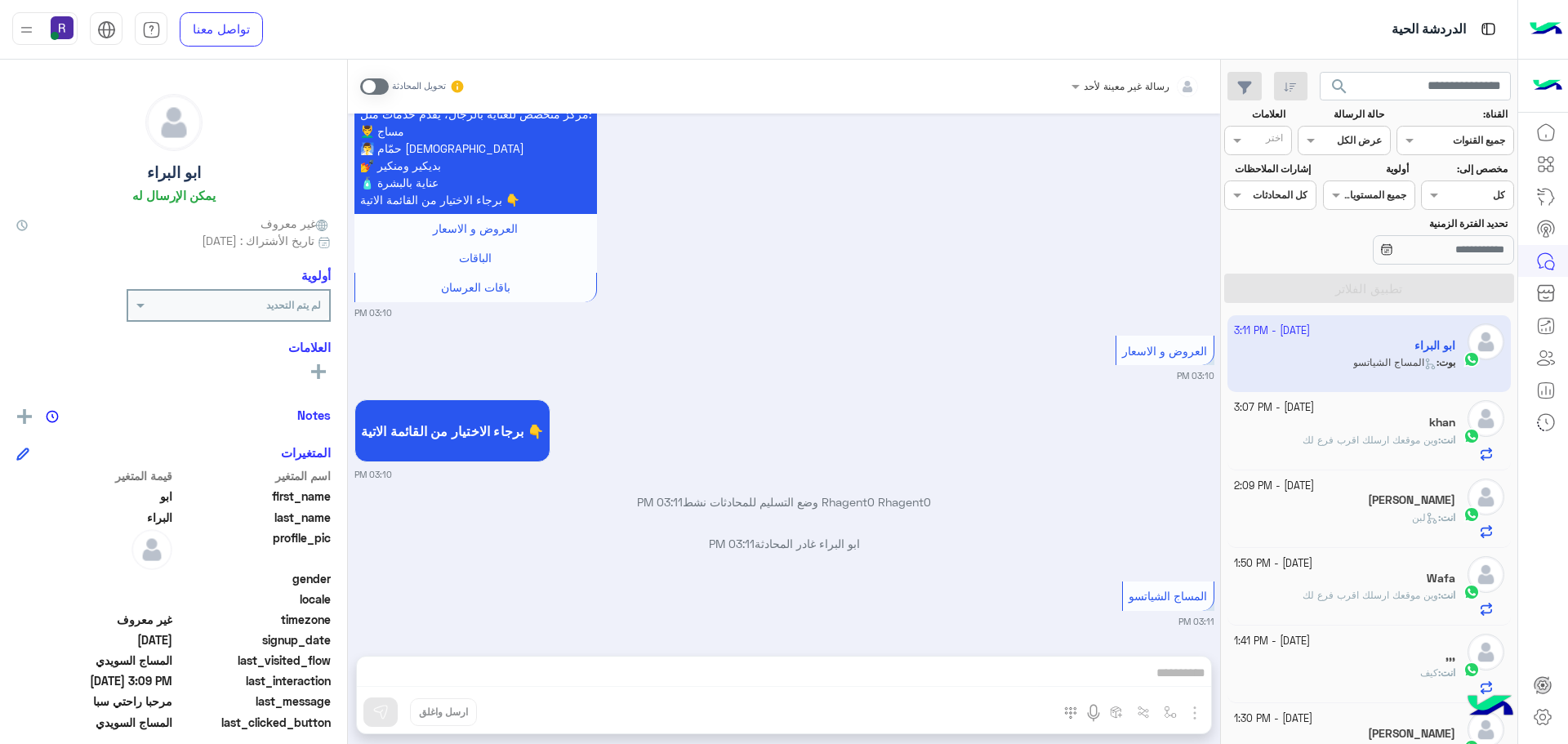
scroll to position [3123, 0]
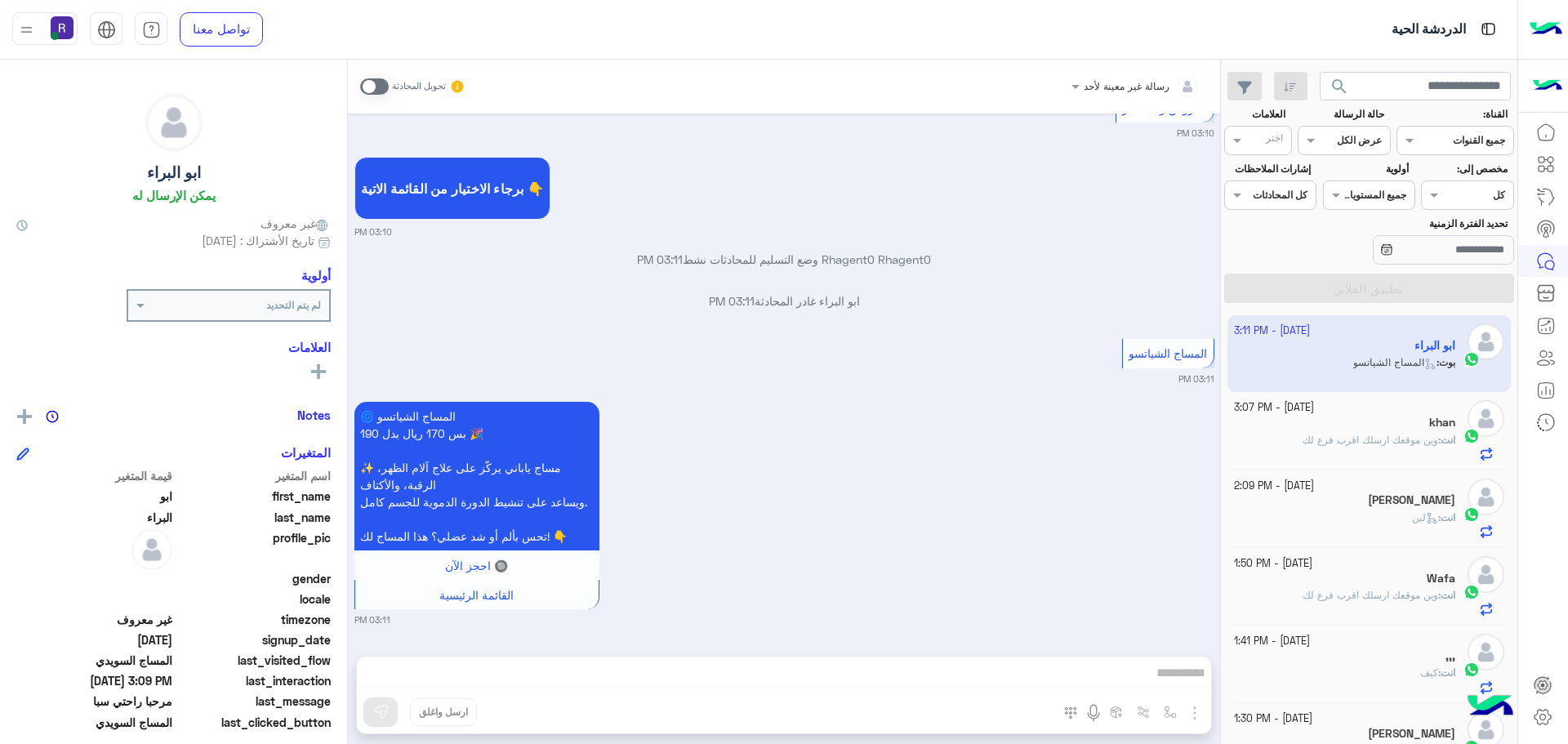
click at [384, 86] on span at bounding box center [374, 87] width 28 height 16
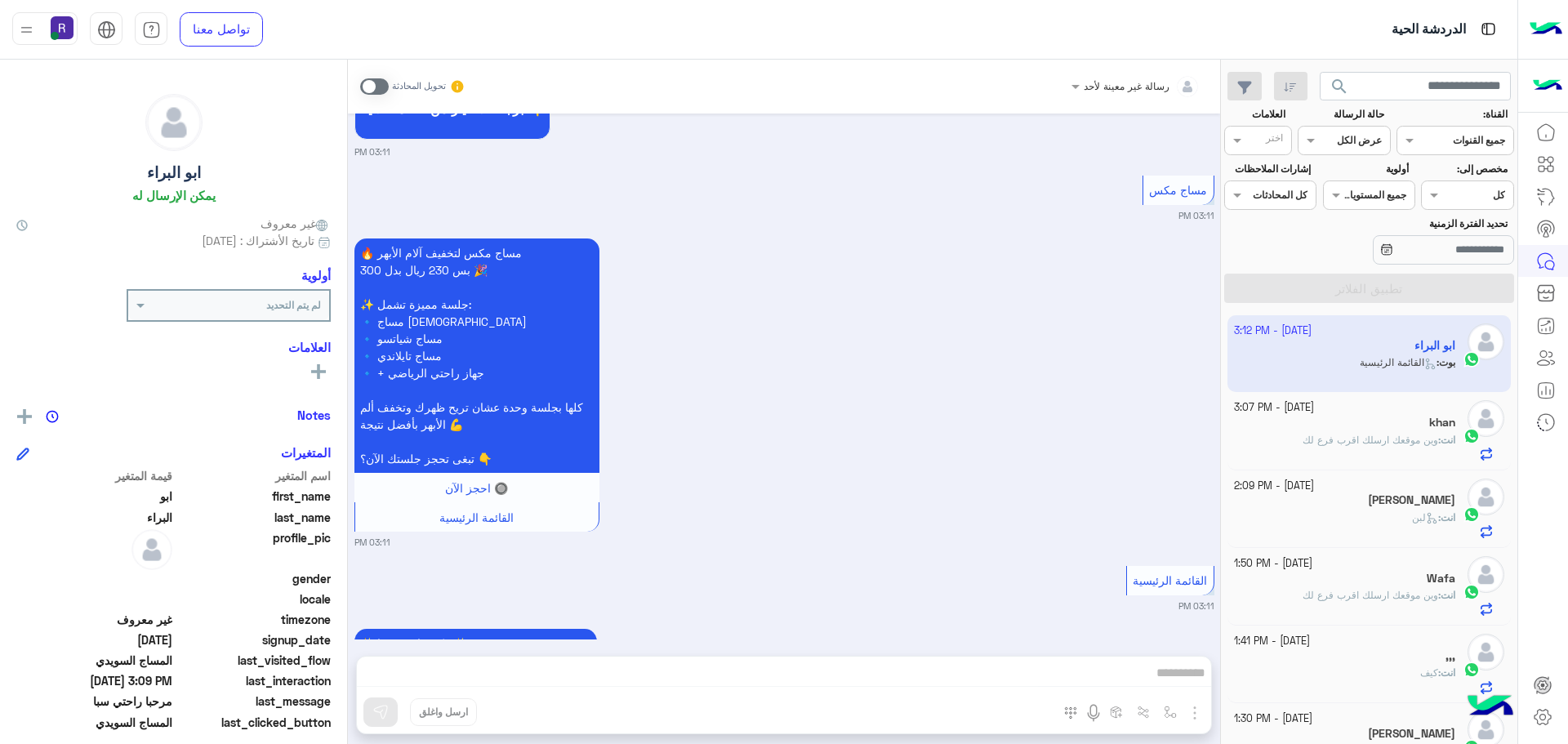
scroll to position [4323, 0]
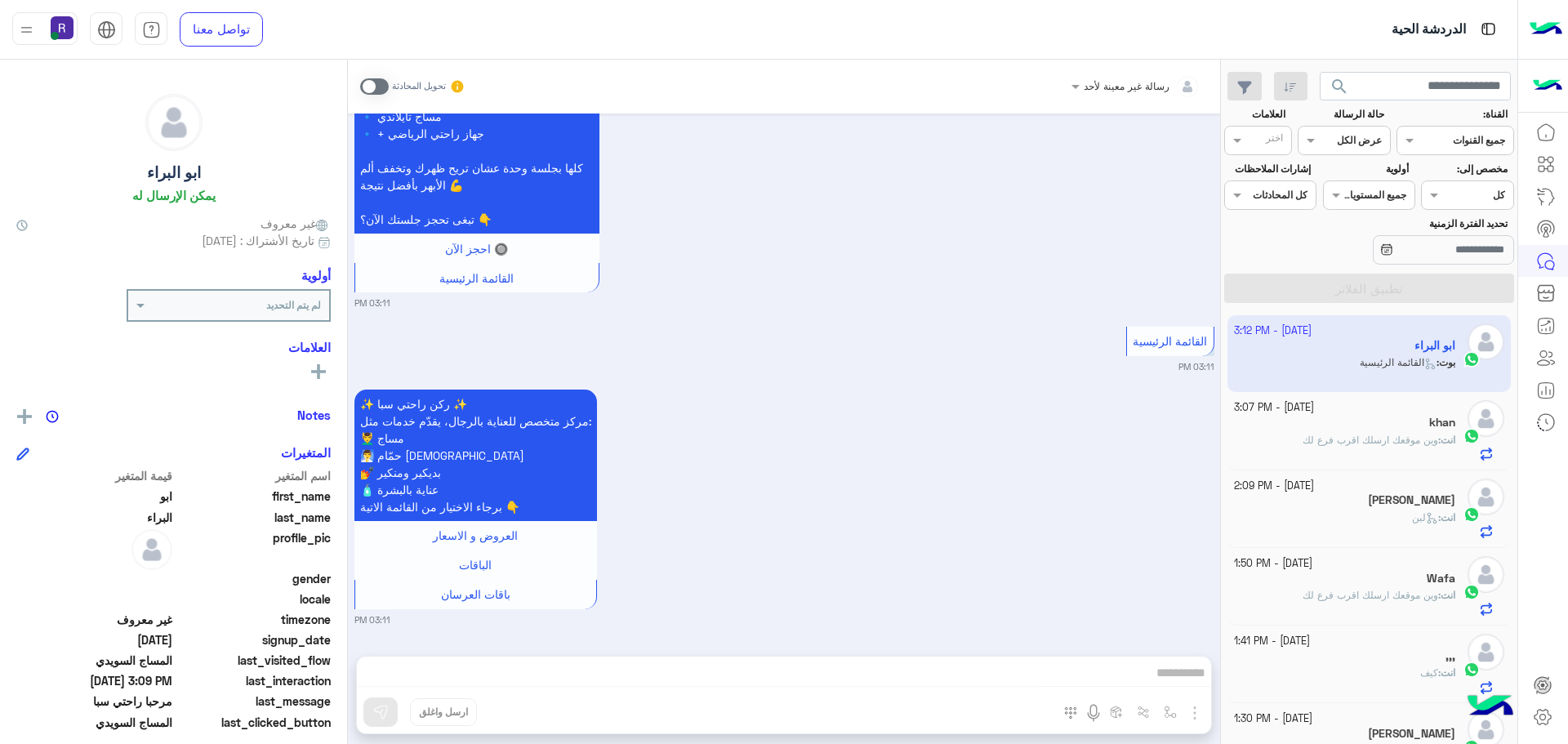
click at [382, 89] on span at bounding box center [374, 87] width 28 height 16
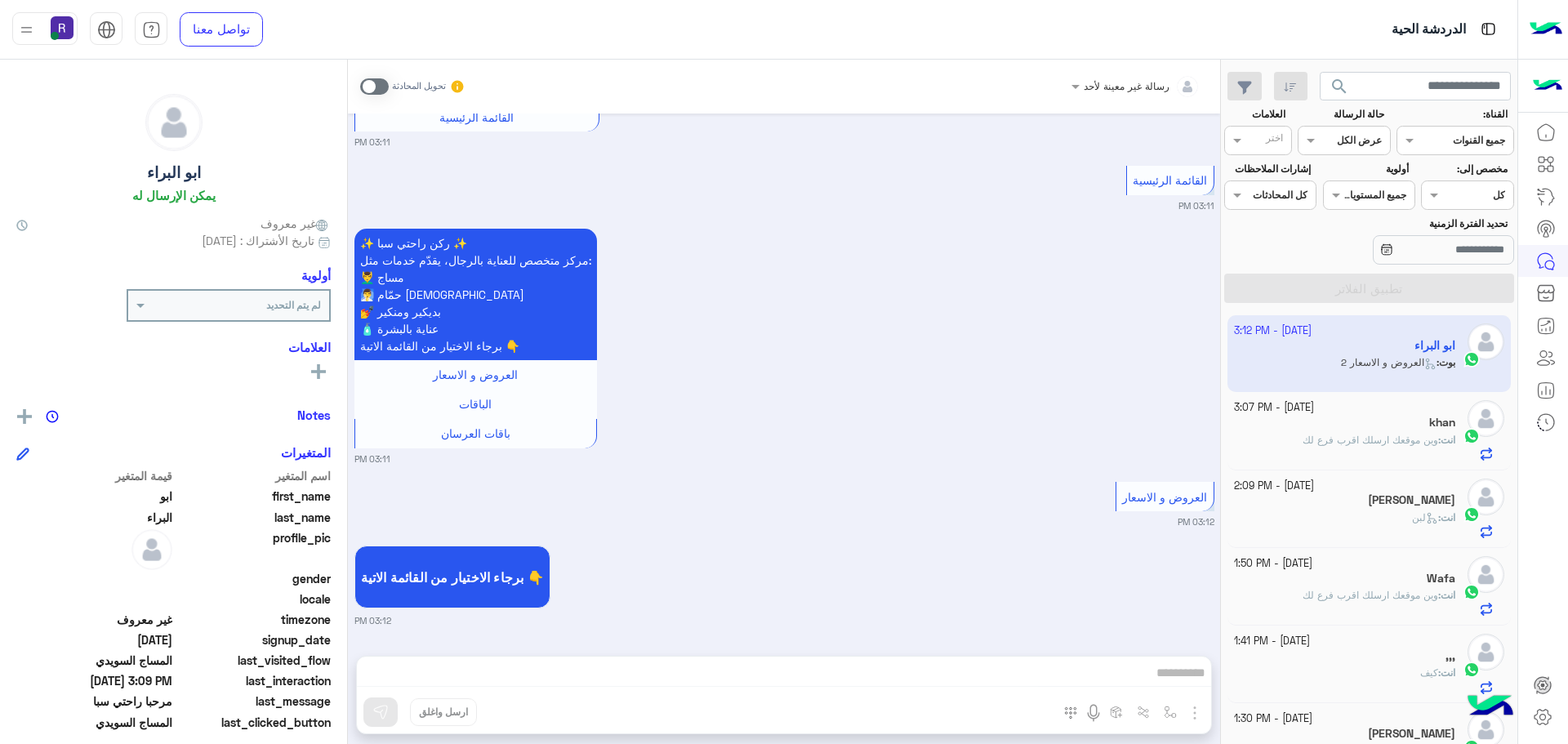
click at [382, 89] on span at bounding box center [374, 87] width 28 height 16
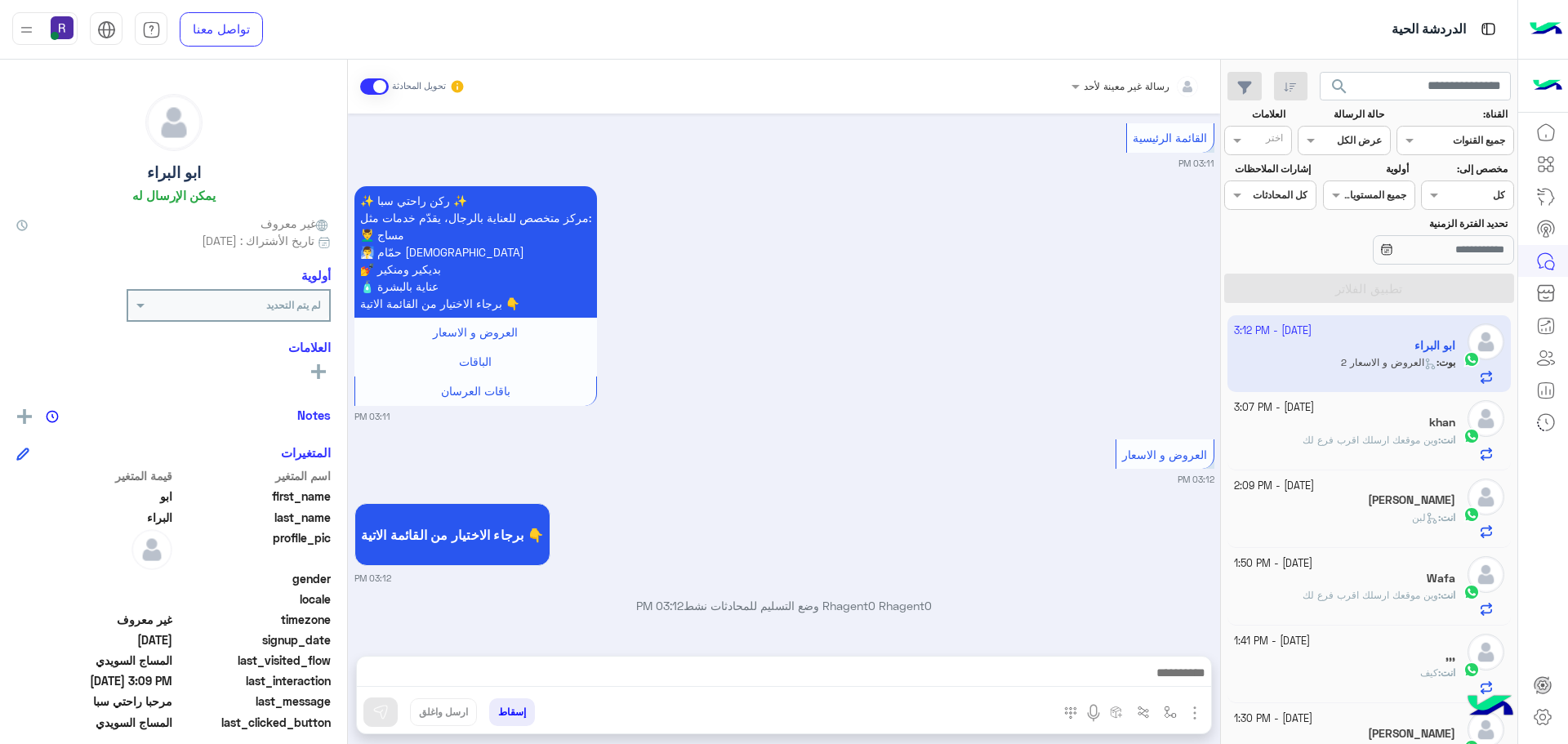
scroll to position [4604, 0]
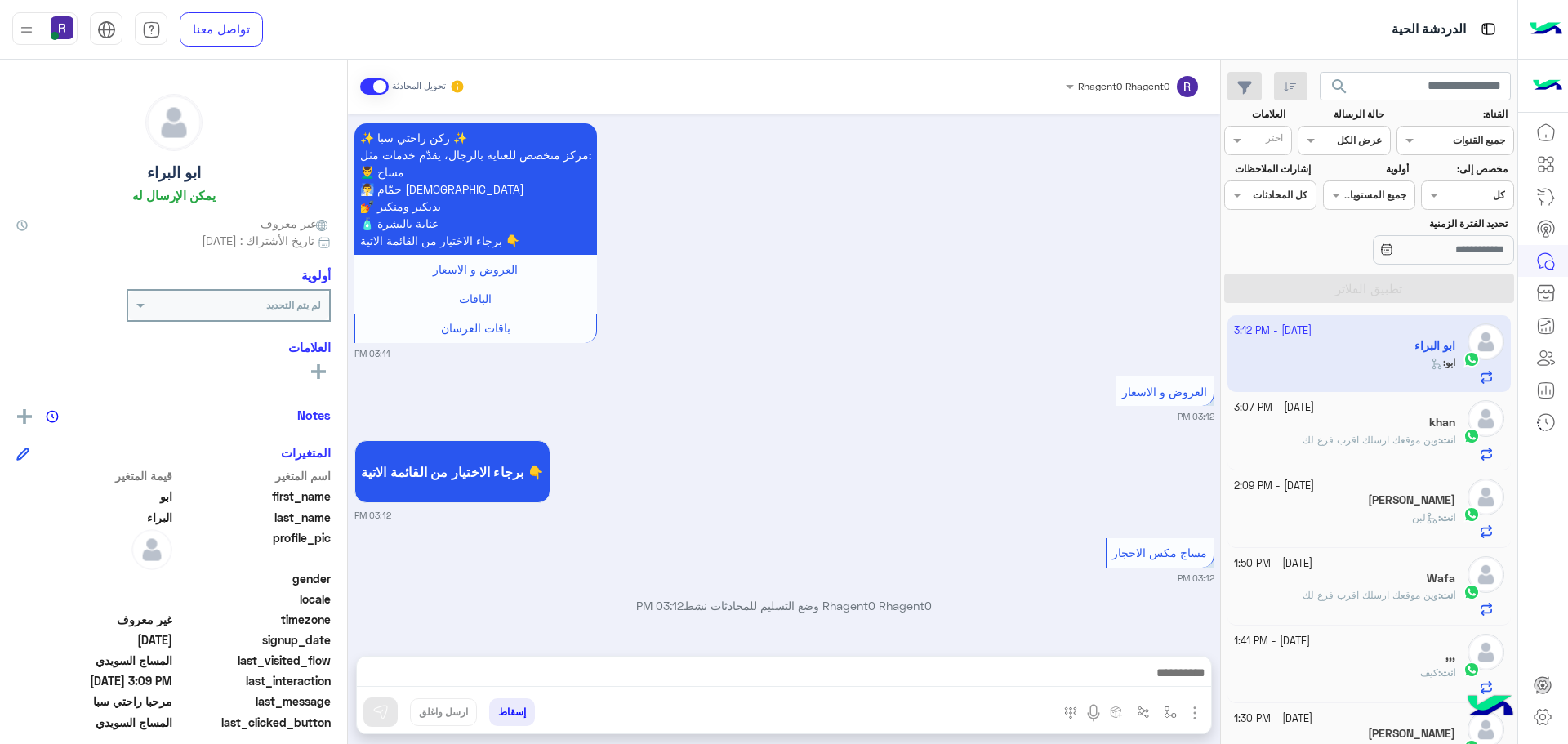
click at [1196, 714] on img "button" at bounding box center [1195, 713] width 19 height 19
click at [1184, 689] on button "الصور" at bounding box center [1169, 676] width 70 height 33
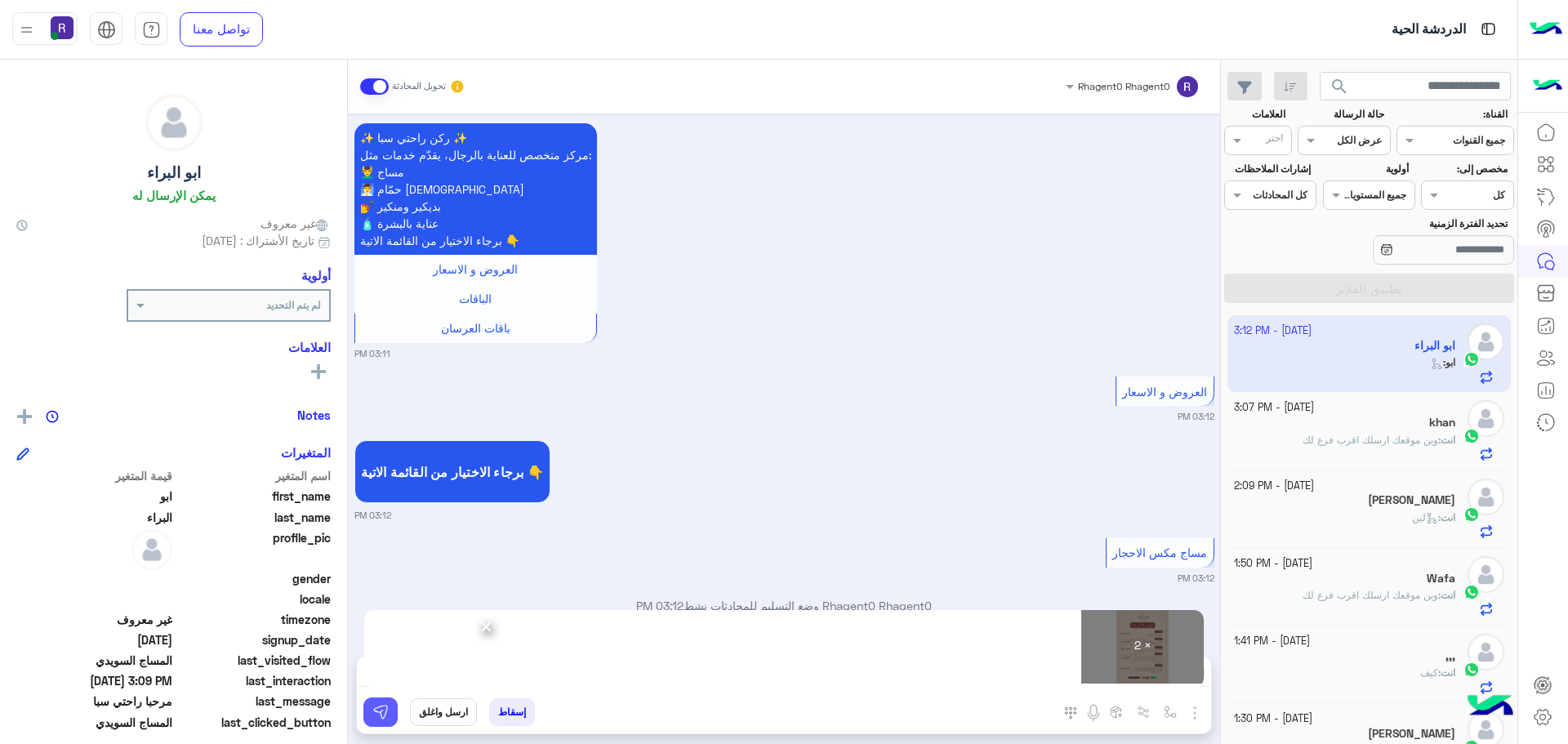
scroll to position [4688, 0]
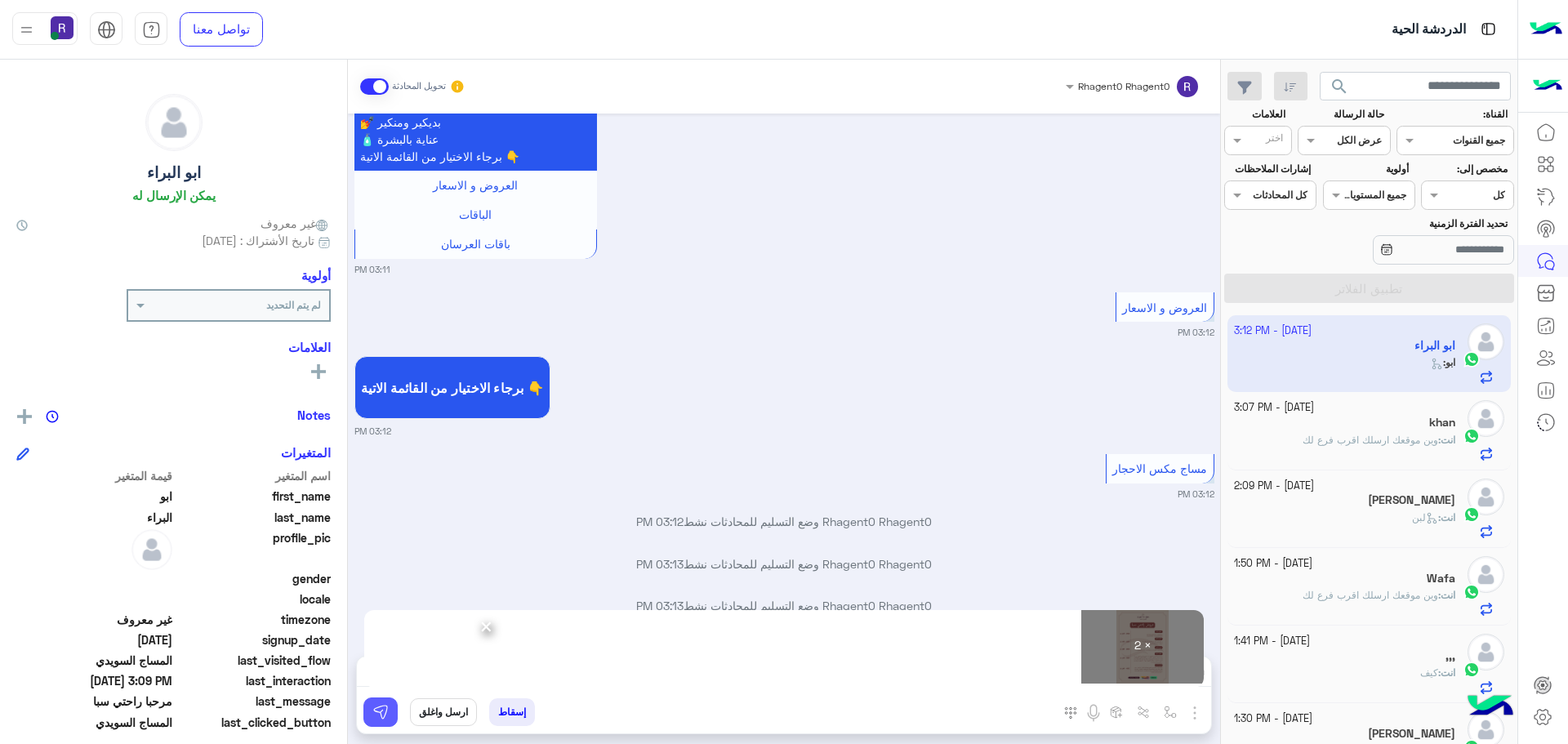
click at [377, 717] on img at bounding box center [380, 711] width 16 height 16
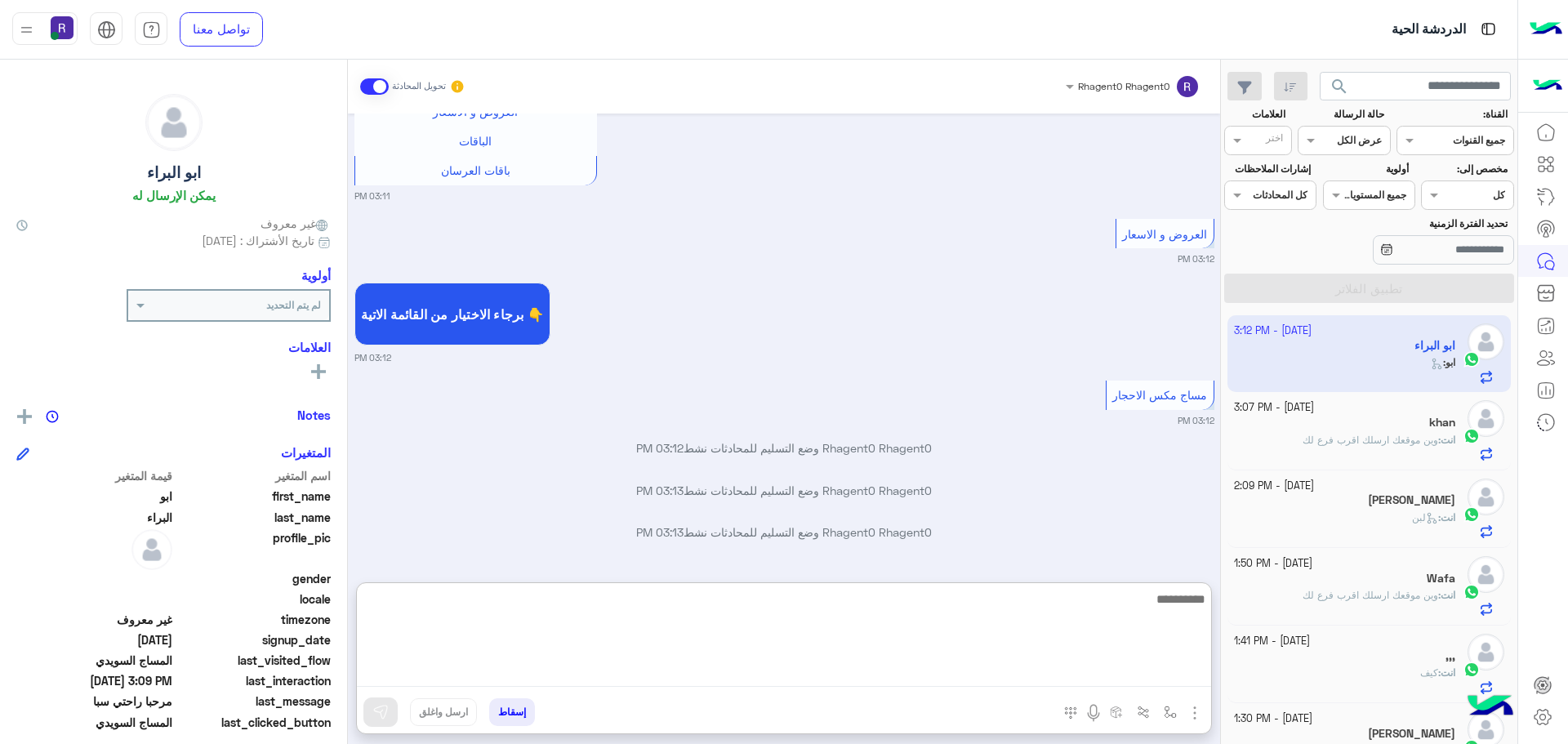
paste textarea "**********"
type textarea "**********"
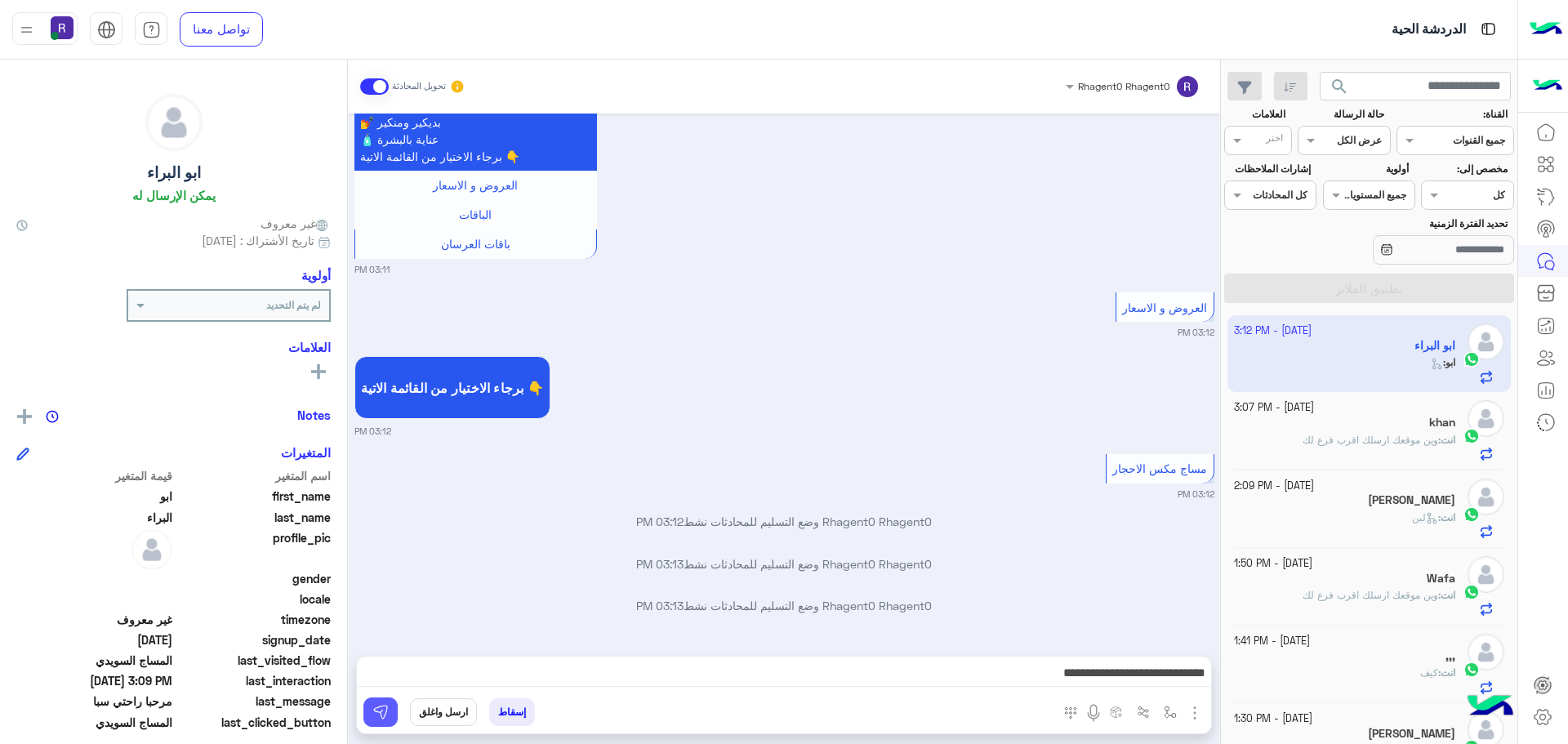
click at [377, 716] on img at bounding box center [380, 711] width 16 height 16
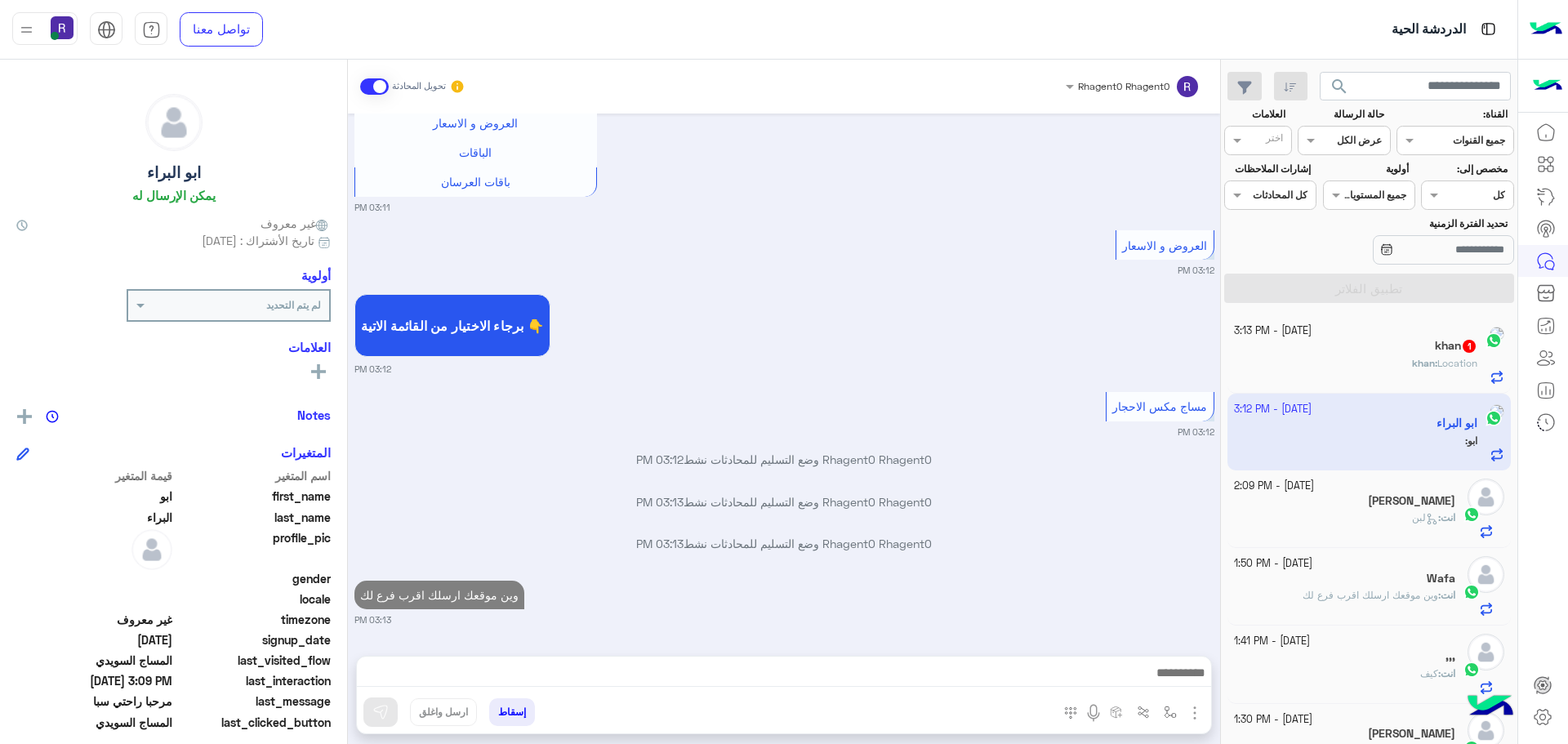
click at [1412, 368] on span "khan" at bounding box center [1423, 363] width 23 height 12
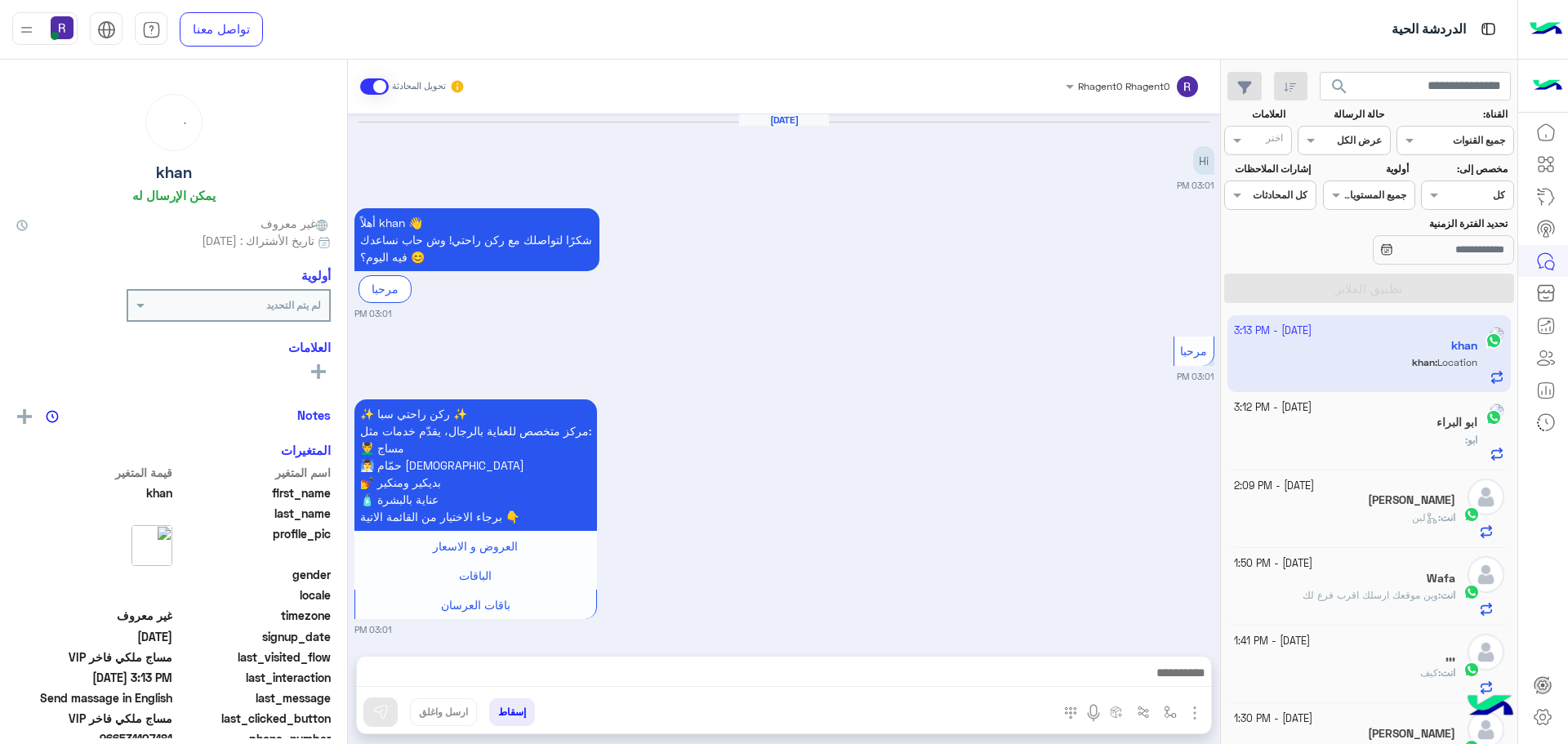
scroll to position [1665, 0]
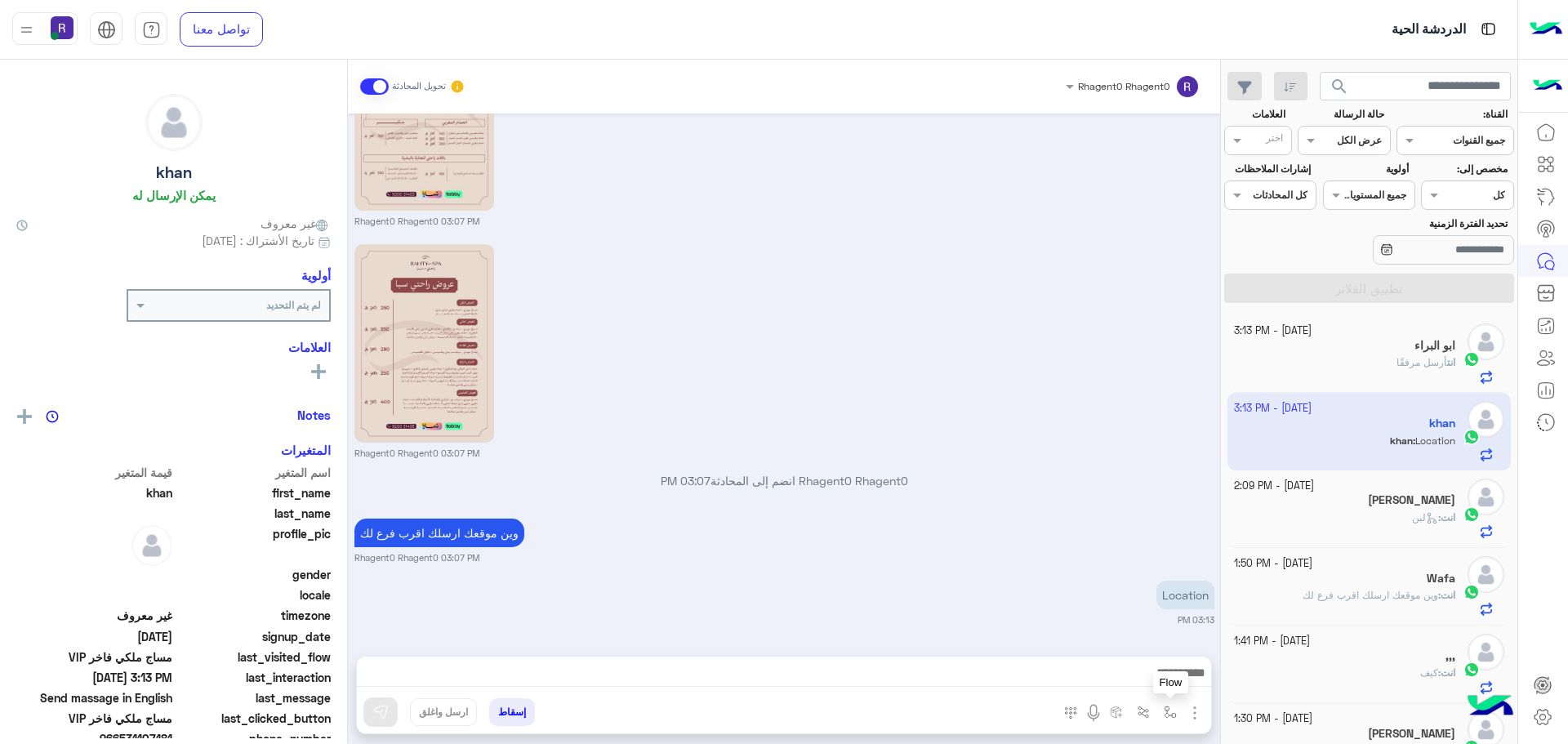
click at [1159, 710] on button "button" at bounding box center [1170, 711] width 27 height 27
click at [1158, 681] on div "أدخل اسم مجموعة الرسائل" at bounding box center [1119, 676] width 112 height 15
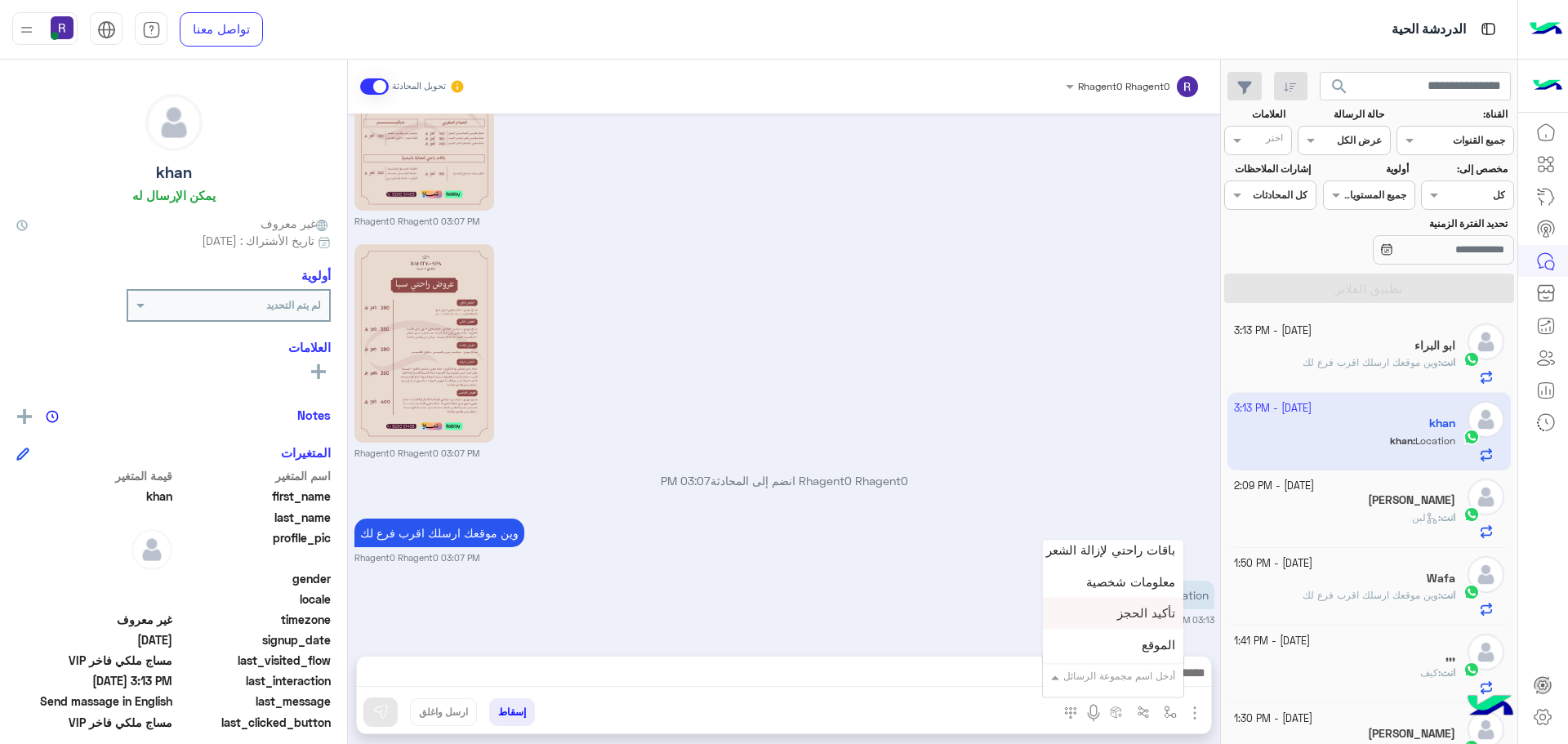
scroll to position [1061, 0]
click at [1146, 596] on span "الجنادرية" at bounding box center [1153, 594] width 45 height 15
type textarea "*********"
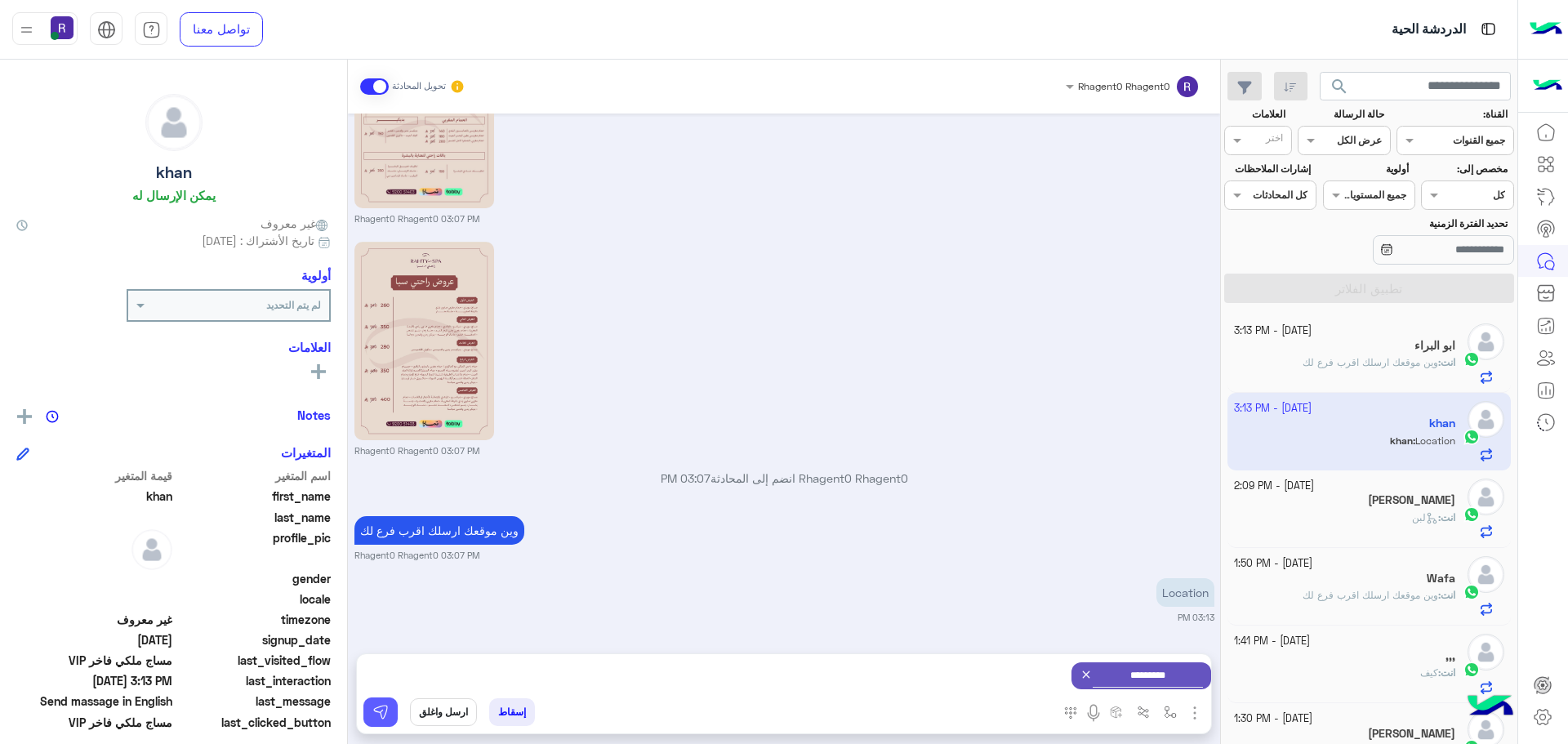
click at [389, 711] on button at bounding box center [380, 711] width 34 height 29
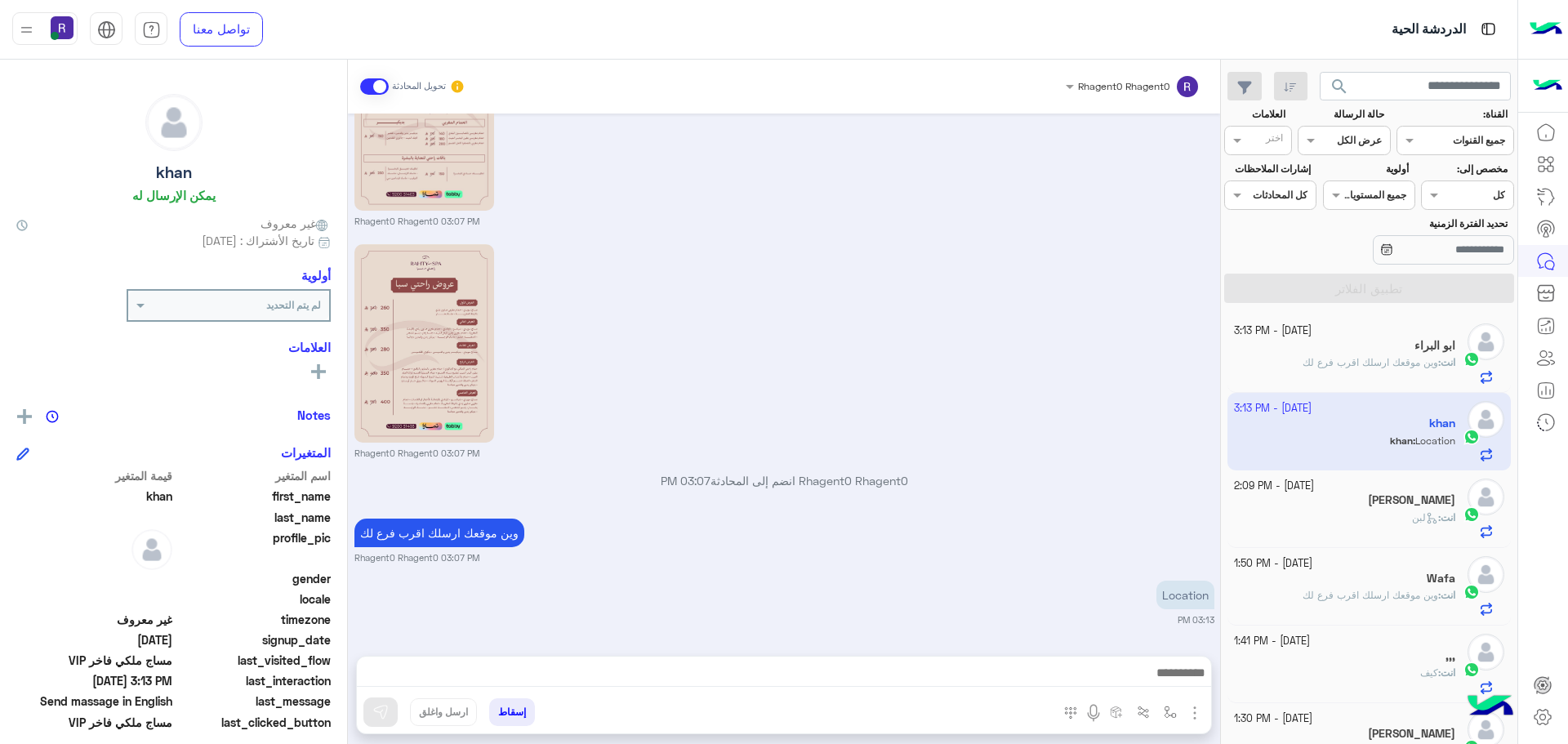
scroll to position [1665, 0]
click at [1168, 714] on img "button" at bounding box center [1170, 711] width 13 height 13
click at [1133, 670] on input "text" at bounding box center [1133, 673] width 82 height 15
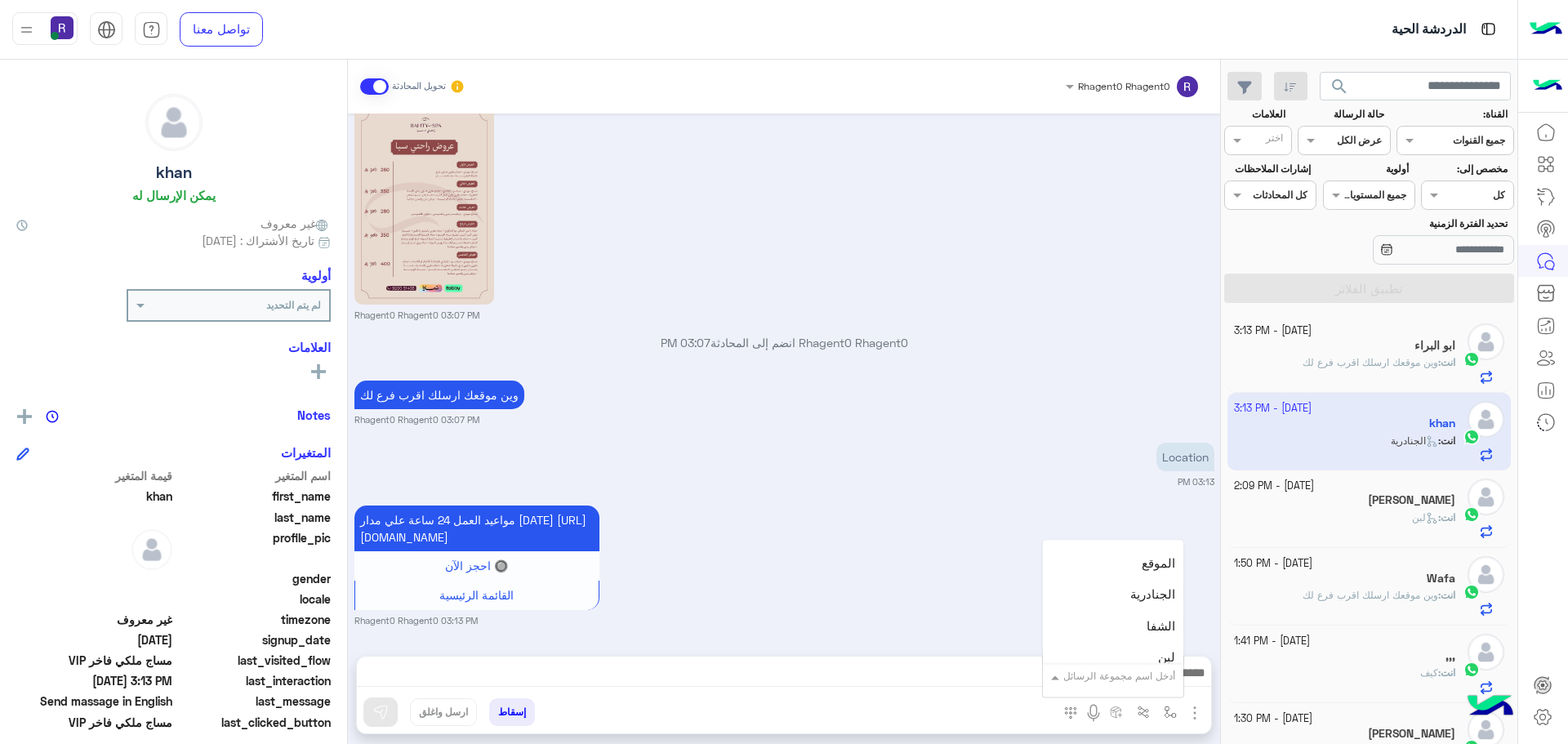
scroll to position [1143, 0]
click at [1128, 585] on div "لبن" at bounding box center [1113, 576] width 141 height 32
type textarea "***"
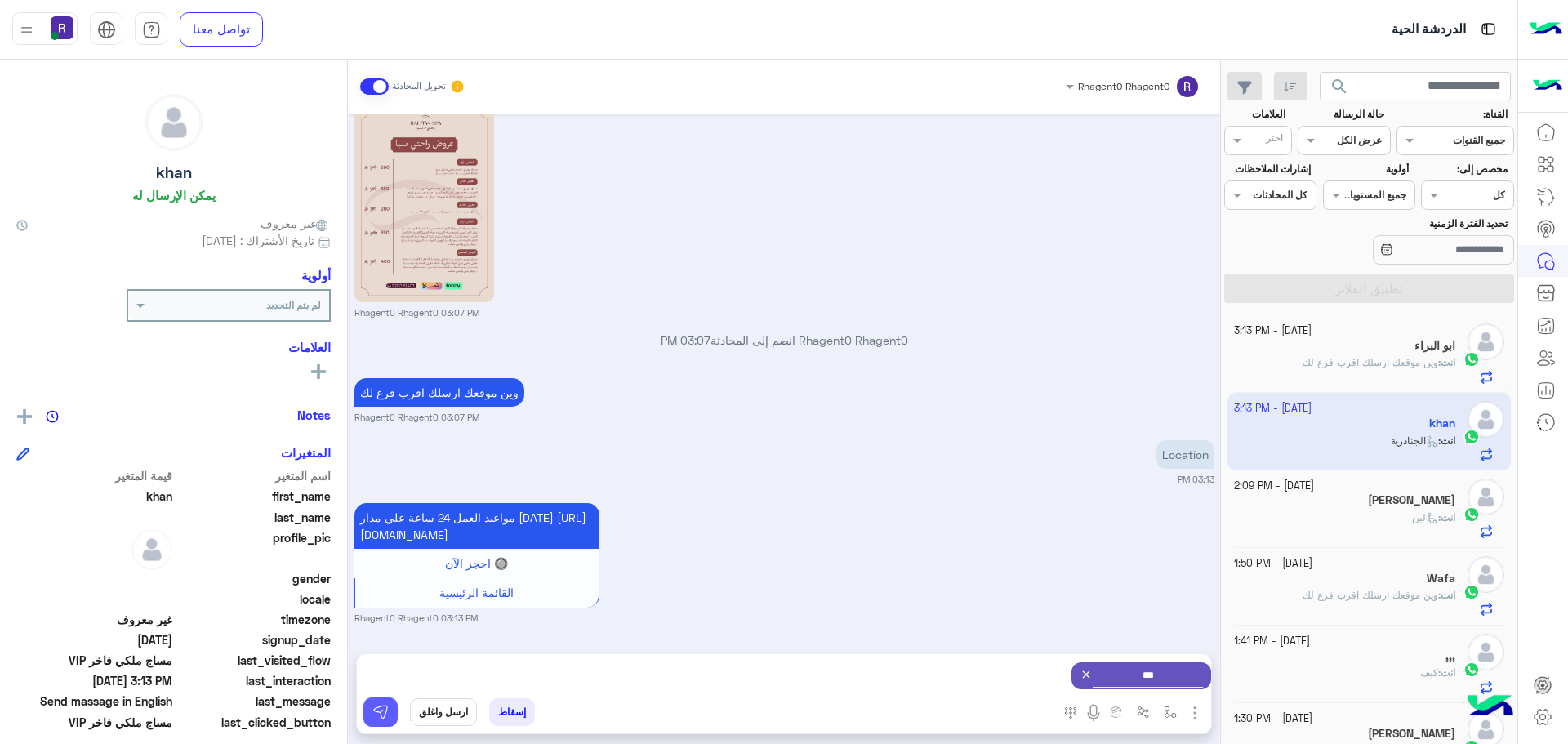
click at [382, 714] on img at bounding box center [380, 711] width 16 height 16
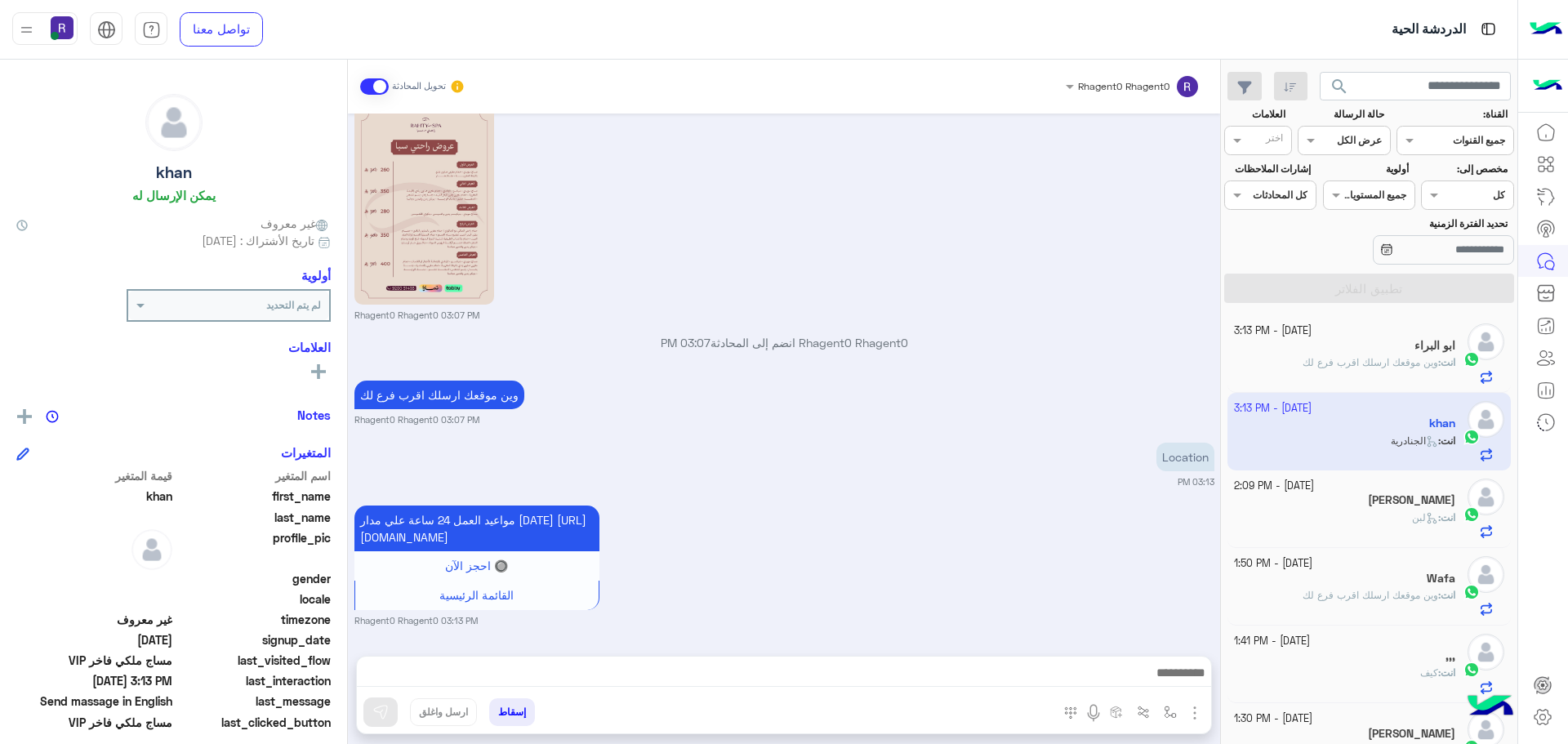
scroll to position [1819, 0]
click at [1385, 515] on div "انت : لبن" at bounding box center [1344, 524] width 222 height 28
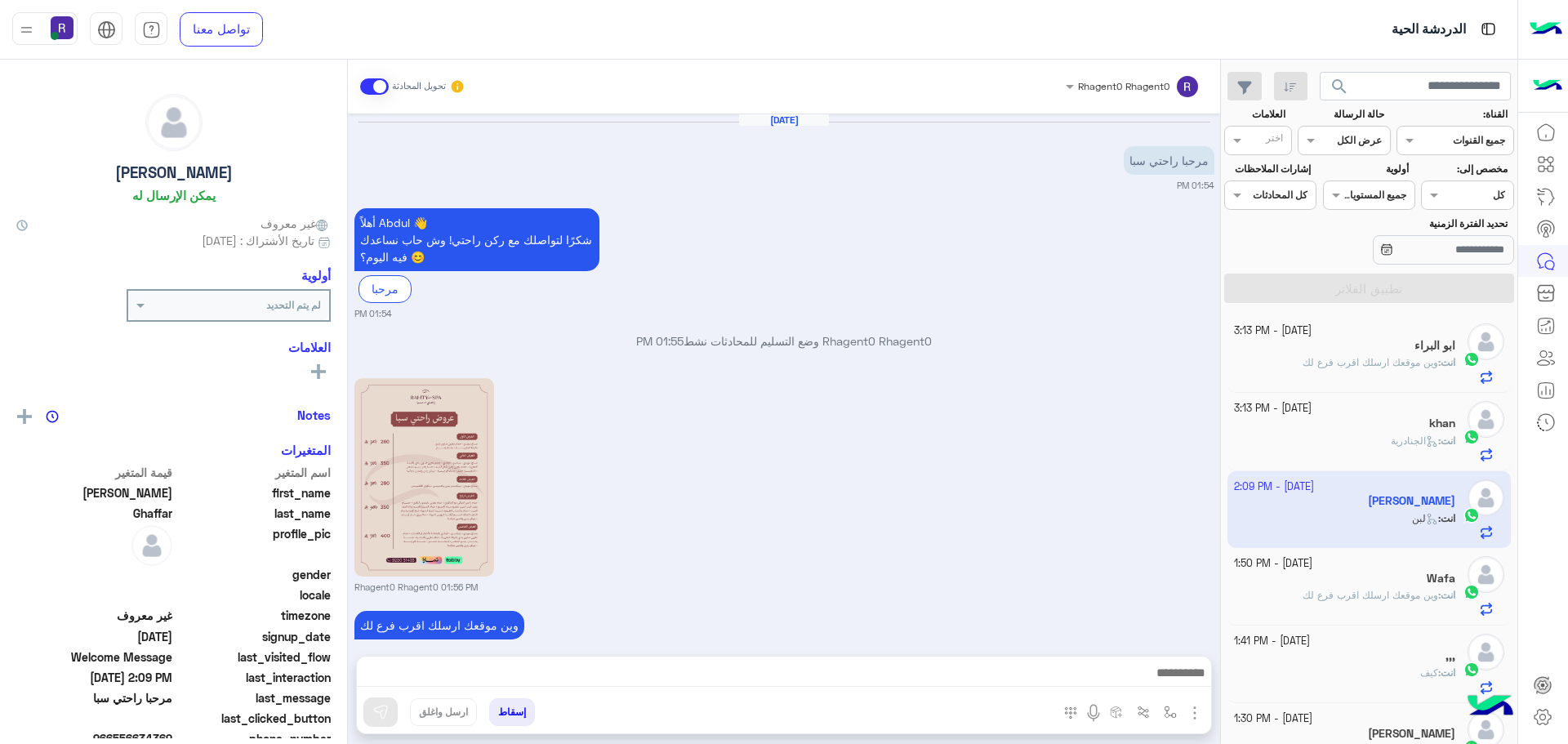
scroll to position [754, 0]
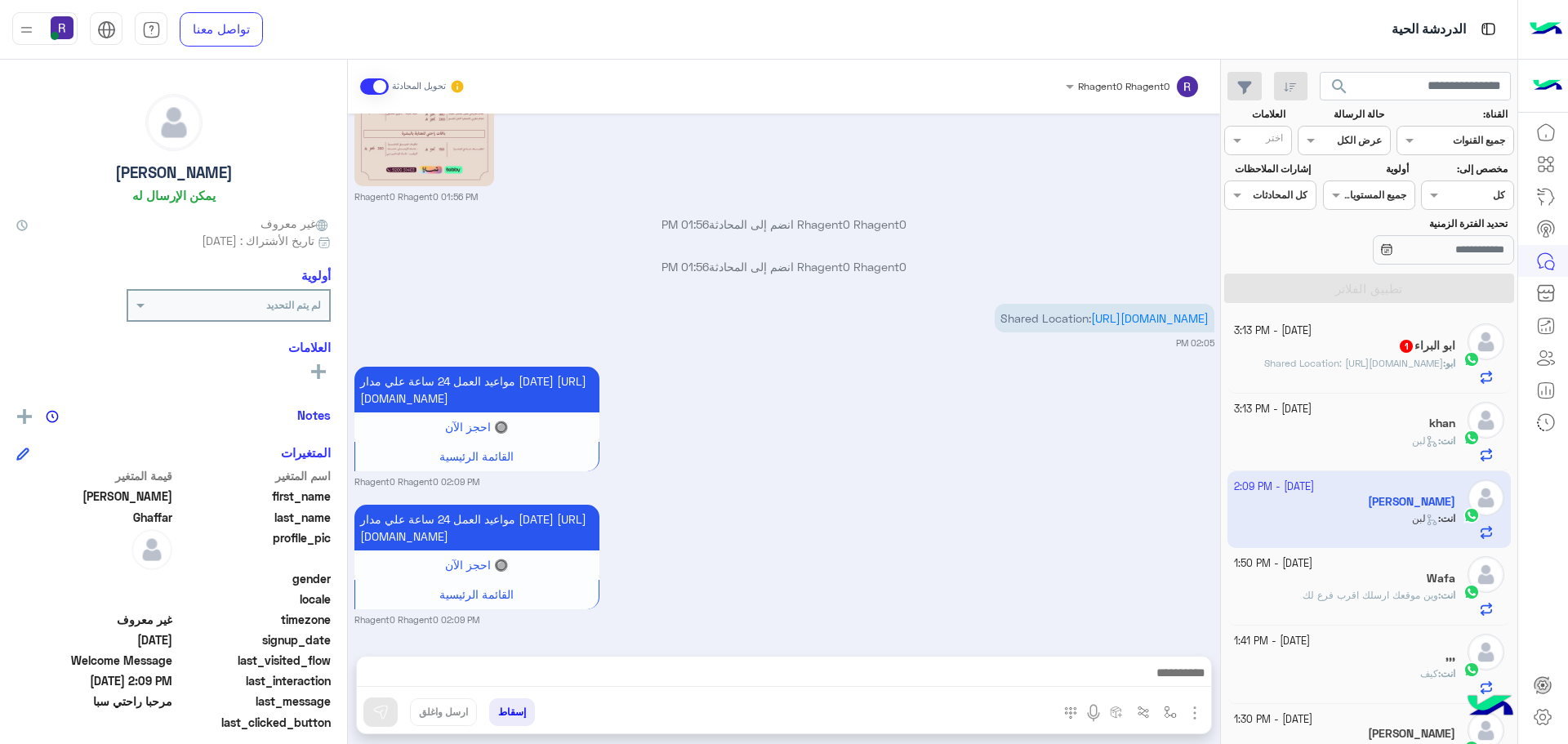
click at [1338, 367] on p "ابو : Shared Location: https://maps.google.com/maps?q=24.5464041,46.7977396" at bounding box center [1359, 363] width 191 height 15
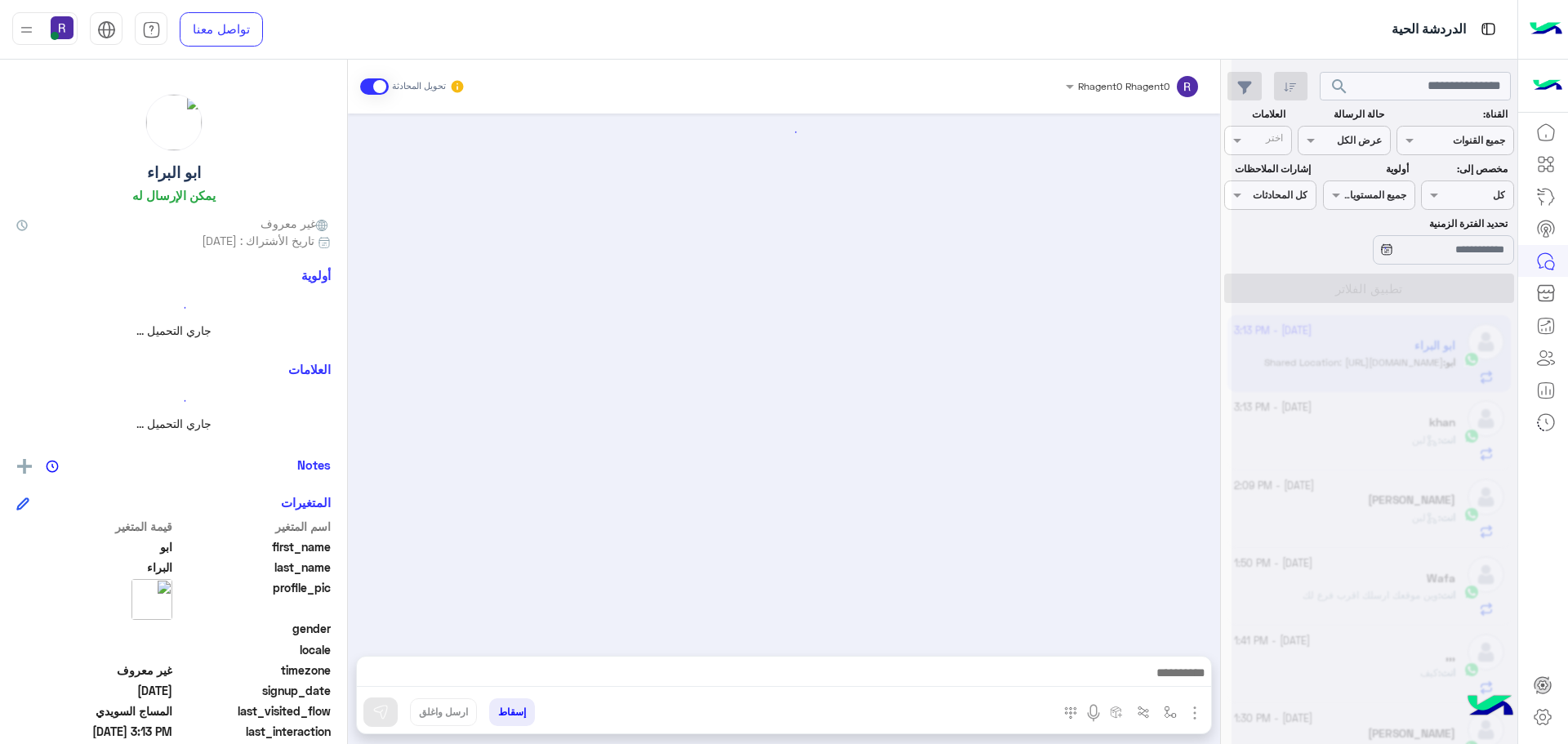
scroll to position [1976, 0]
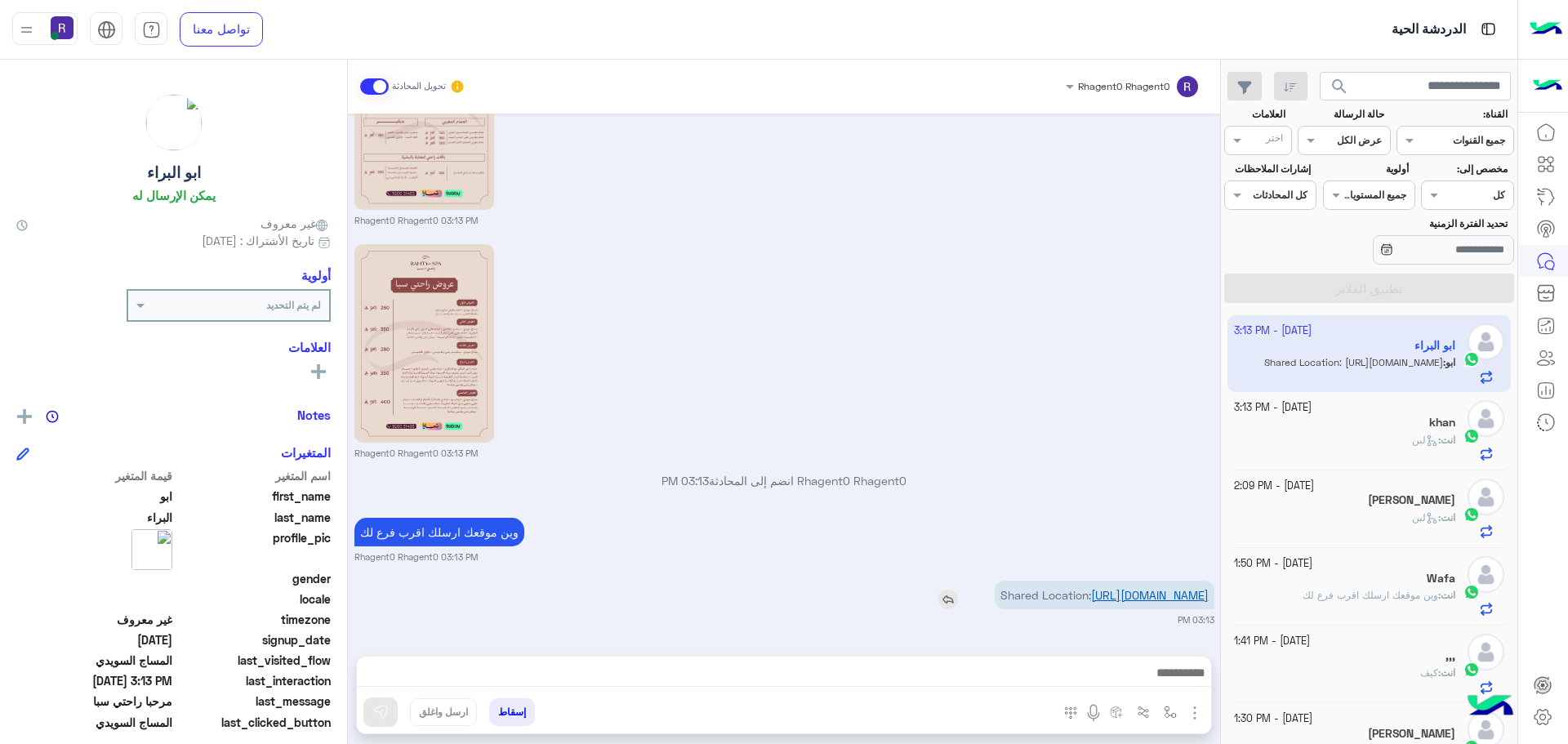
click at [1153, 598] on link "https://maps.google.com/maps?q=24.5464041,46.7977396" at bounding box center [1149, 595] width 118 height 14
drag, startPoint x: 1170, startPoint y: 712, endPoint x: 1148, endPoint y: 692, distance: 29.7
click at [1170, 712] on img "button" at bounding box center [1170, 711] width 13 height 13
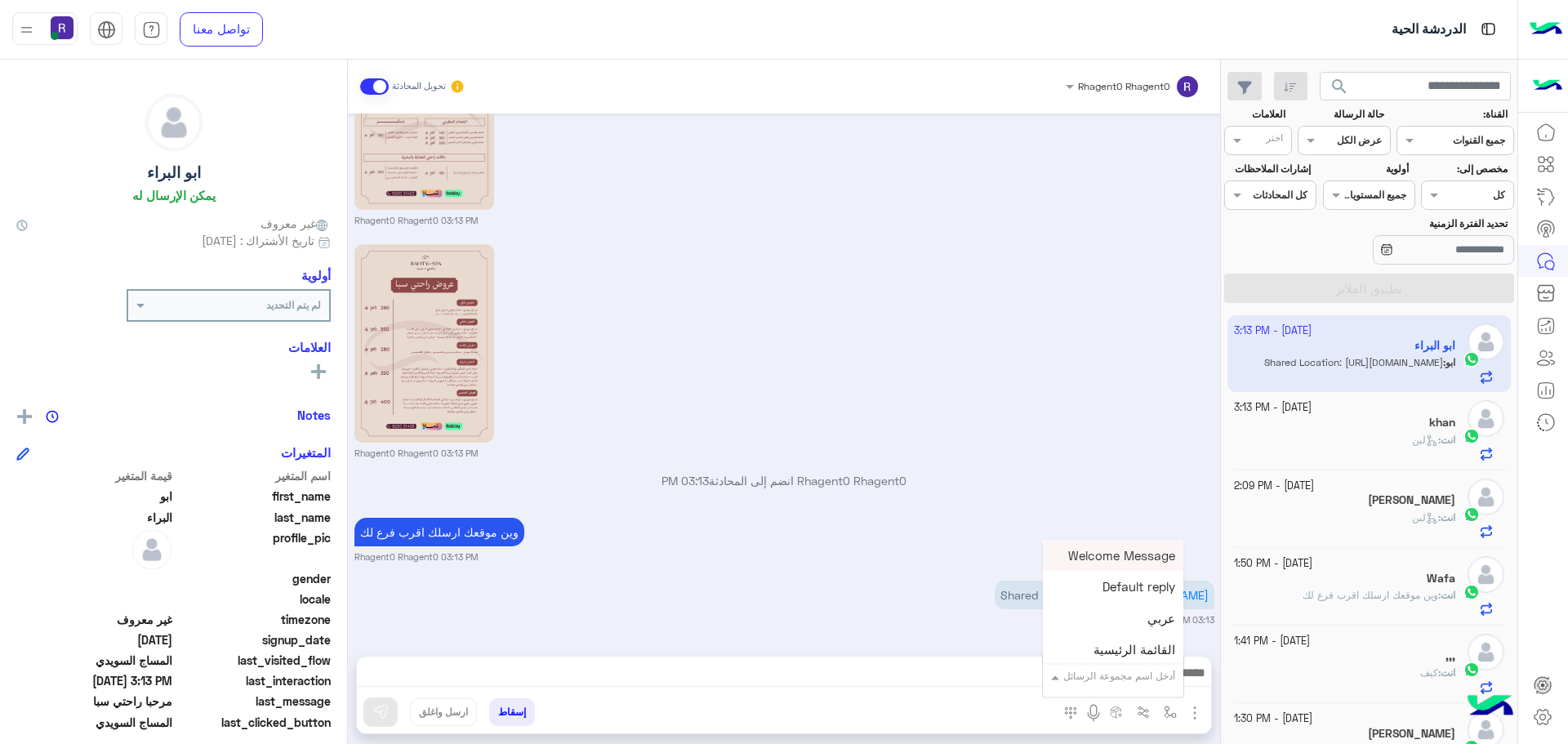
click at [1138, 676] on input "text" at bounding box center [1133, 673] width 82 height 15
click at [1110, 651] on div "لبن" at bounding box center [1113, 657] width 141 height 32
type textarea "***"
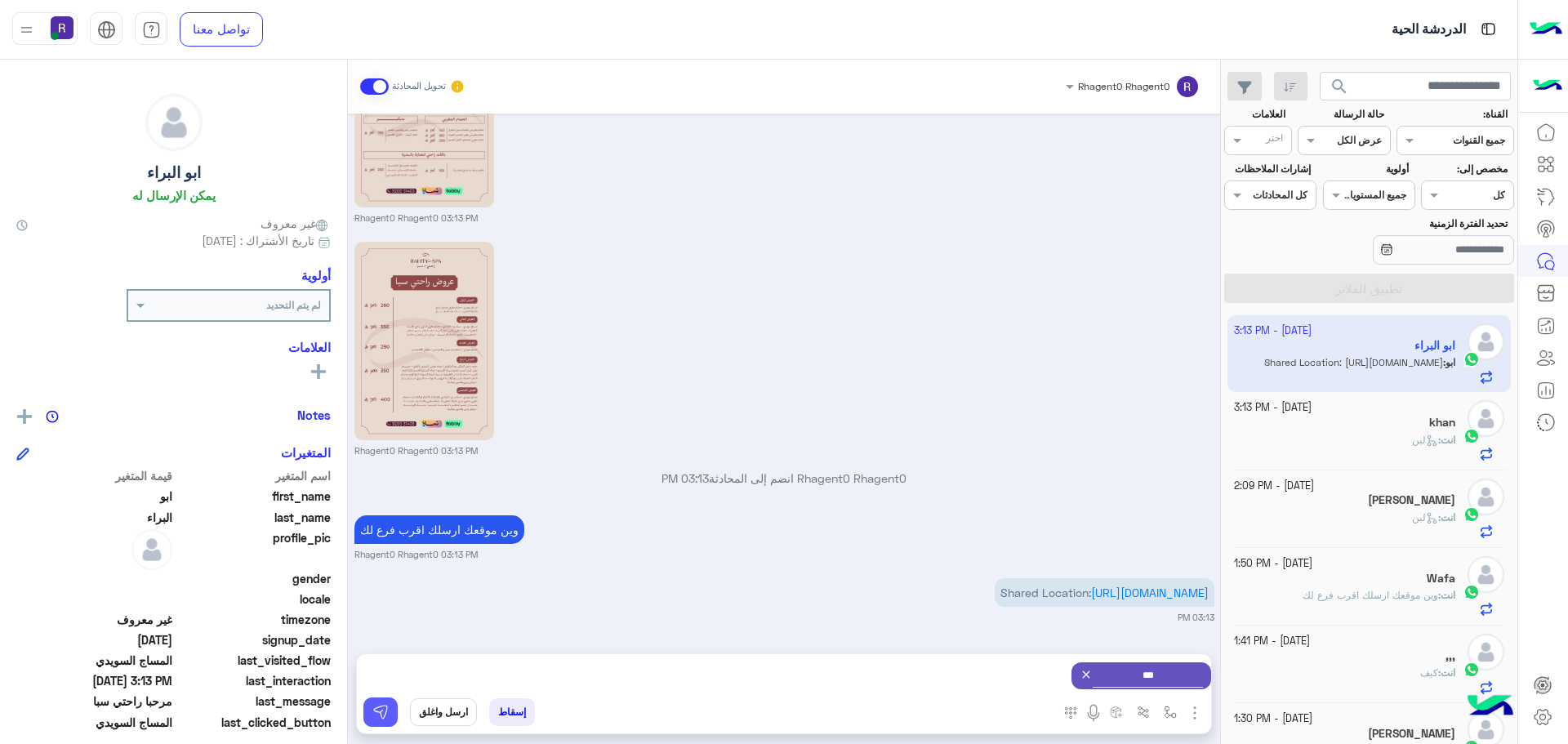
click at [376, 710] on img at bounding box center [380, 711] width 16 height 16
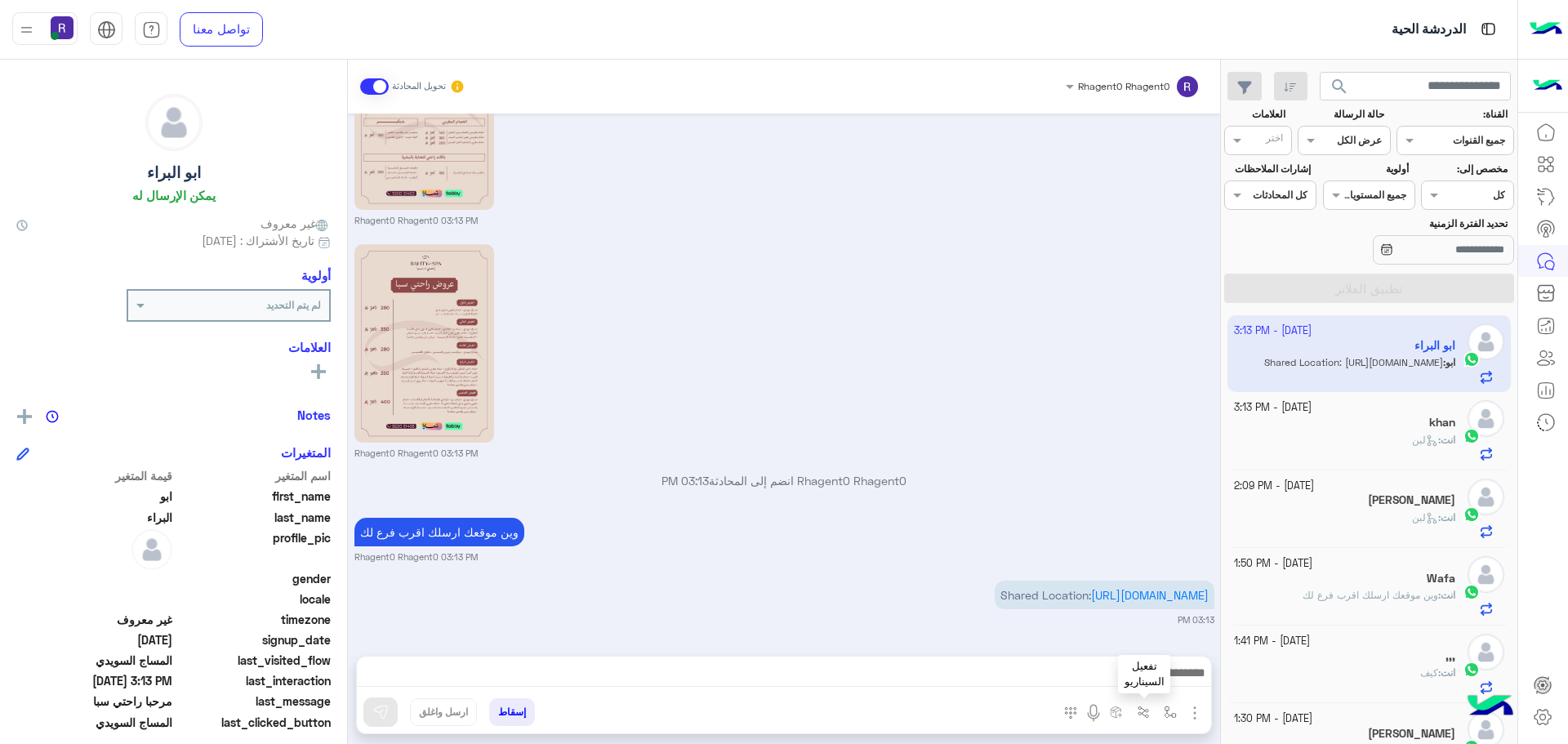
scroll to position [1976, 0]
click at [1165, 711] on img "button" at bounding box center [1170, 711] width 13 height 13
click at [1148, 683] on div "أدخل اسم مجموعة الرسائل" at bounding box center [1119, 676] width 112 height 15
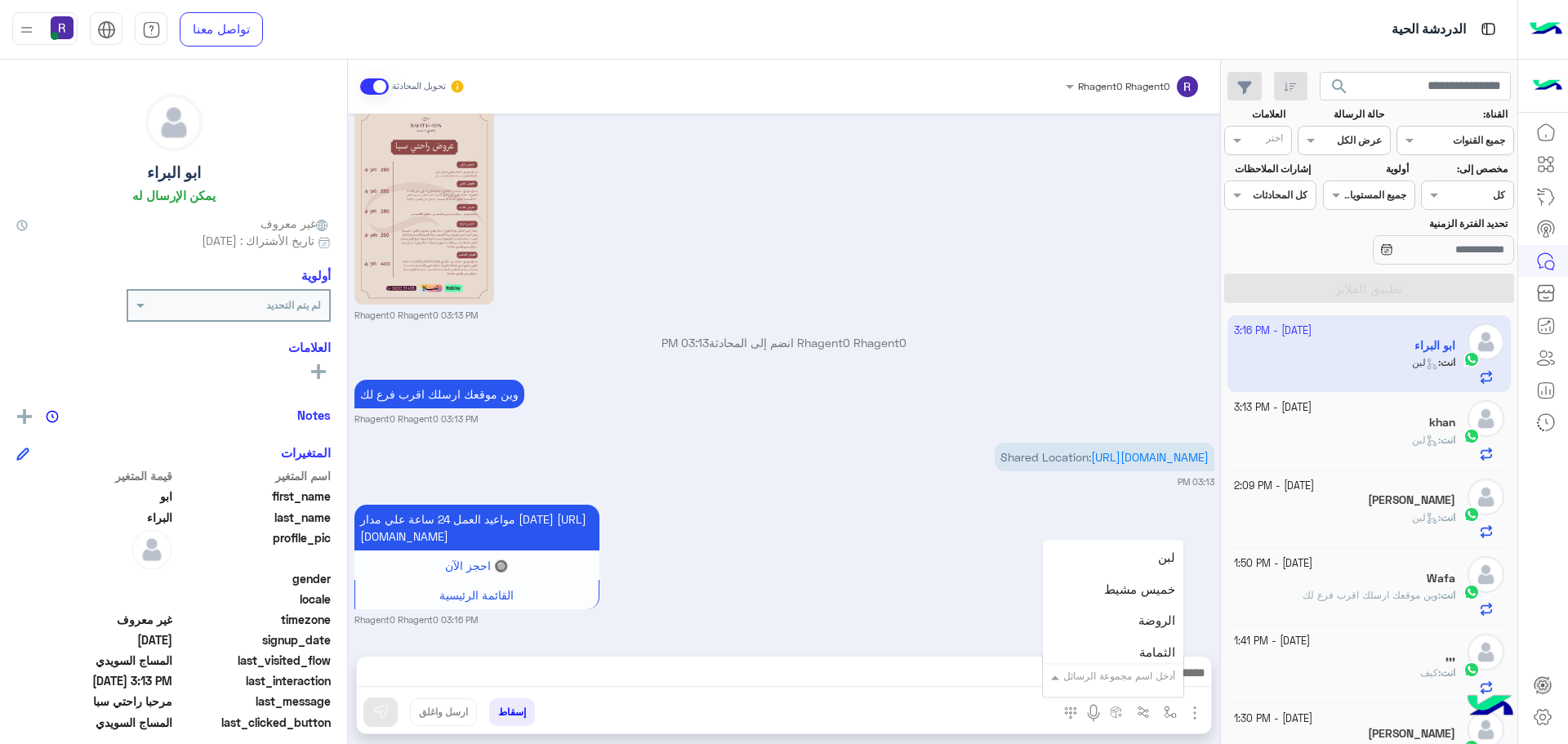
scroll to position [1061, 0]
click at [1129, 601] on div "الجنادرية" at bounding box center [1113, 595] width 141 height 32
type textarea "*********"
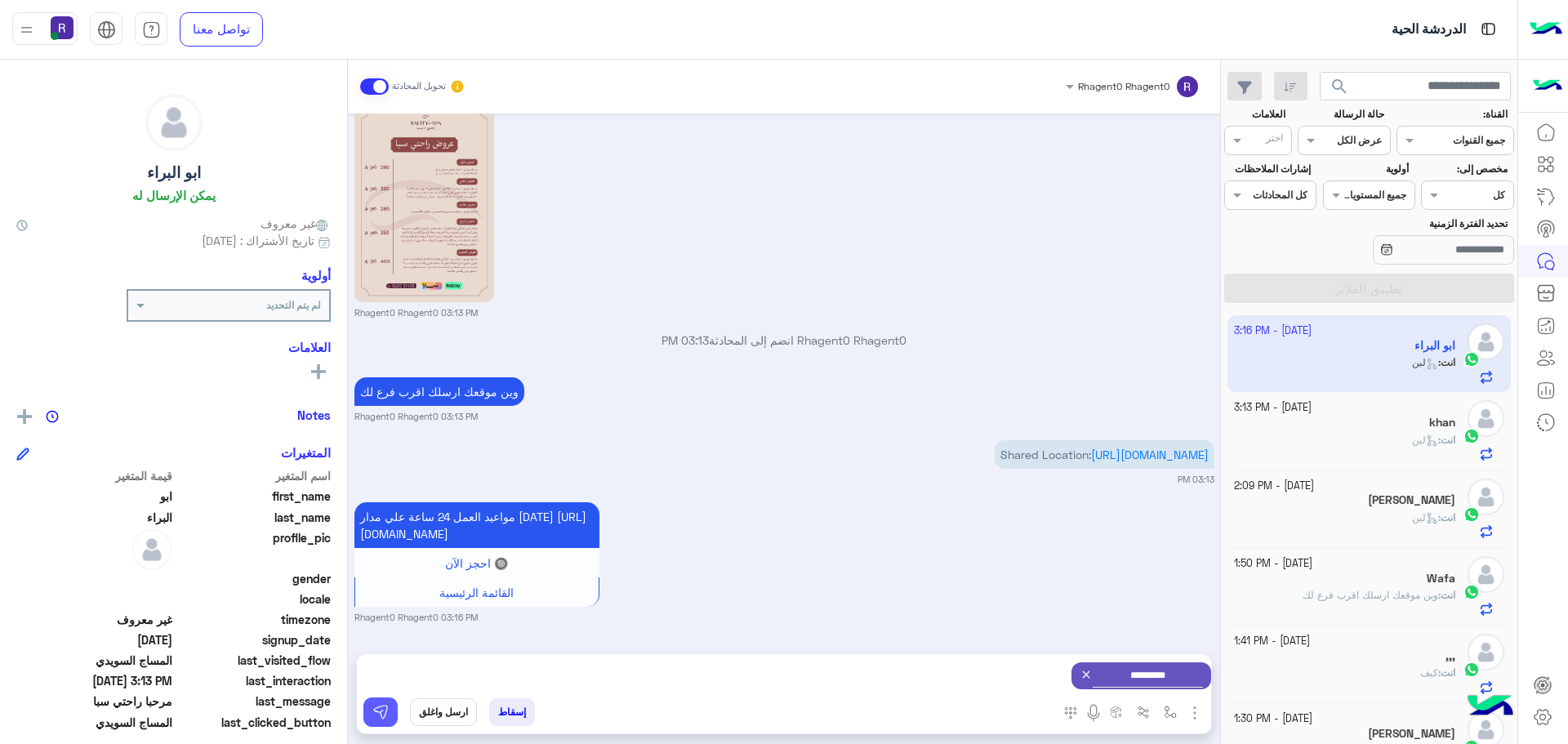
click at [392, 716] on button at bounding box center [380, 711] width 34 height 29
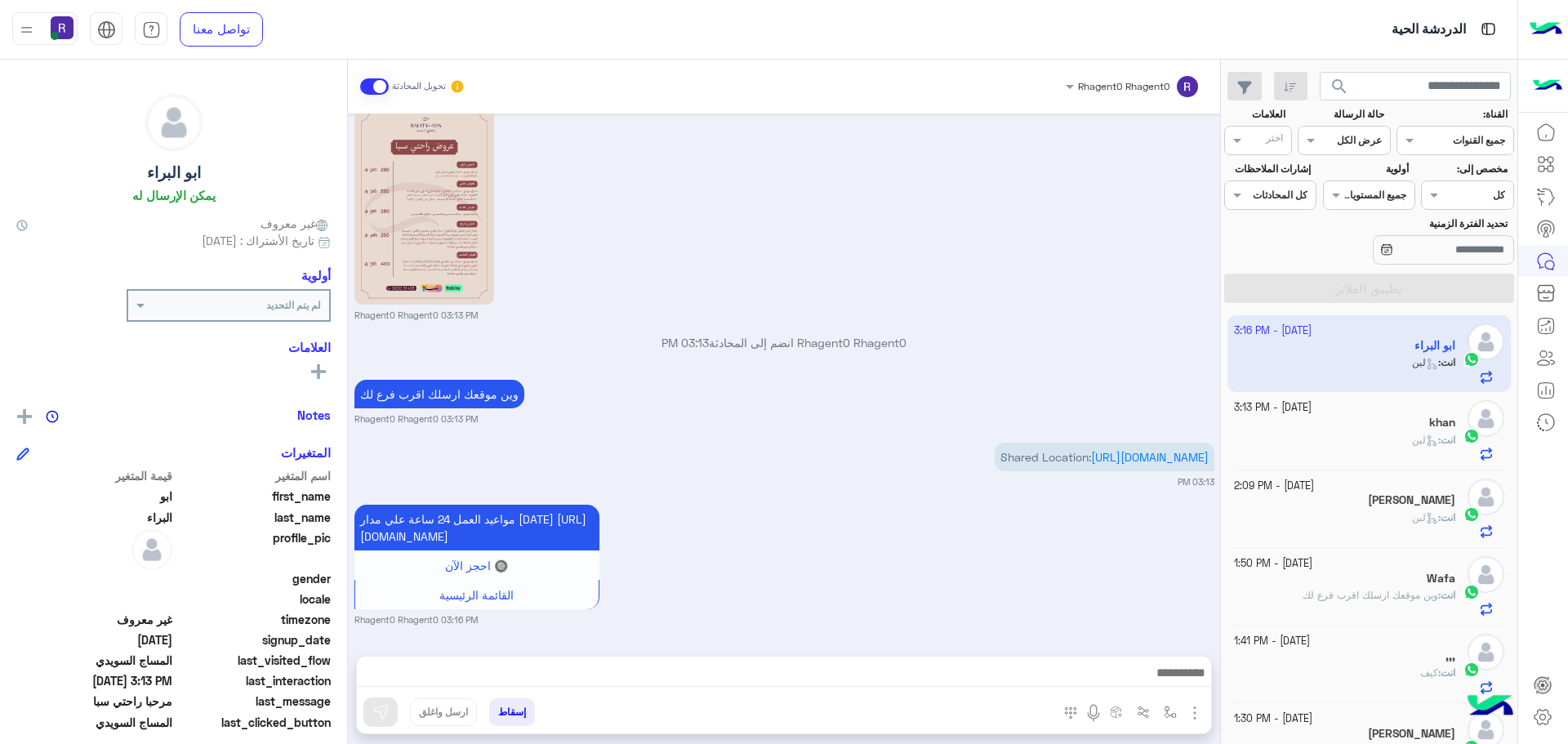
scroll to position [2130, 0]
click at [1441, 426] on h5 "khan" at bounding box center [1442, 422] width 27 height 14
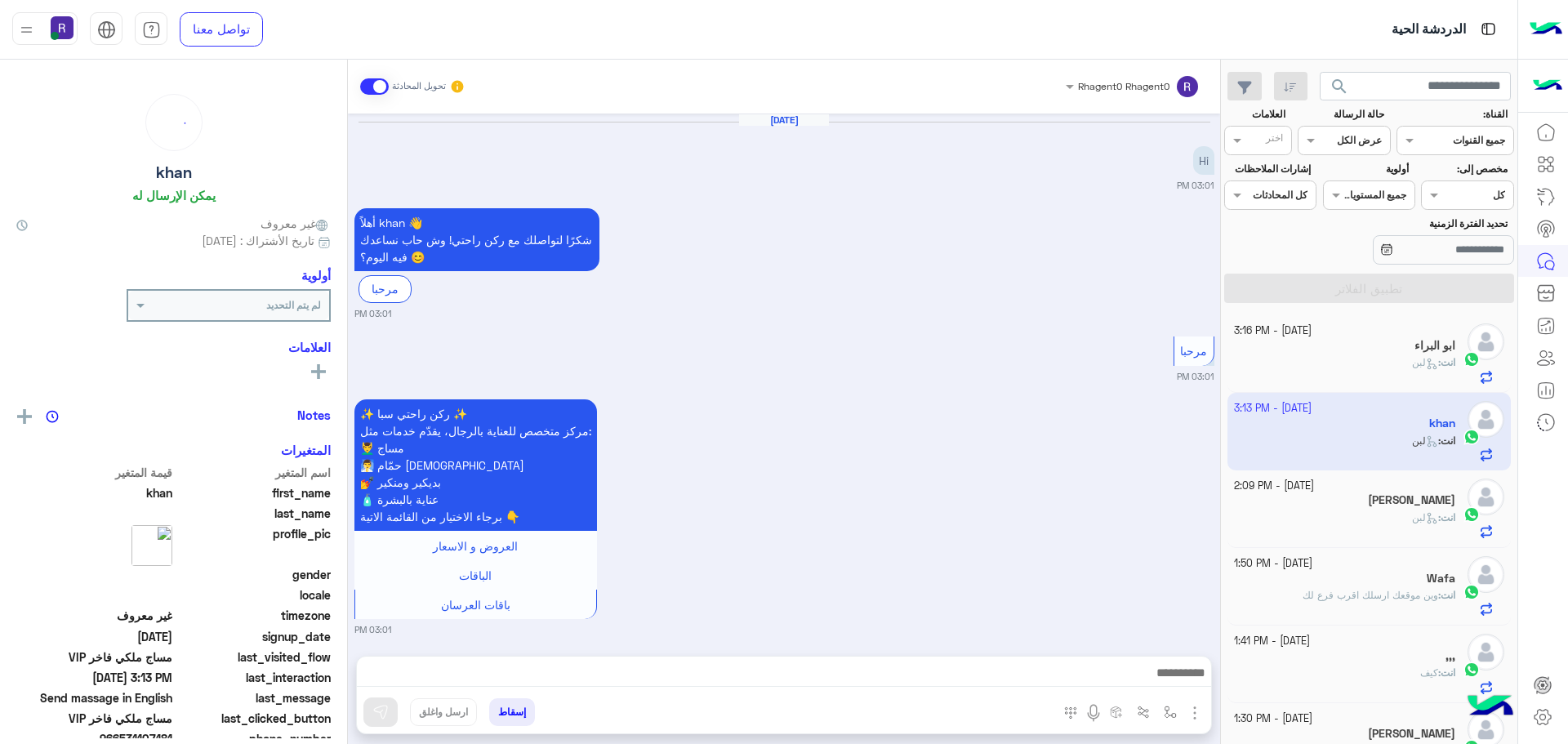
scroll to position [1976, 0]
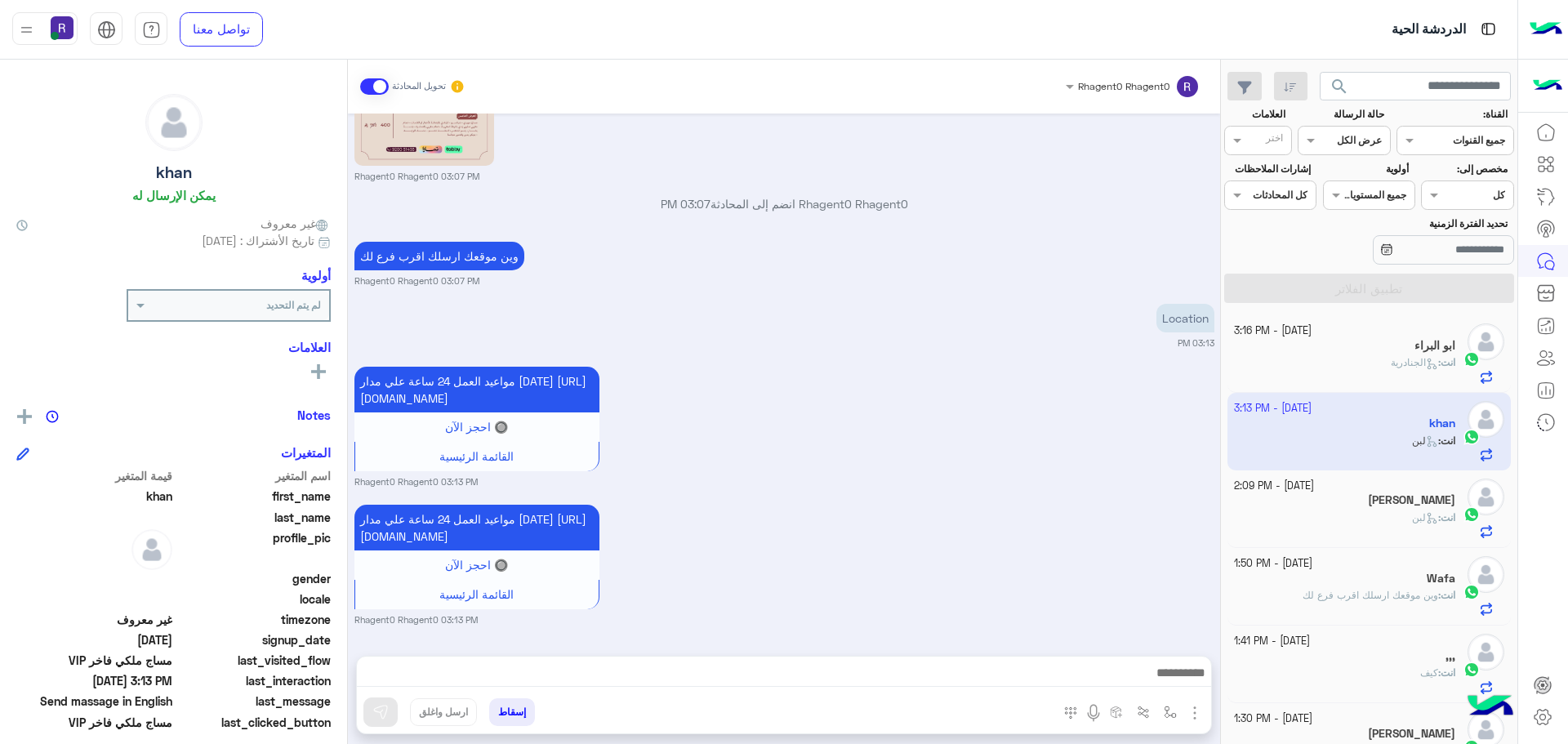
click at [1001, 362] on div "مواعيد العمل 24 ساعة علي مدار اليوم https://maps.google.com/?q=24.806667,46.864…" at bounding box center [784, 425] width 860 height 125
click at [1426, 365] on icon at bounding box center [1432, 364] width 12 height 12
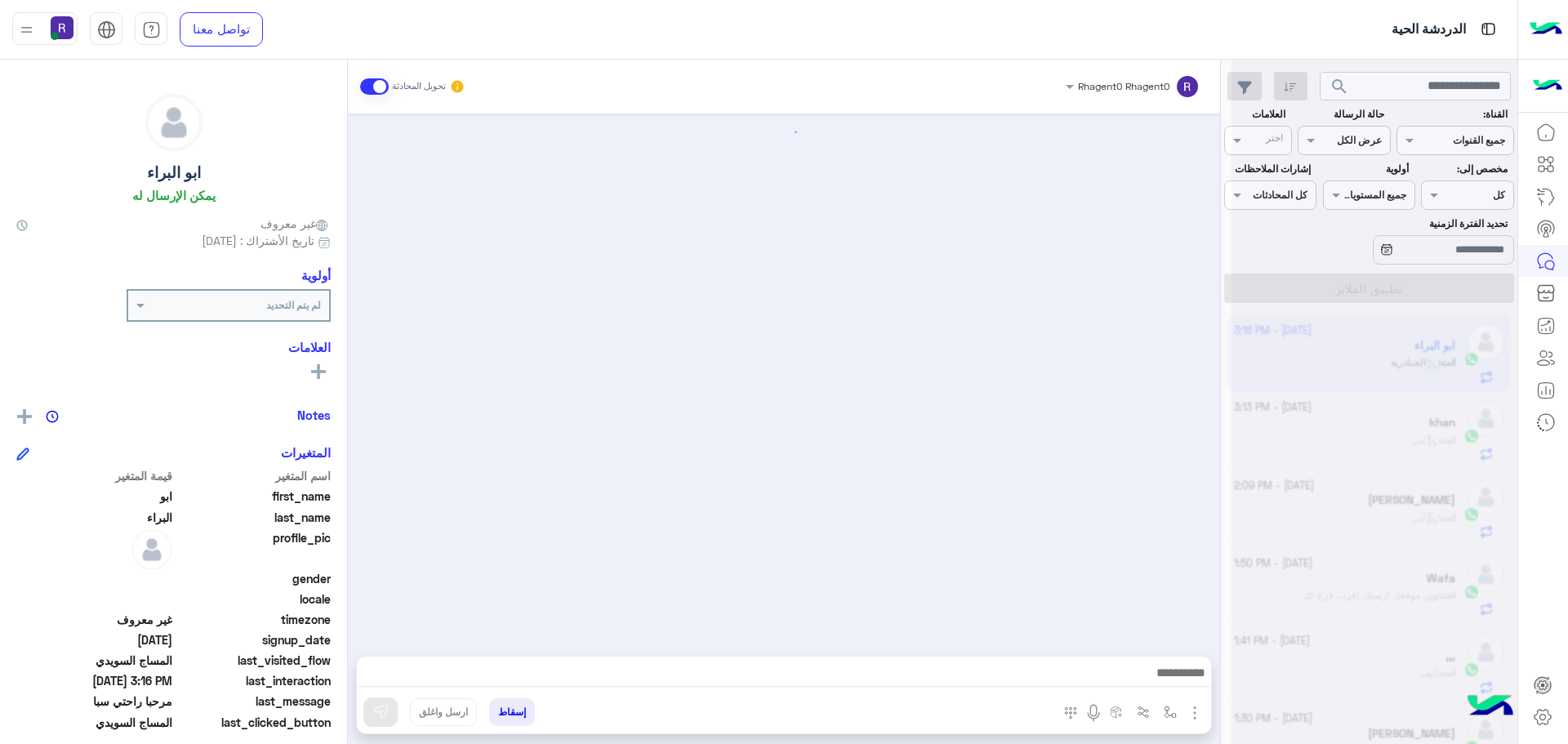
scroll to position [1982, 0]
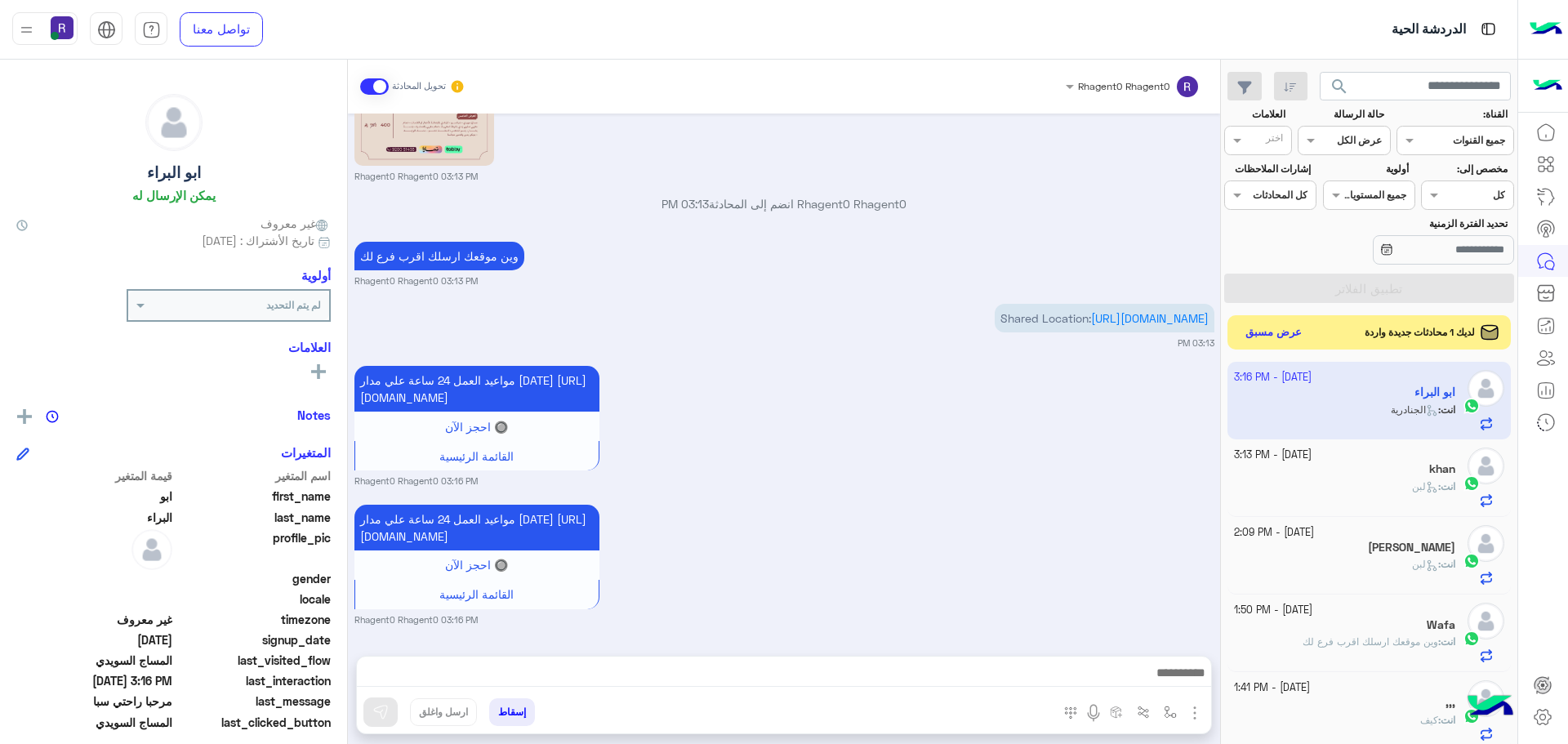
click at [1269, 327] on button "عرض مسبق" at bounding box center [1275, 332] width 69 height 22
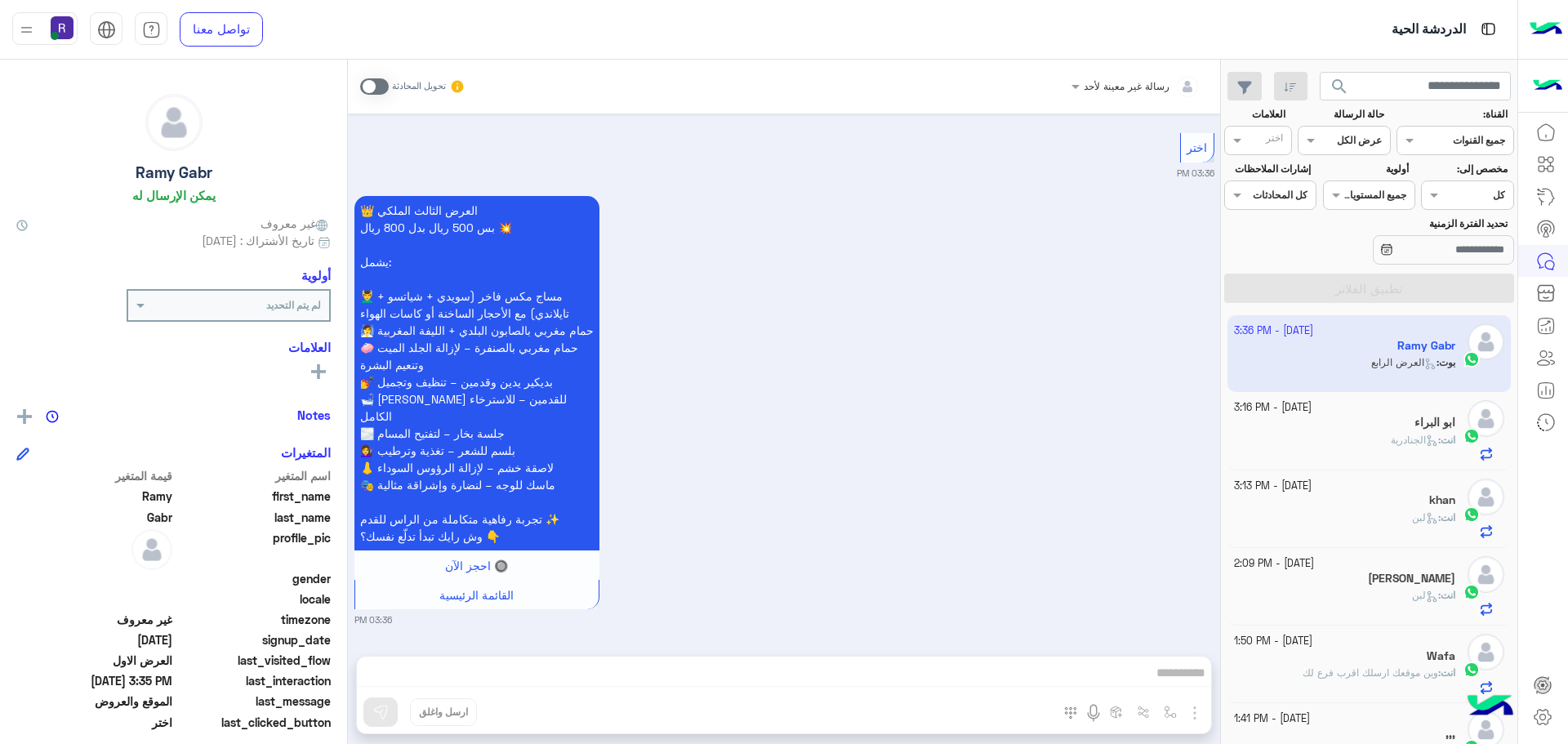
scroll to position [1701, 0]
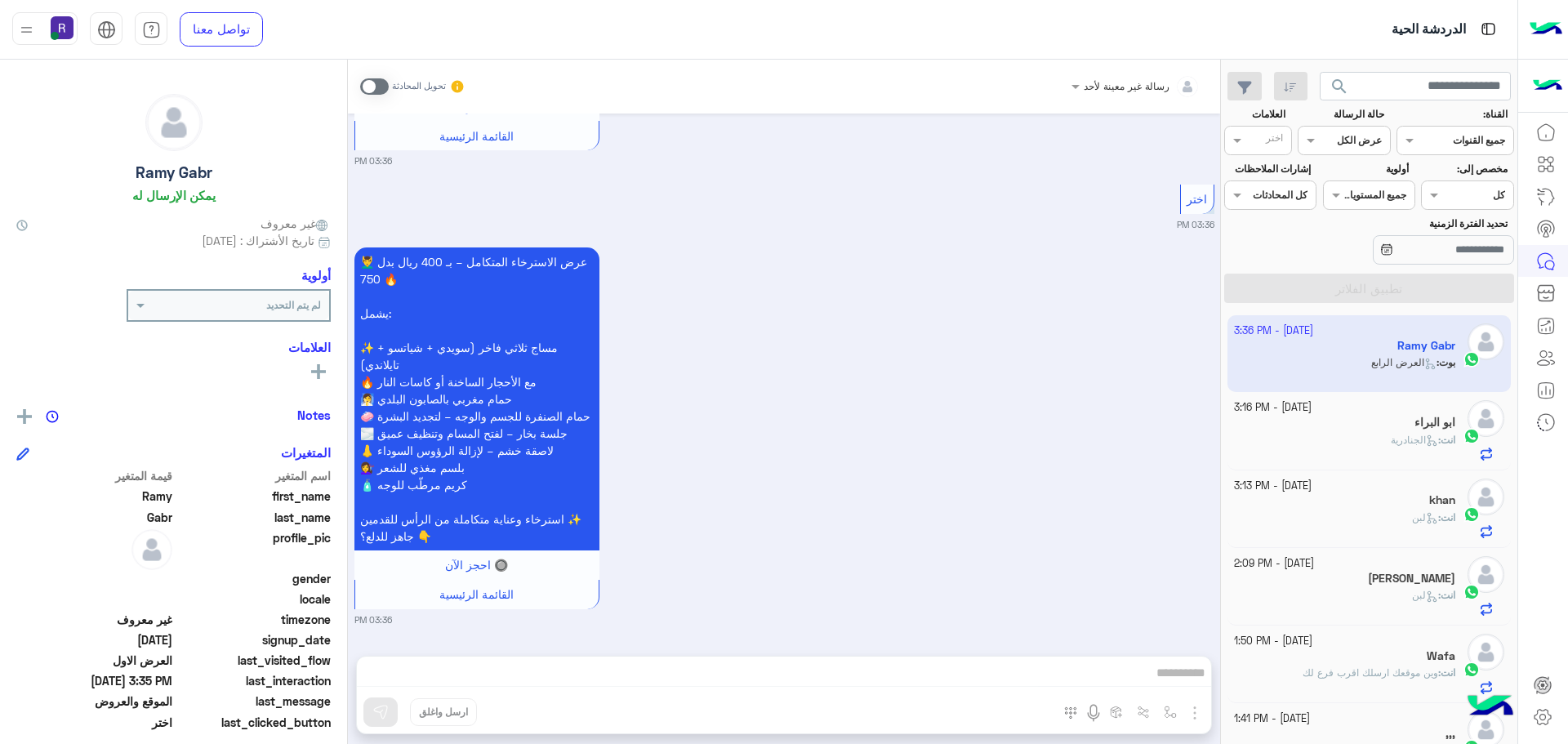
click at [381, 91] on span at bounding box center [374, 87] width 28 height 16
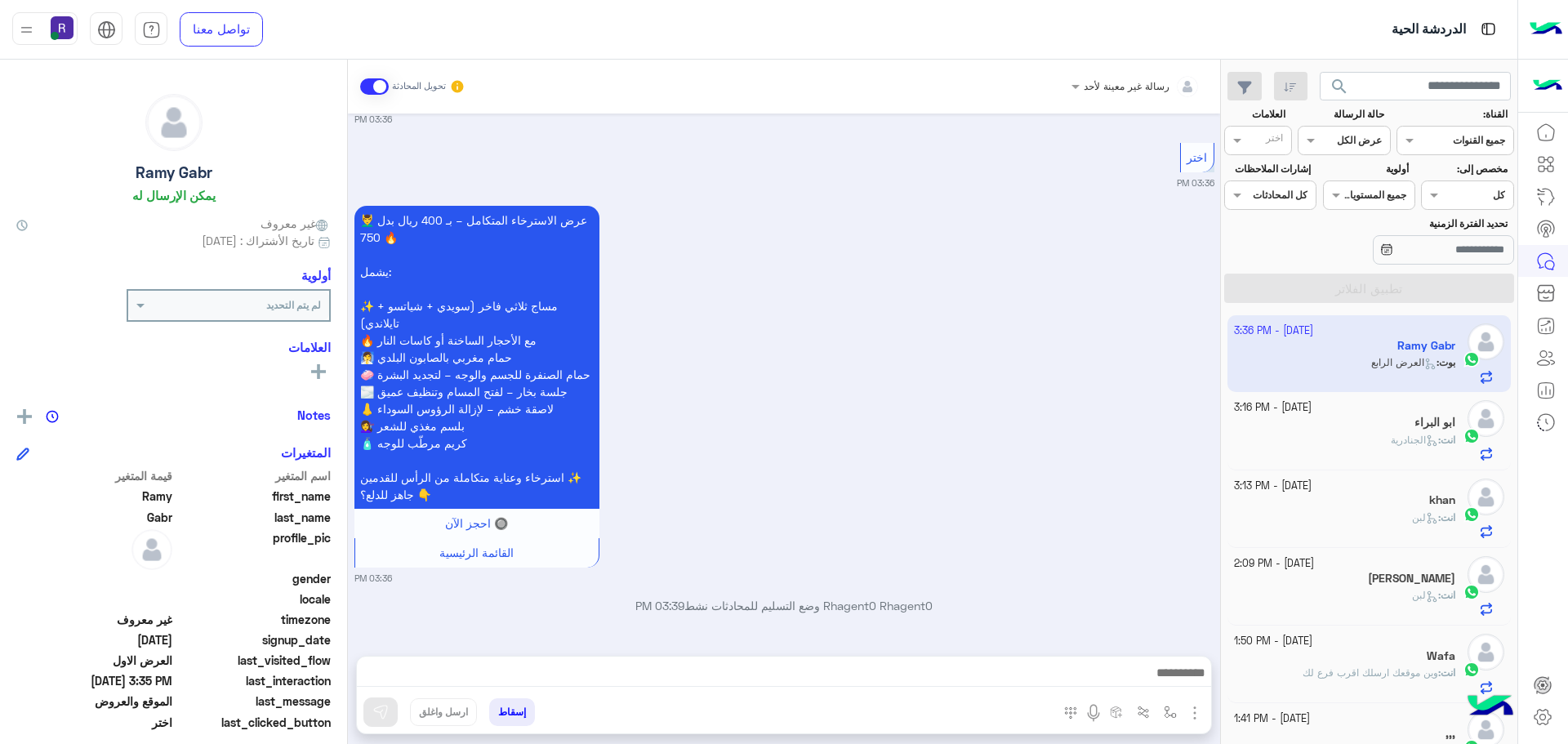
scroll to position [1785, 0]
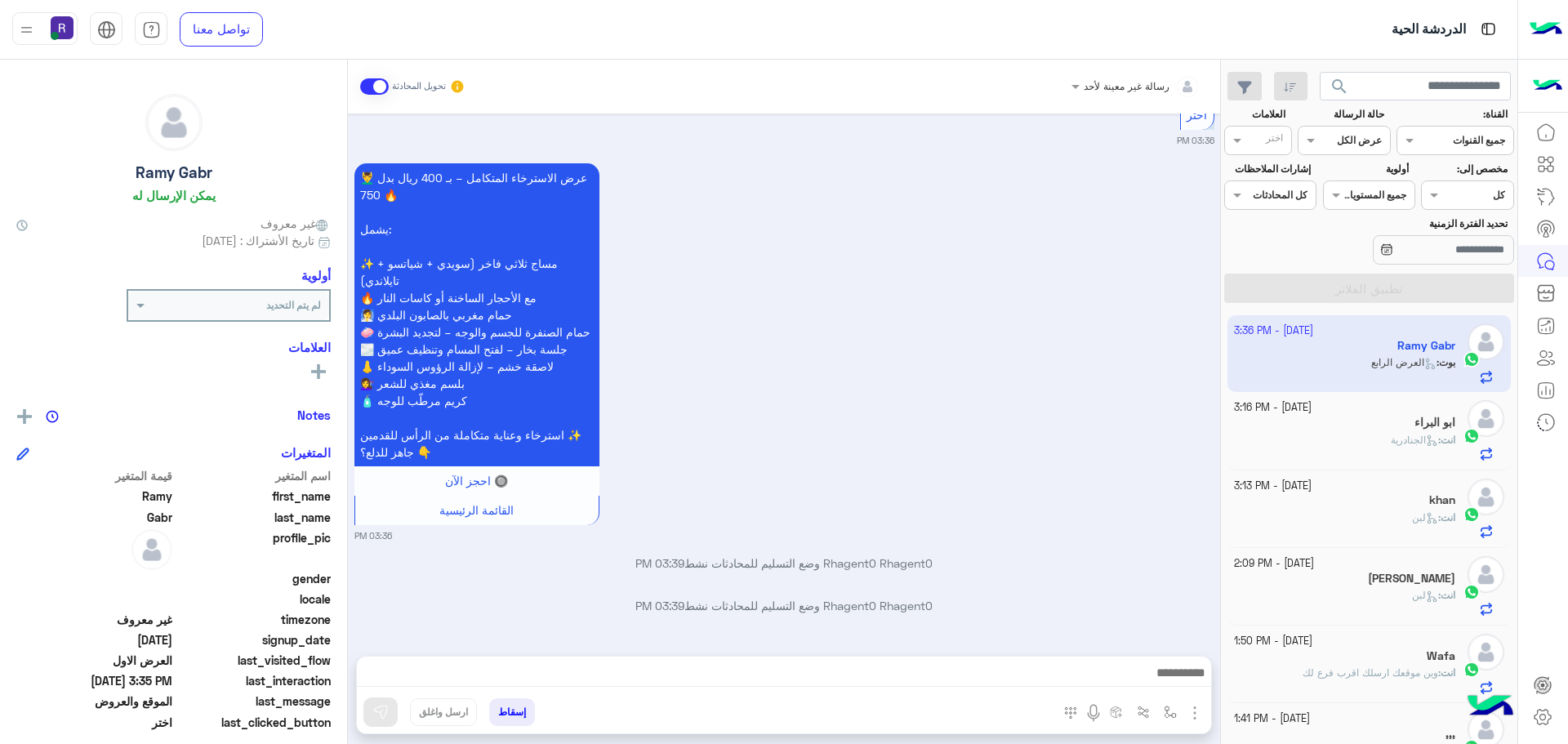
click at [1194, 719] on img "button" at bounding box center [1195, 713] width 19 height 19
click at [1181, 681] on button "الصور" at bounding box center [1169, 676] width 70 height 33
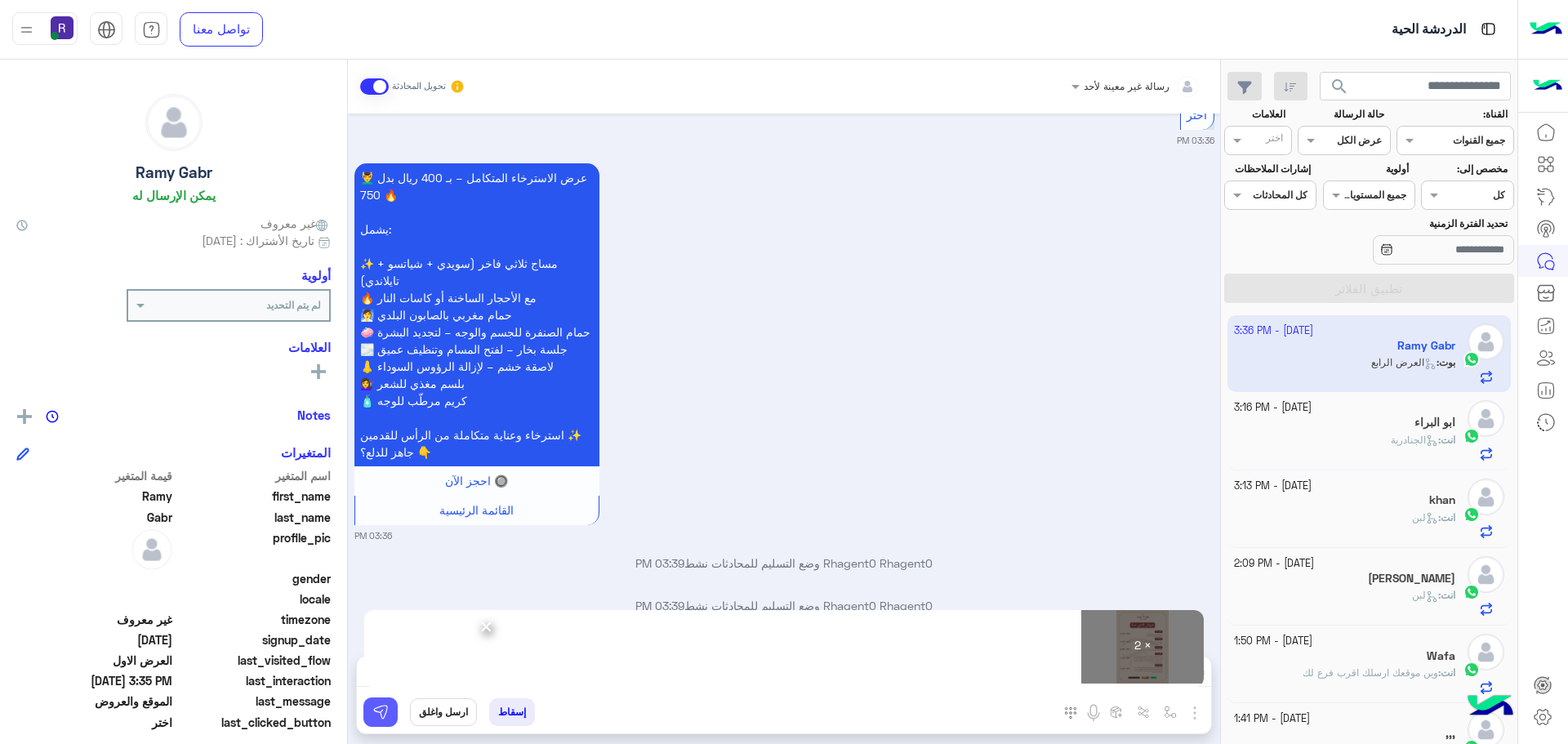
drag, startPoint x: 391, startPoint y: 717, endPoint x: 395, endPoint y: 739, distance: 22.4
click at [391, 718] on button at bounding box center [380, 711] width 34 height 29
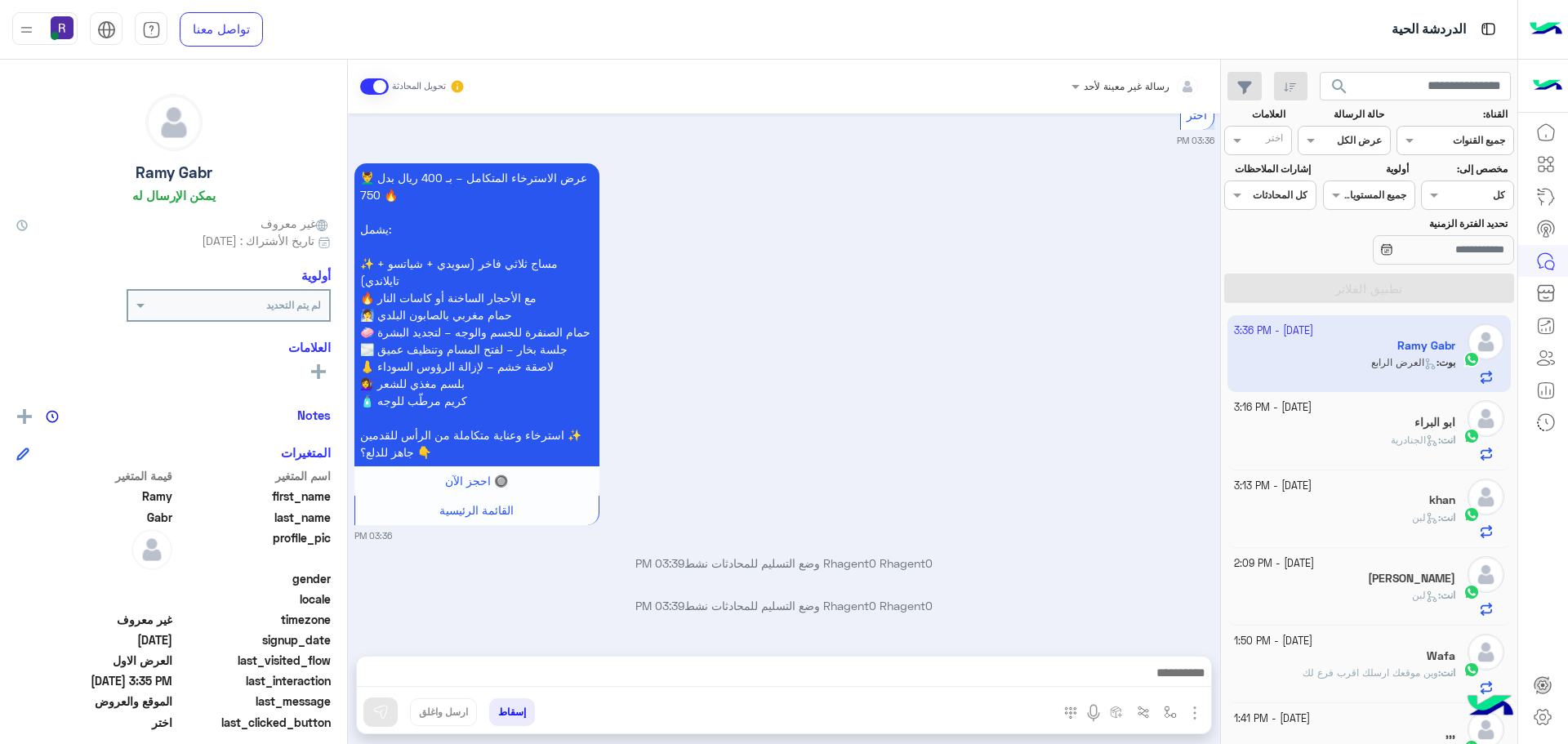
drag, startPoint x: 542, startPoint y: 660, endPoint x: 581, endPoint y: 625, distance: 52.4
click at [581, 625] on div "Rhagent0 Rhagent0 وضع التسليم للمحادثات نشط 03:39 PM" at bounding box center [784, 611] width 860 height 29
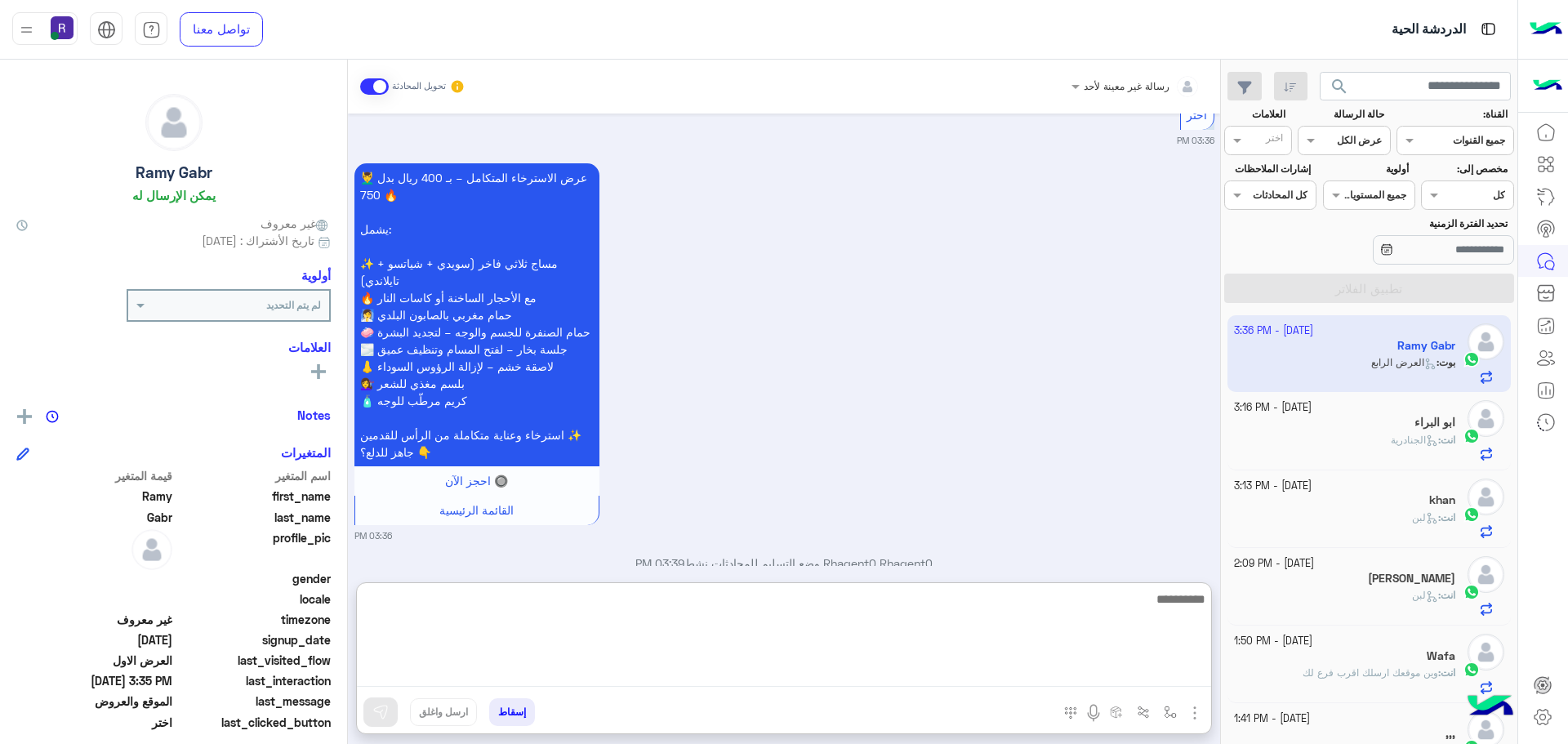
paste textarea "**********"
type textarea "**********"
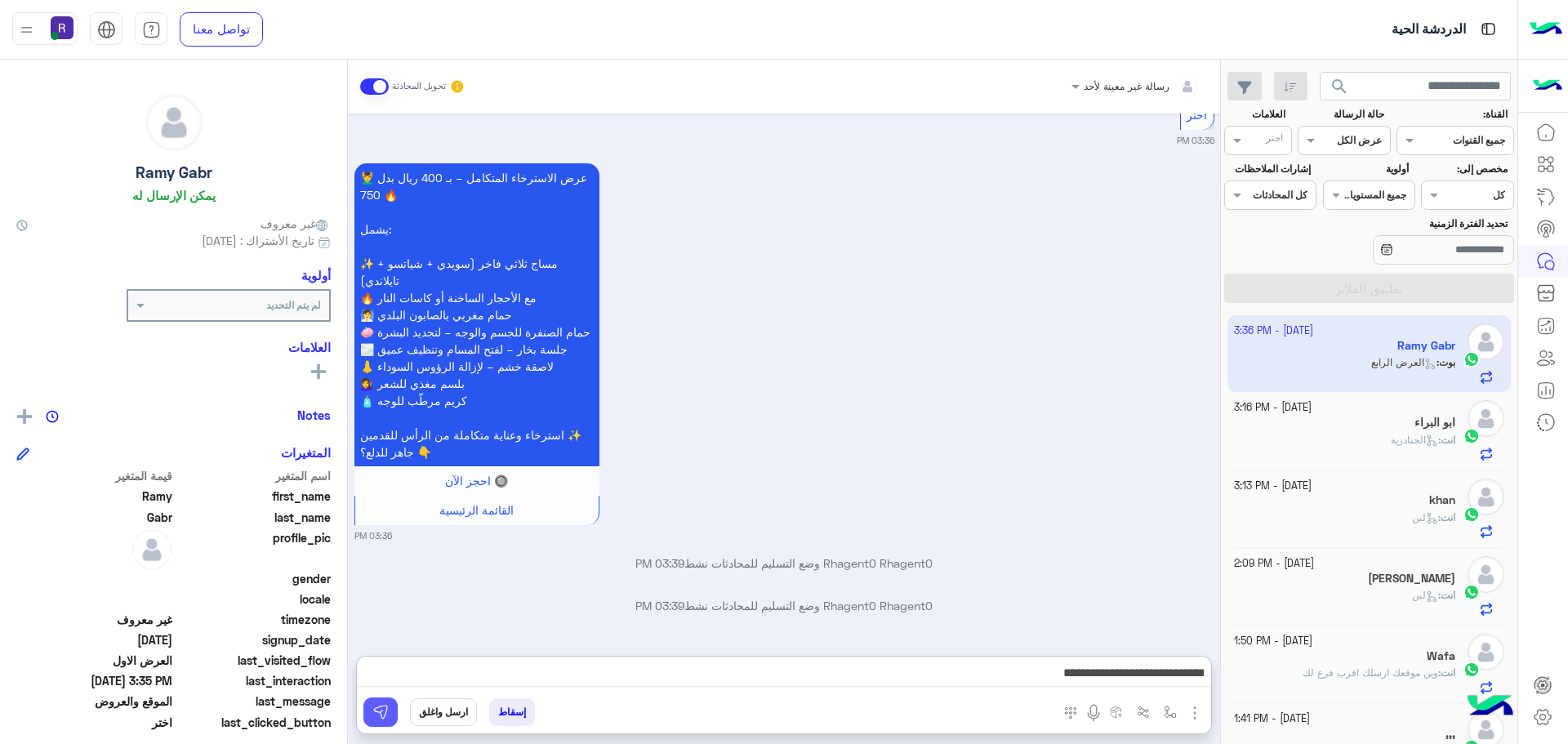
click at [373, 712] on img at bounding box center [380, 711] width 16 height 16
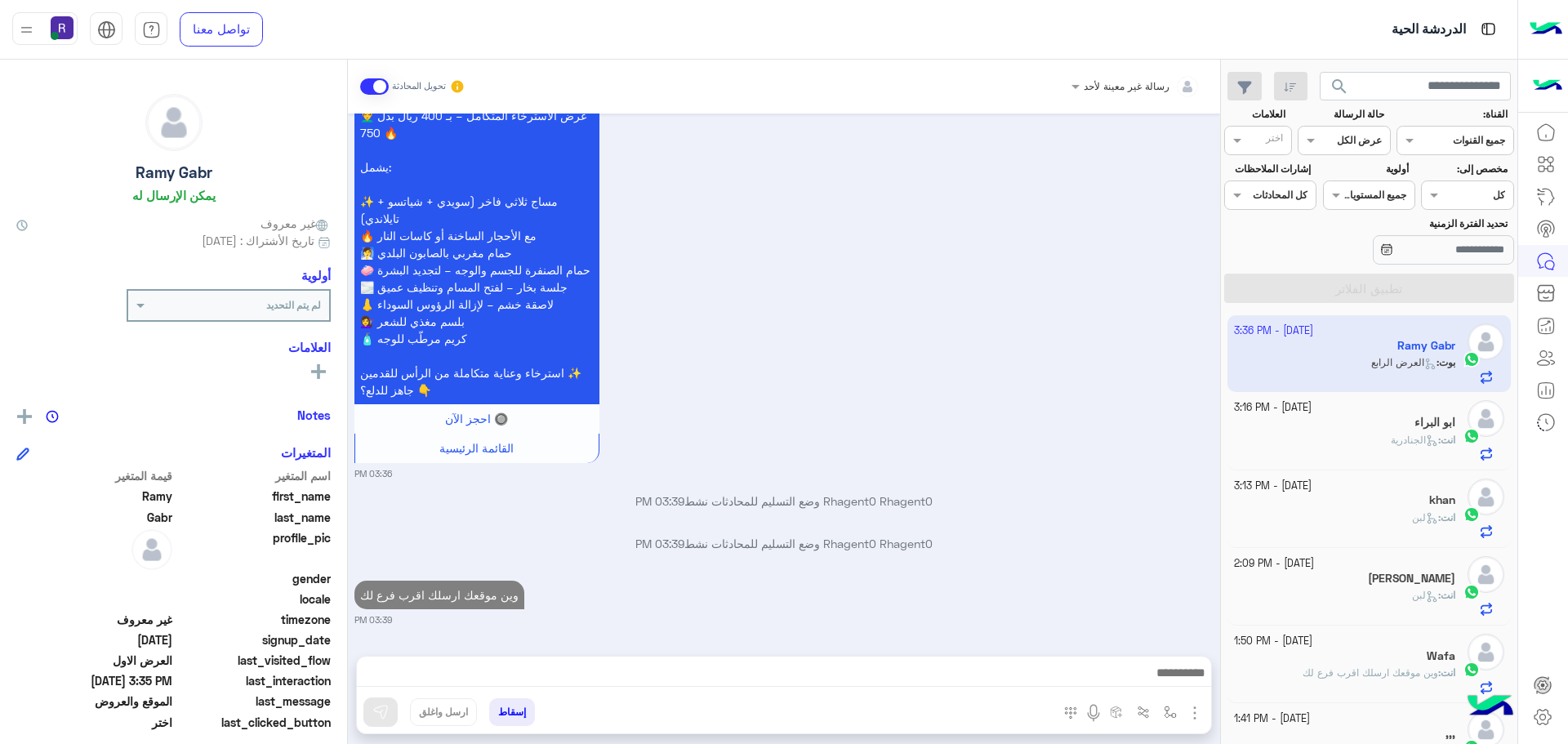
scroll to position [163, 0]
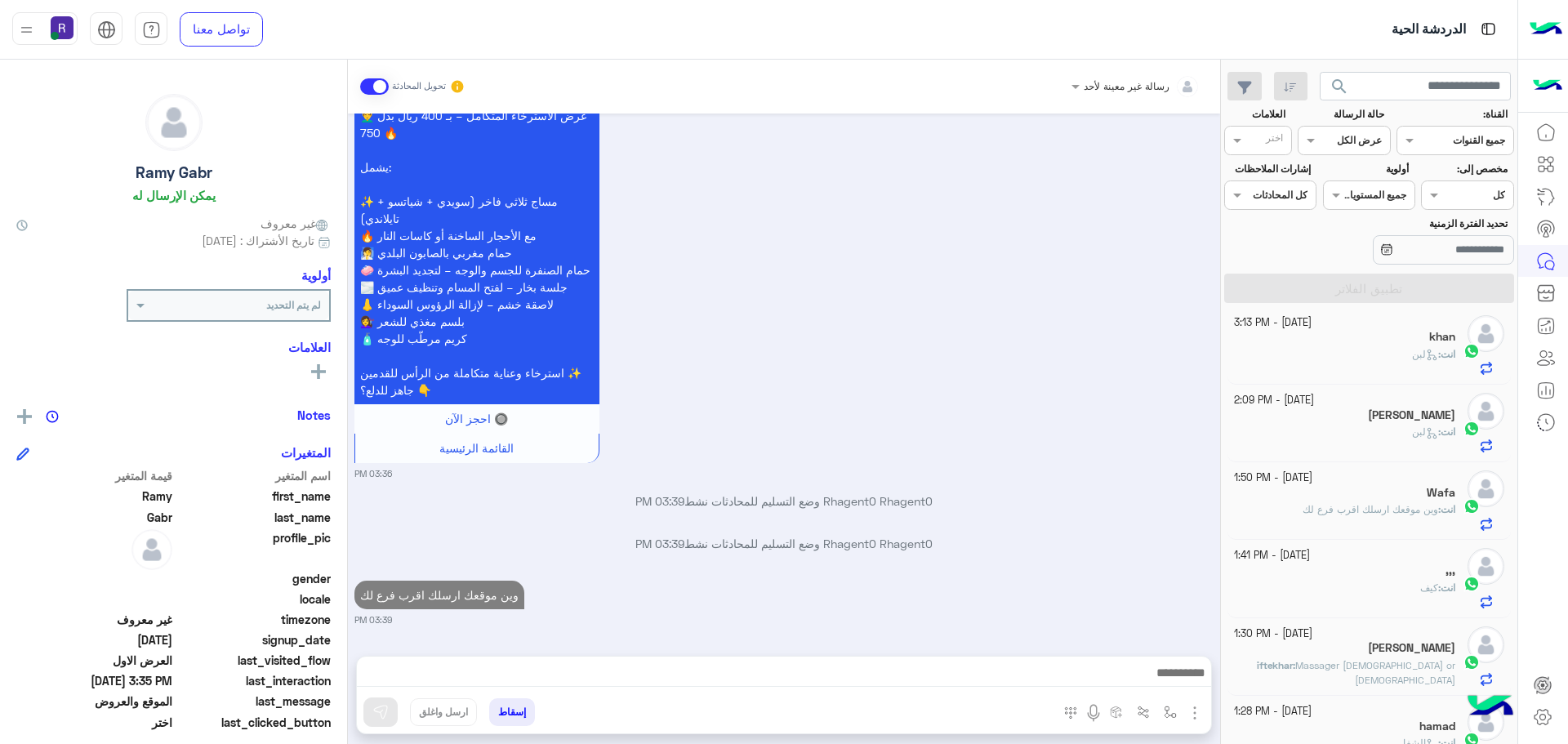
click at [1343, 597] on div "انت : كيف" at bounding box center [1344, 595] width 222 height 28
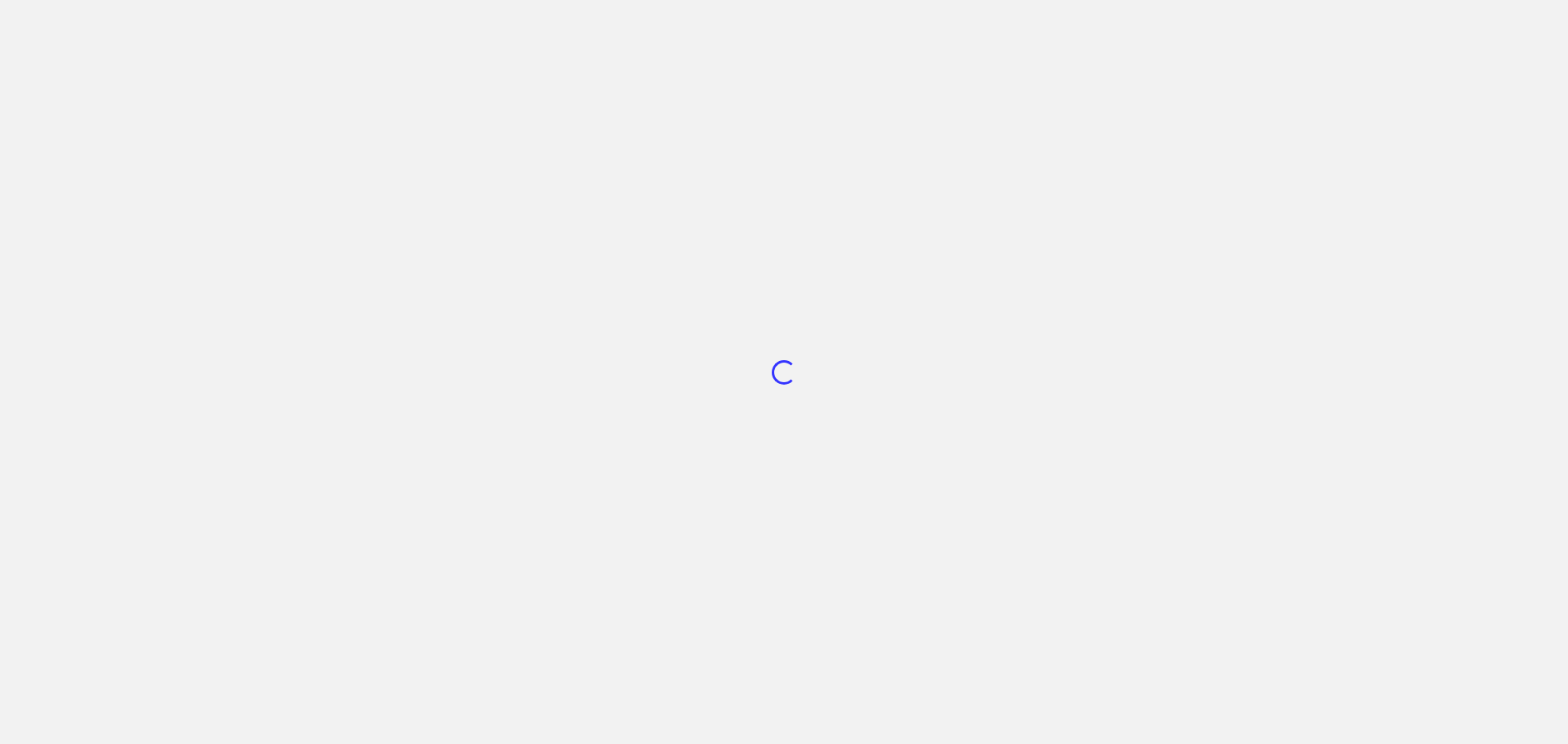
scroll to position [616, 0]
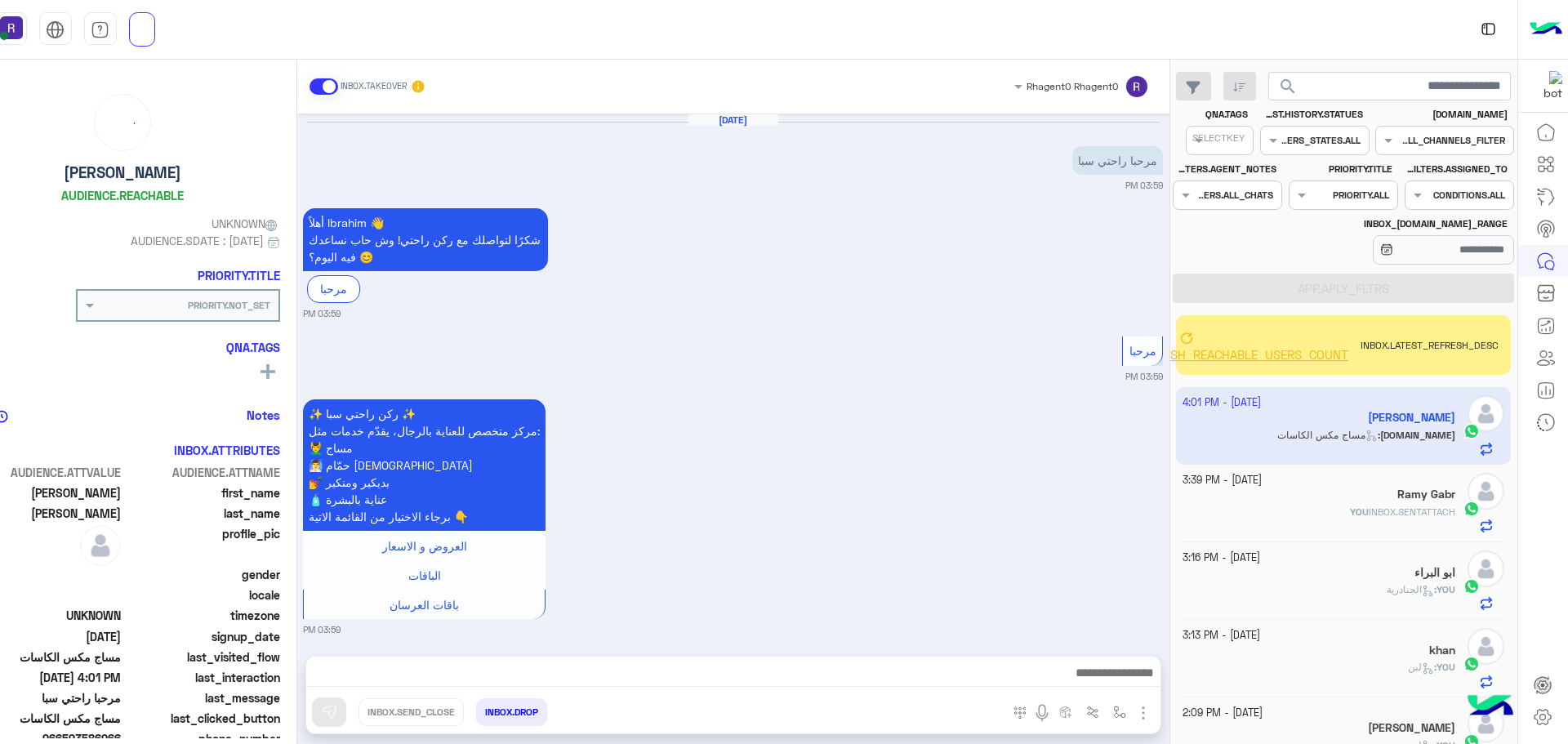
scroll to position [1467, 0]
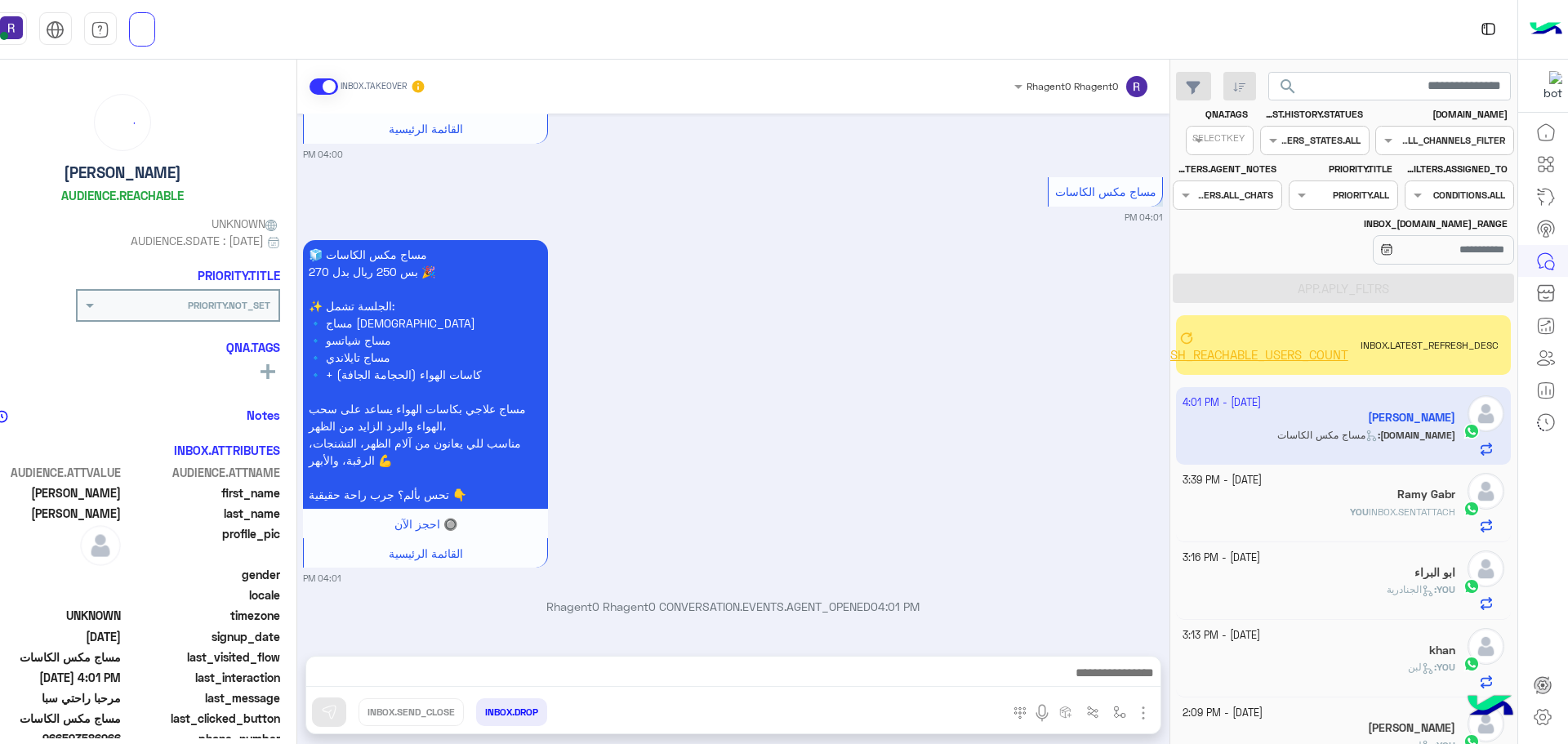
click at [1427, 514] on span "INBOX.SENTATTACH" at bounding box center [1412, 512] width 87 height 12
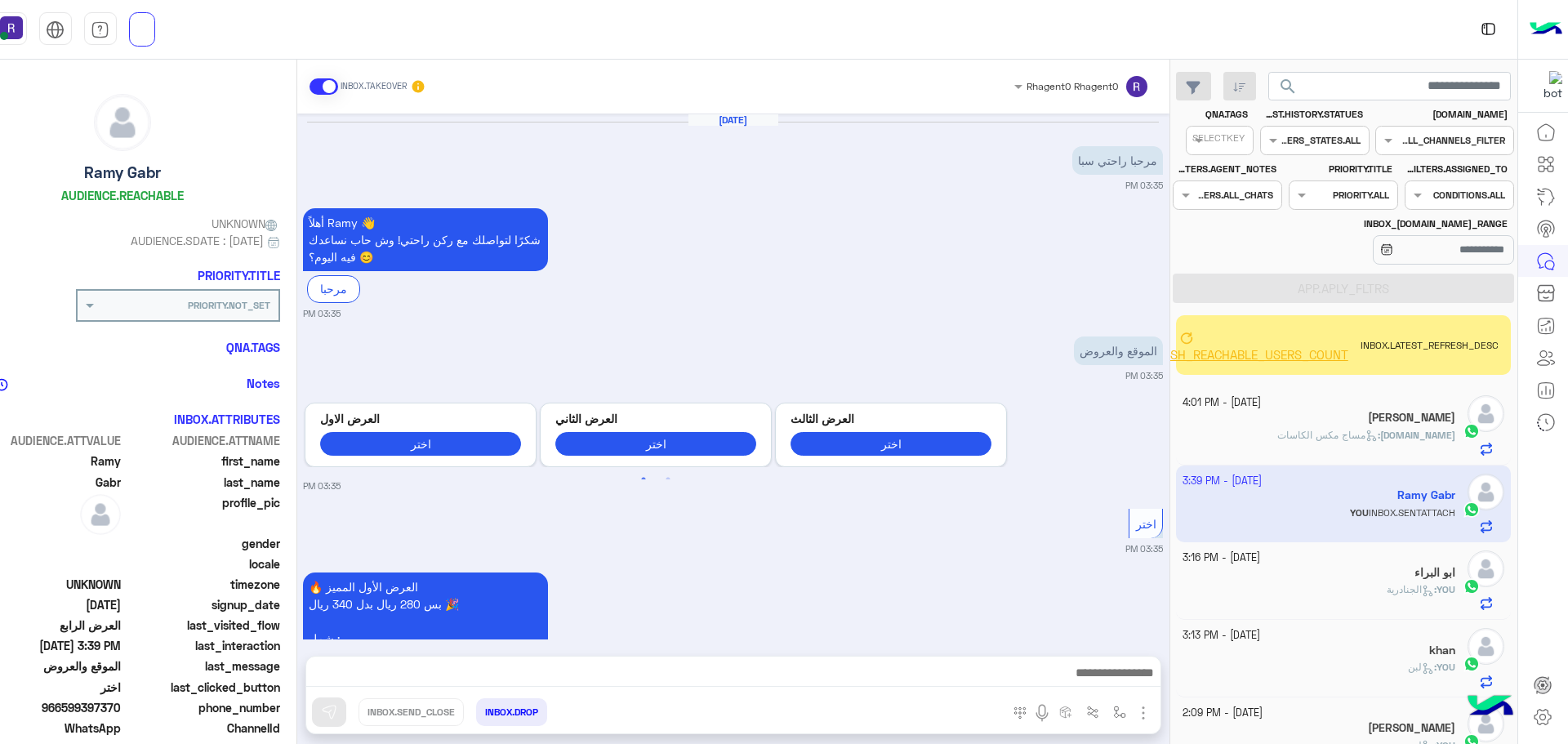
scroll to position [2353, 0]
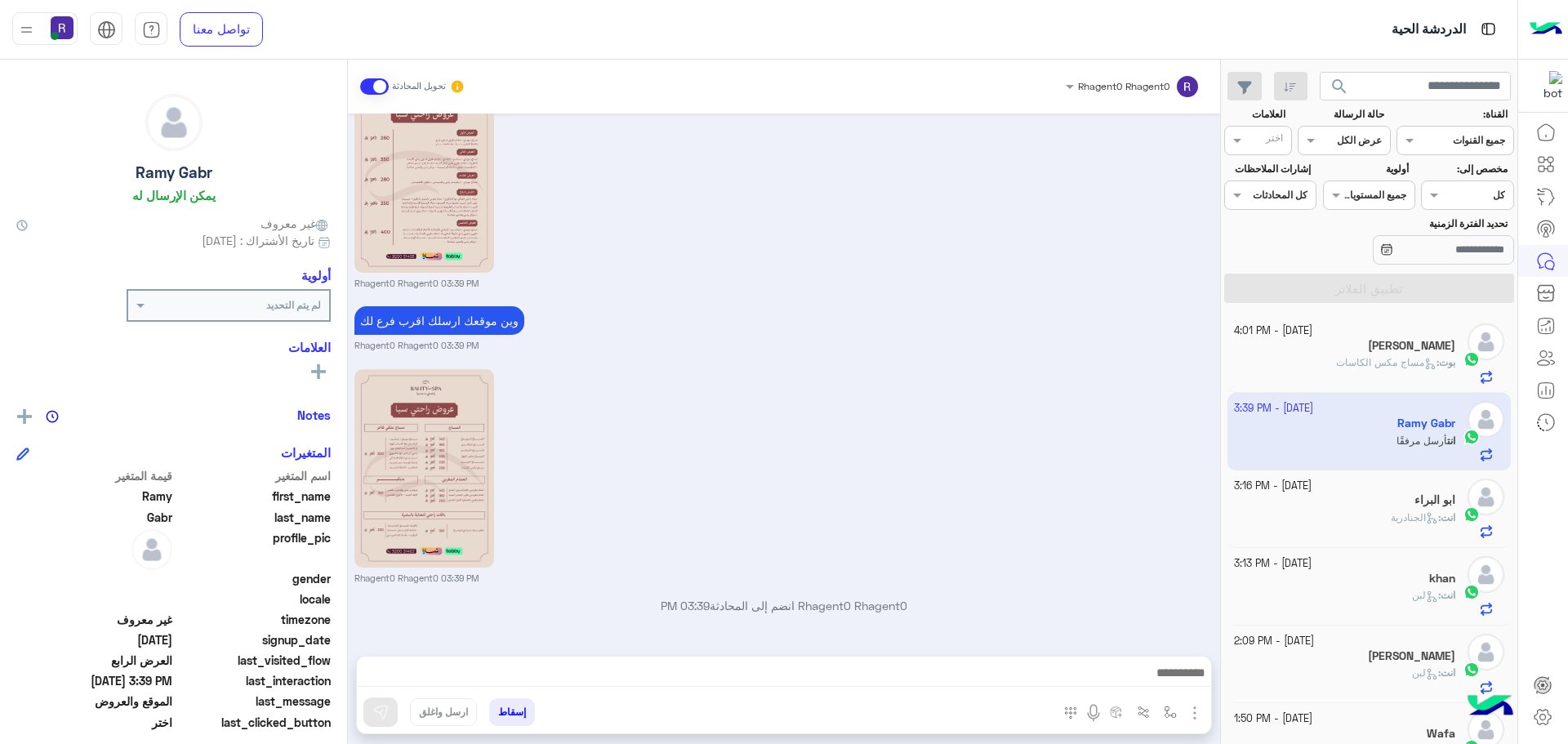
click at [1419, 373] on div "بوت : مساج مكس الكاسات" at bounding box center [1344, 369] width 222 height 28
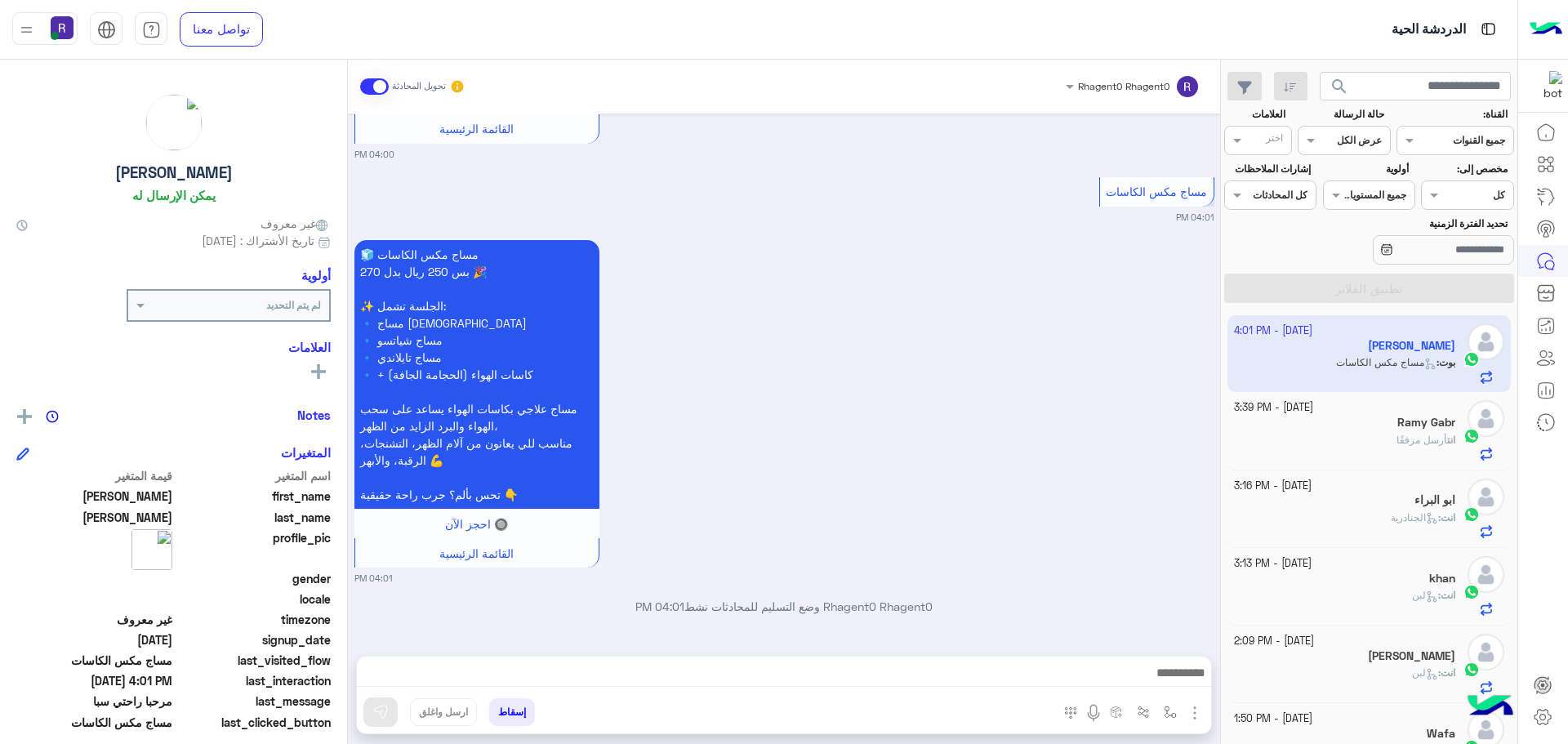
click at [1197, 717] on img "button" at bounding box center [1195, 713] width 19 height 19
click at [1177, 680] on span "الصور" at bounding box center [1163, 677] width 30 height 19
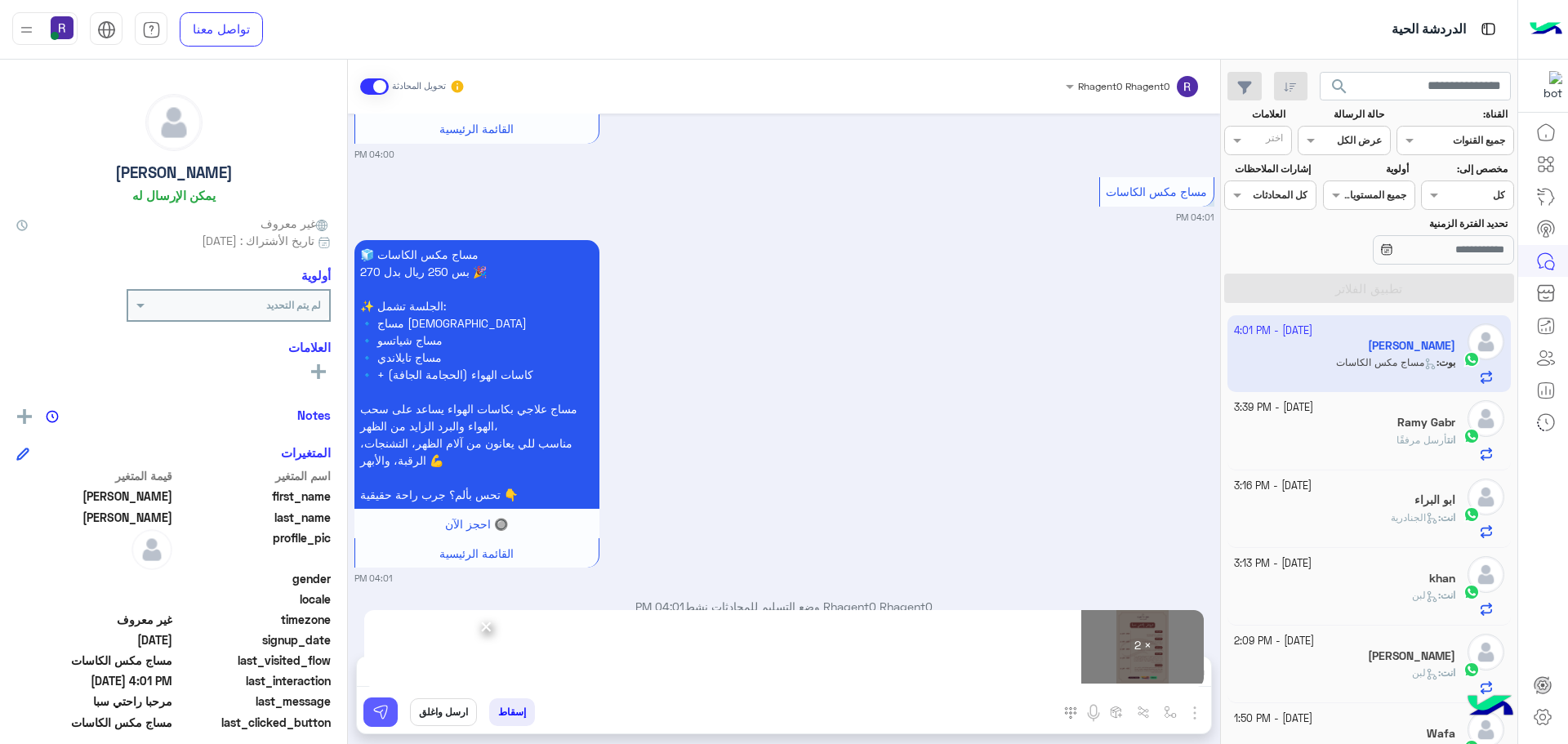
click at [386, 718] on img at bounding box center [380, 711] width 16 height 16
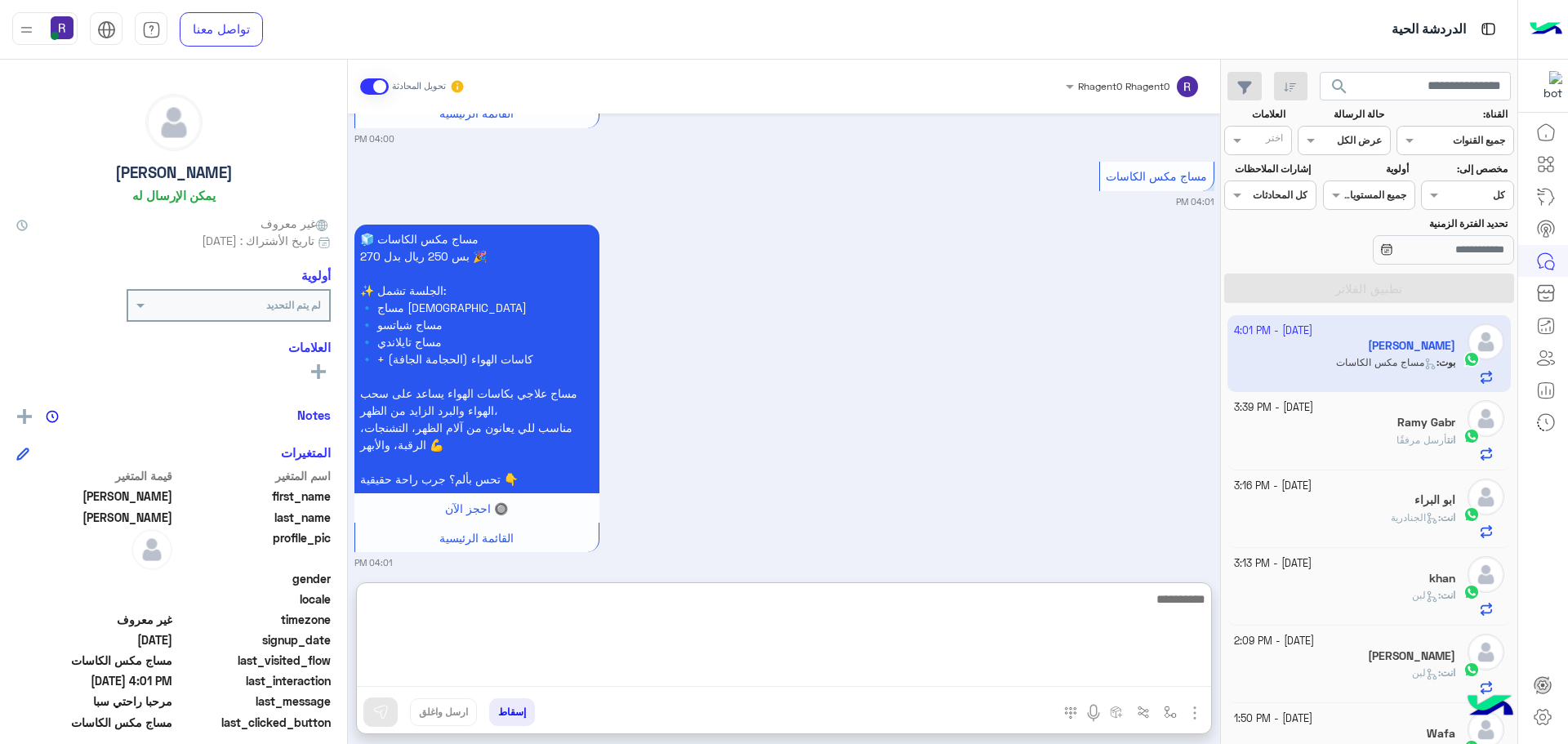
paste textarea "**********"
type textarea "**********"
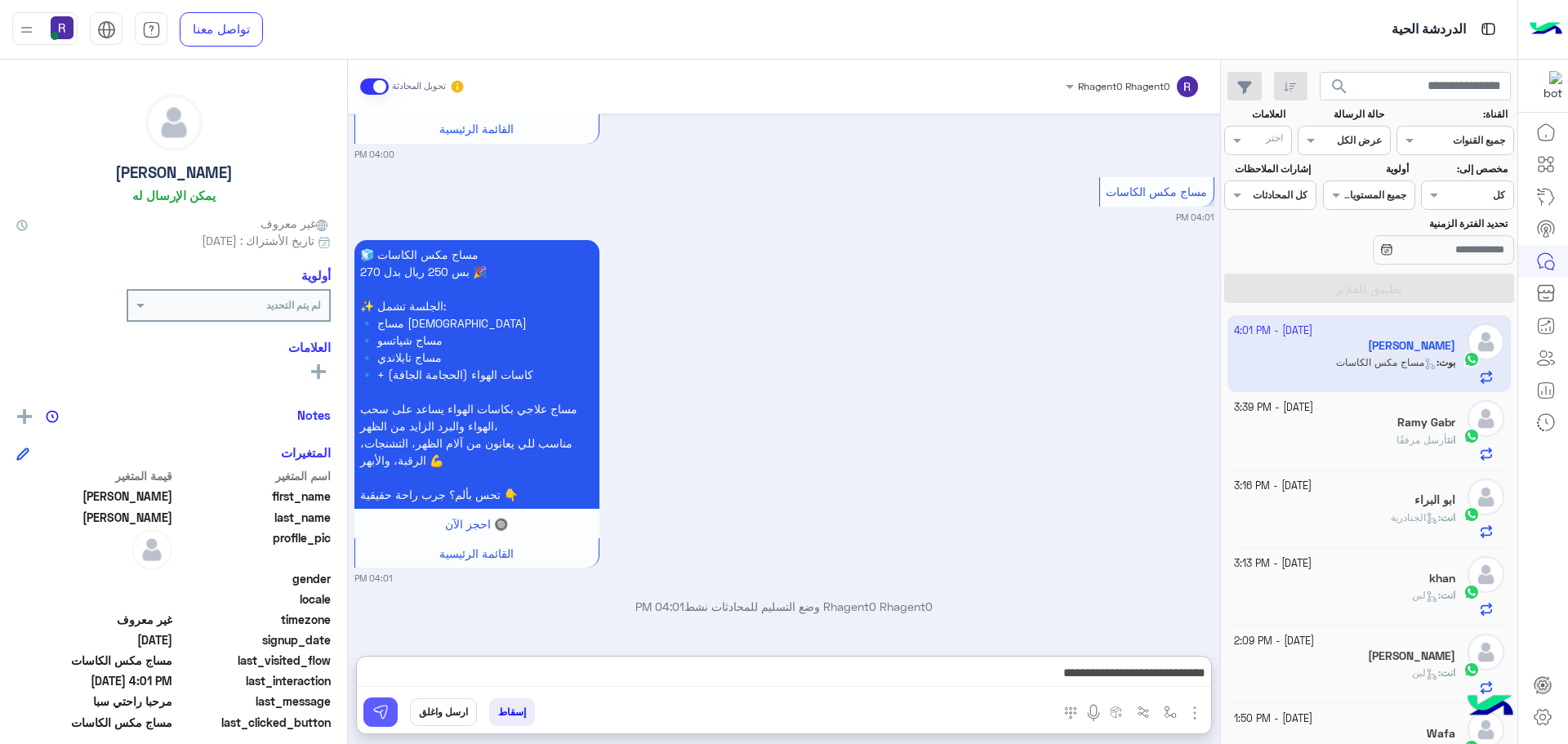
click at [377, 707] on img at bounding box center [380, 711] width 16 height 16
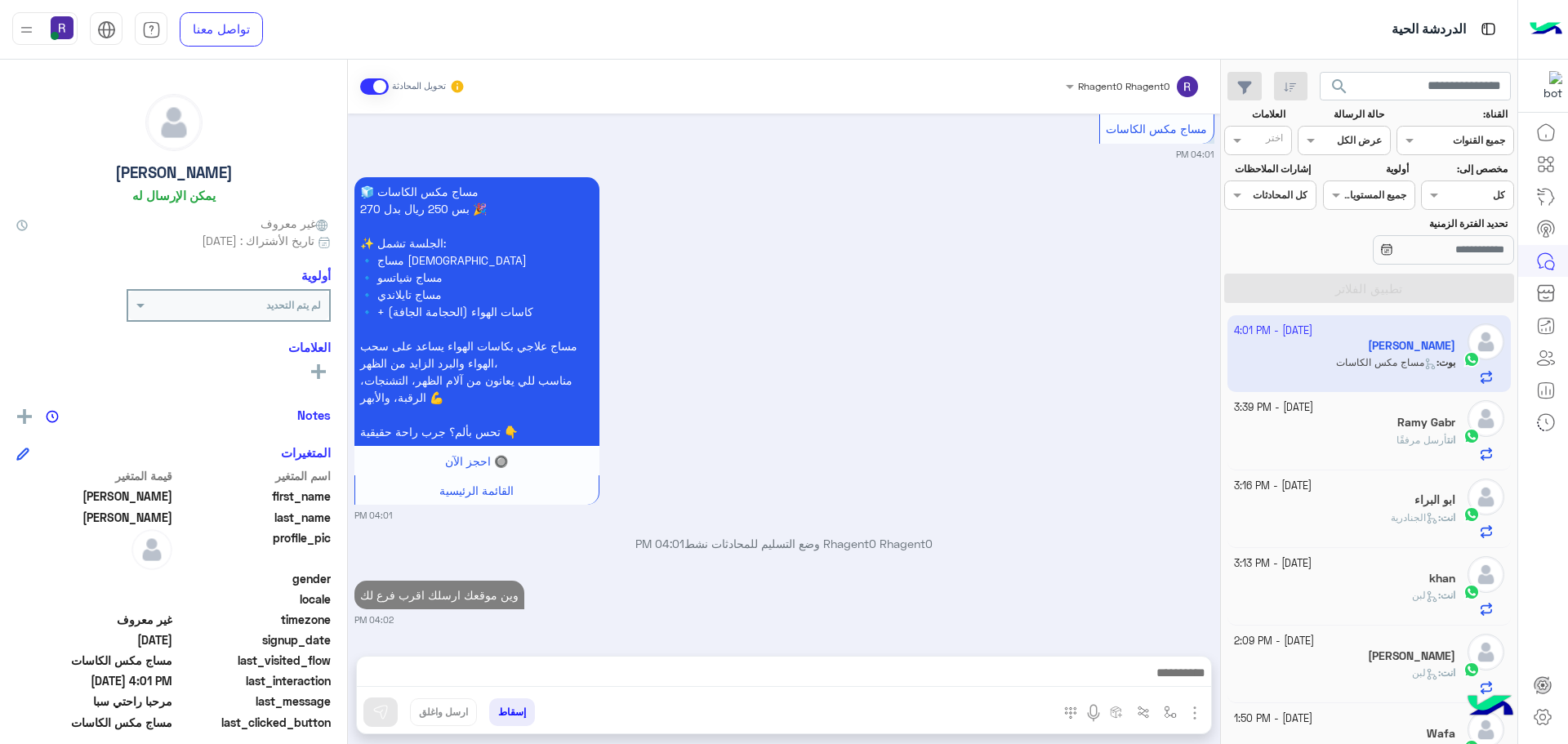
click at [1422, 445] on p "انت أرسل مرفقًا" at bounding box center [1426, 440] width 59 height 15
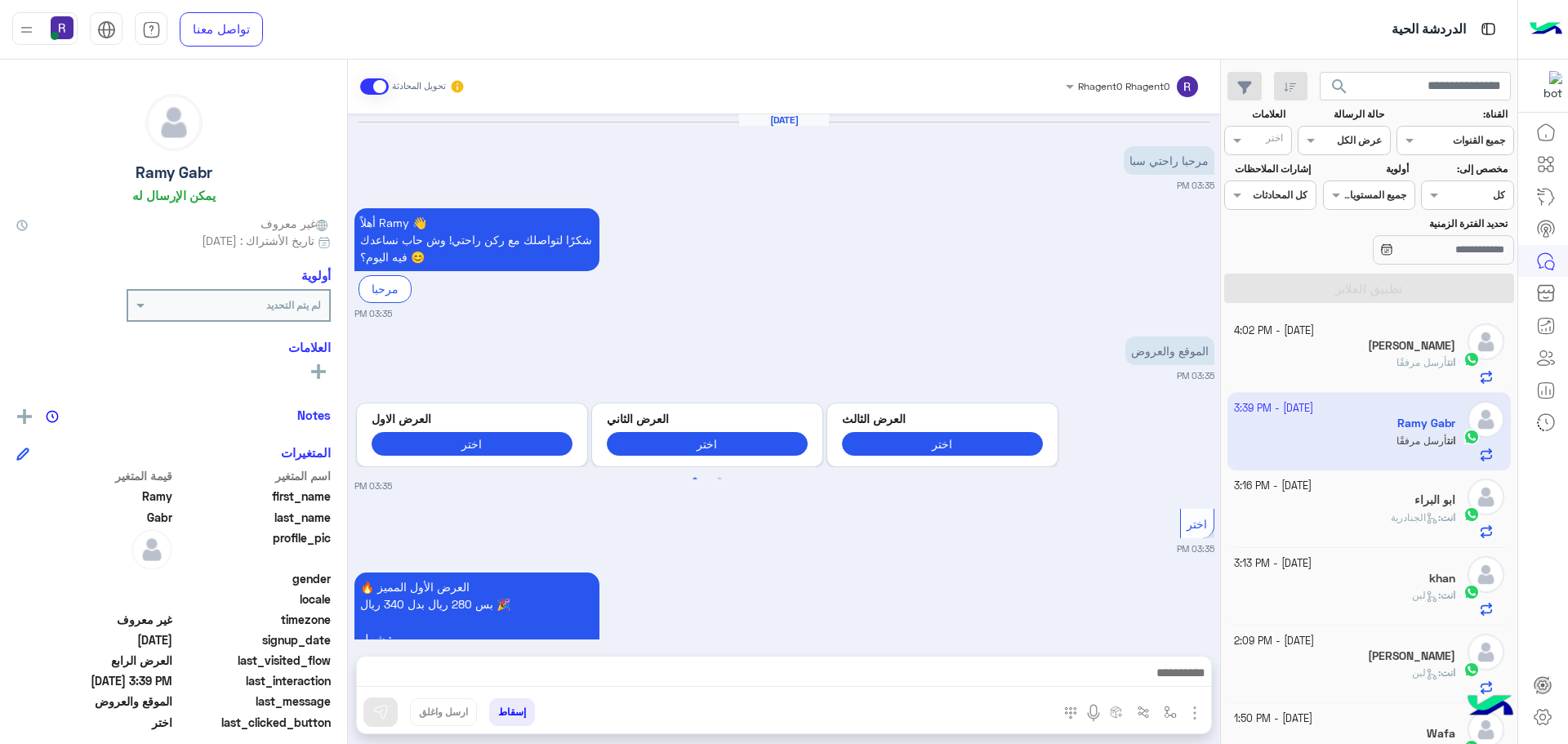
scroll to position [2353, 0]
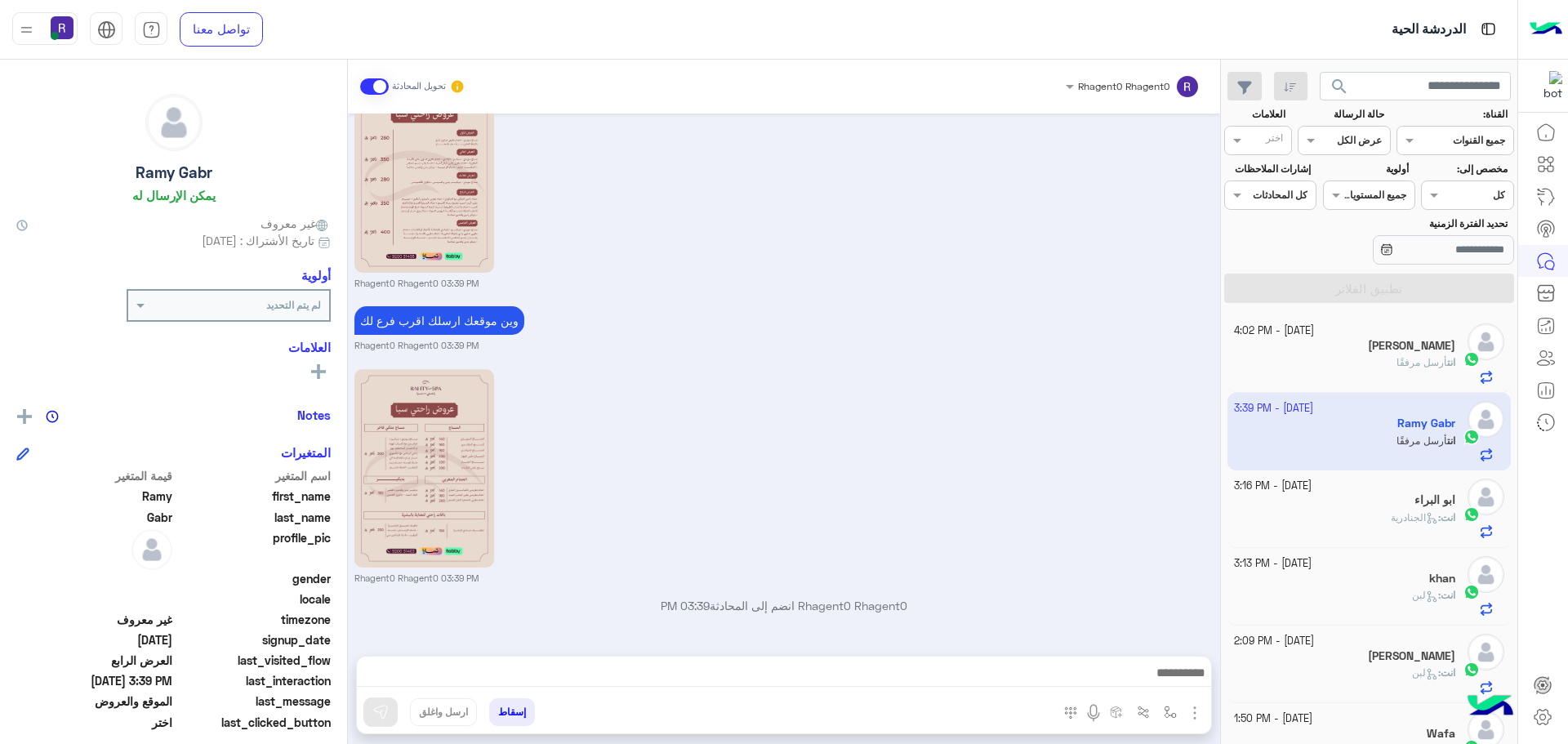
click at [1401, 360] on span "أرسل مرفقًا" at bounding box center [1421, 362] width 50 height 12
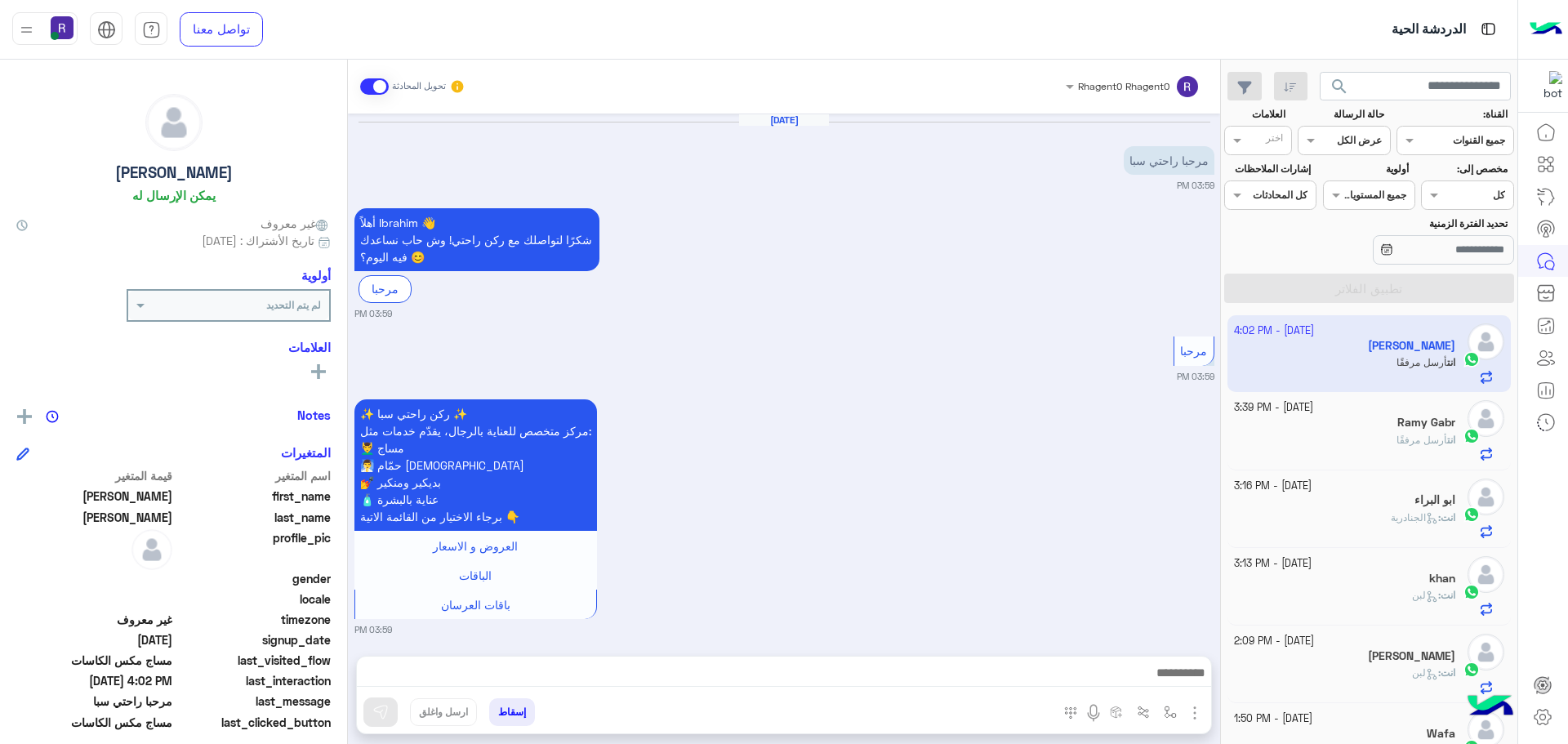
scroll to position [2036, 0]
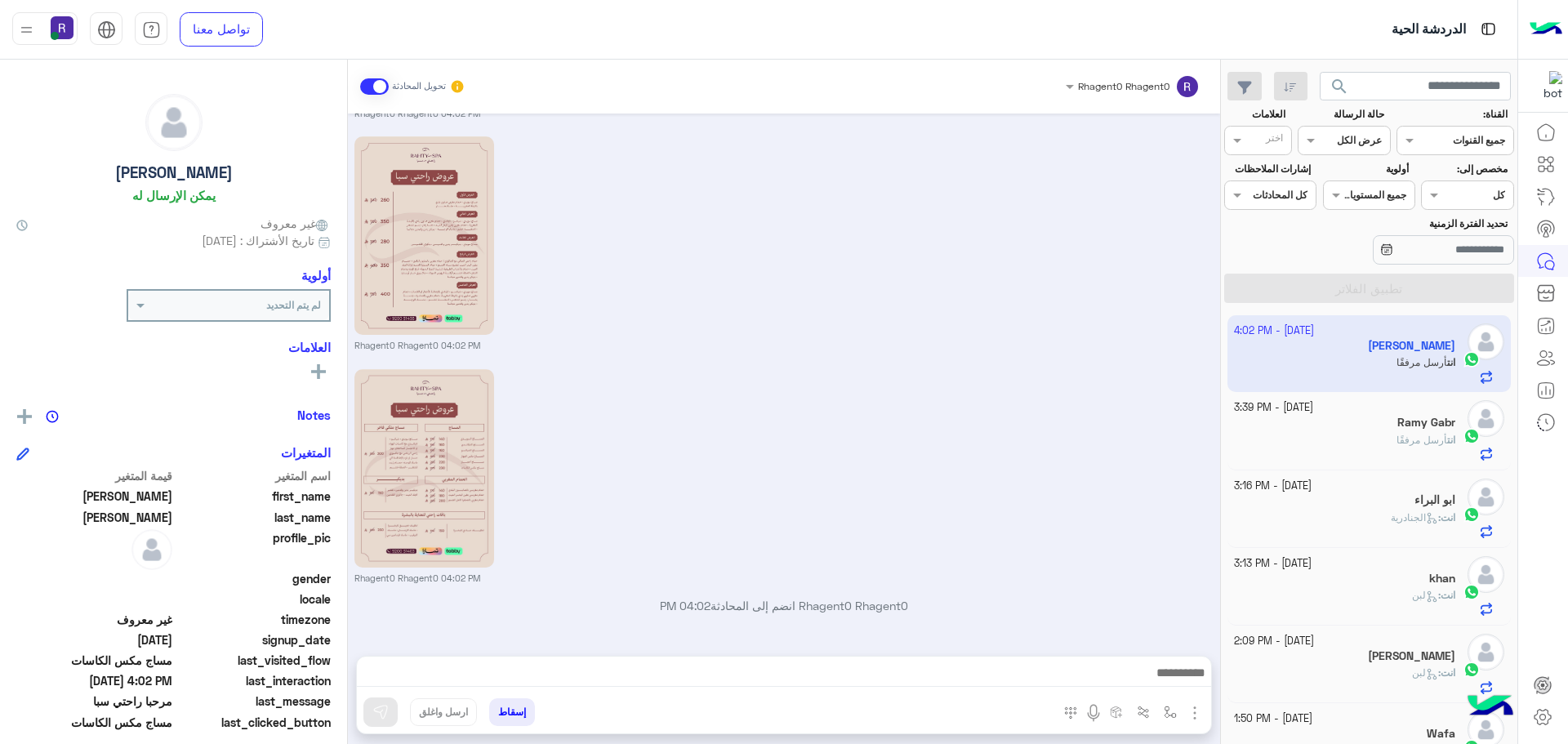
click at [1369, 435] on div "انت أرسل مرفقًا" at bounding box center [1344, 447] width 222 height 28
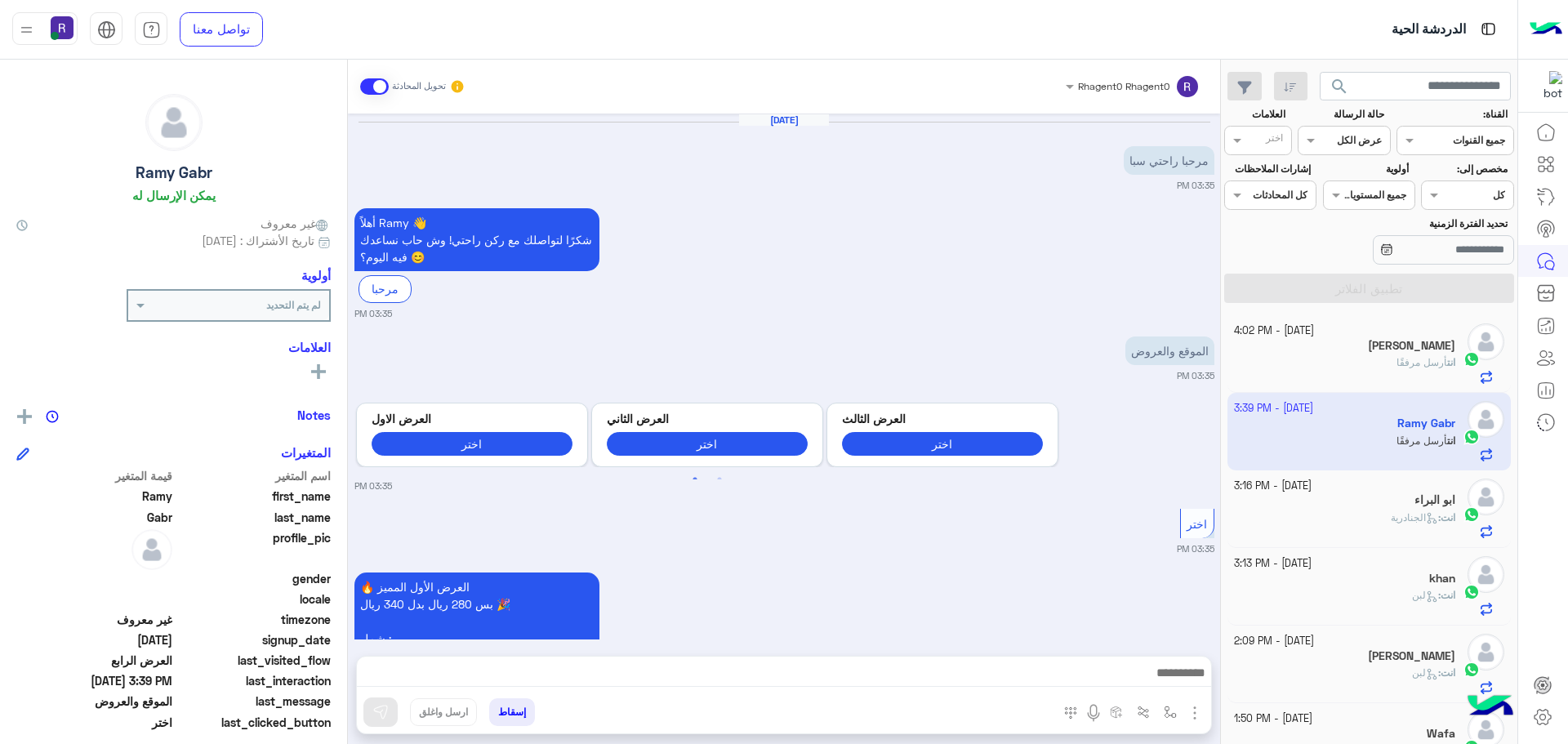
scroll to position [2353, 0]
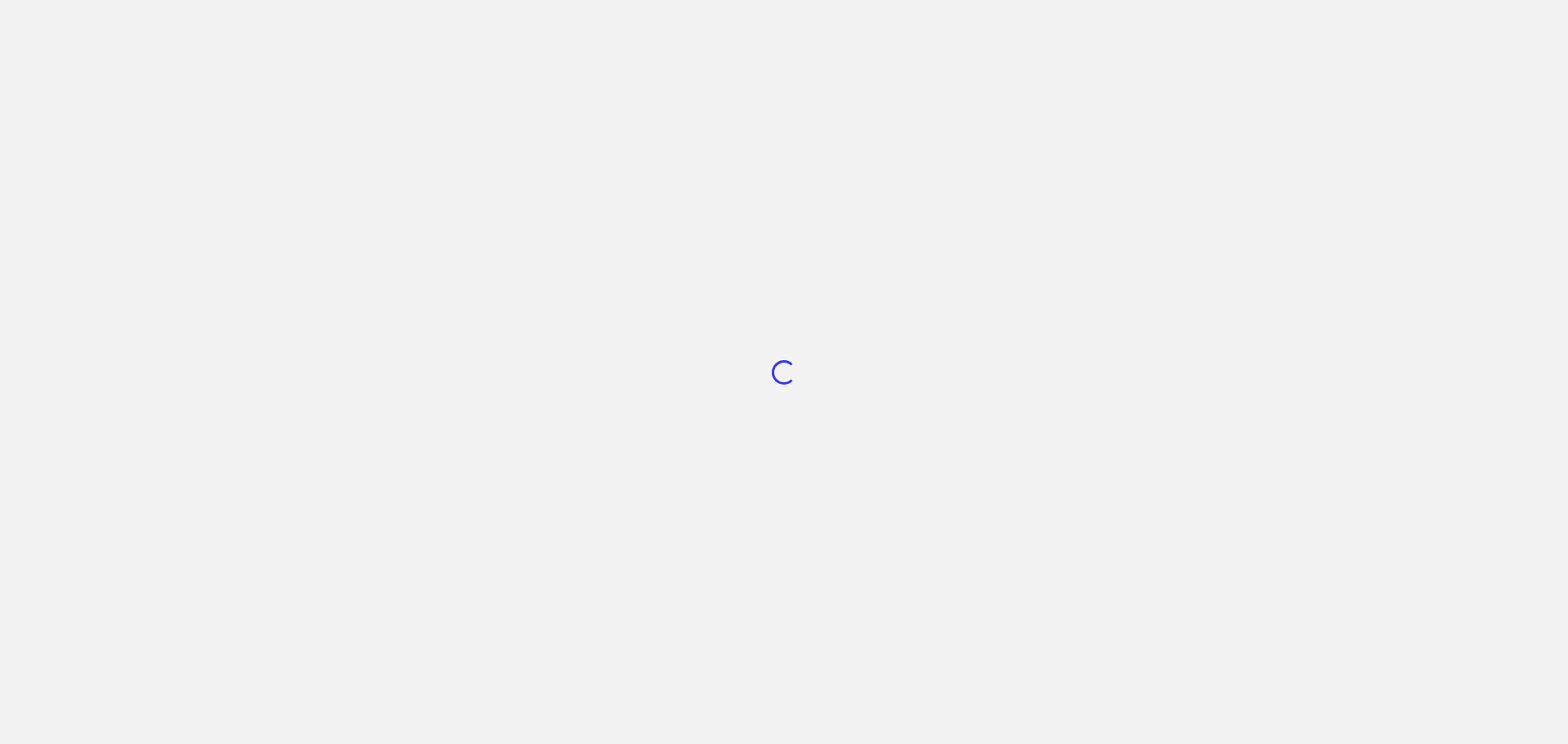
scroll to position [616, 0]
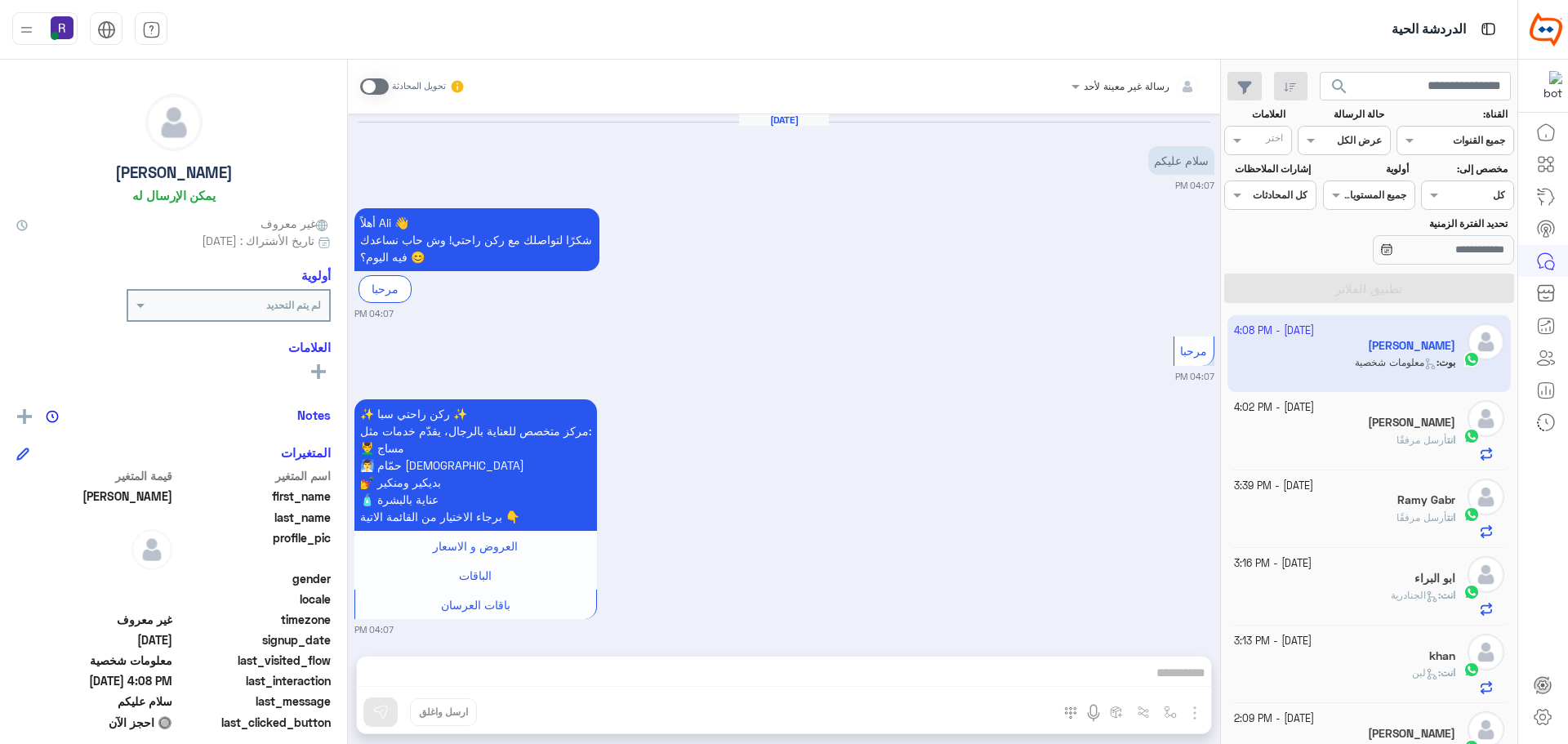
scroll to position [736, 0]
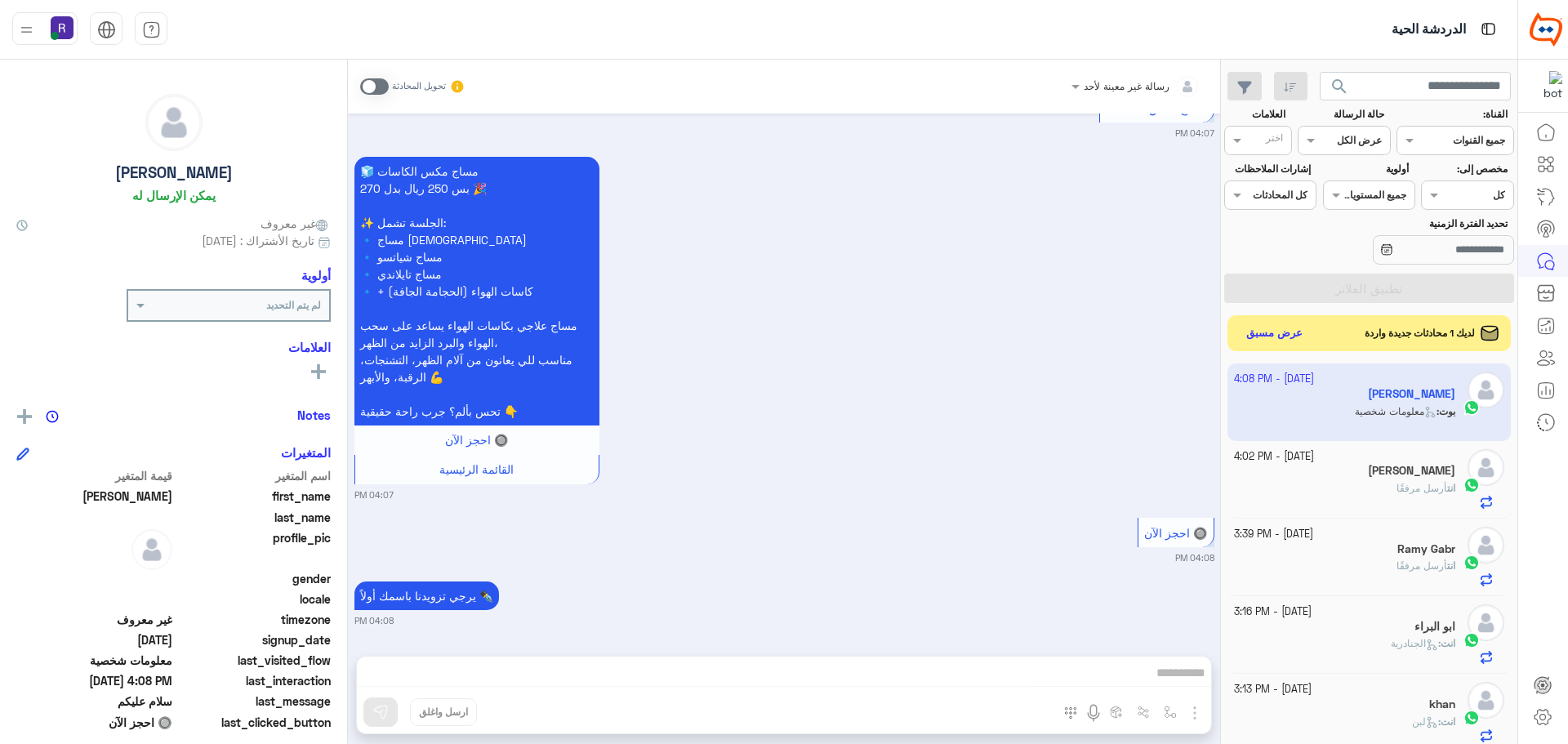
click at [381, 95] on div "تحويل المحادثة" at bounding box center [412, 86] width 105 height 29
click at [384, 83] on span at bounding box center [374, 87] width 28 height 16
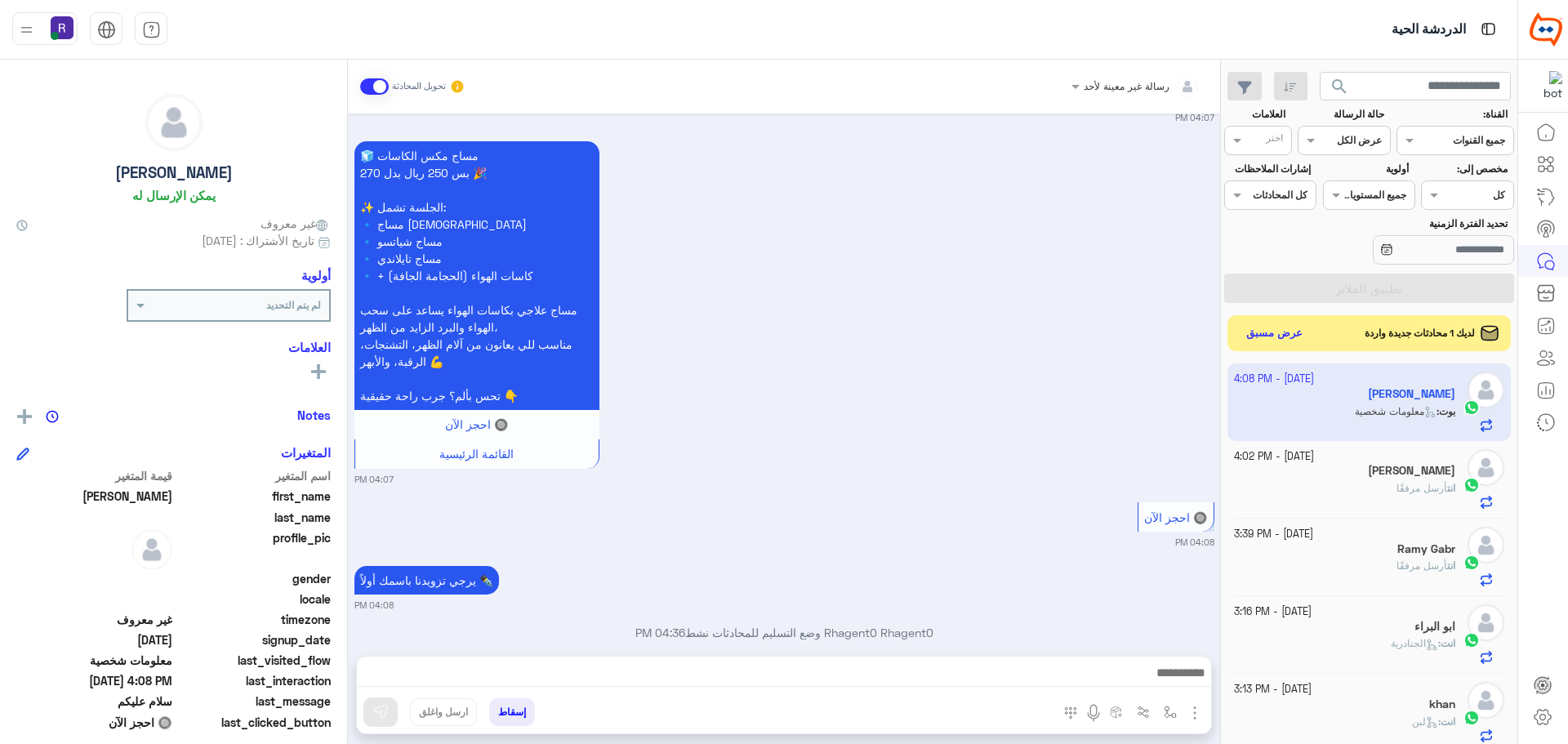
scroll to position [778, 0]
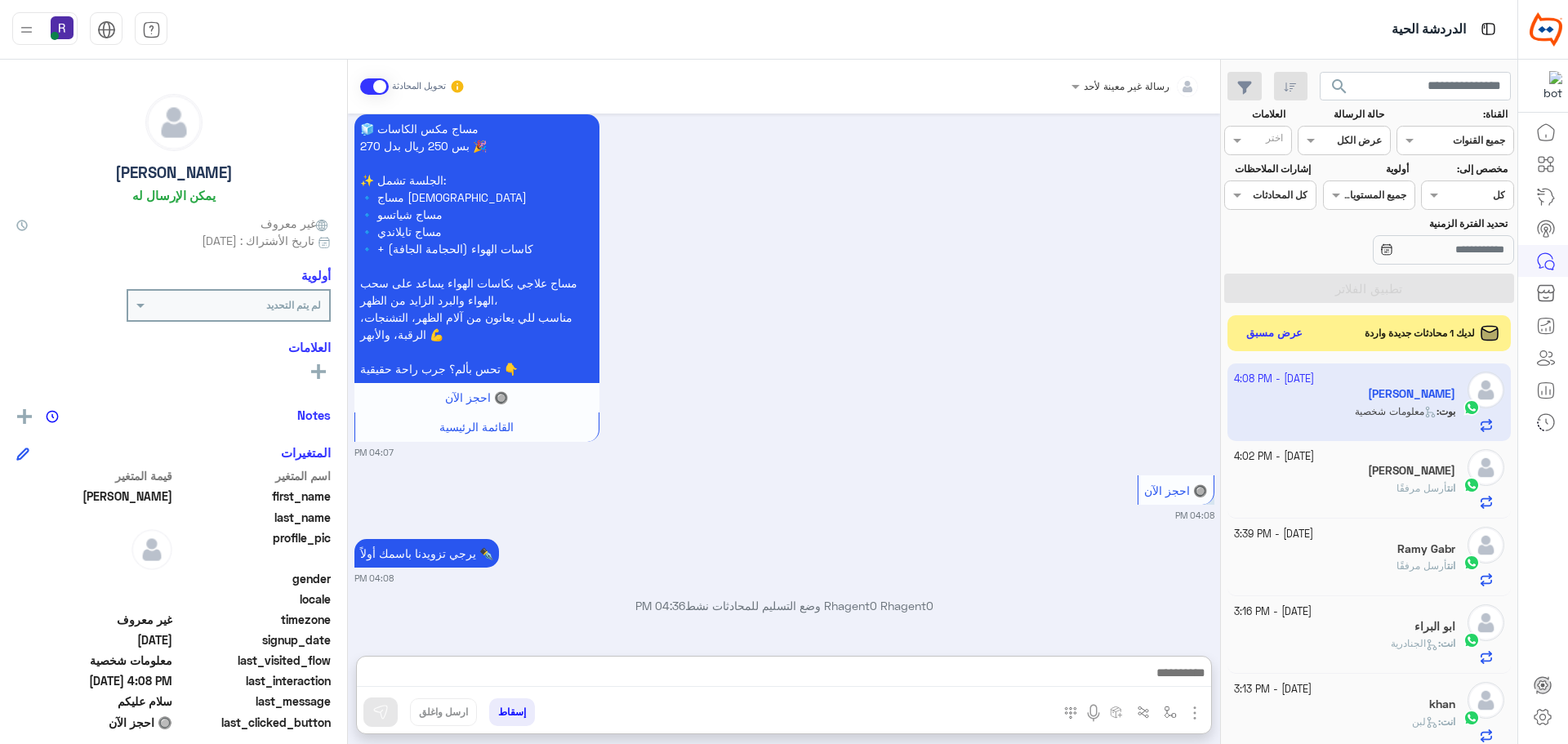
drag, startPoint x: 727, startPoint y: 675, endPoint x: 875, endPoint y: 497, distance: 231.5
click at [875, 497] on div "🔘 احجز الآن 04:08 PM" at bounding box center [784, 496] width 860 height 50
click at [1426, 558] on div "Ramy Gabr" at bounding box center [1344, 550] width 222 height 17
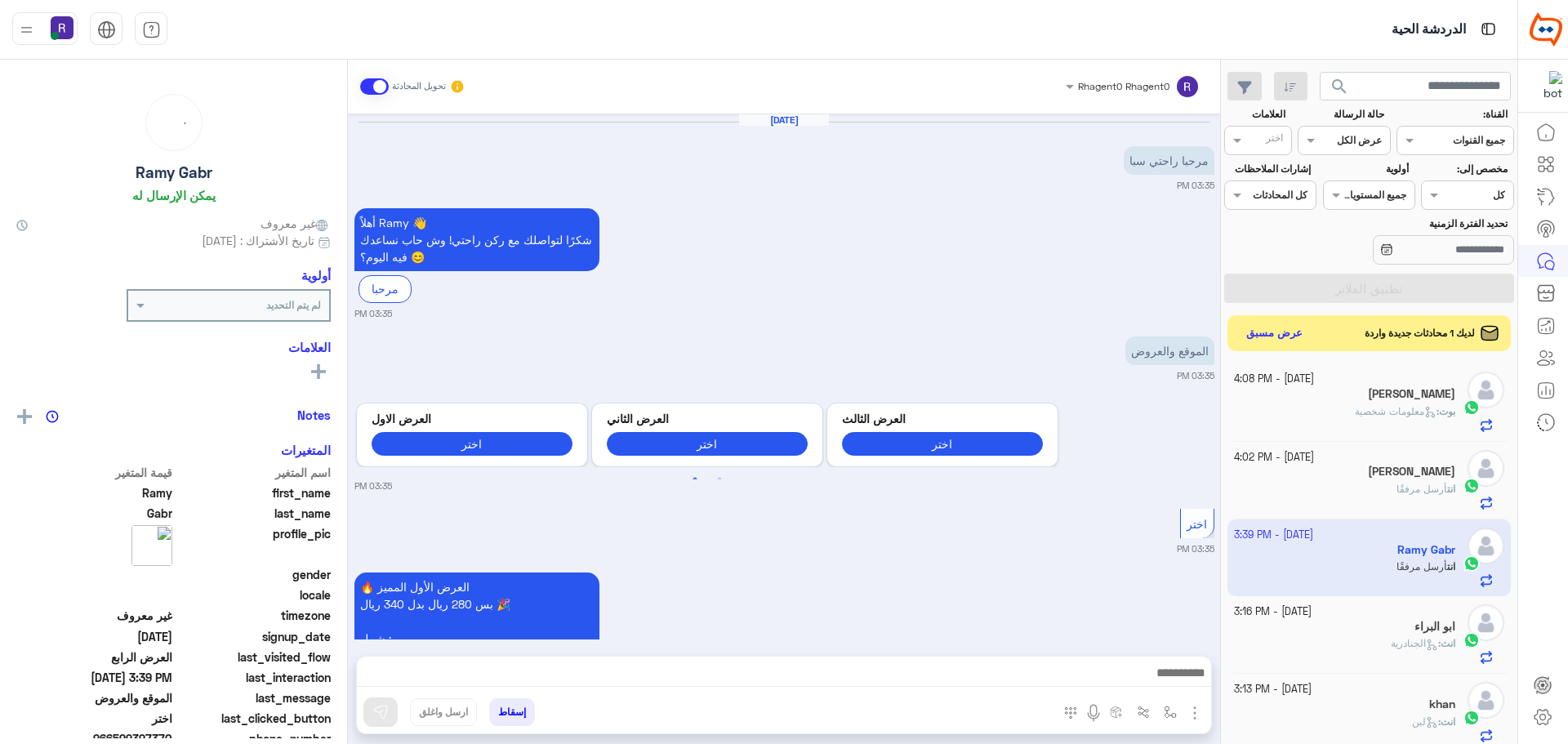
scroll to position [2353, 0]
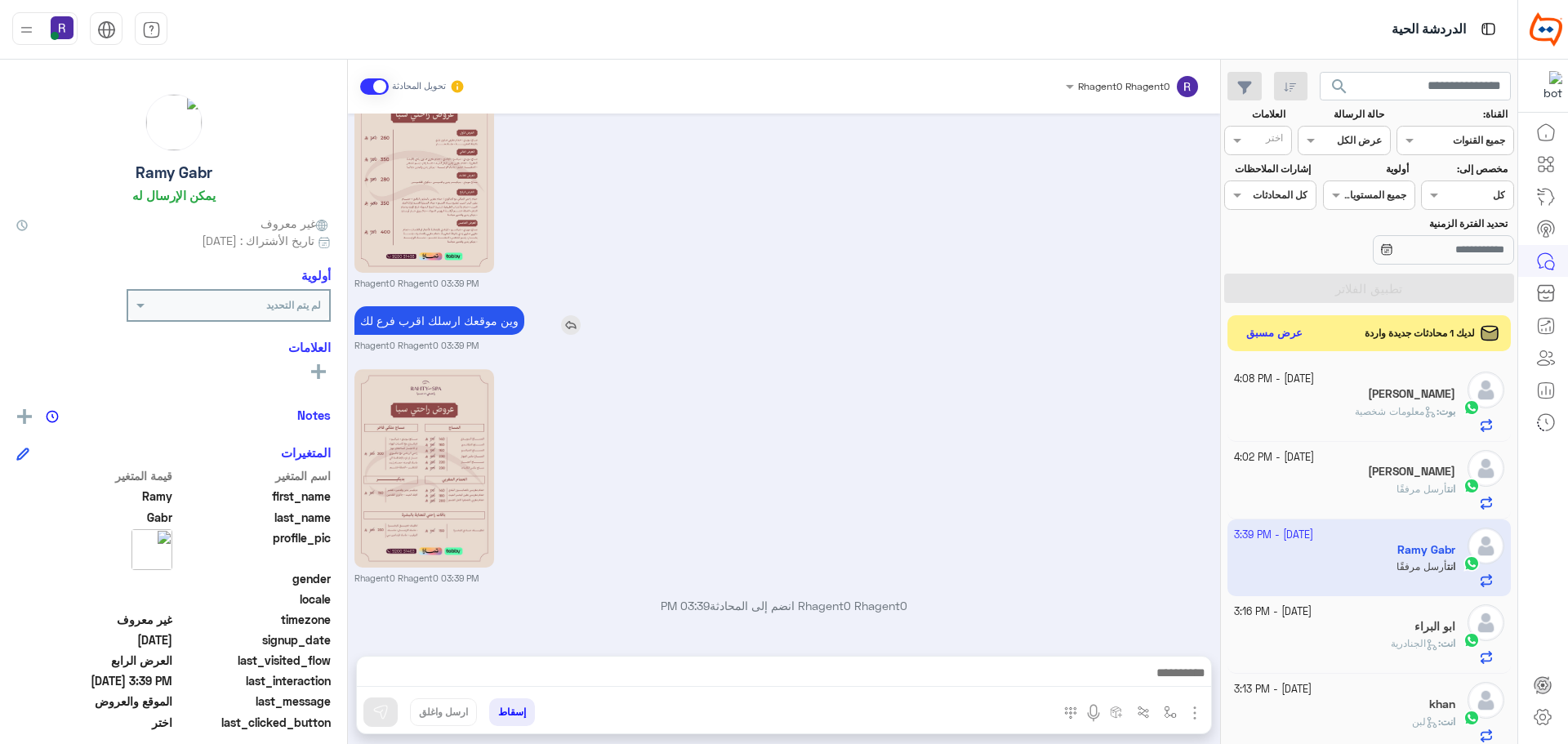
click at [464, 323] on p "وين موقعك ارسلك اقرب فرع لك" at bounding box center [439, 320] width 170 height 28
type textarea "**********"
click at [464, 323] on p "وين موقعك ارسلك اقرب فرع لك" at bounding box center [439, 320] width 170 height 28
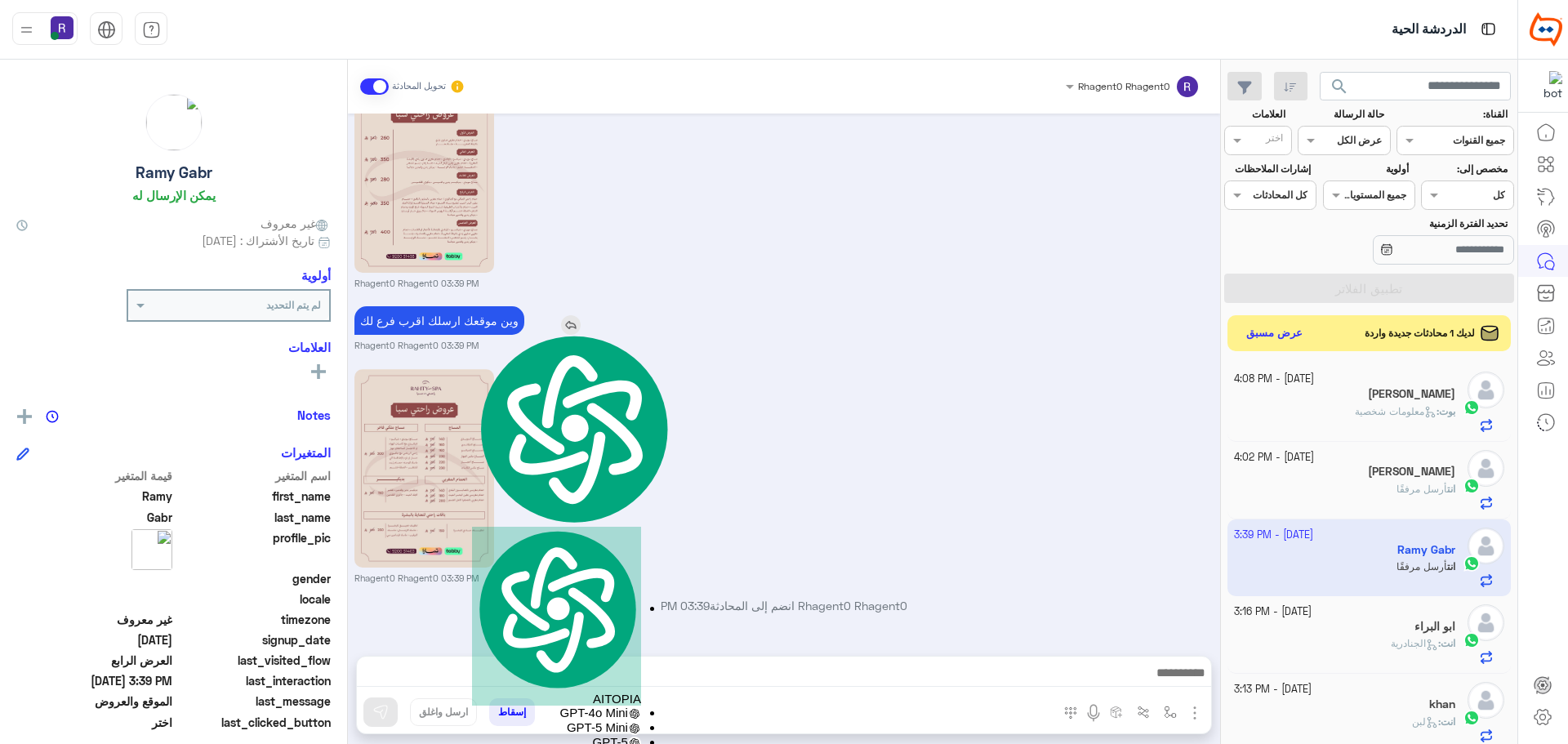
copy app-msgs-text
click at [1361, 408] on span "معلومات شخصية" at bounding box center [1396, 411] width 81 height 12
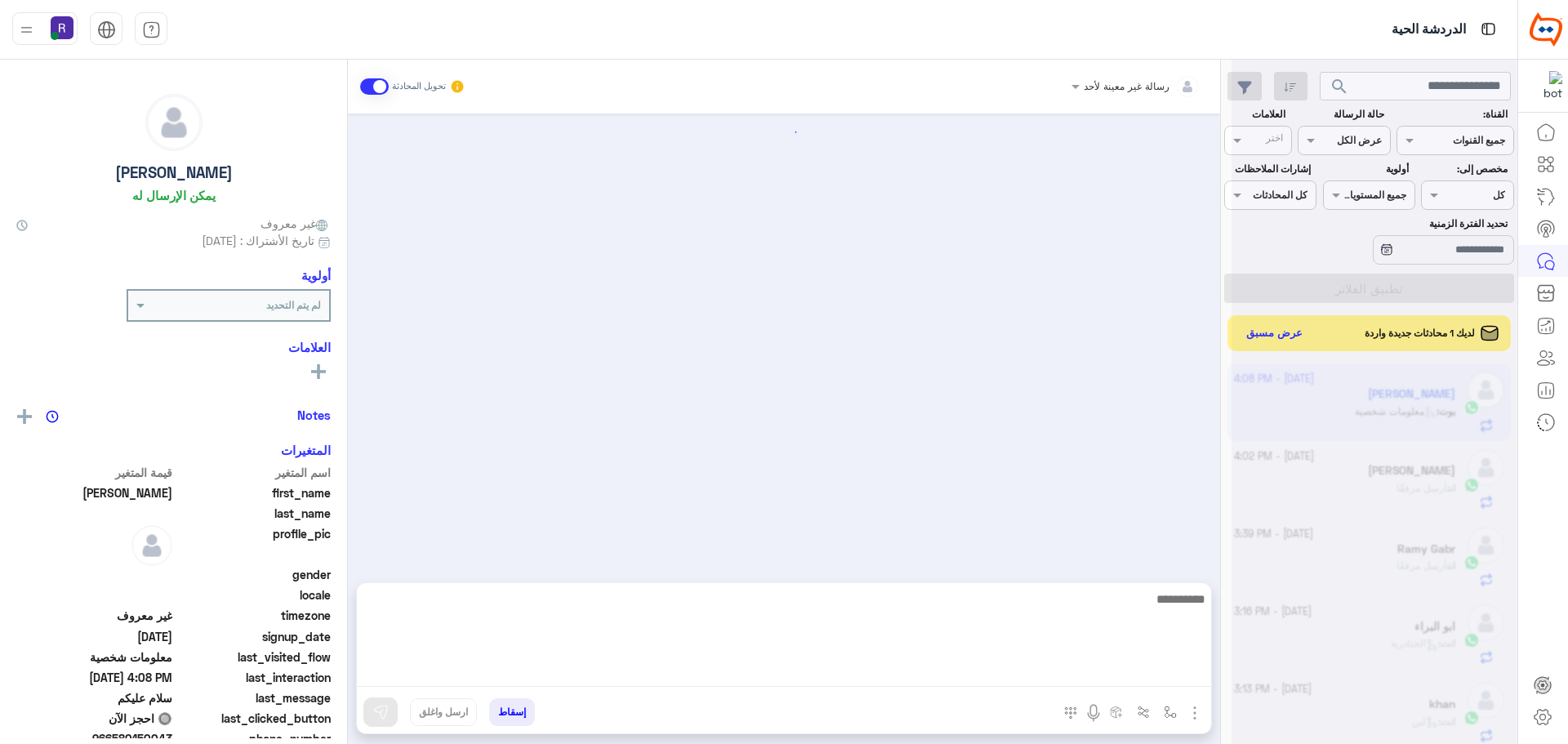
scroll to position [778, 0]
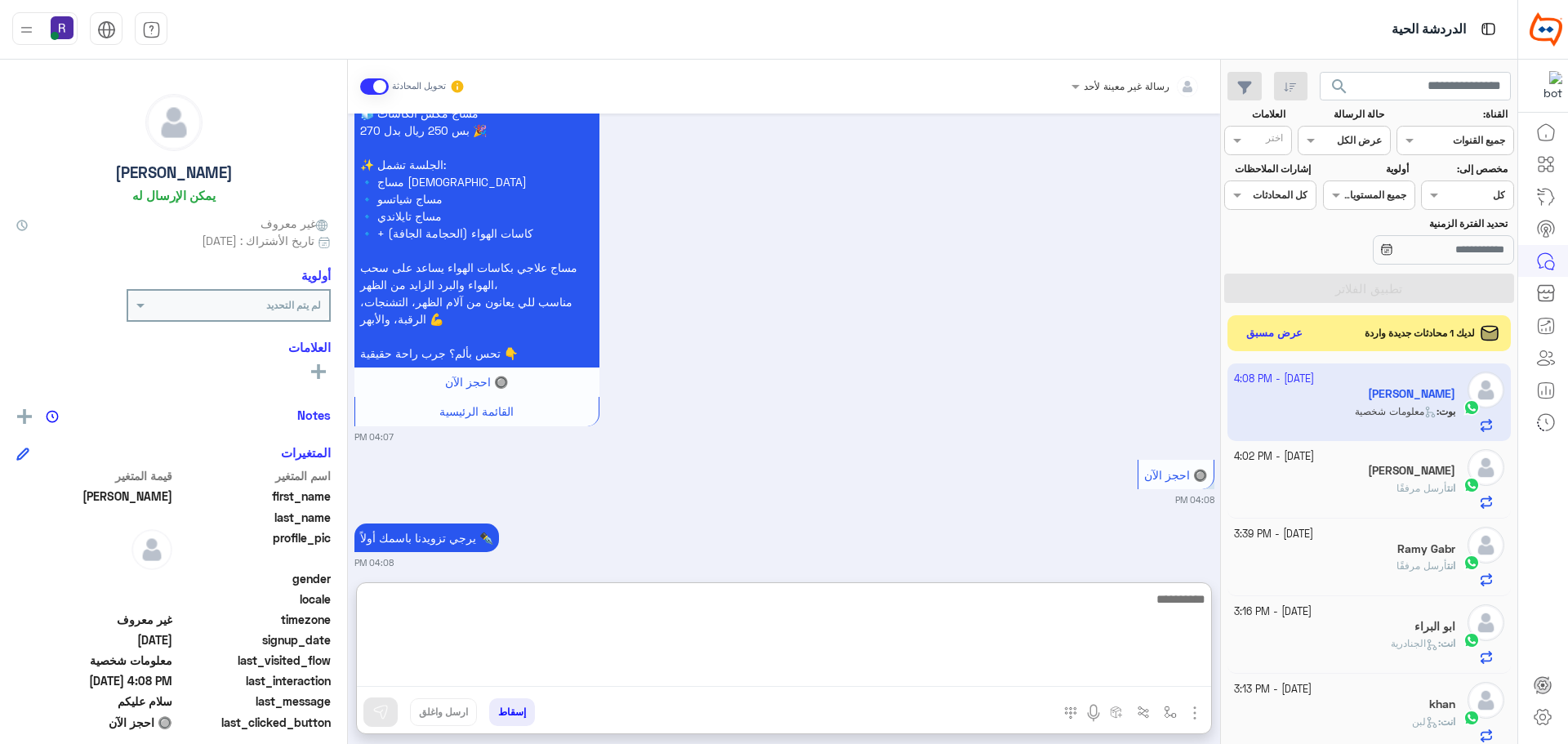
paste textarea "**********"
type textarea "**********"
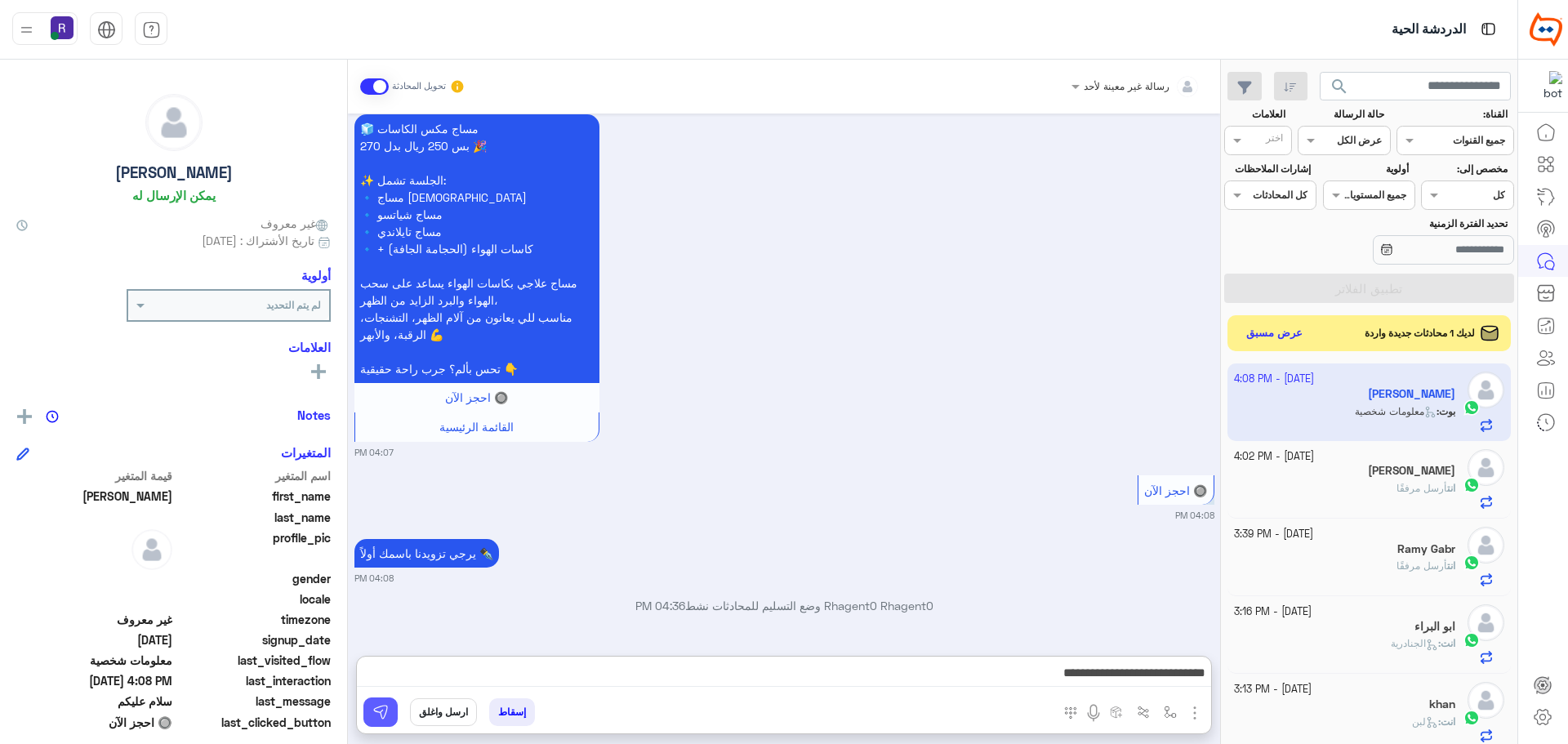
click at [387, 715] on img at bounding box center [380, 711] width 16 height 16
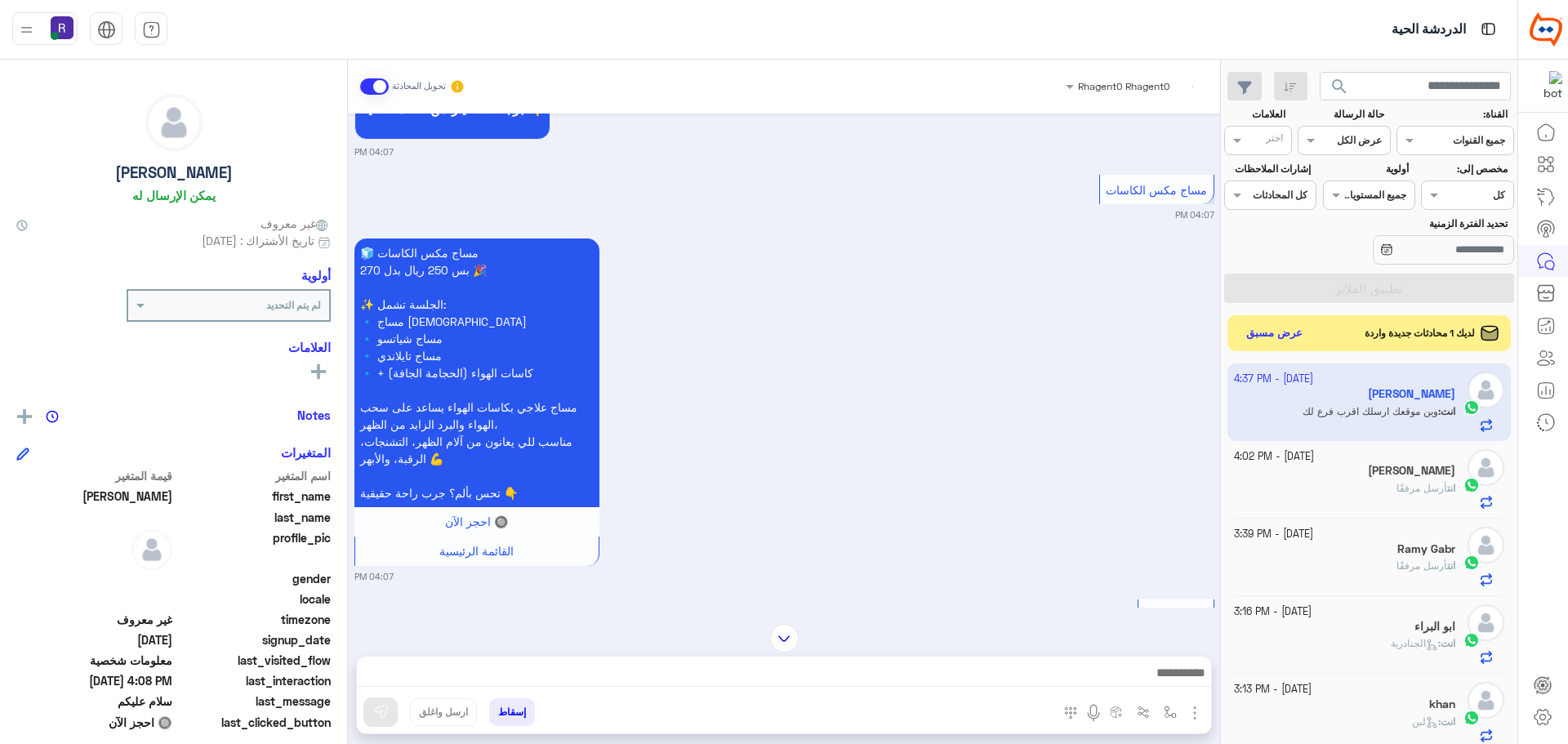
scroll to position [638, 0]
click at [1283, 337] on button "عرض مسبق" at bounding box center [1275, 332] width 69 height 22
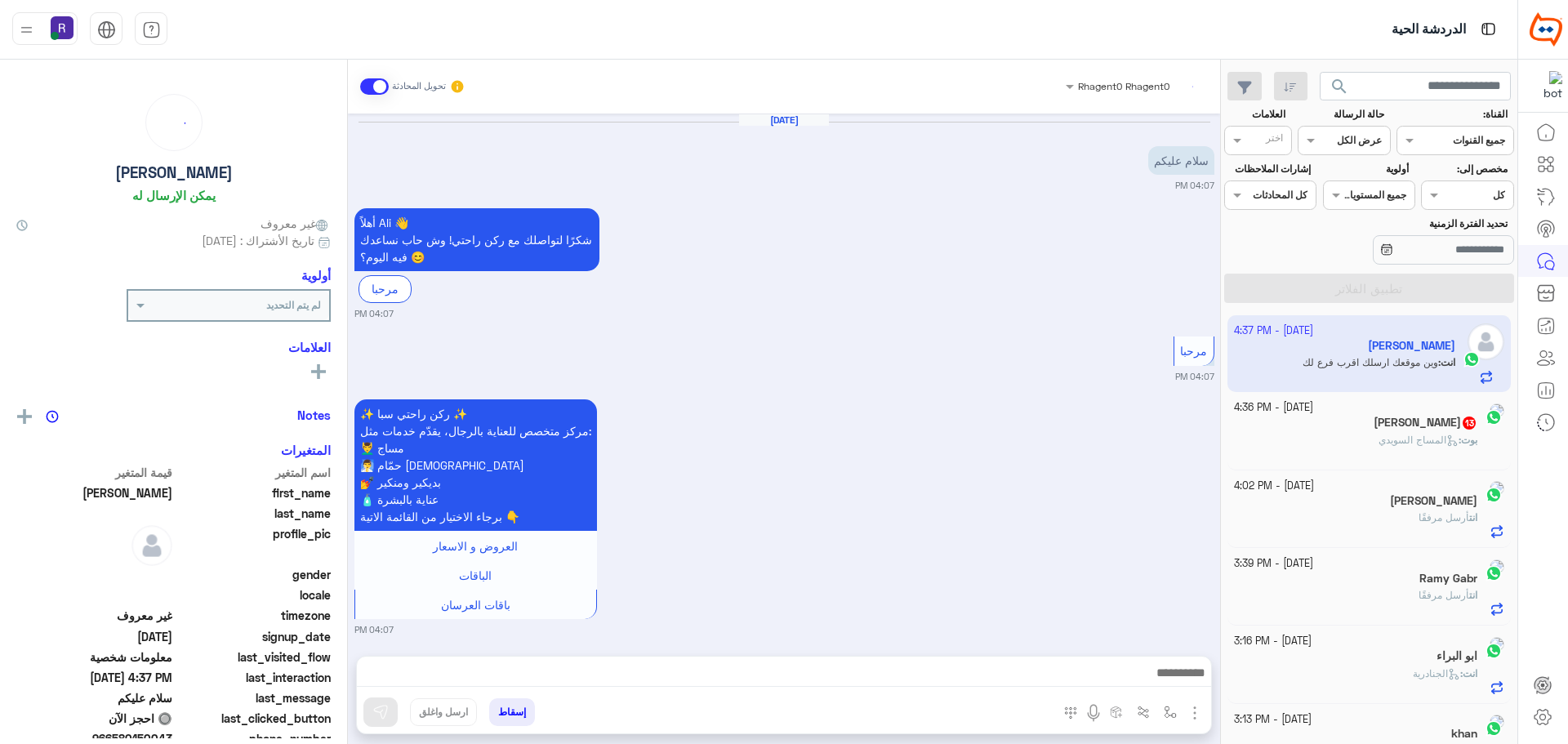
scroll to position [883, 0]
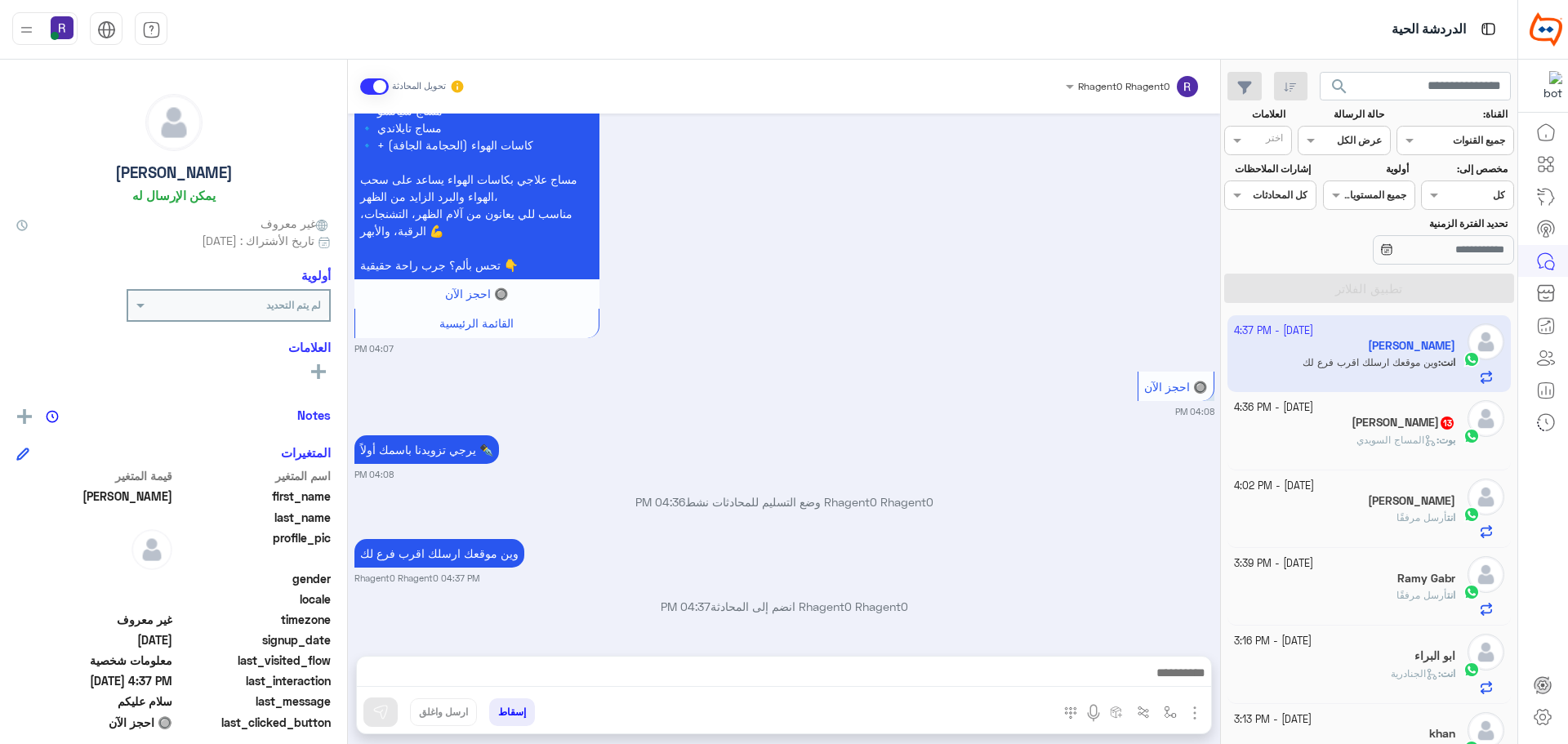
click at [1328, 445] on div "بوت : المساج ال[DEMOGRAPHIC_DATA]" at bounding box center [1344, 447] width 222 height 28
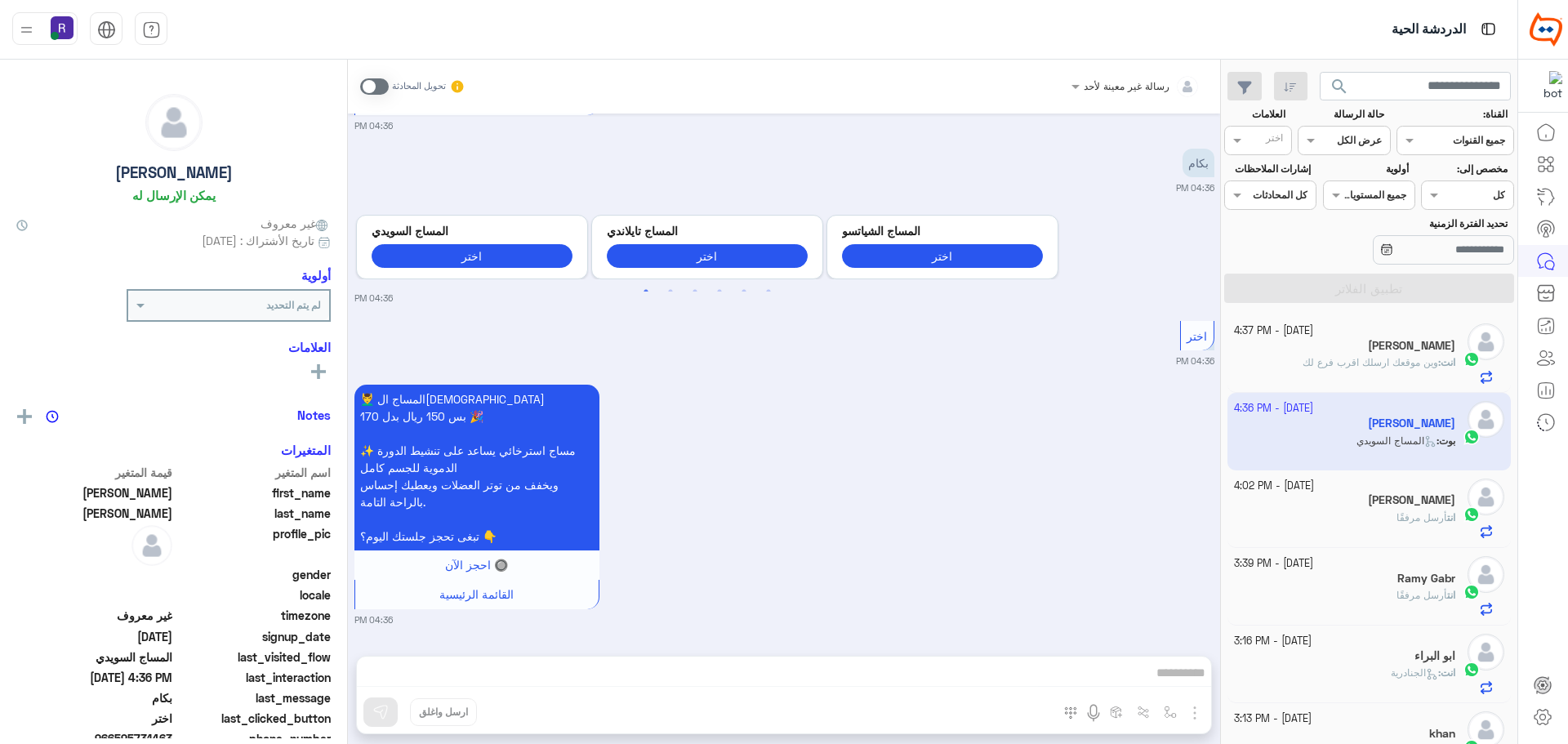
click at [384, 87] on span at bounding box center [374, 87] width 28 height 16
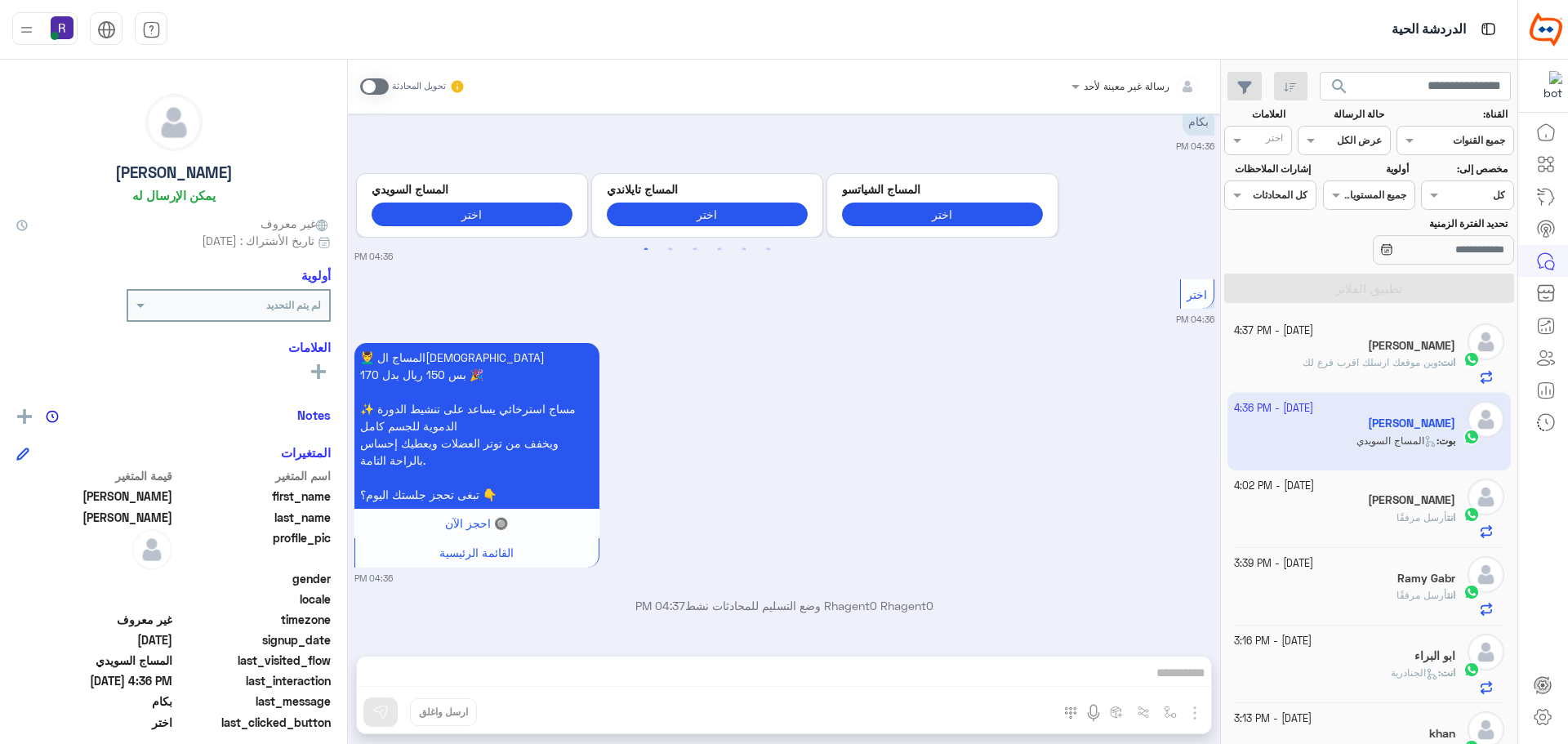
scroll to position [2365, 0]
click at [1198, 709] on img "button" at bounding box center [1195, 713] width 19 height 19
click at [1162, 668] on span "الصور" at bounding box center [1163, 677] width 30 height 19
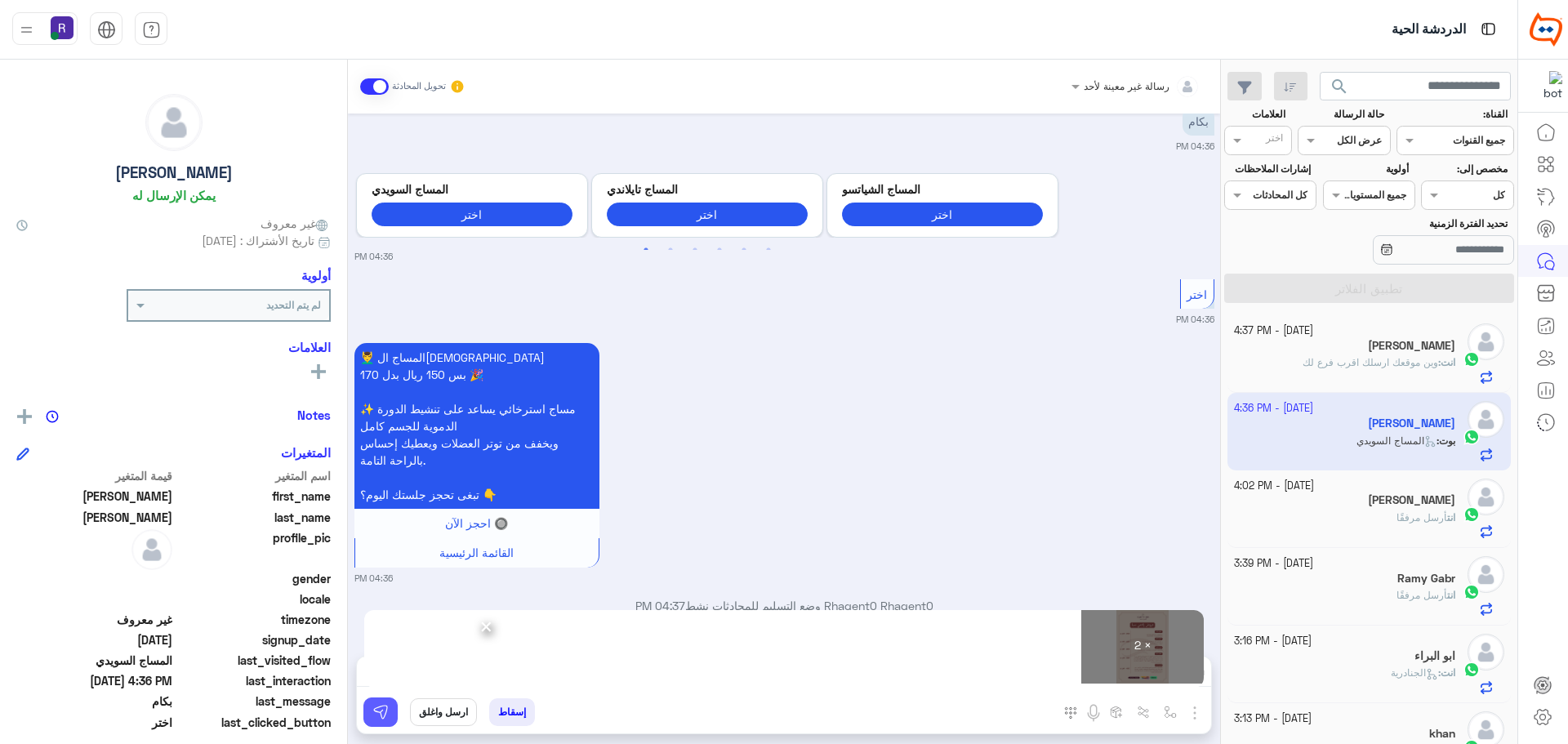
click at [383, 713] on img at bounding box center [380, 711] width 16 height 16
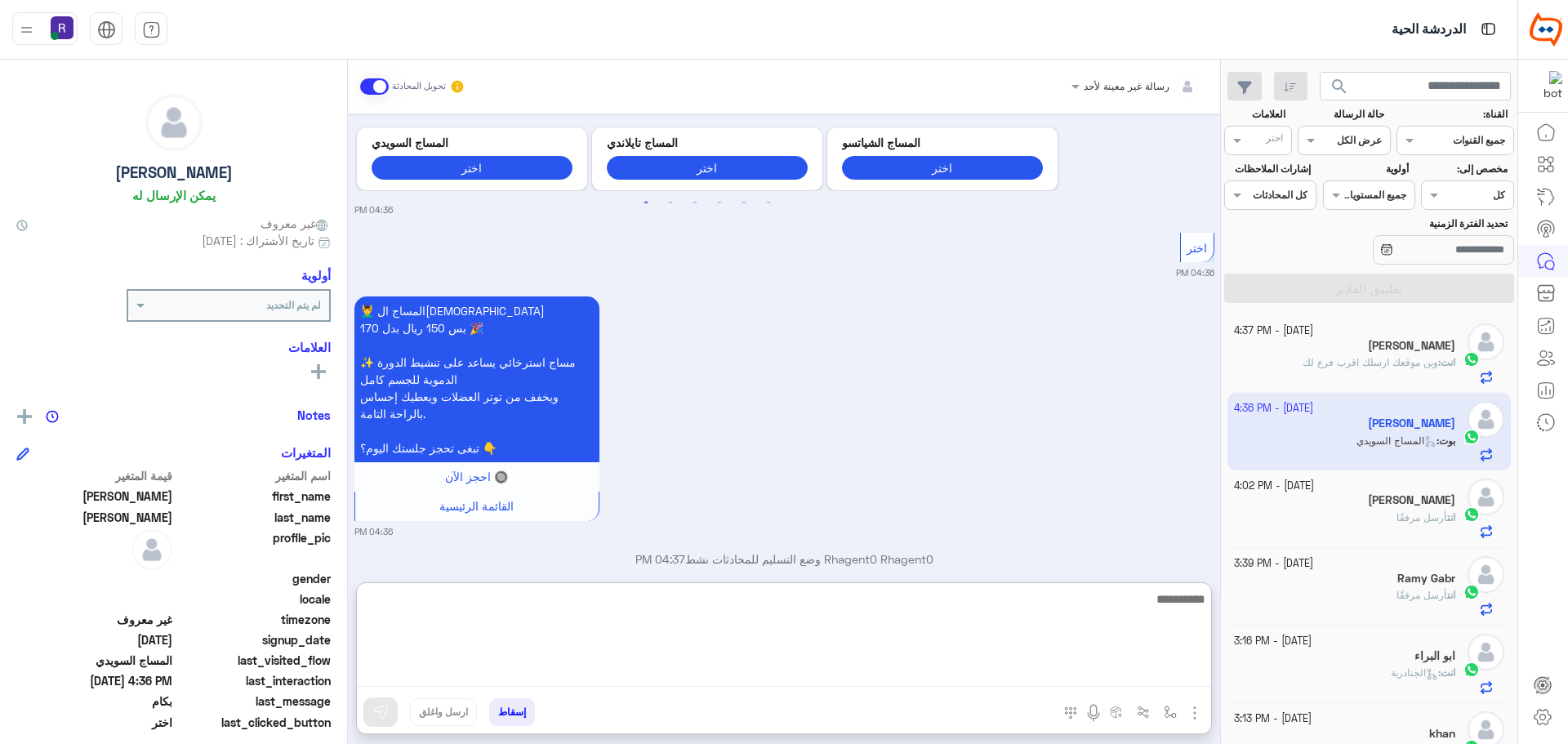
paste textarea "**********"
type textarea "**********"
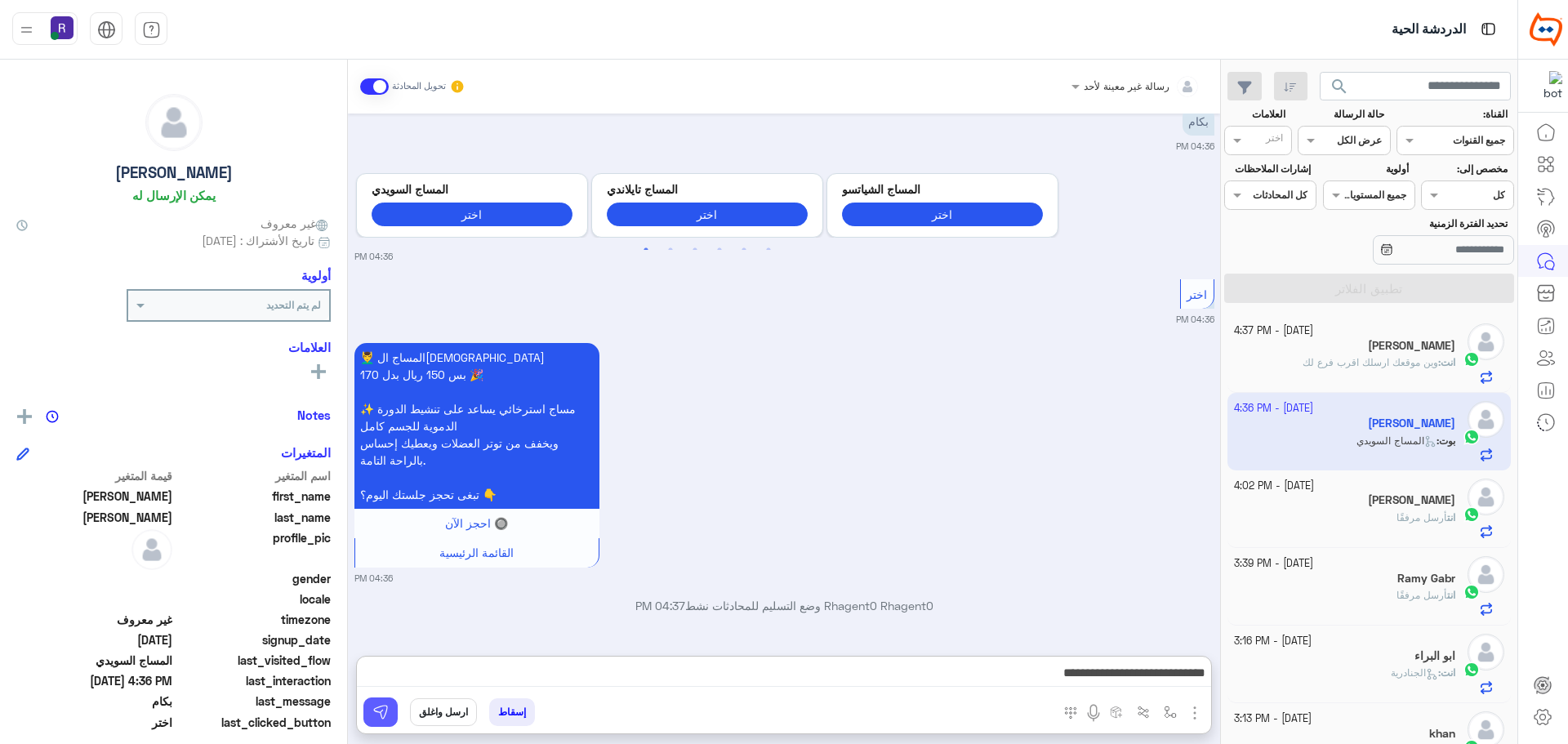
click at [382, 710] on img at bounding box center [380, 711] width 16 height 16
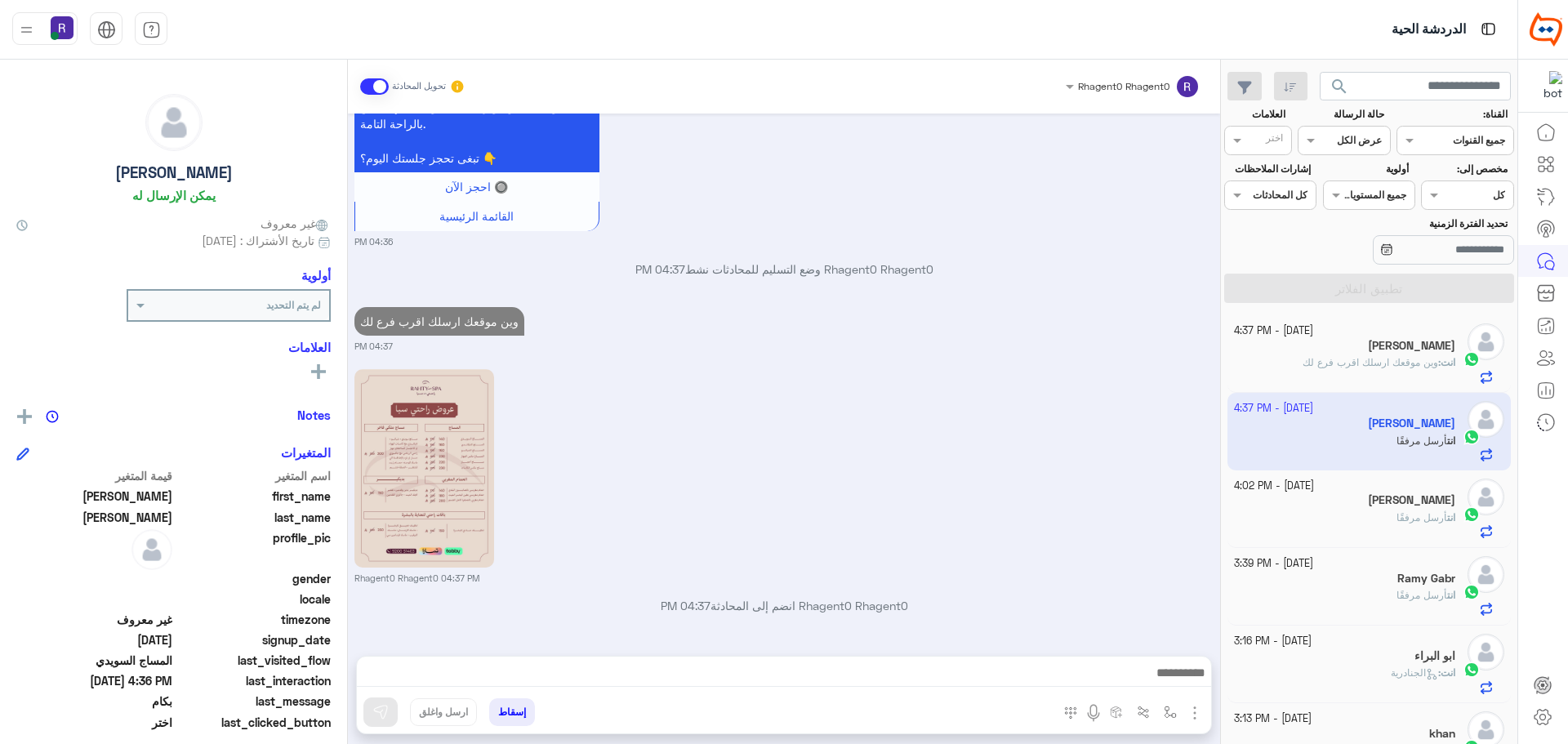
scroll to position [2934, 0]
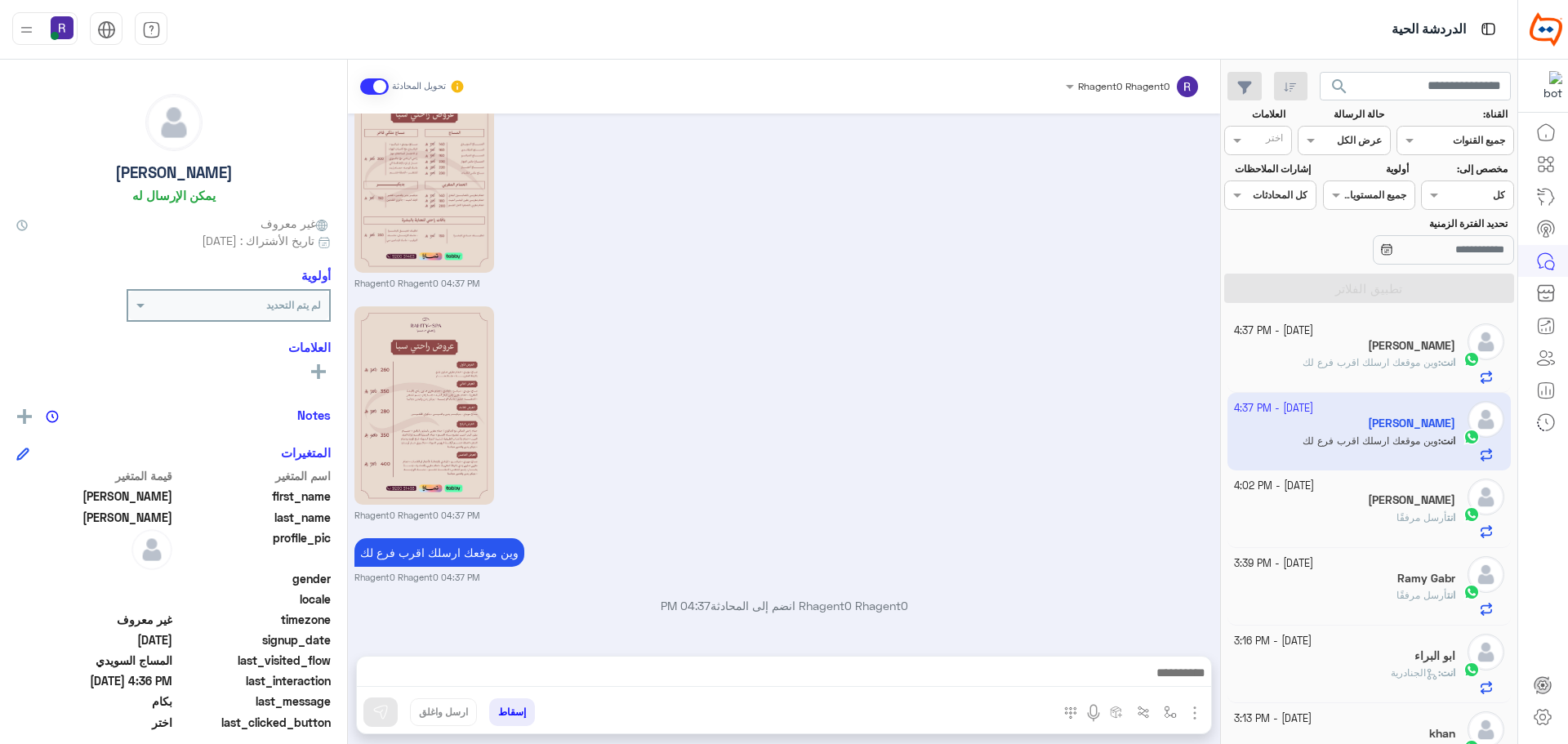
click at [1409, 512] on span "أرسل مرفقًا" at bounding box center [1421, 517] width 50 height 12
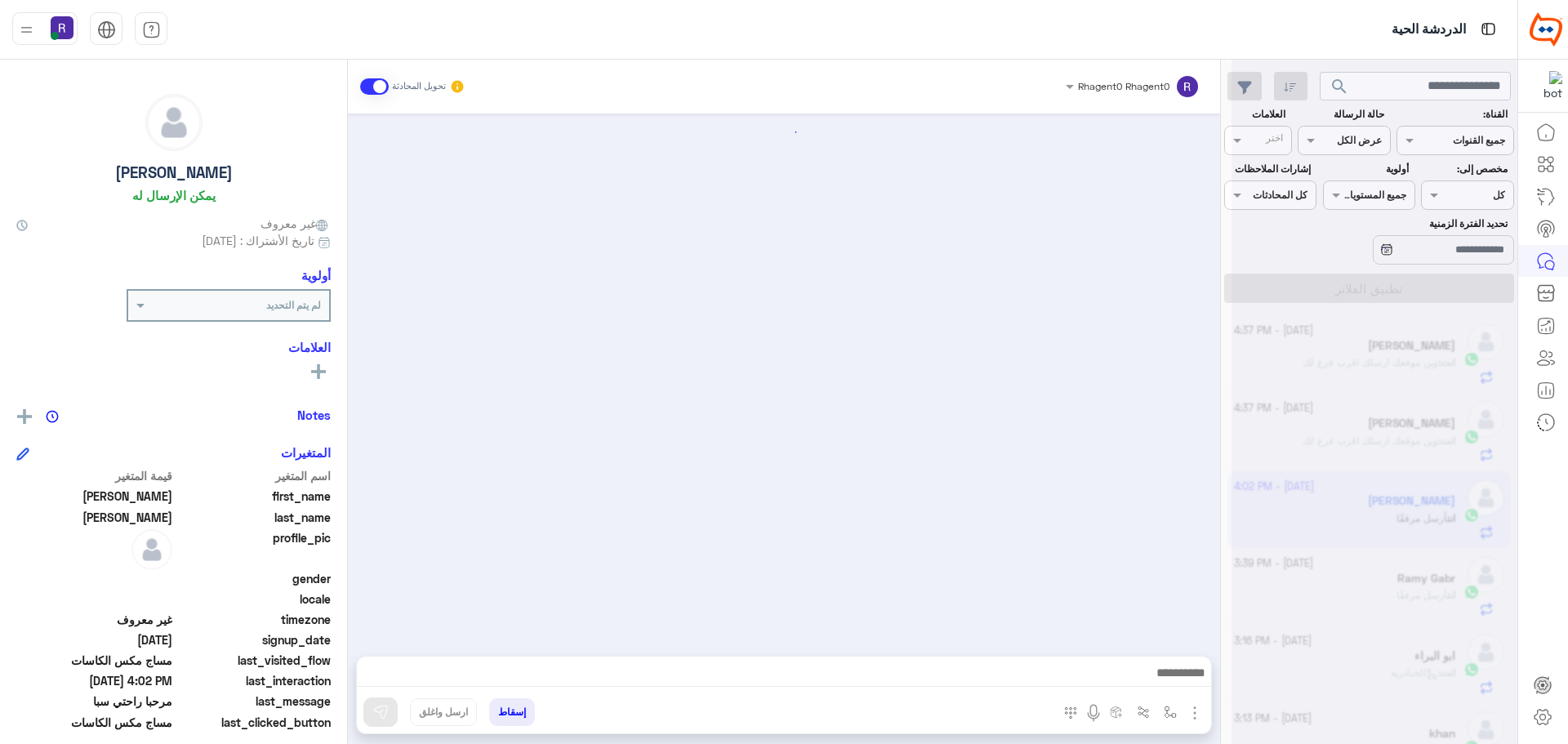
scroll to position [2036, 0]
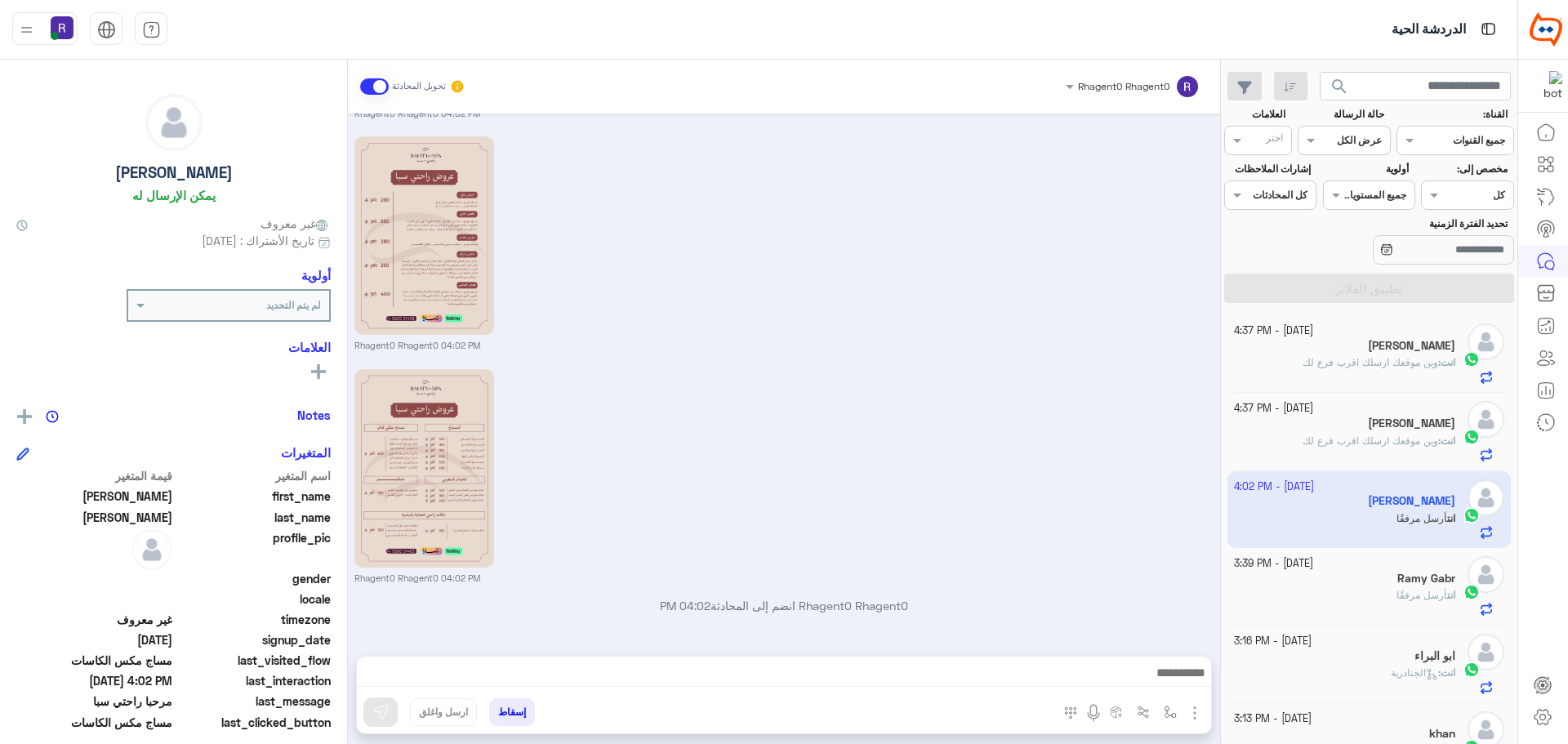
click at [1380, 370] on div "انت : وين موقعك ارسلك اقرب فرع لك" at bounding box center [1344, 369] width 222 height 28
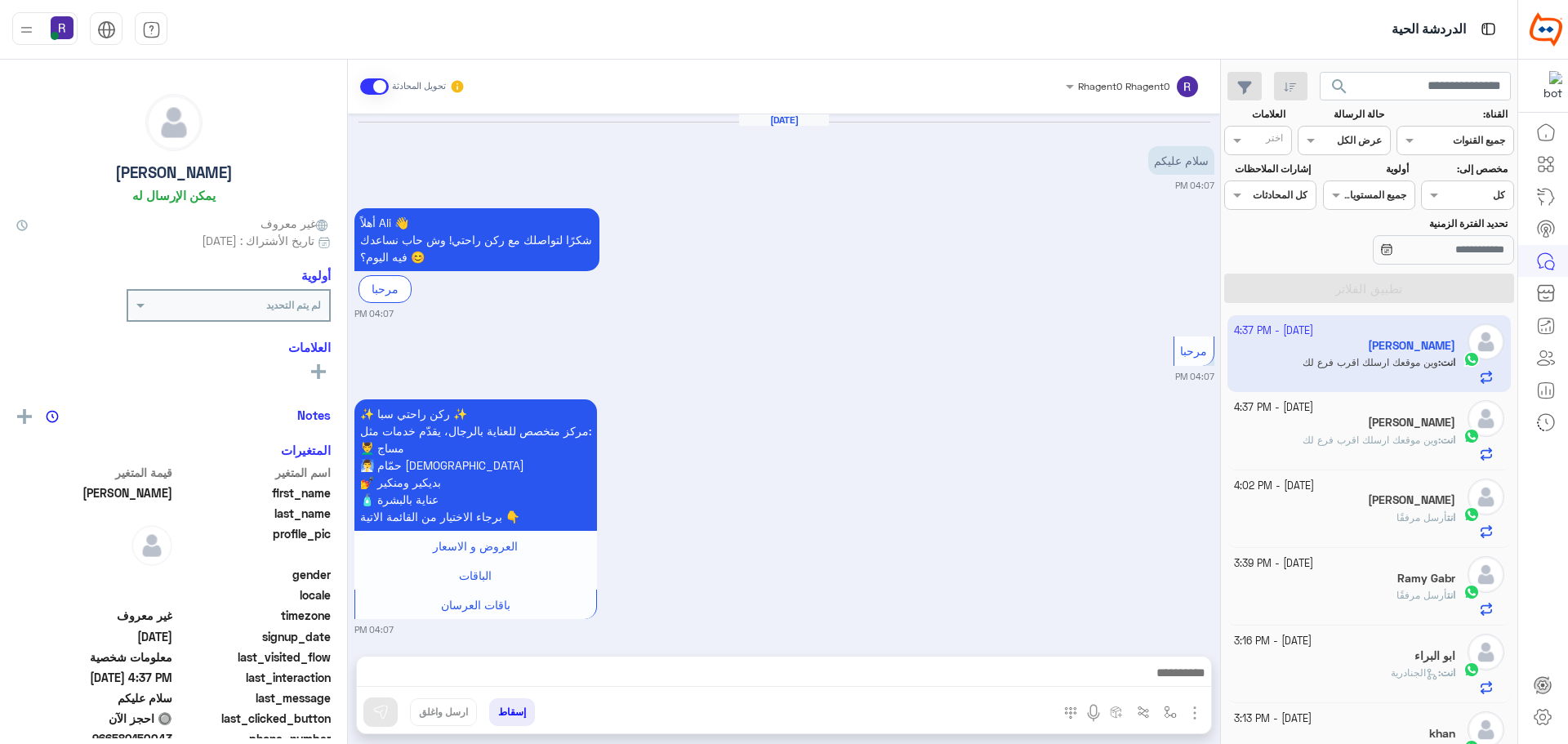
scroll to position [883, 0]
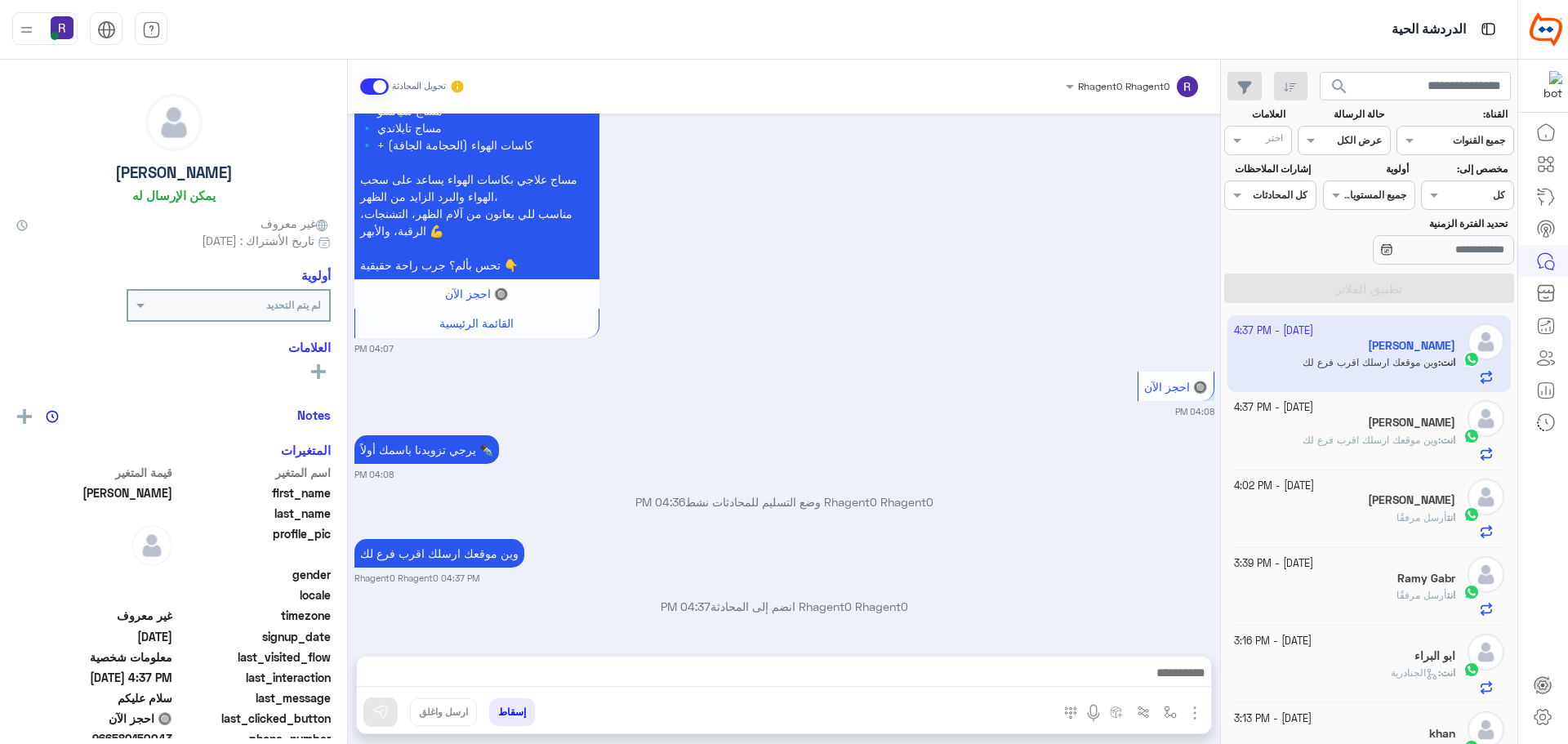
click at [1372, 527] on div "انت أرسل مرفقًا" at bounding box center [1344, 524] width 222 height 28
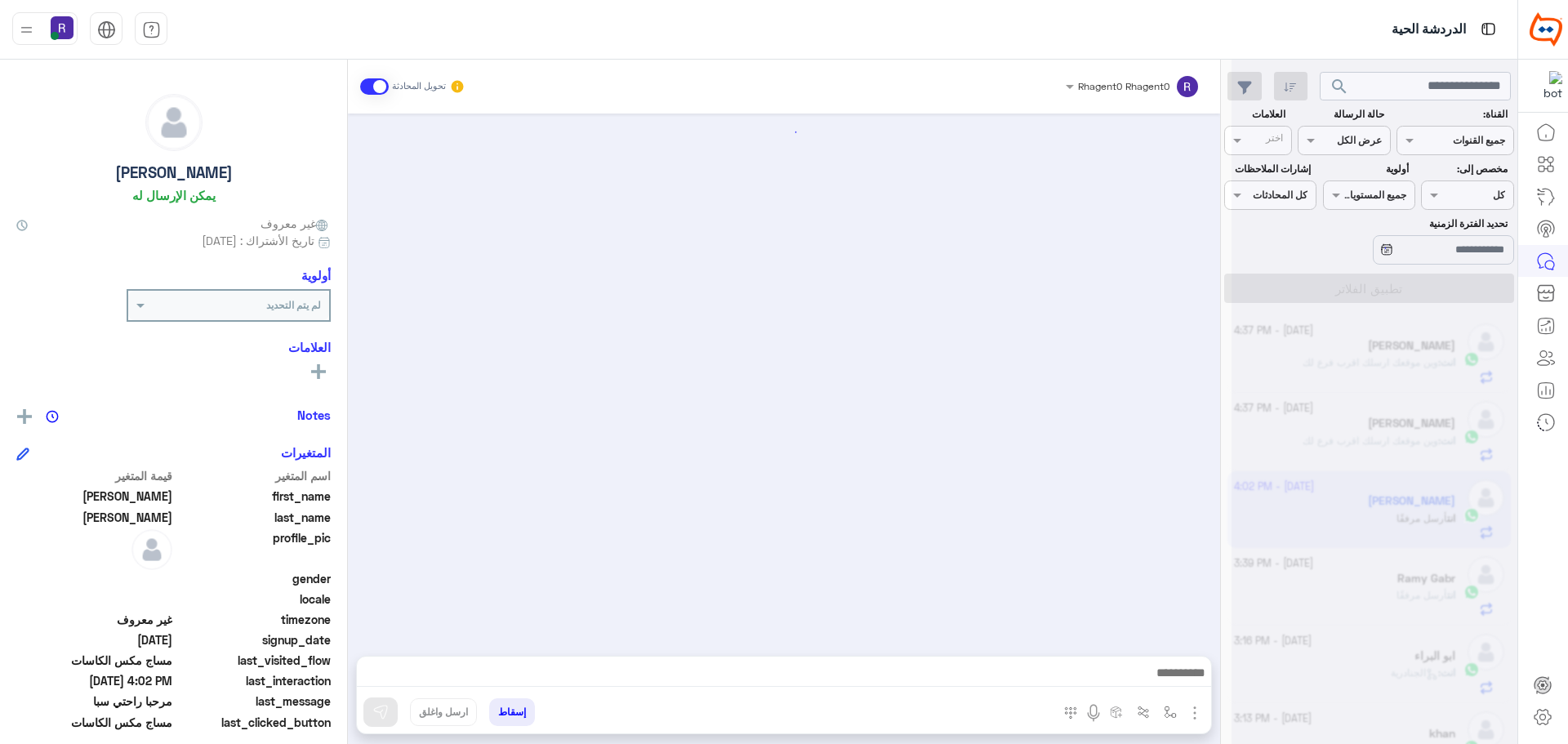
scroll to position [2036, 0]
